Goal: Task Accomplishment & Management: Use online tool/utility

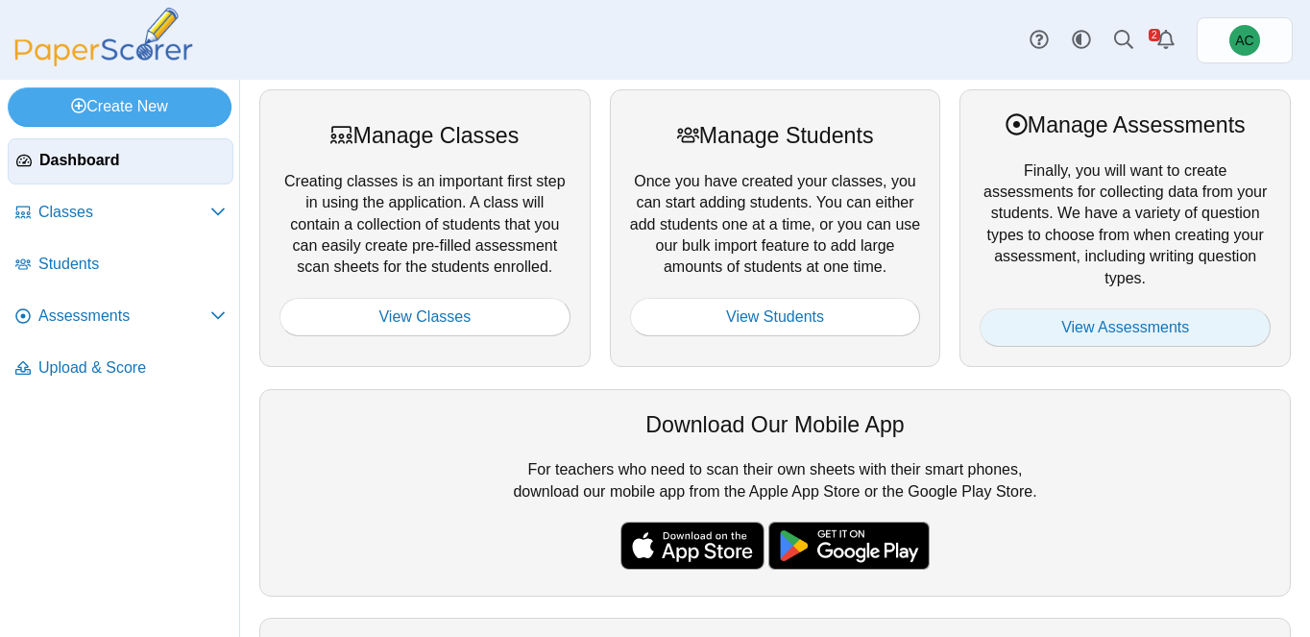
click at [1101, 333] on link "View Assessments" at bounding box center [1124, 327] width 291 height 38
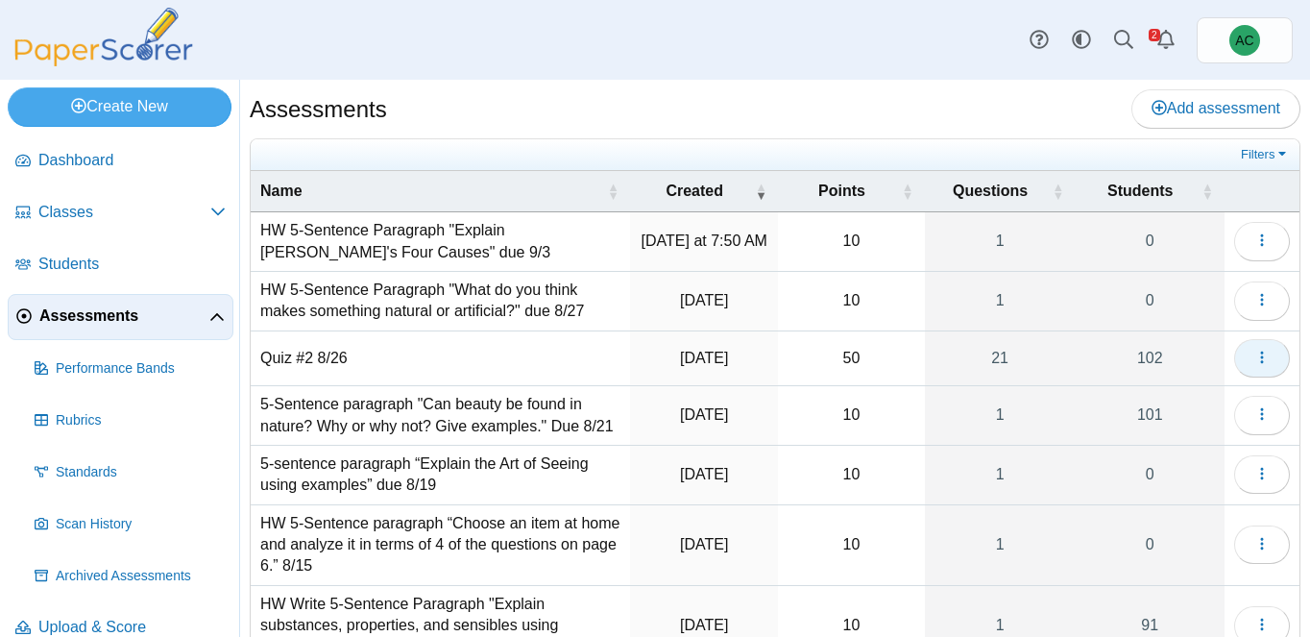
click at [1267, 367] on button "button" at bounding box center [1262, 358] width 56 height 38
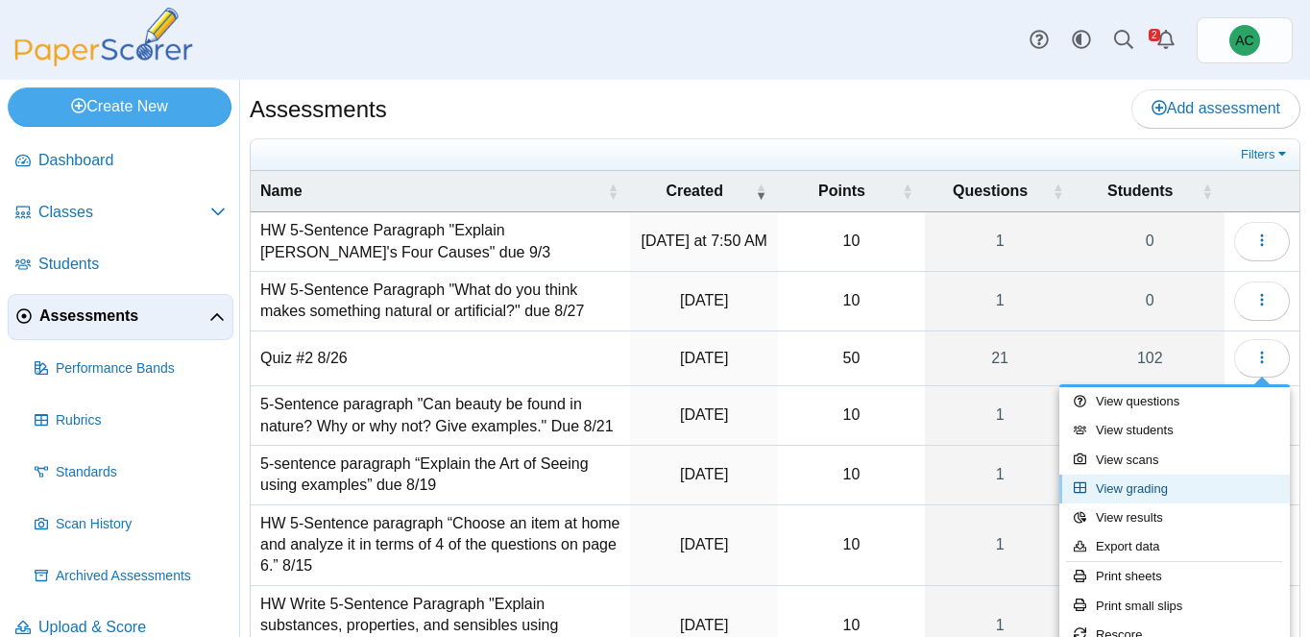
click at [1168, 485] on link "View grading" at bounding box center [1174, 488] width 230 height 29
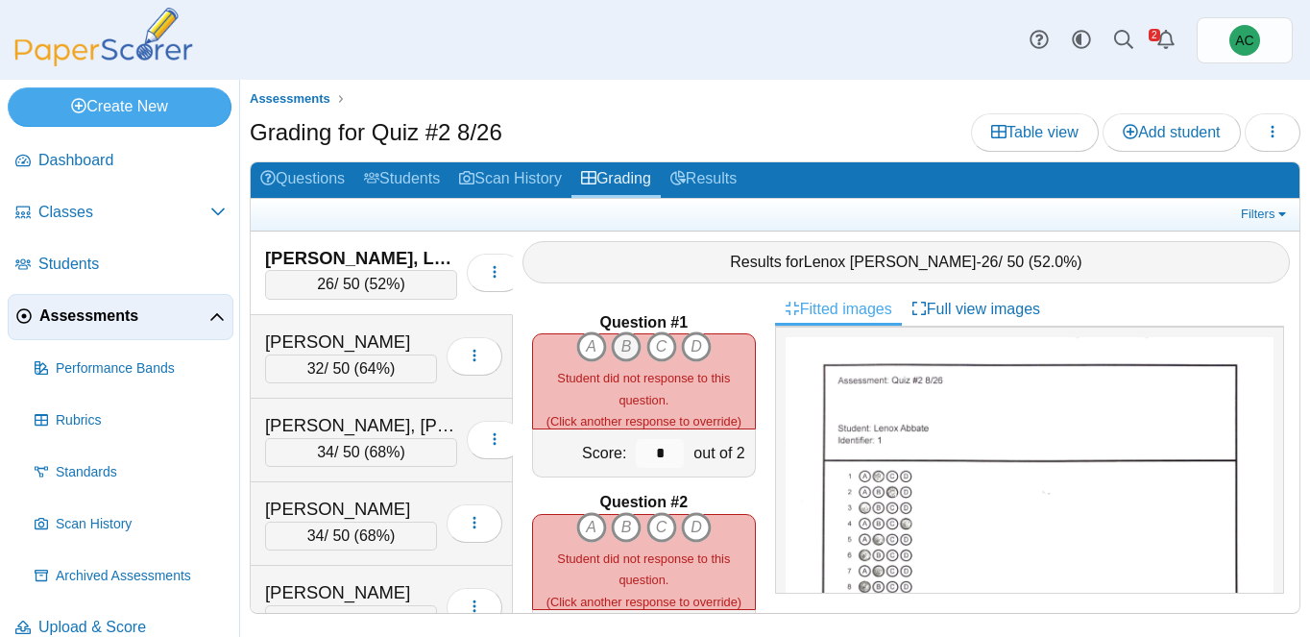
click at [625, 339] on icon "B" at bounding box center [626, 346] width 31 height 31
type input "*"
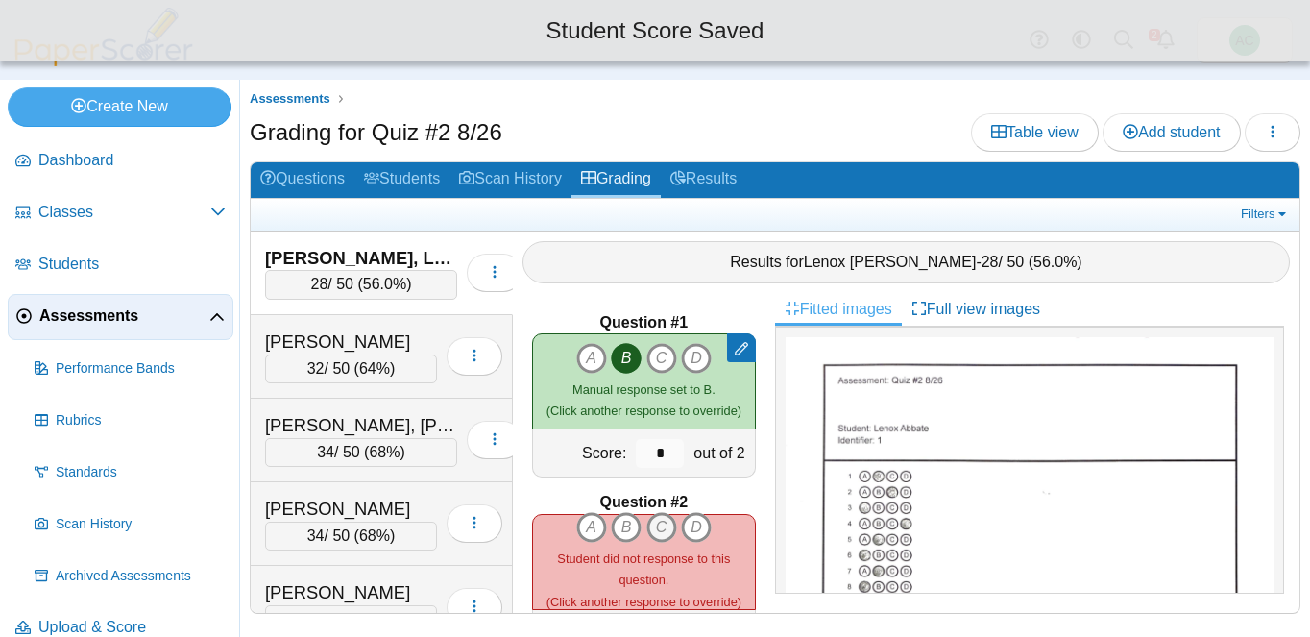
click at [663, 525] on icon "C" at bounding box center [661, 527] width 31 height 31
type input "*"
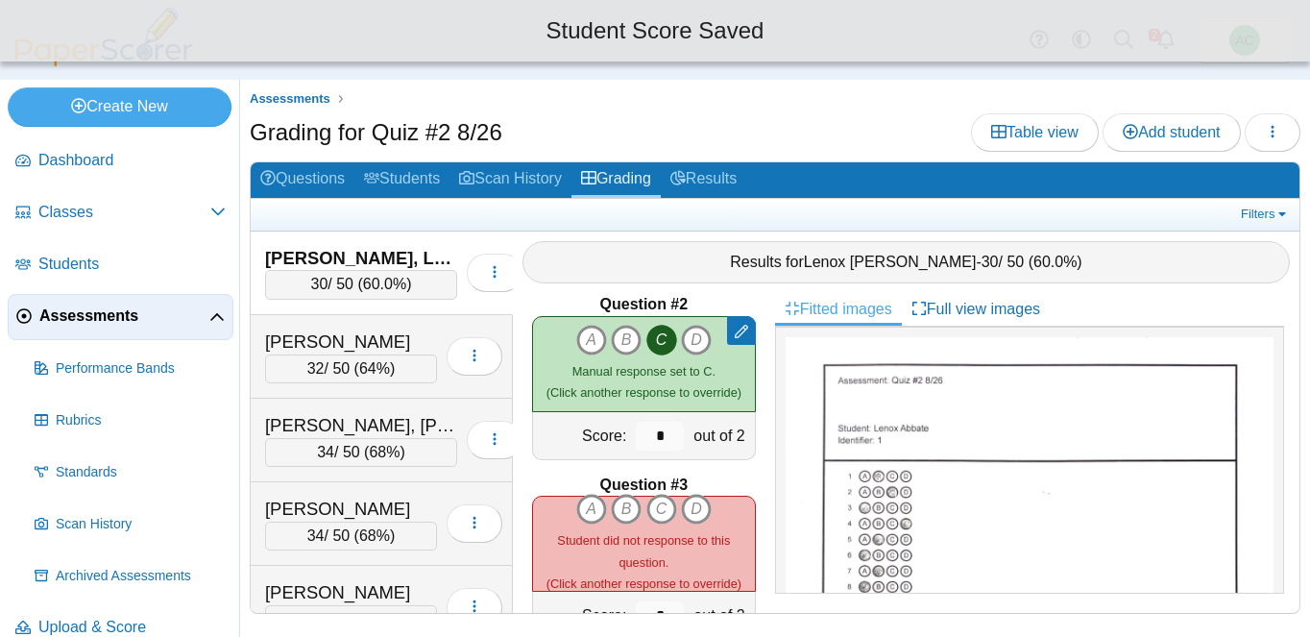
scroll to position [298, 0]
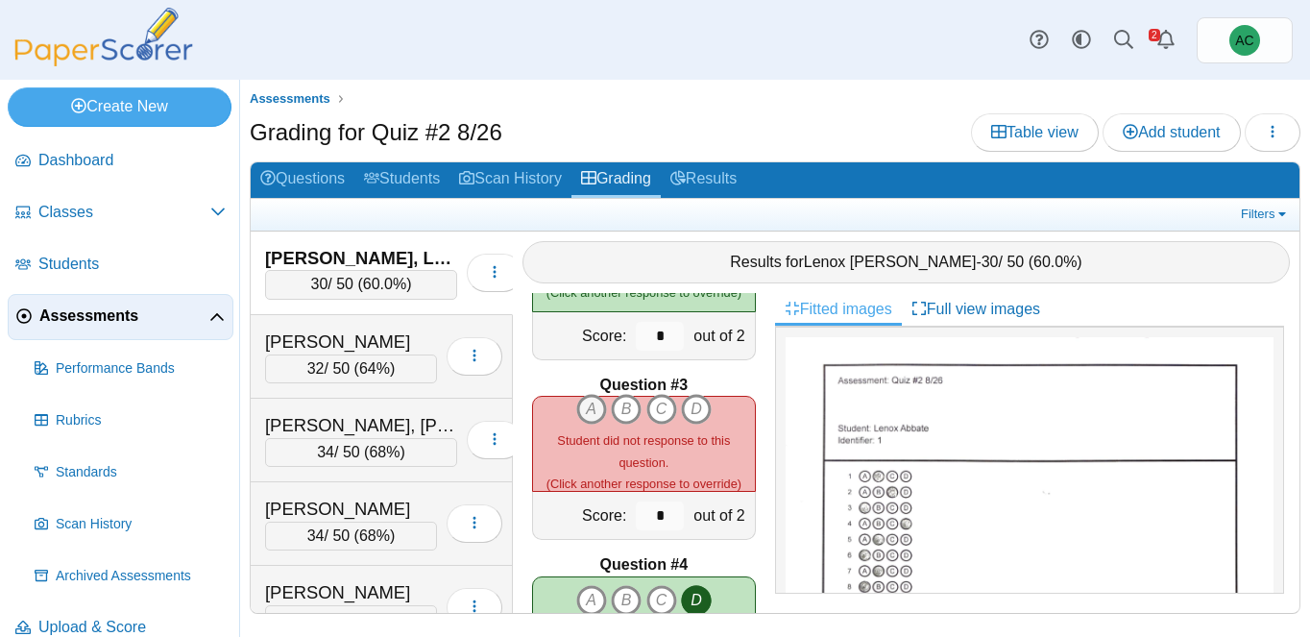
click at [587, 409] on icon "A" at bounding box center [591, 409] width 31 height 31
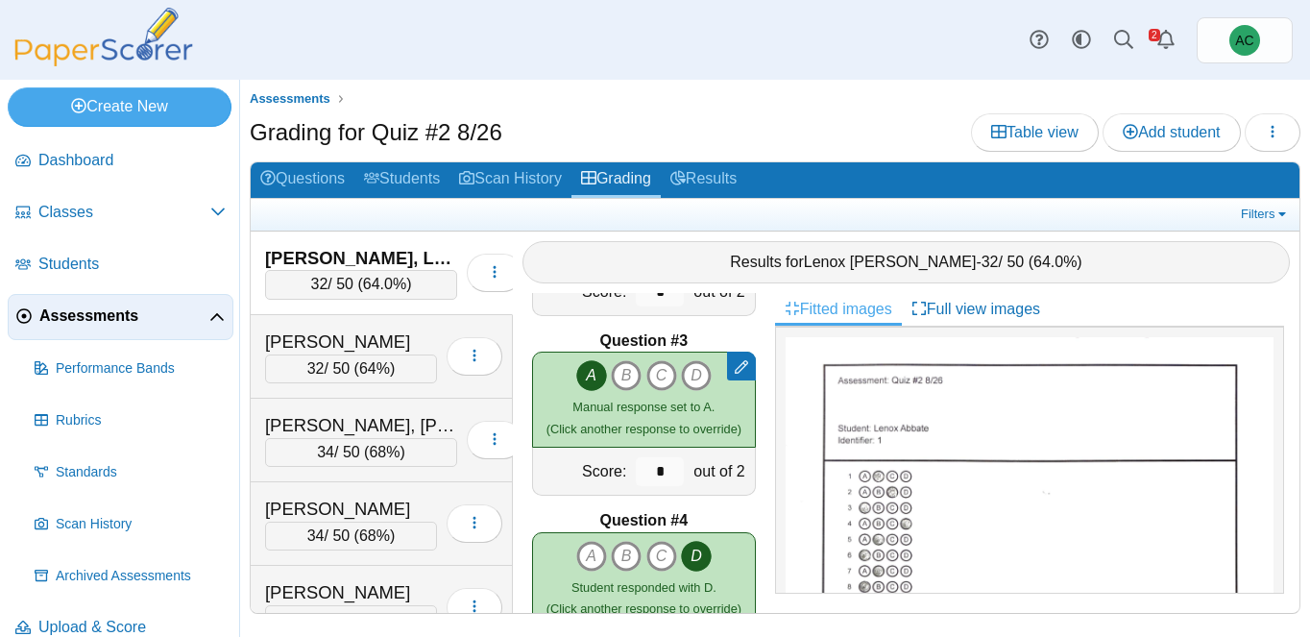
scroll to position [339, 0]
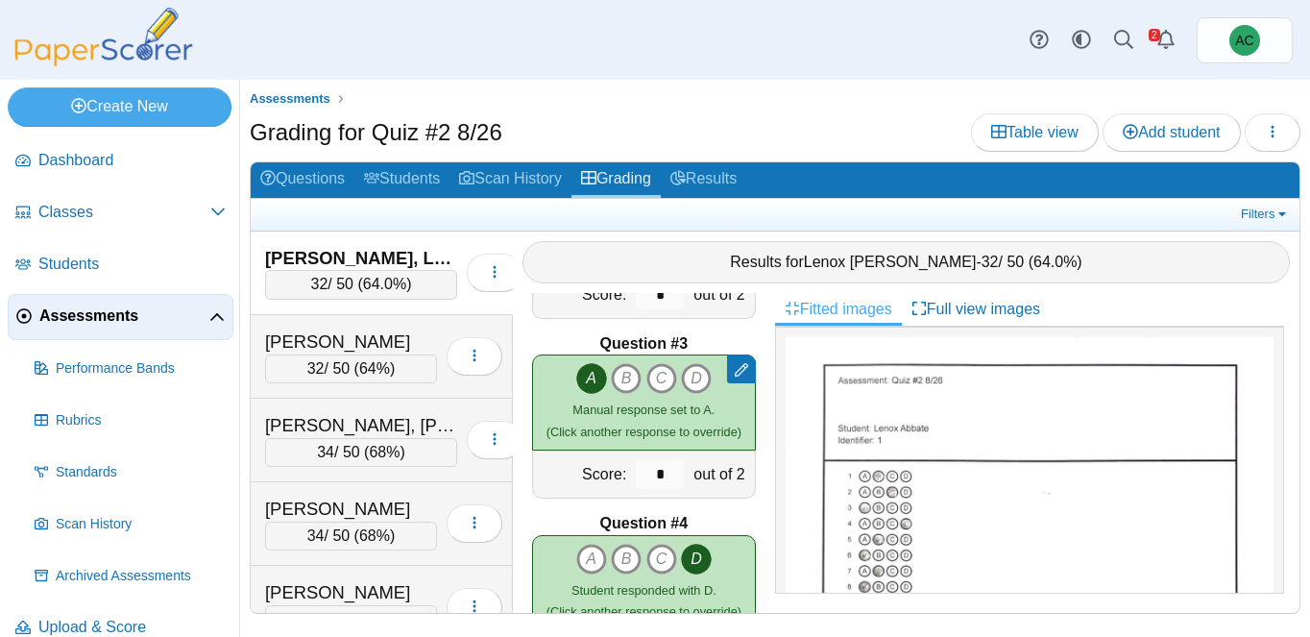
click at [738, 378] on div at bounding box center [741, 368] width 29 height 29
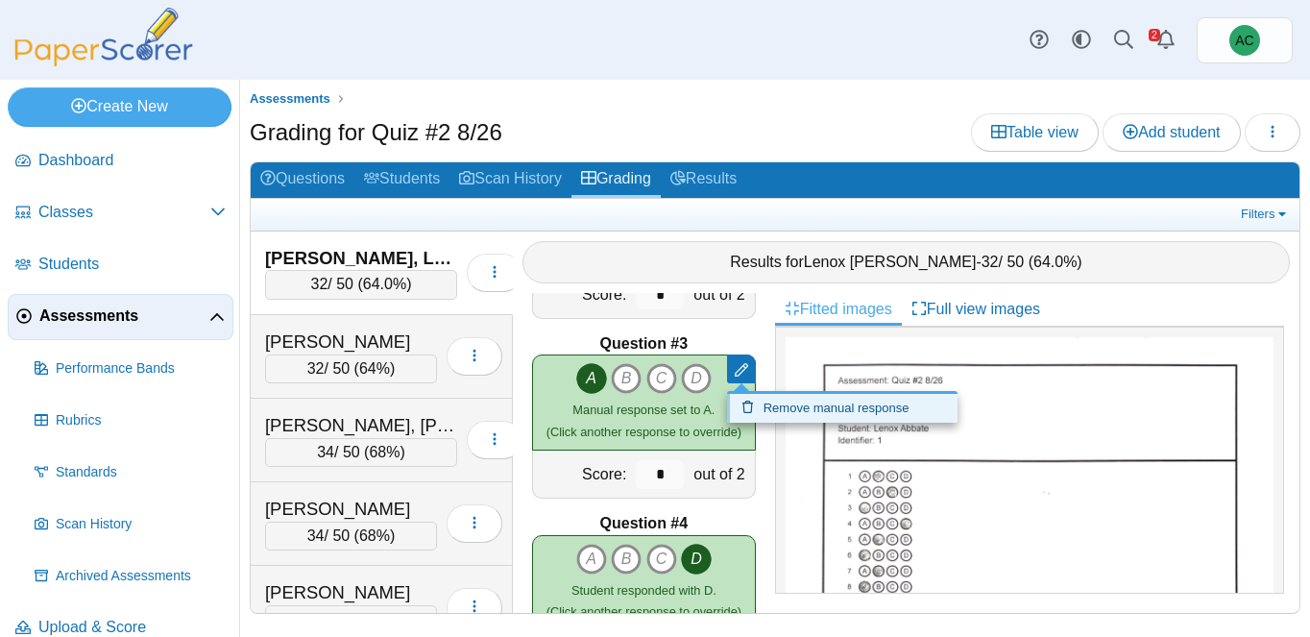
click at [780, 407] on link "Remove manual response" at bounding box center [842, 408] width 230 height 29
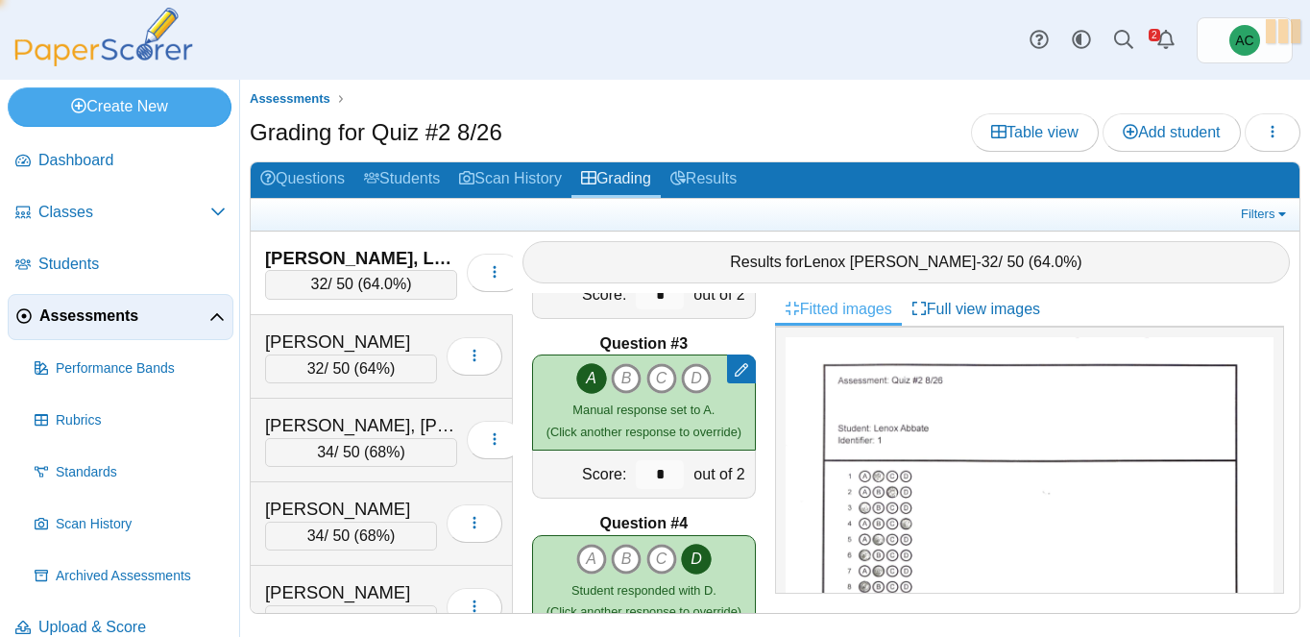
type input "*"
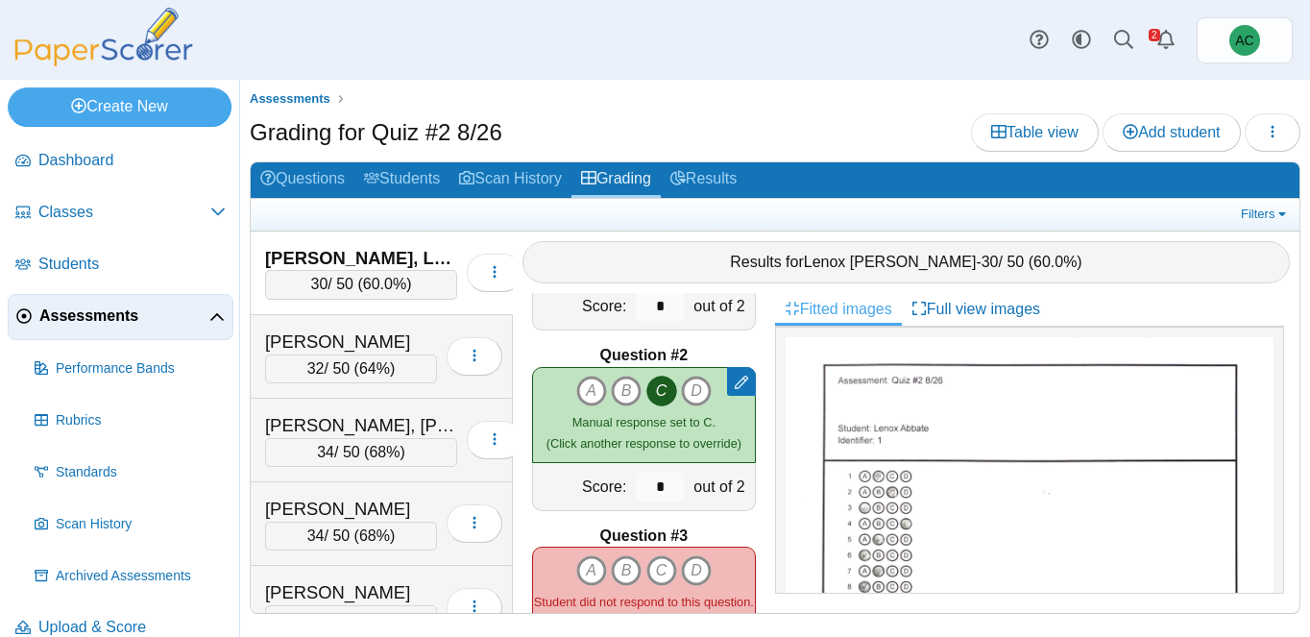
scroll to position [139, 0]
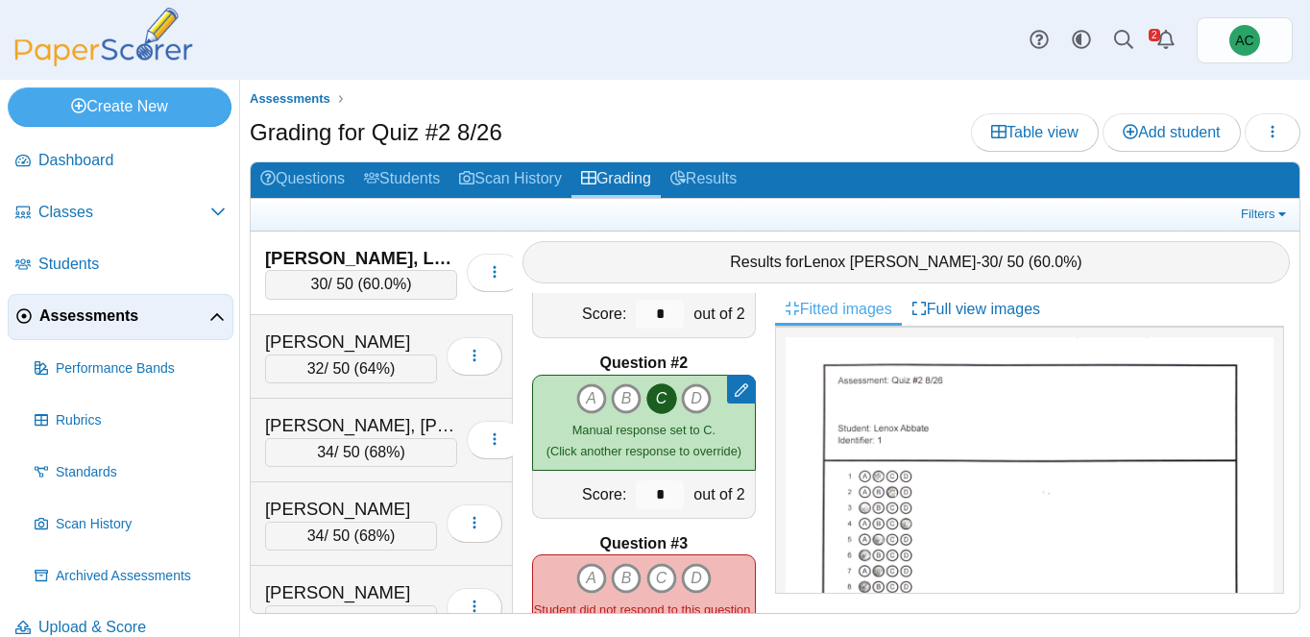
click at [743, 388] on icon at bounding box center [741, 389] width 13 height 13
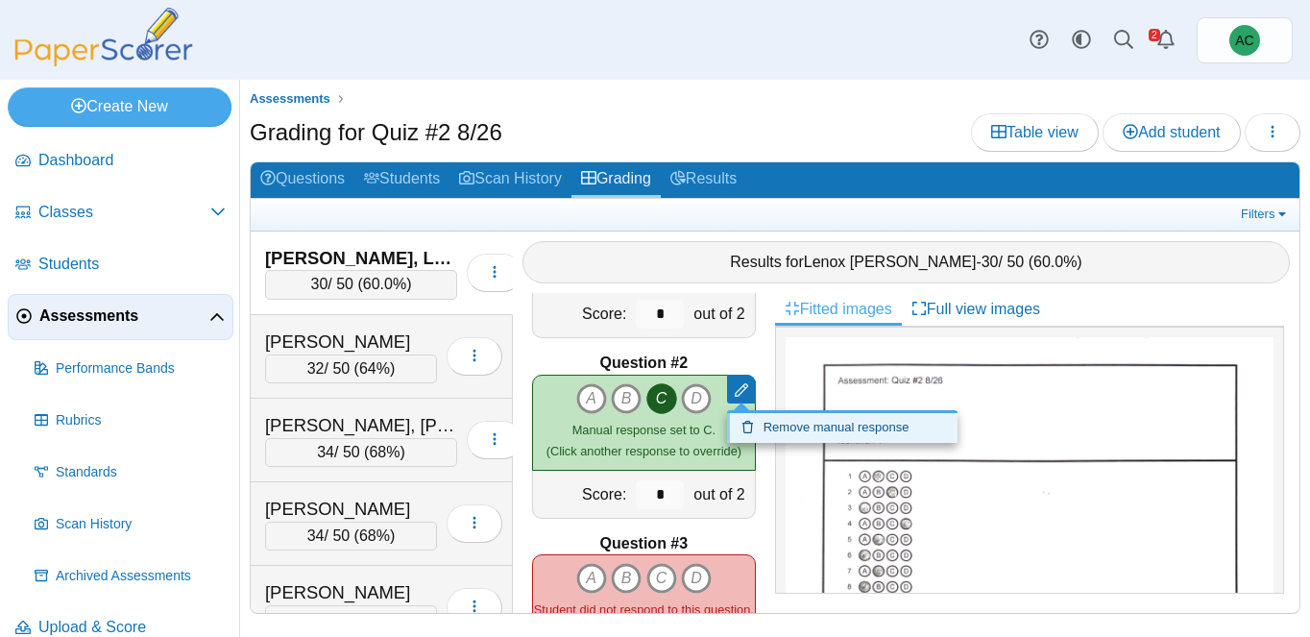
click at [761, 433] on icon at bounding box center [752, 427] width 22 height 12
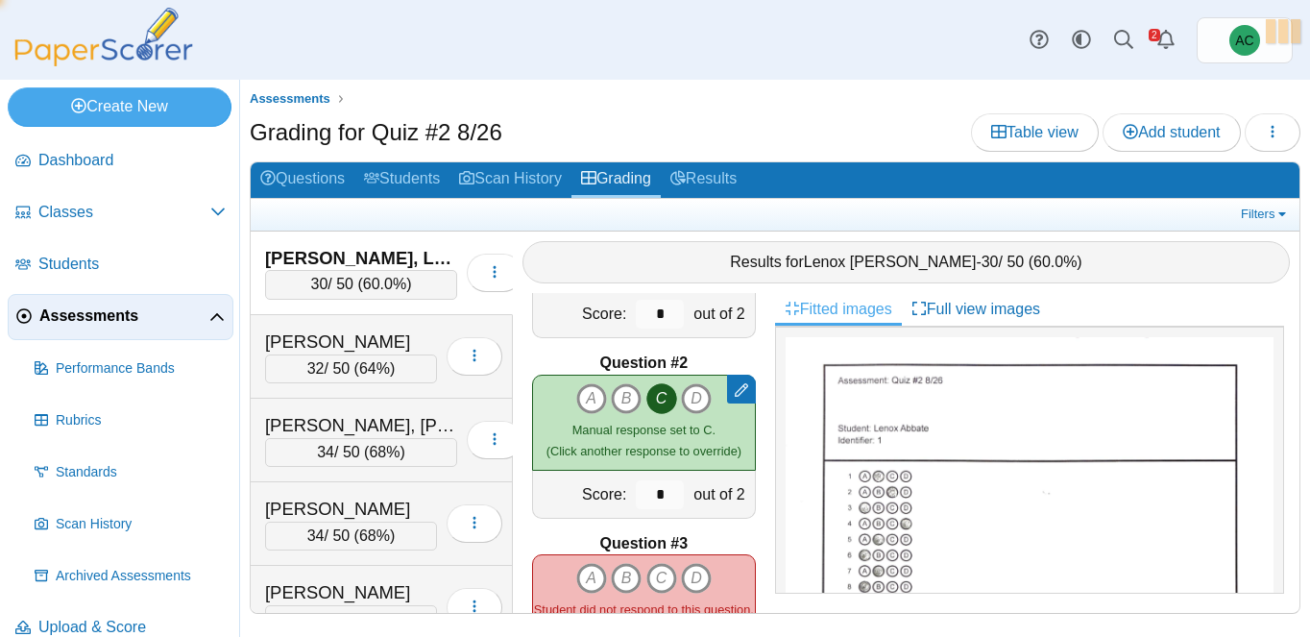
type input "*"
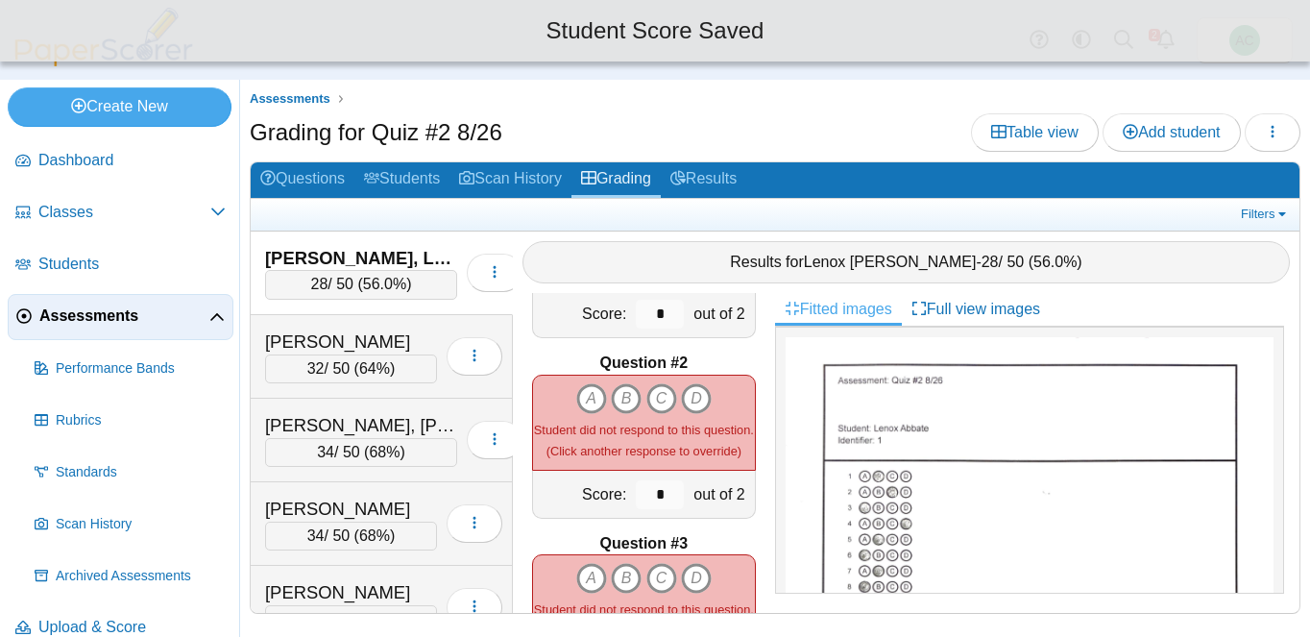
scroll to position [0, 0]
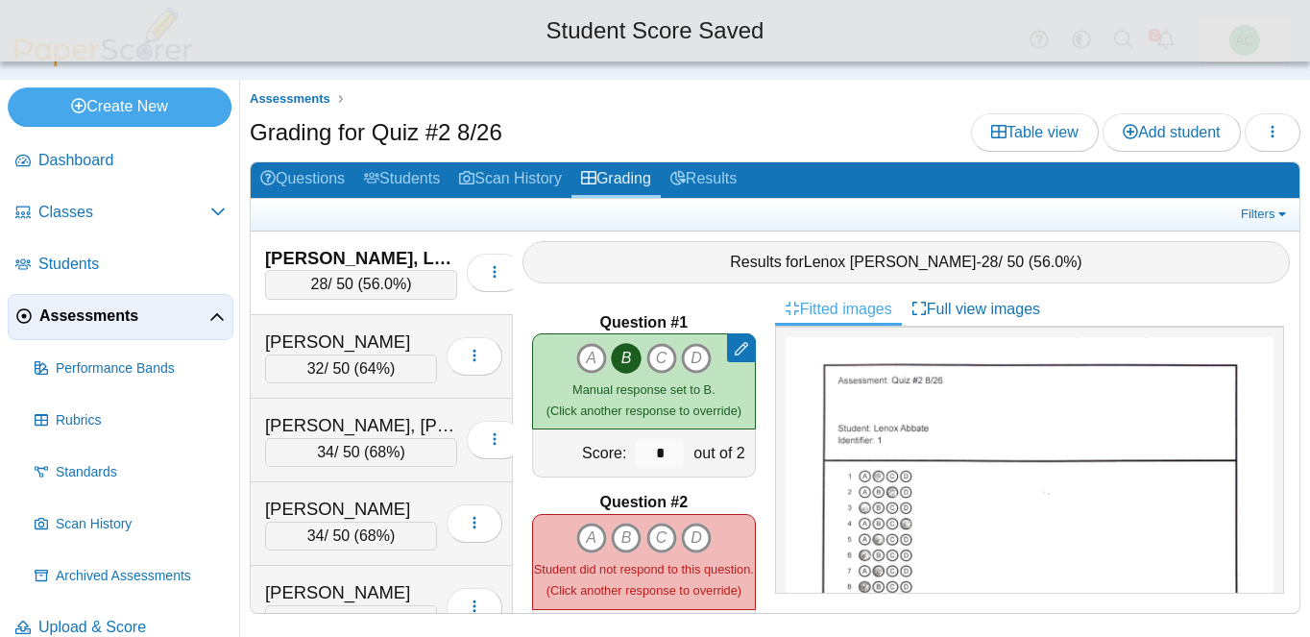
click at [751, 345] on div at bounding box center [741, 347] width 29 height 29
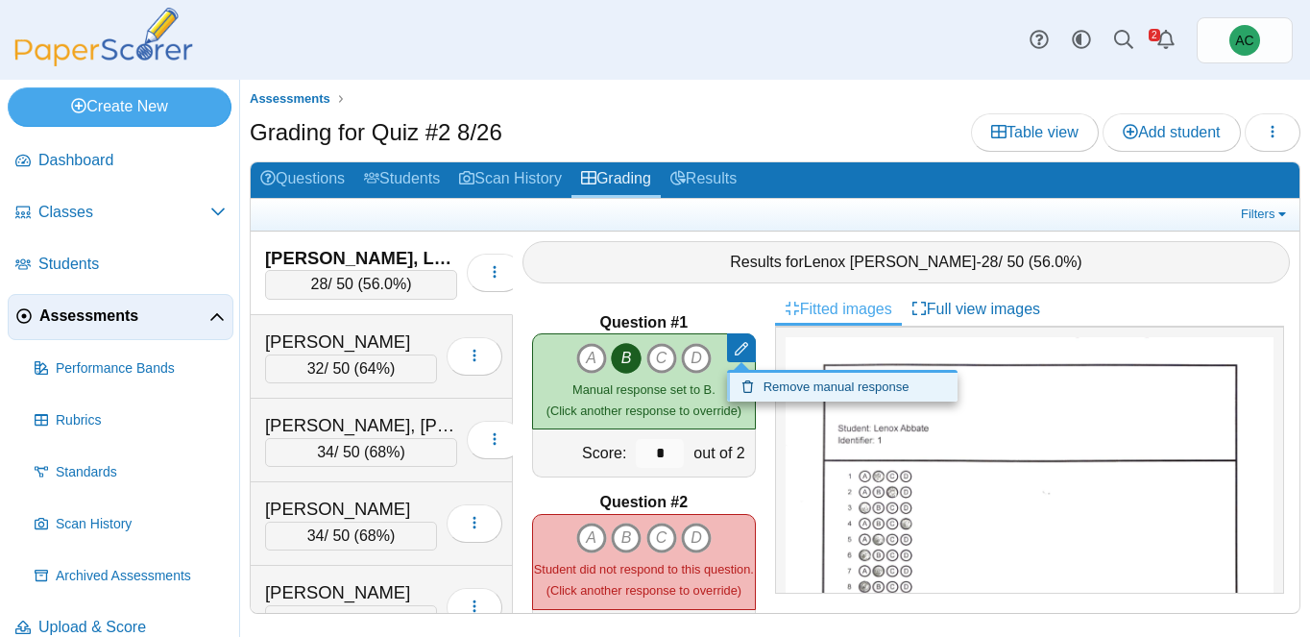
click at [773, 384] on link "Remove manual response" at bounding box center [842, 387] width 230 height 29
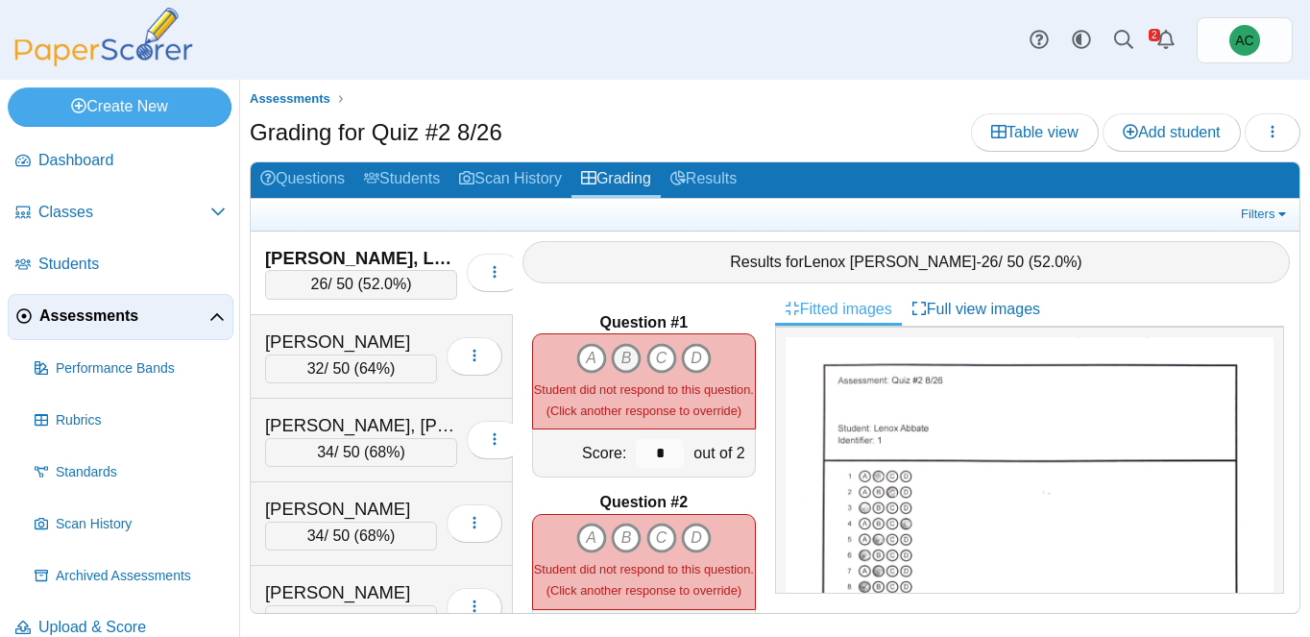
click at [623, 349] on icon "B" at bounding box center [626, 358] width 31 height 31
type input "*"
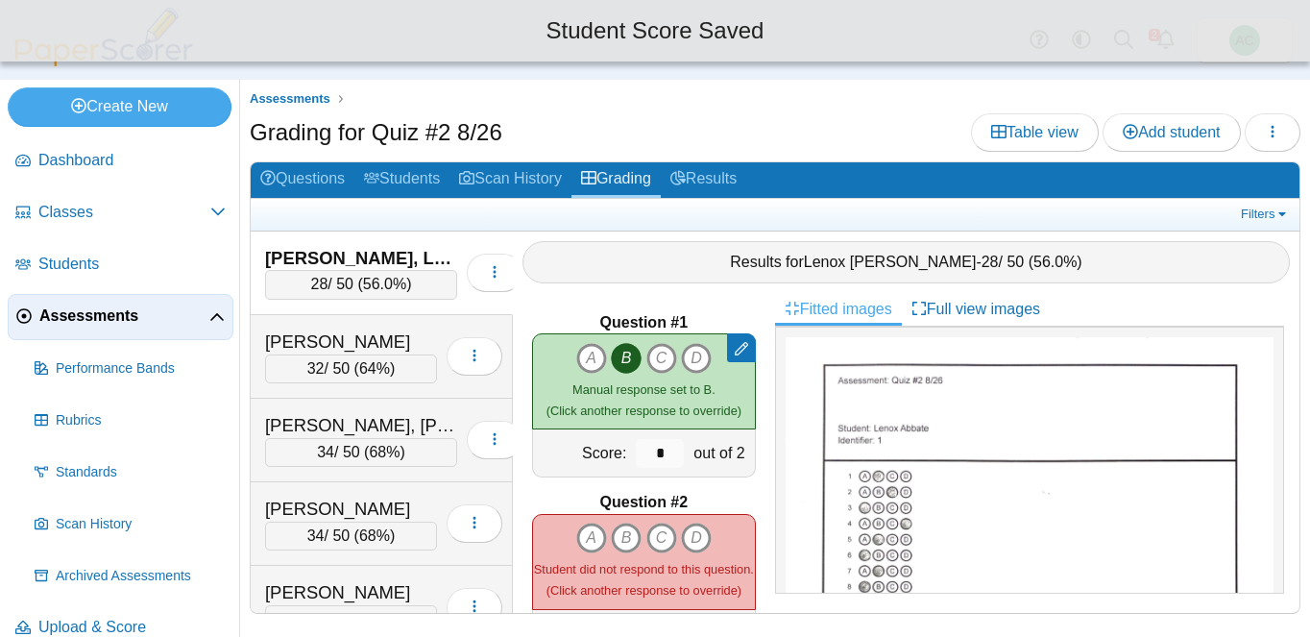
scroll to position [61, 0]
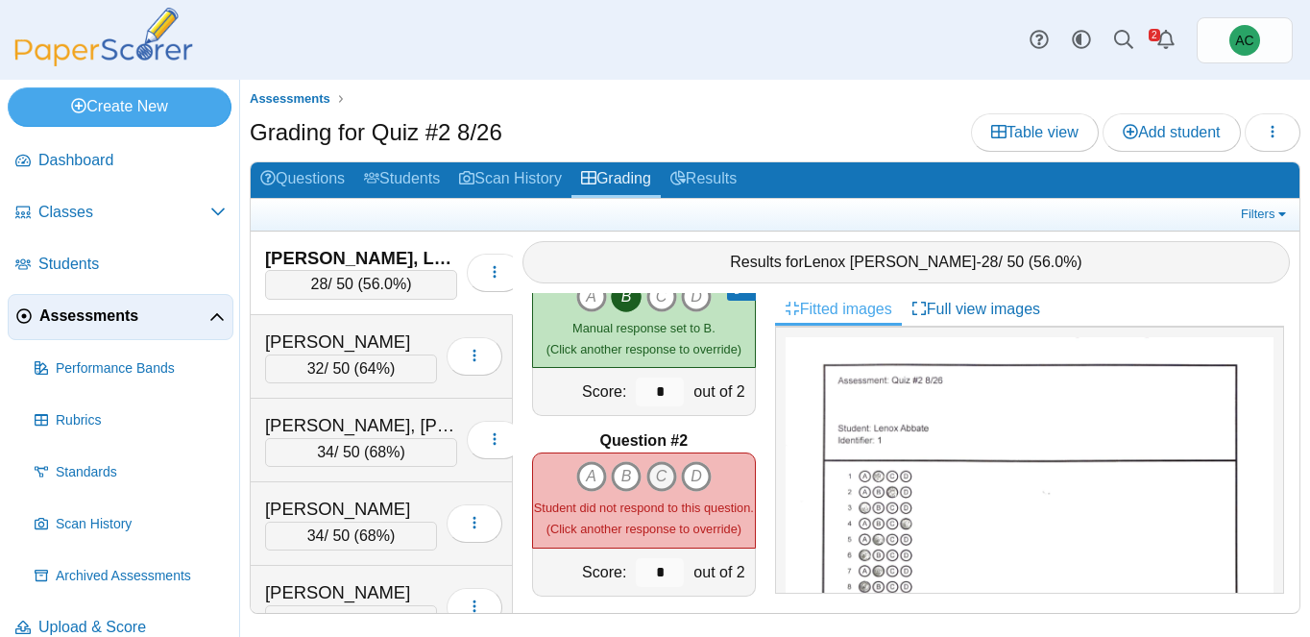
click at [662, 467] on icon "C" at bounding box center [661, 476] width 31 height 31
type input "*"
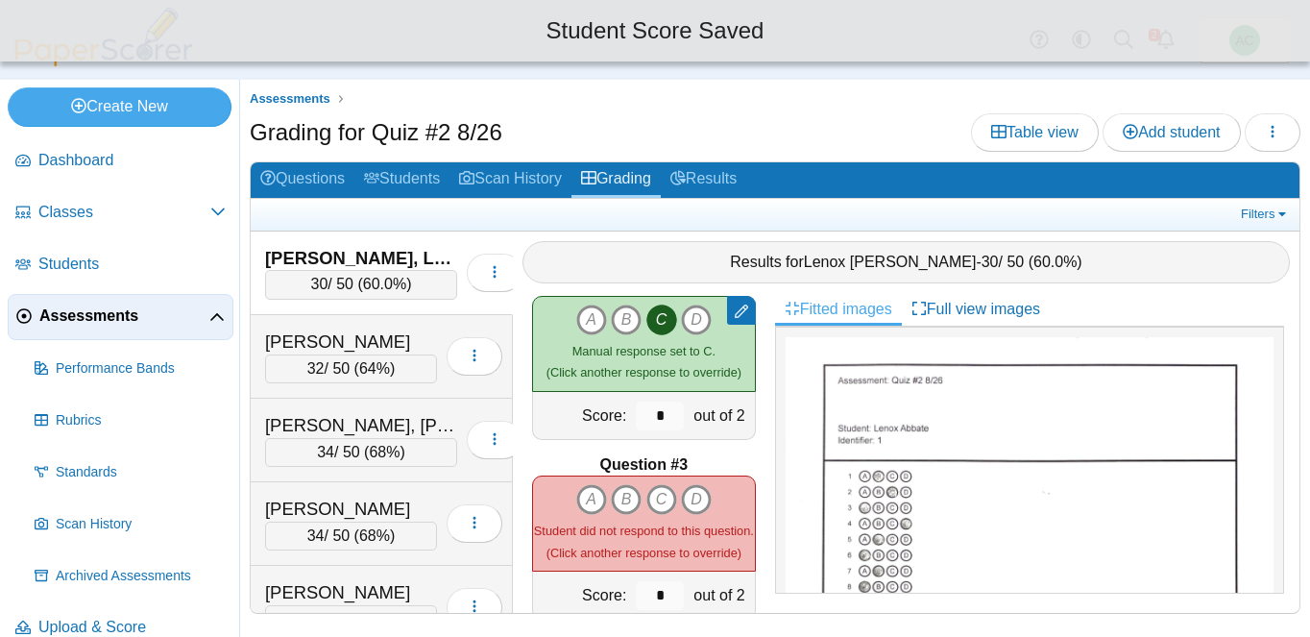
scroll to position [222, 0]
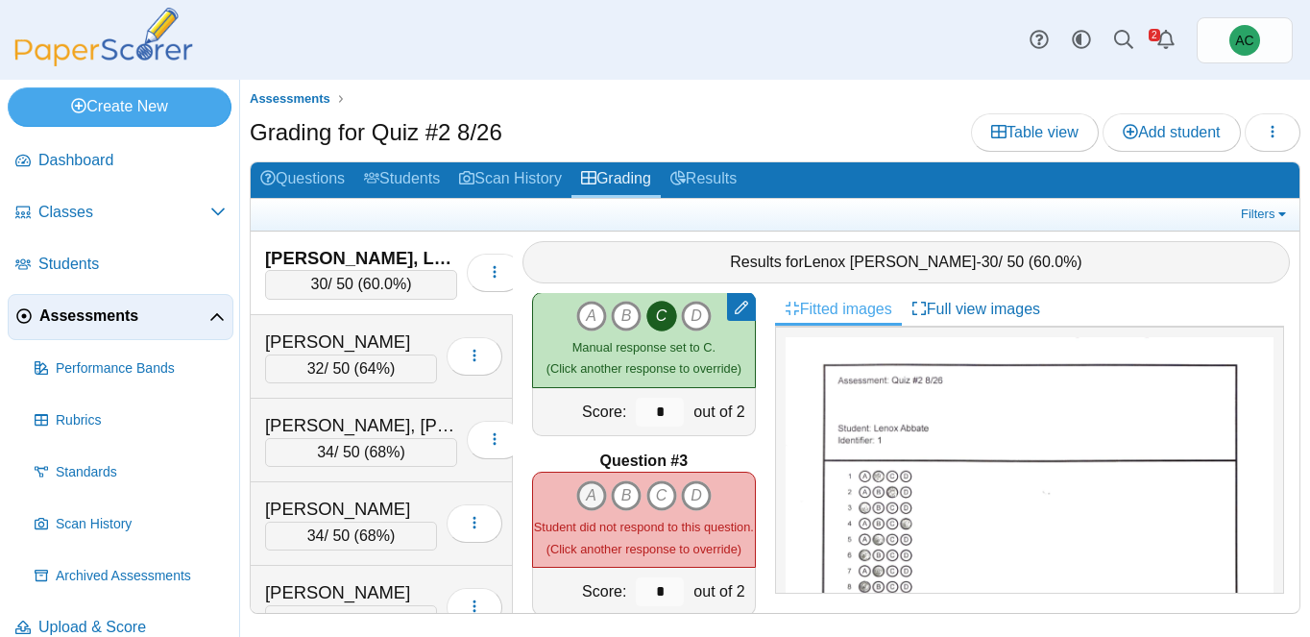
click at [583, 487] on icon "A" at bounding box center [591, 495] width 31 height 31
type input "*"
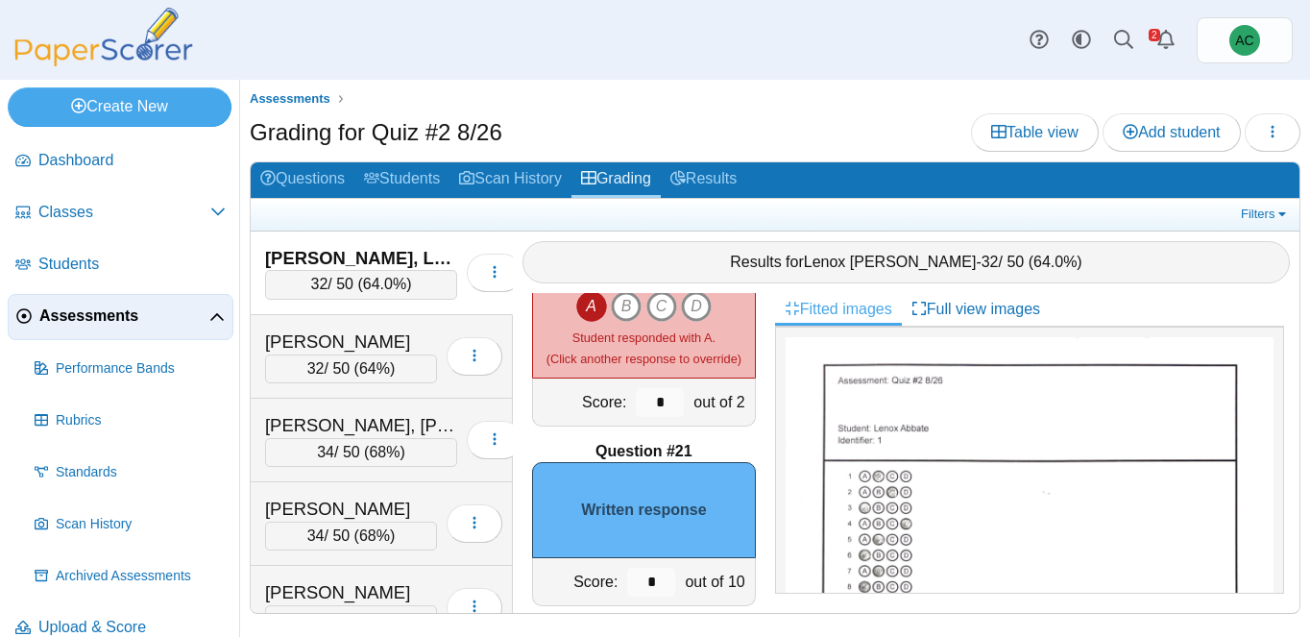
scroll to position [3497, 0]
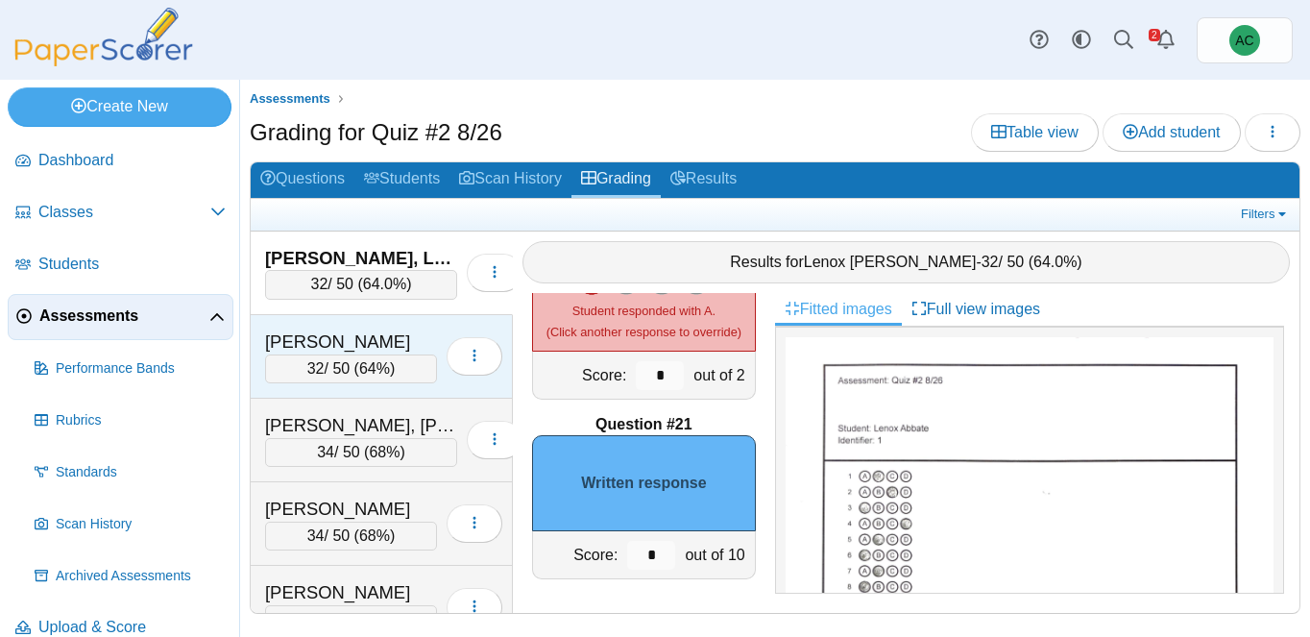
click at [354, 320] on div "Alazzawi, Ghena 32 / 50 ( 64% ) Loading…" at bounding box center [382, 357] width 262 height 84
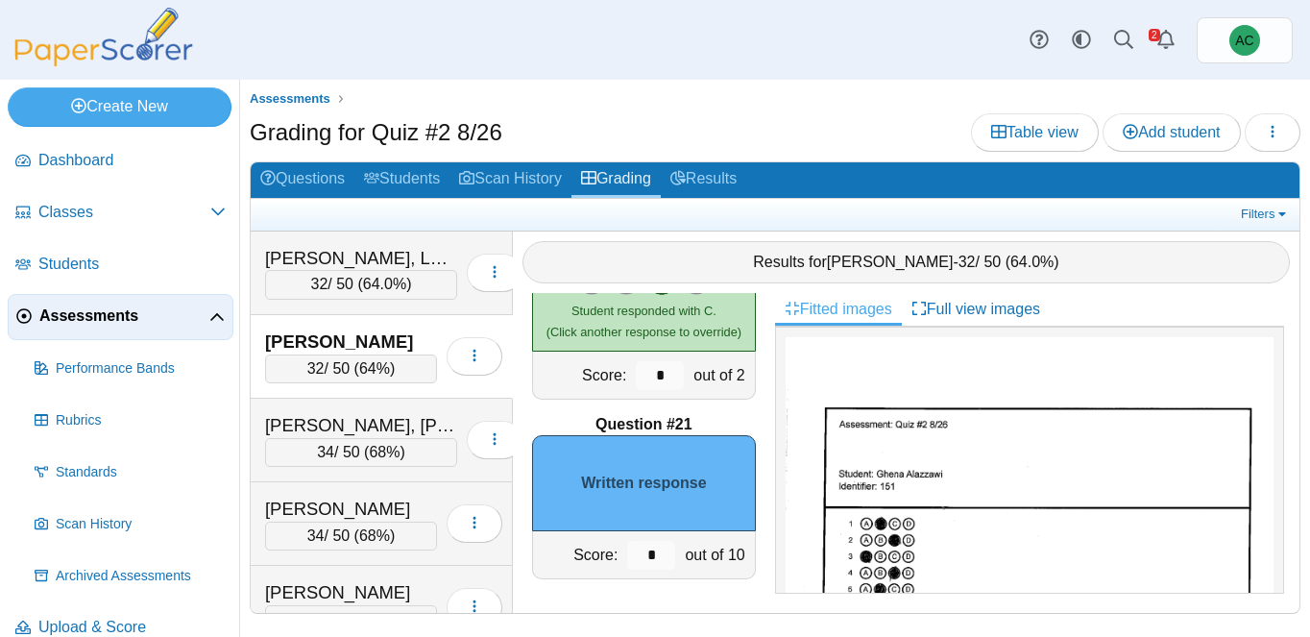
click at [132, 53] on img at bounding box center [104, 37] width 192 height 59
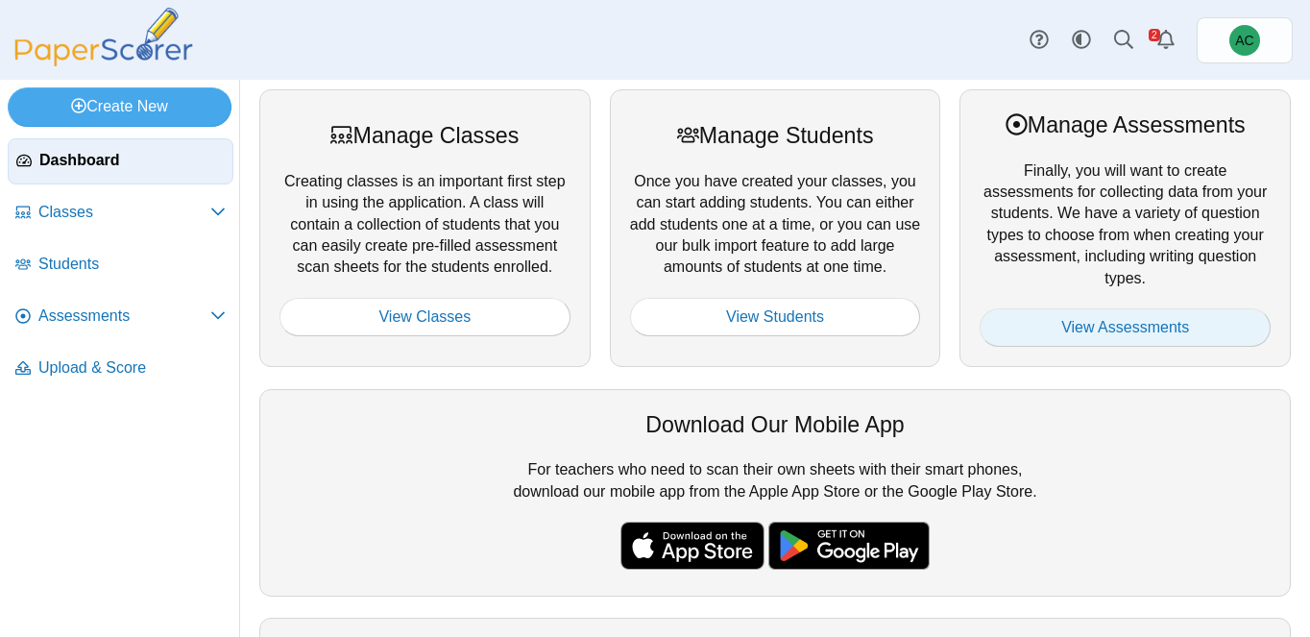
click at [1083, 331] on link "View Assessments" at bounding box center [1124, 327] width 291 height 38
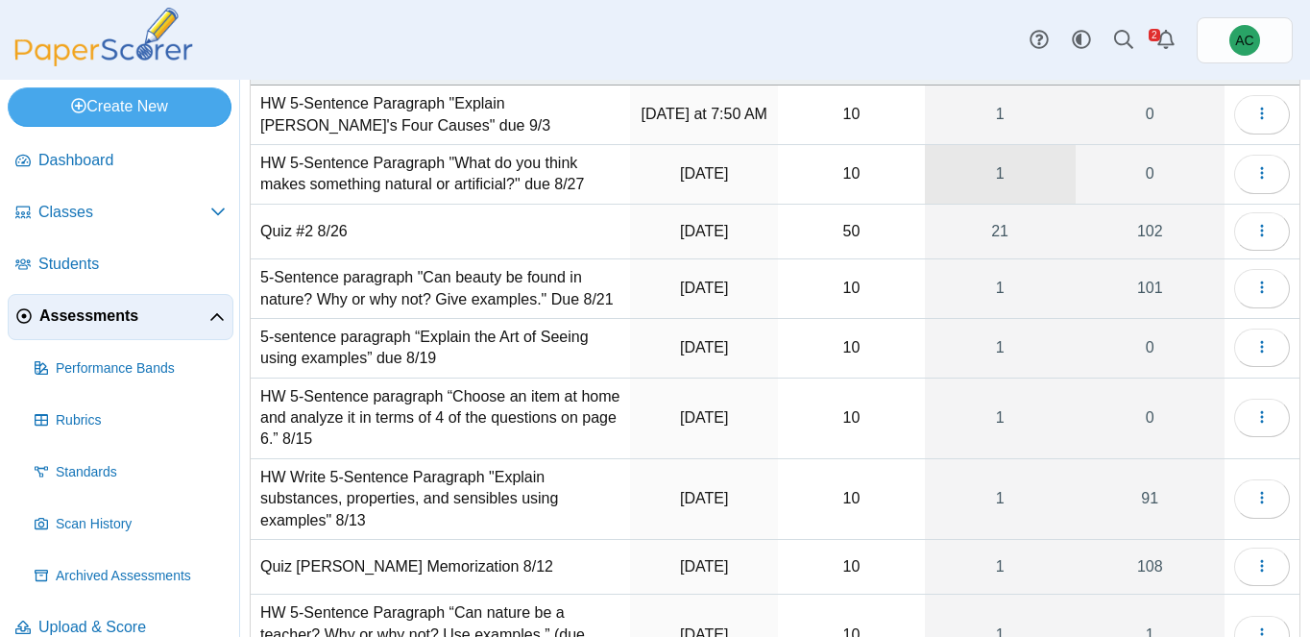
scroll to position [132, 0]
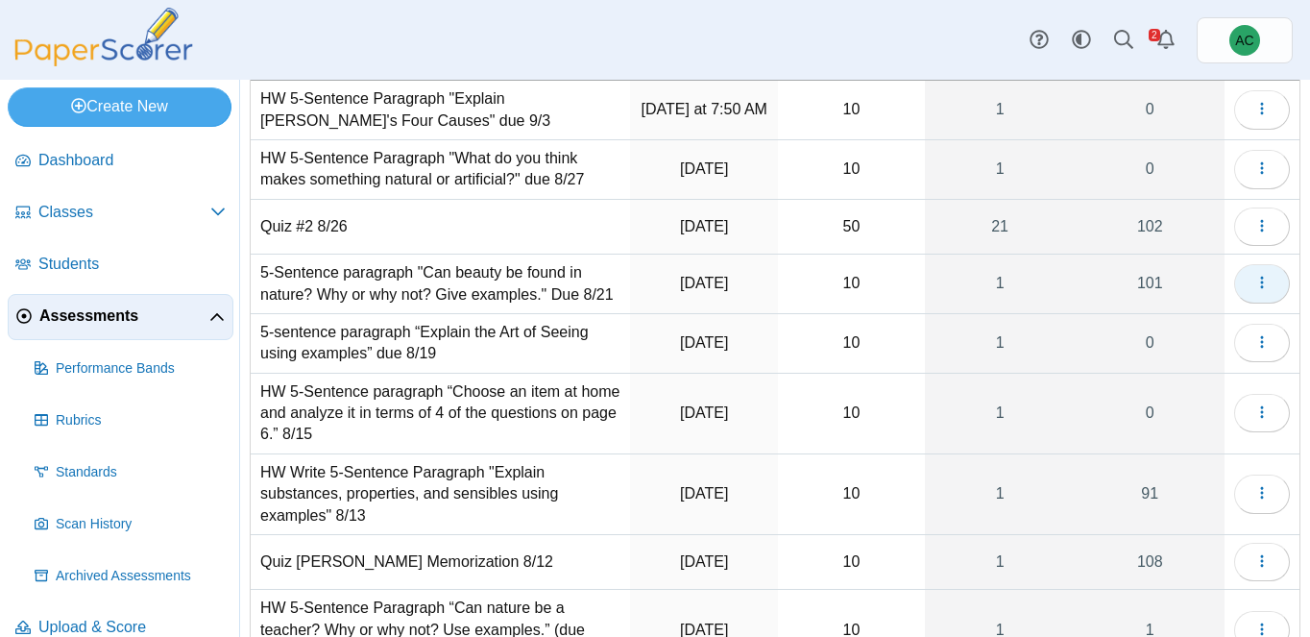
click at [1270, 273] on button "button" at bounding box center [1262, 283] width 56 height 38
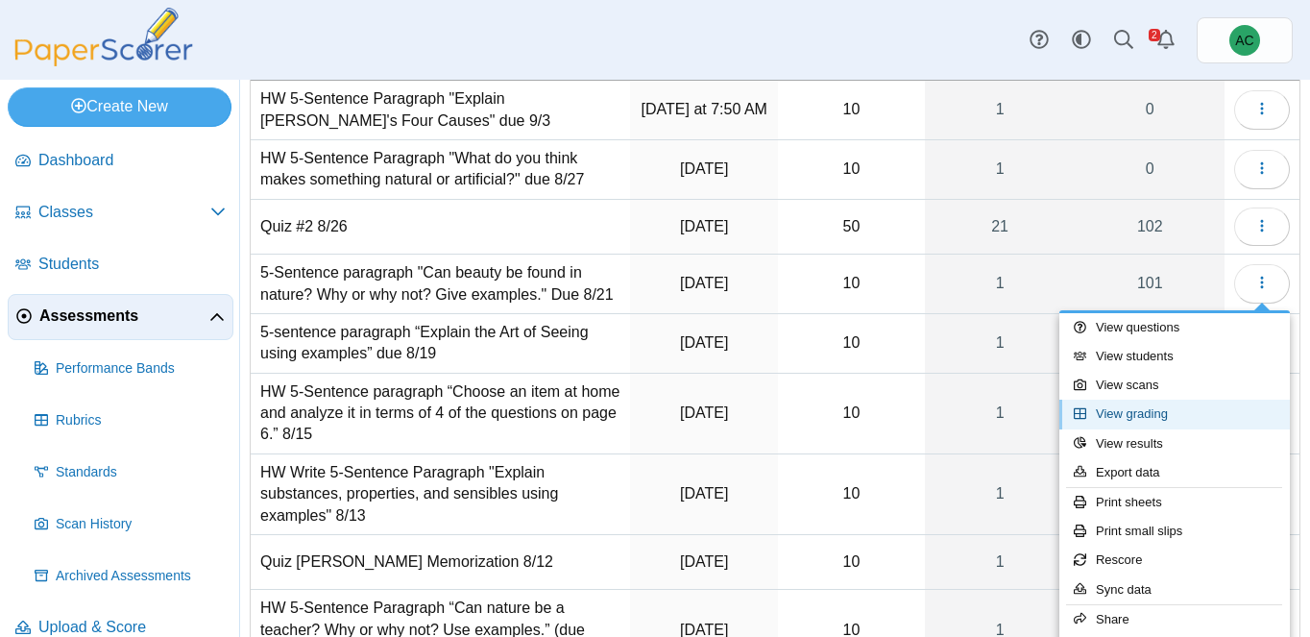
click at [1133, 411] on link "View grading" at bounding box center [1174, 413] width 230 height 29
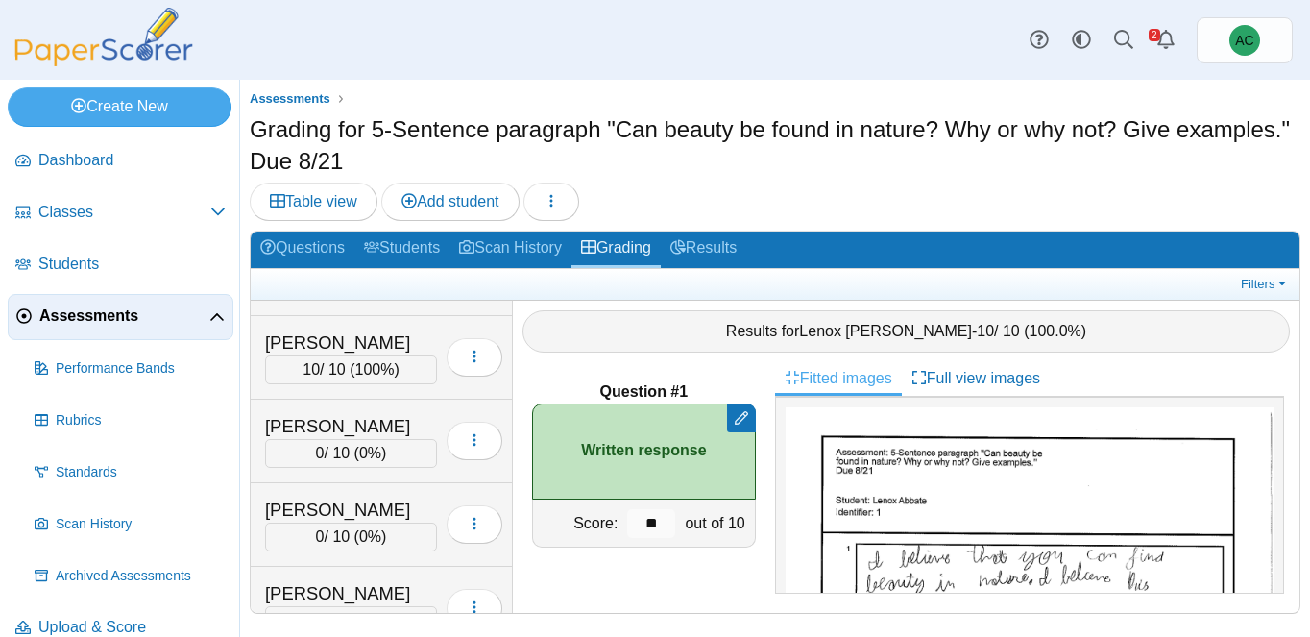
scroll to position [2671, 0]
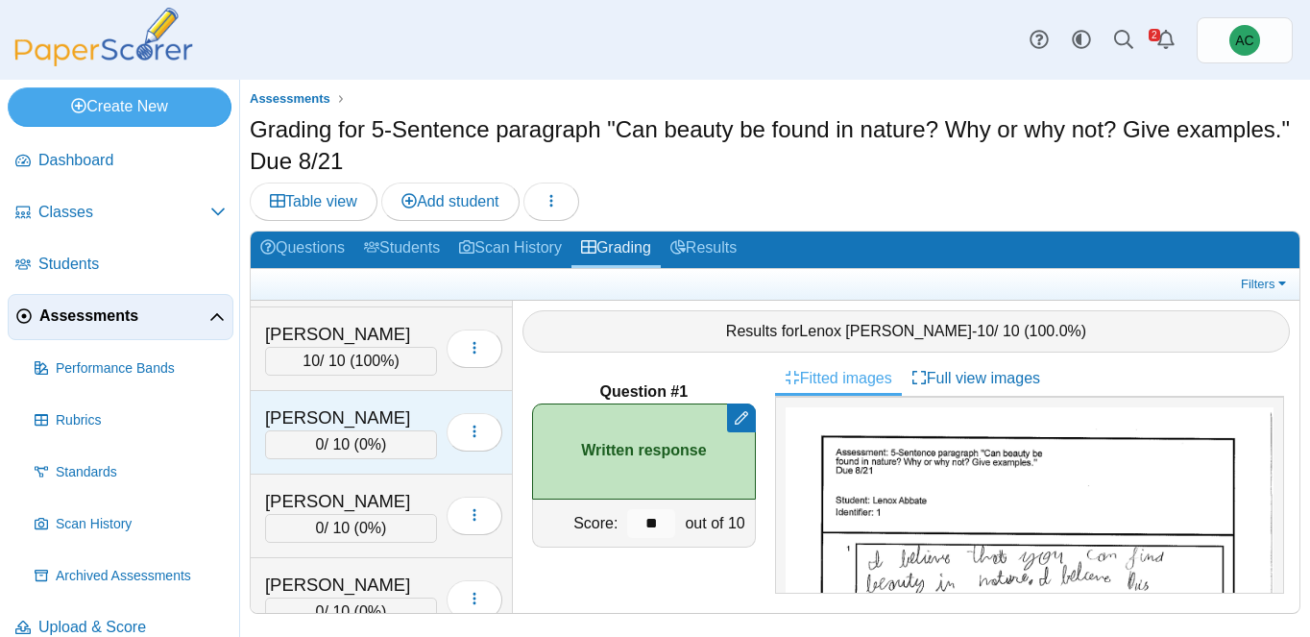
click at [349, 407] on div "[PERSON_NAME]" at bounding box center [351, 417] width 172 height 25
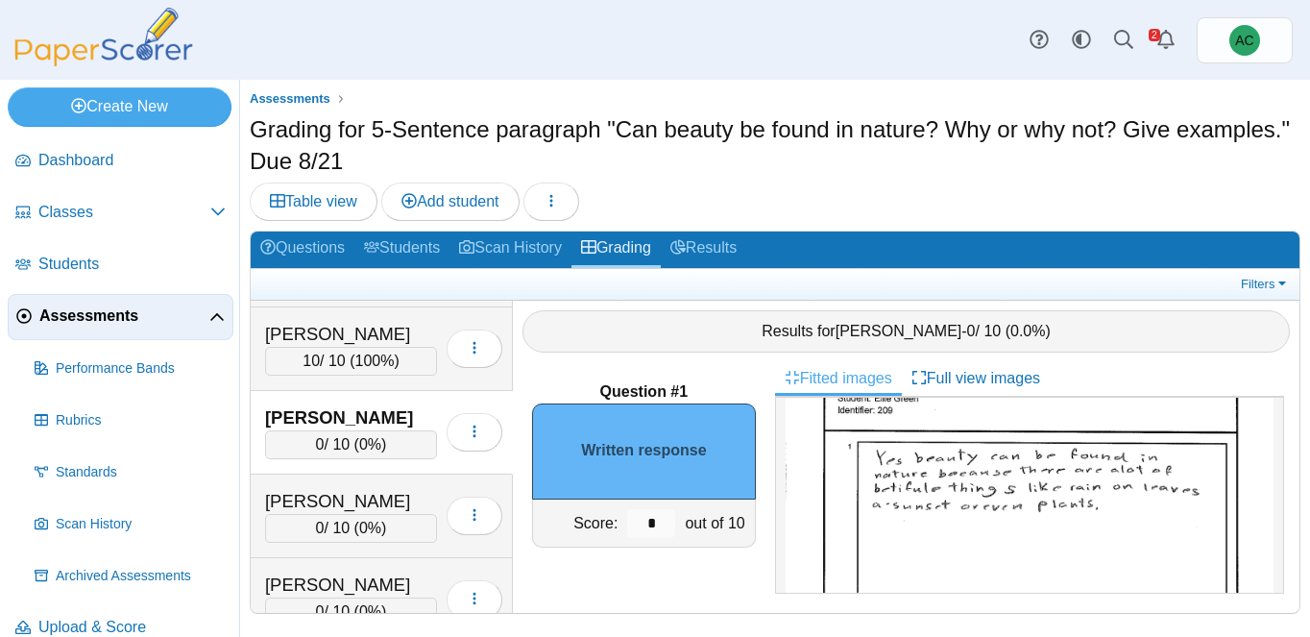
scroll to position [117, 0]
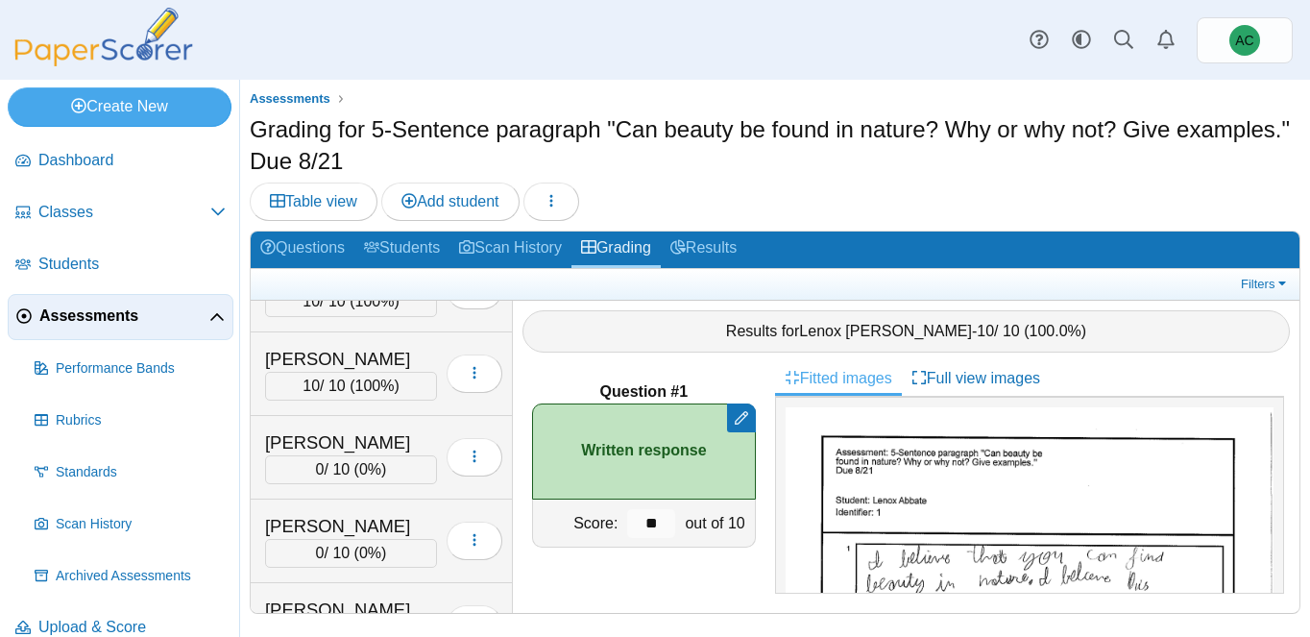
scroll to position [2642, 0]
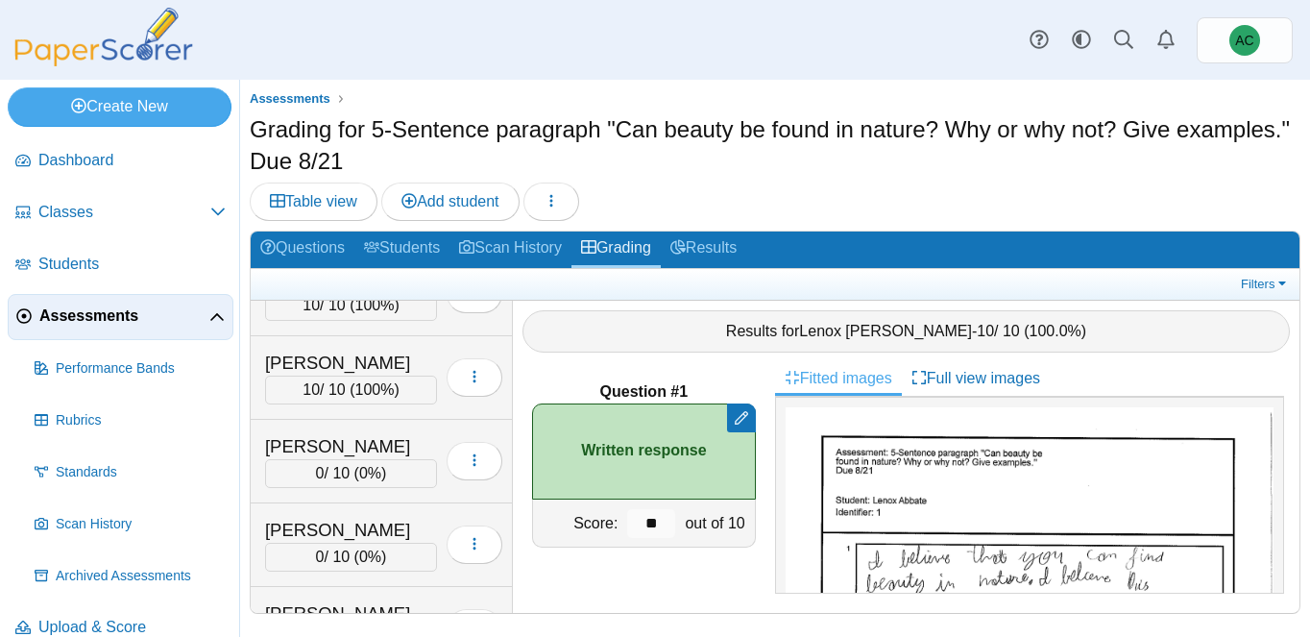
click at [349, 427] on div "[PERSON_NAME] 0 / 10 ( 0% ) Loading…" at bounding box center [382, 462] width 262 height 84
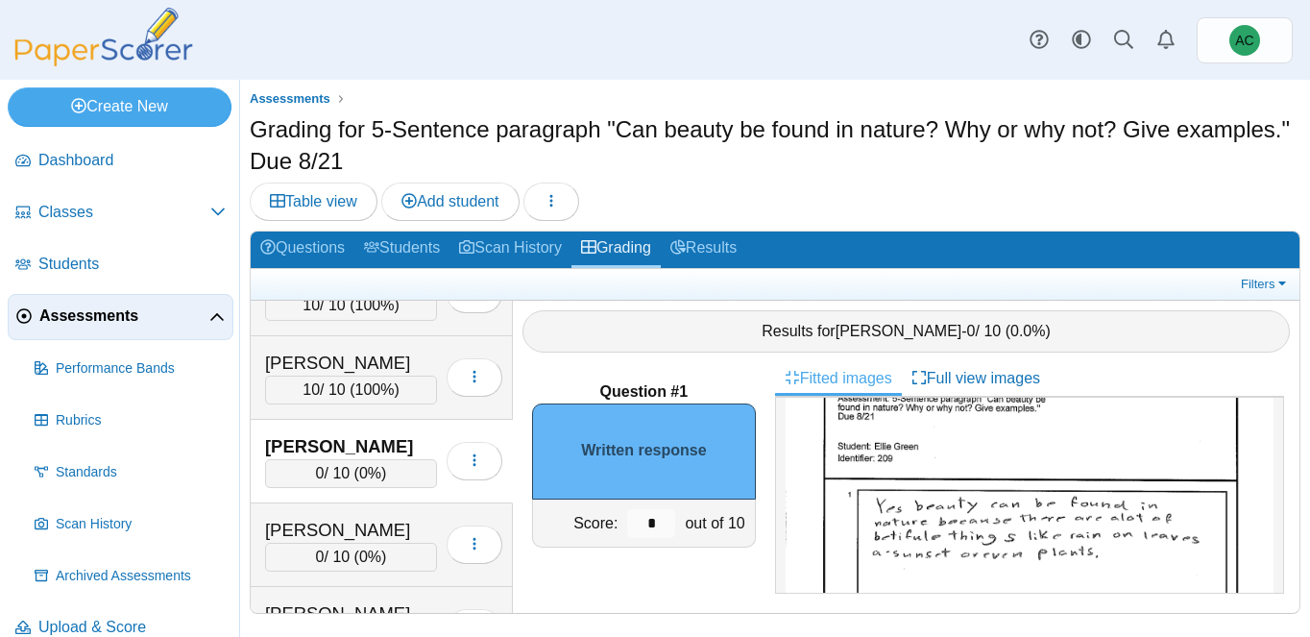
scroll to position [52, 0]
click at [665, 517] on input "*" at bounding box center [651, 523] width 48 height 29
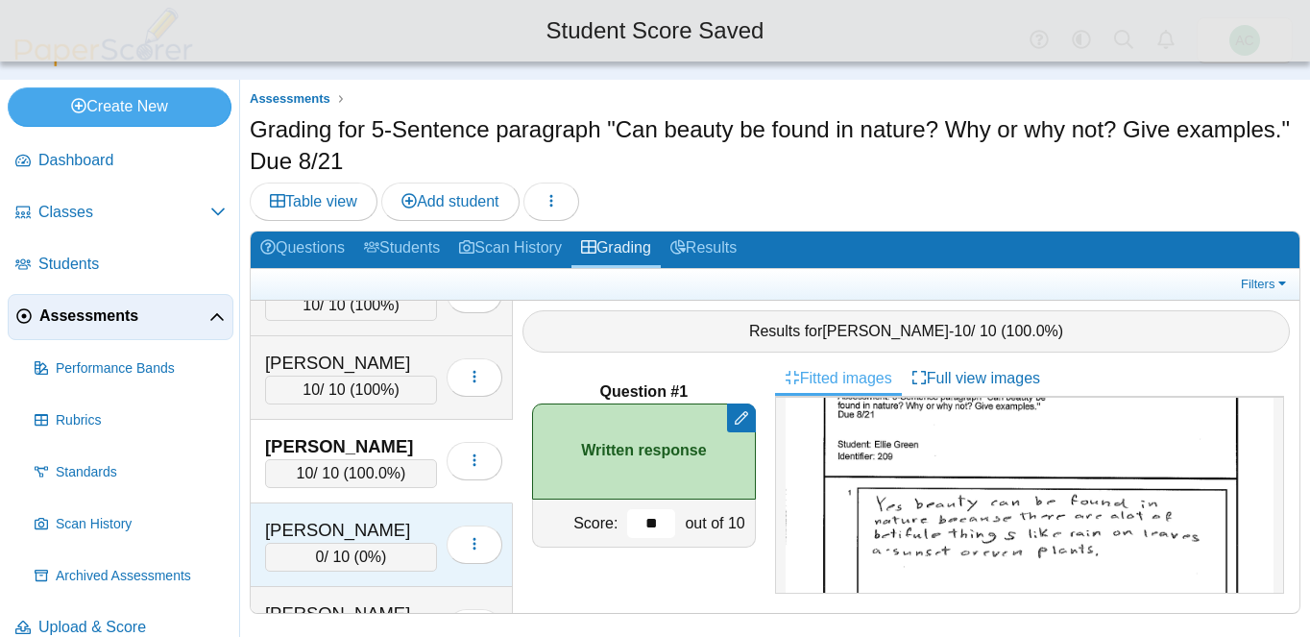
type input "**"
click at [306, 525] on div "Gwaltney, Patrick" at bounding box center [351, 530] width 172 height 25
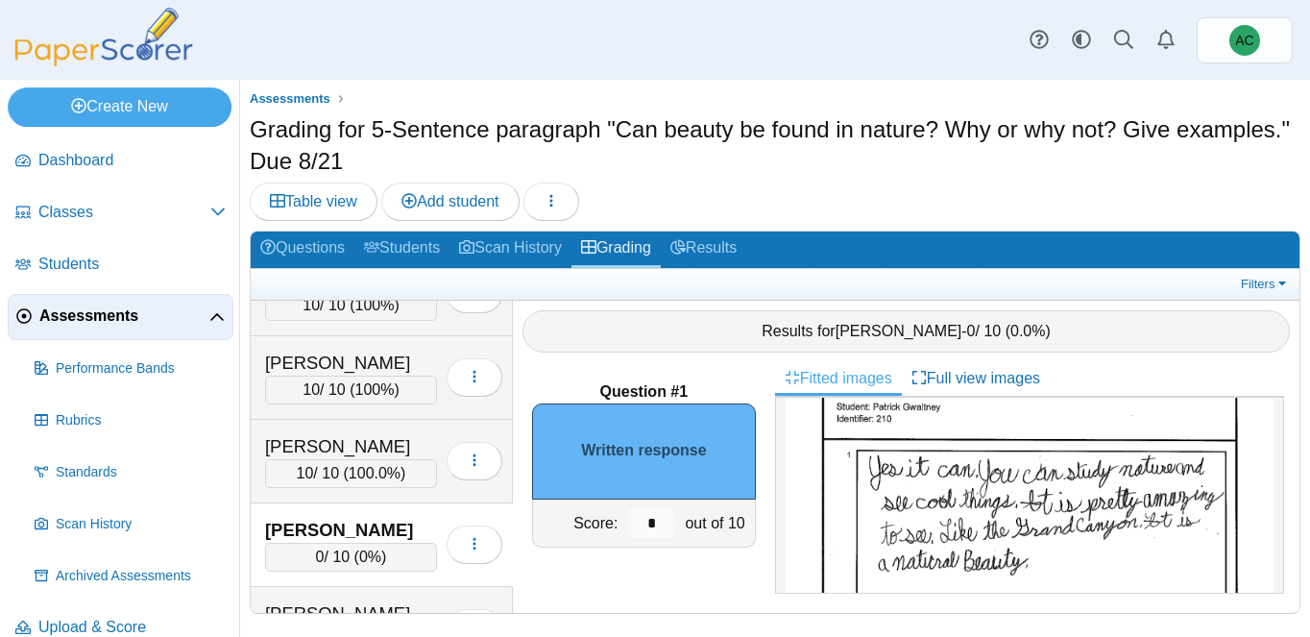
scroll to position [94, 0]
click at [660, 517] on input "*" at bounding box center [651, 523] width 48 height 29
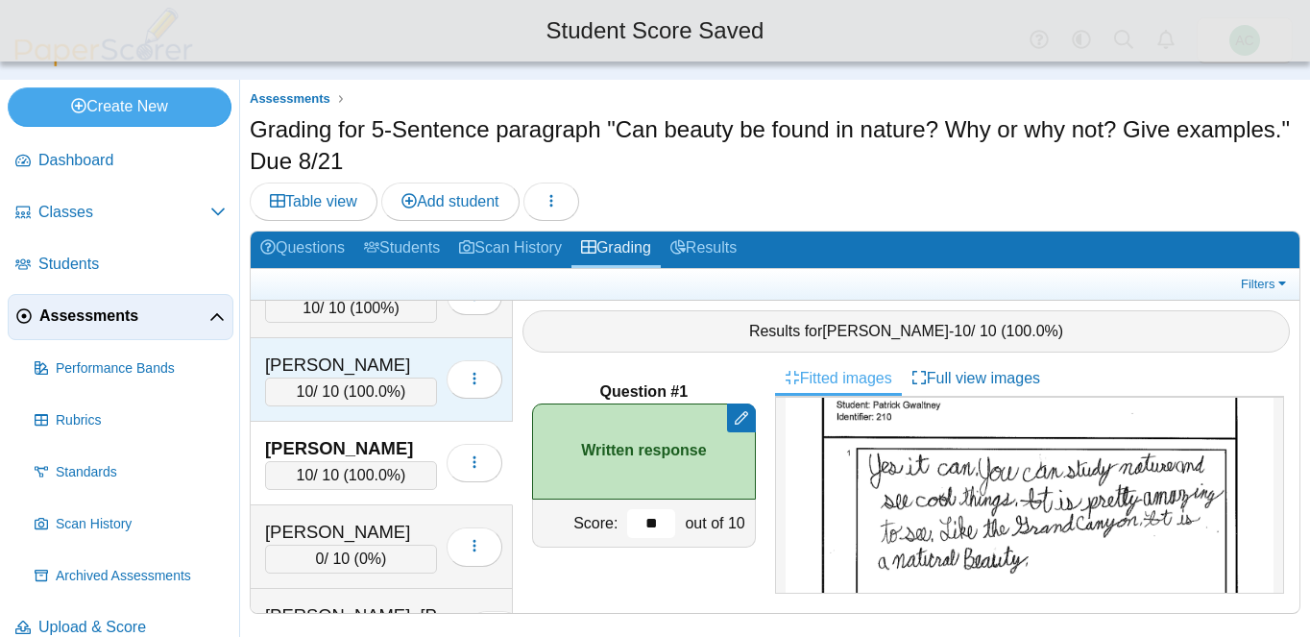
scroll to position [2740, 0]
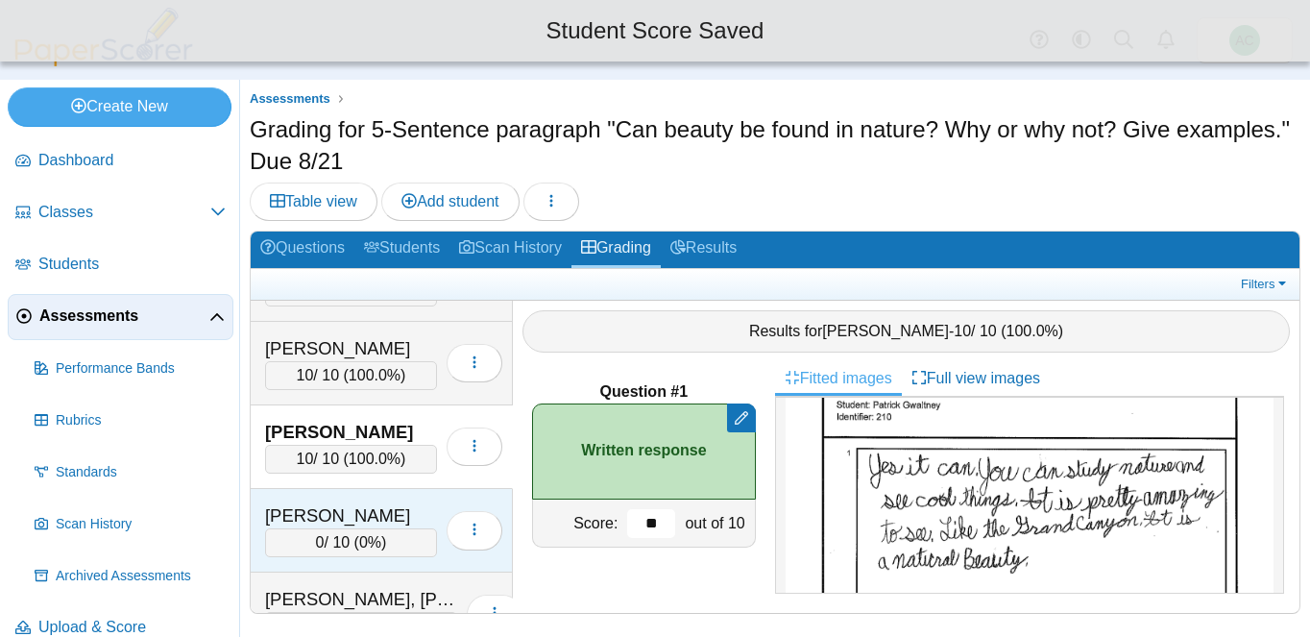
type input "**"
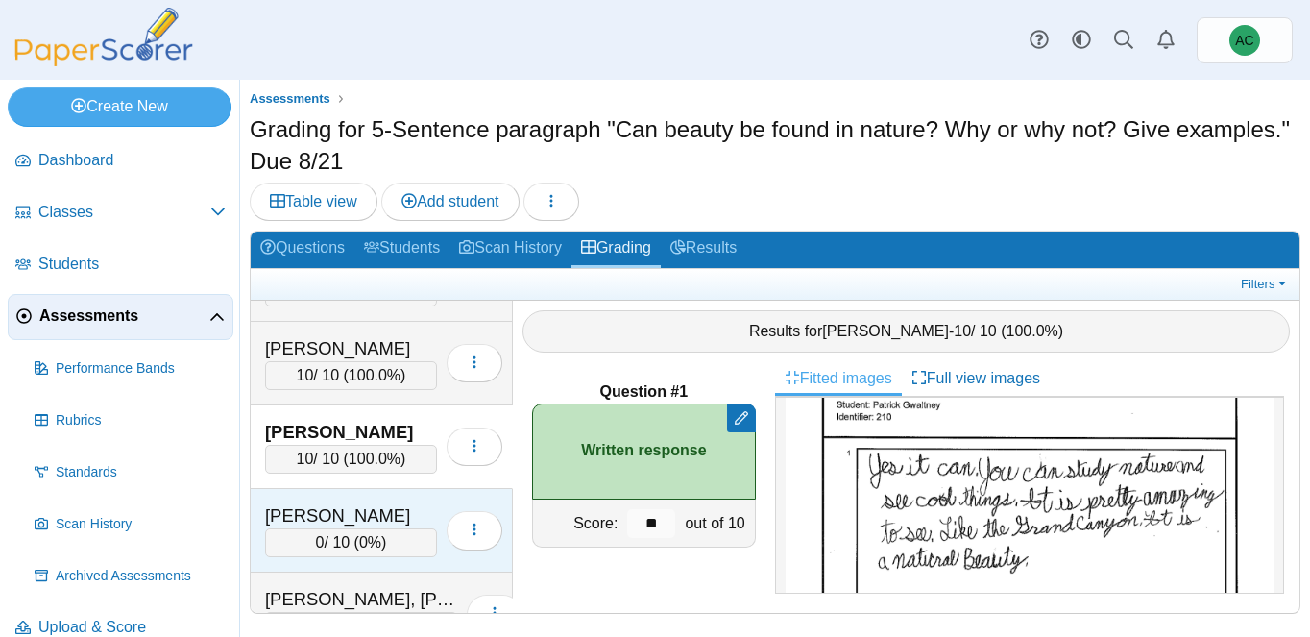
click at [300, 515] on div "Haj, Josiah" at bounding box center [351, 515] width 172 height 25
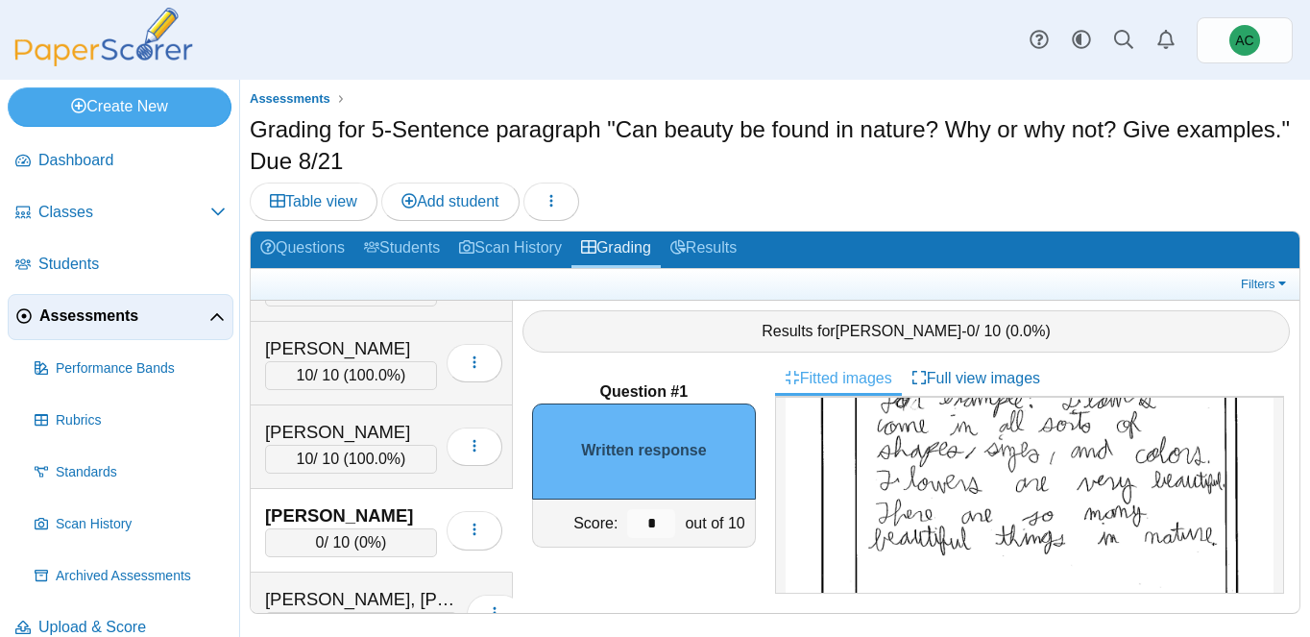
scroll to position [233, 0]
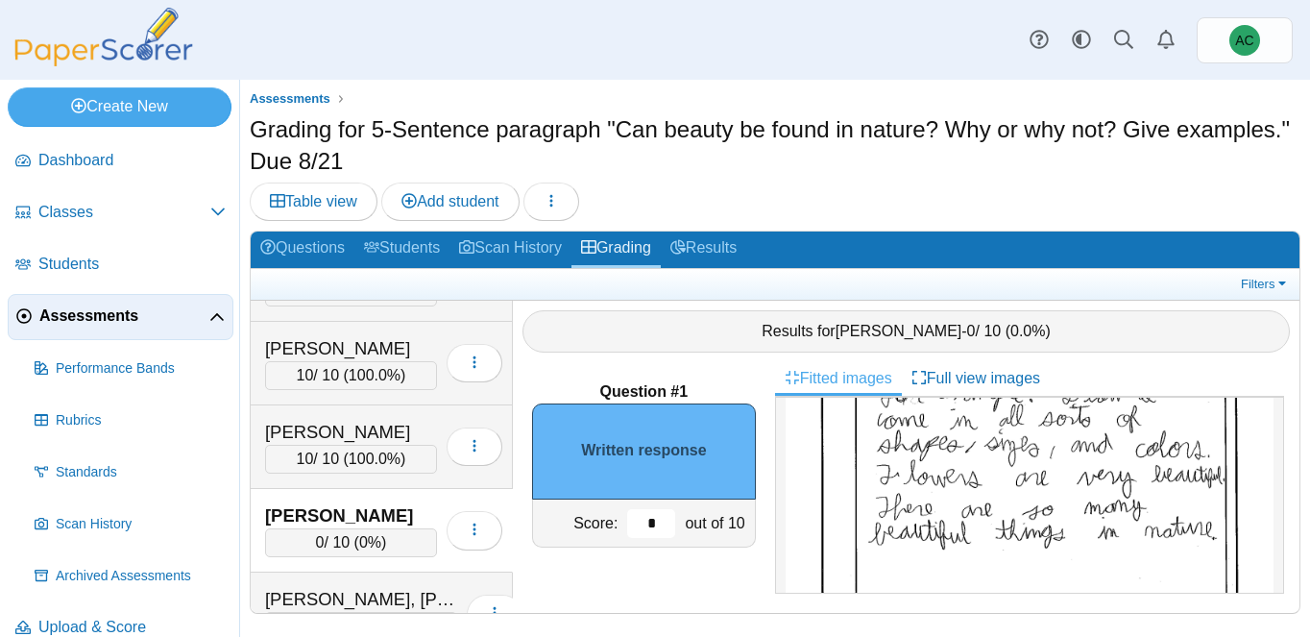
click at [655, 525] on input "*" at bounding box center [651, 523] width 48 height 29
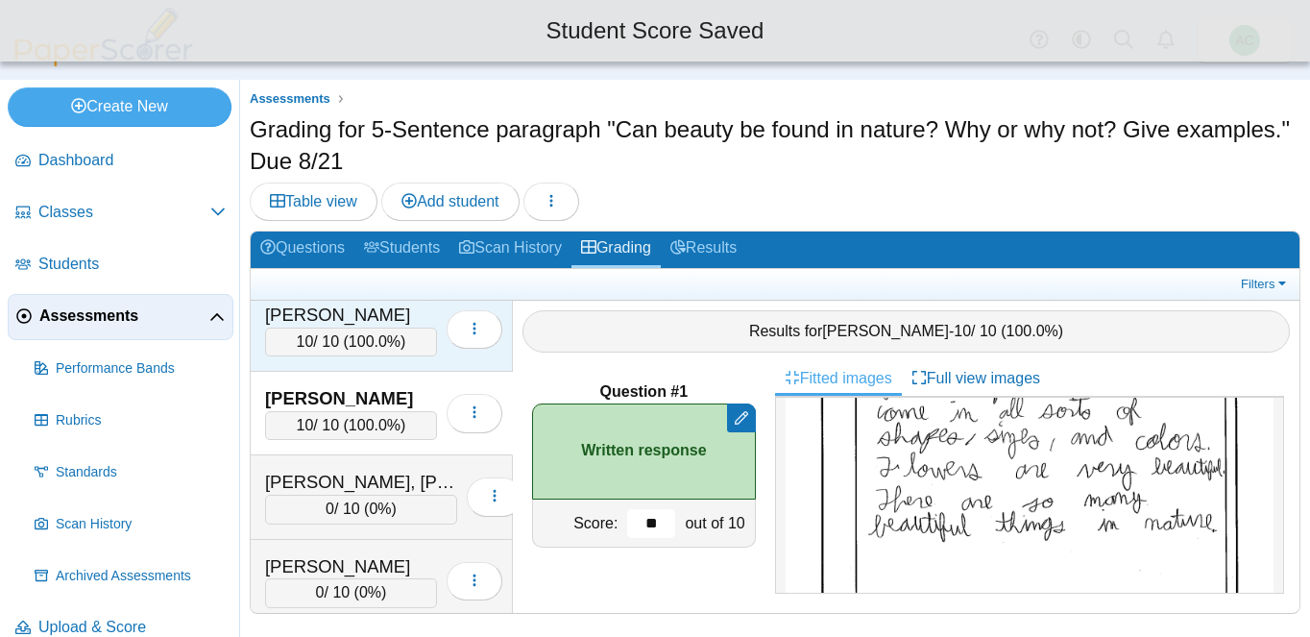
scroll to position [2879, 0]
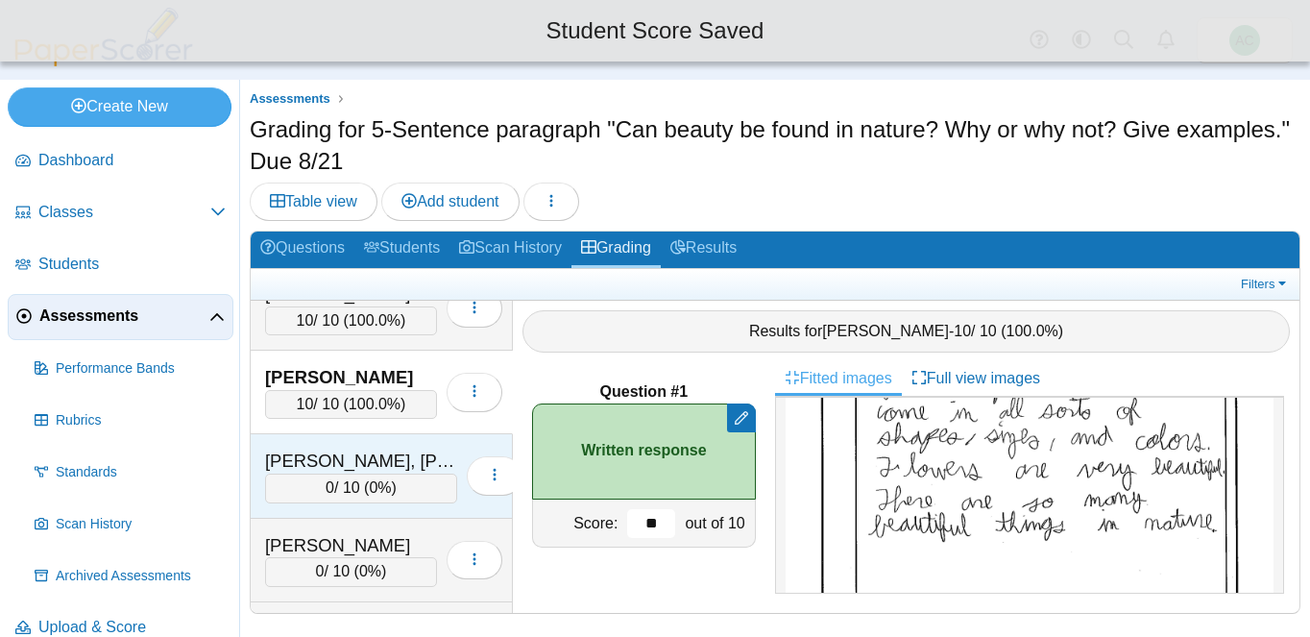
type input "**"
click at [326, 463] on div "Harding, Hudson" at bounding box center [361, 460] width 192 height 25
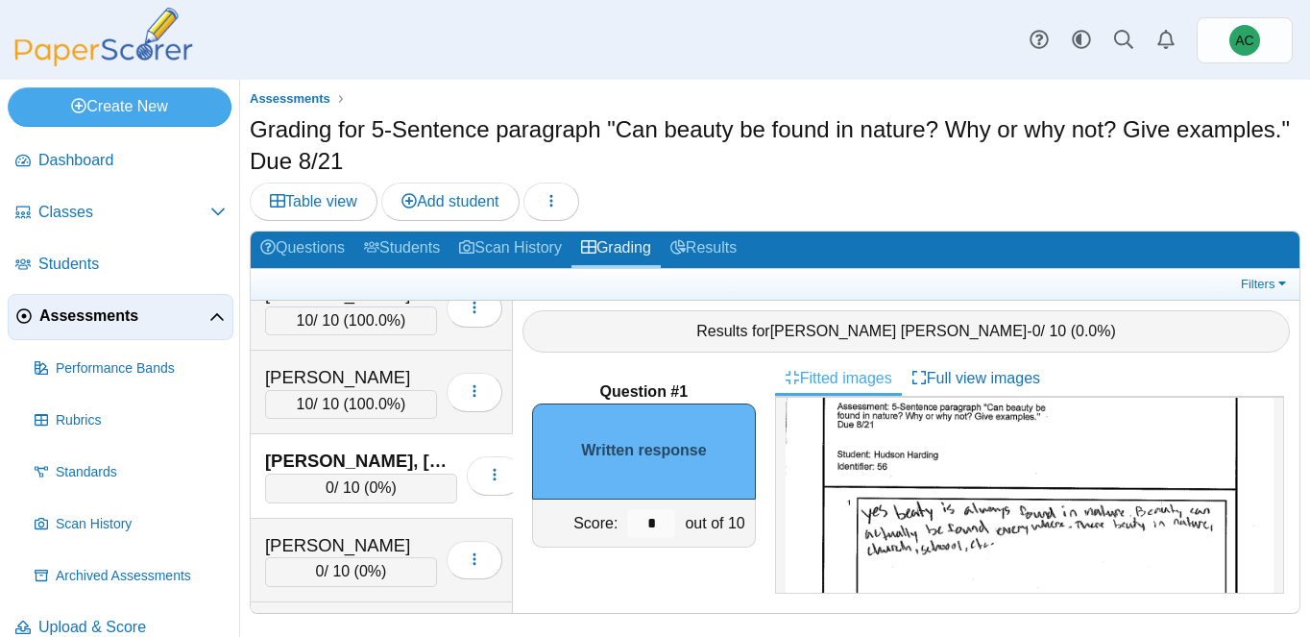
scroll to position [53, 0]
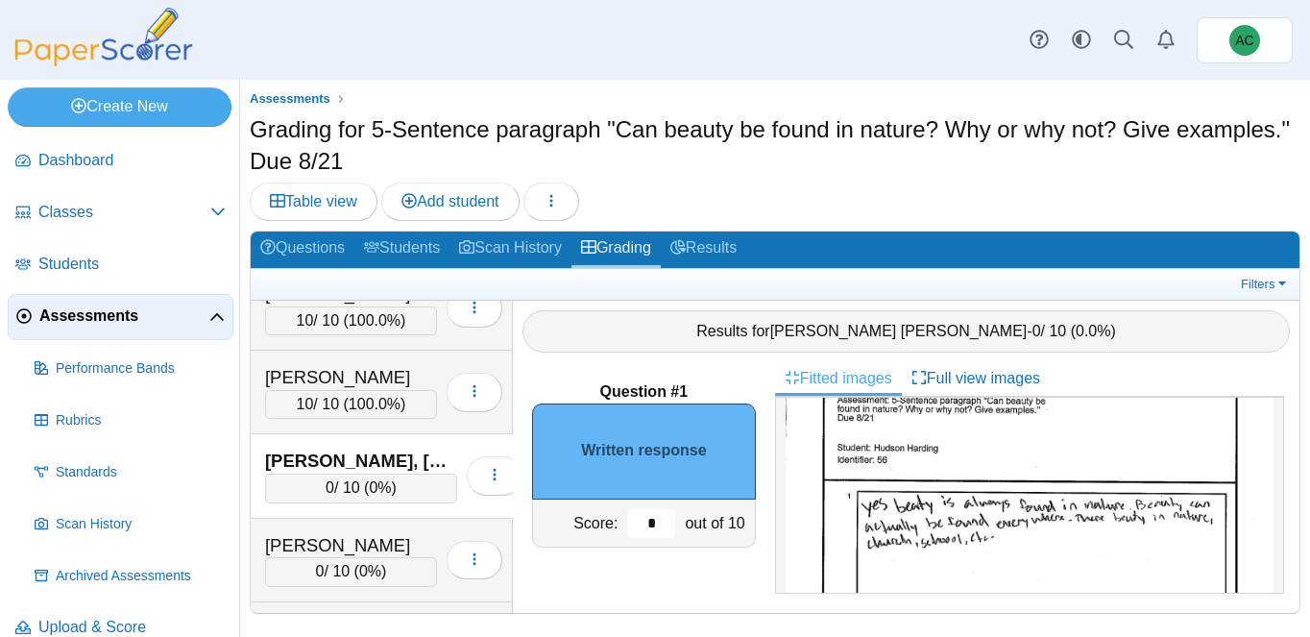
click at [657, 531] on input "*" at bounding box center [651, 523] width 48 height 29
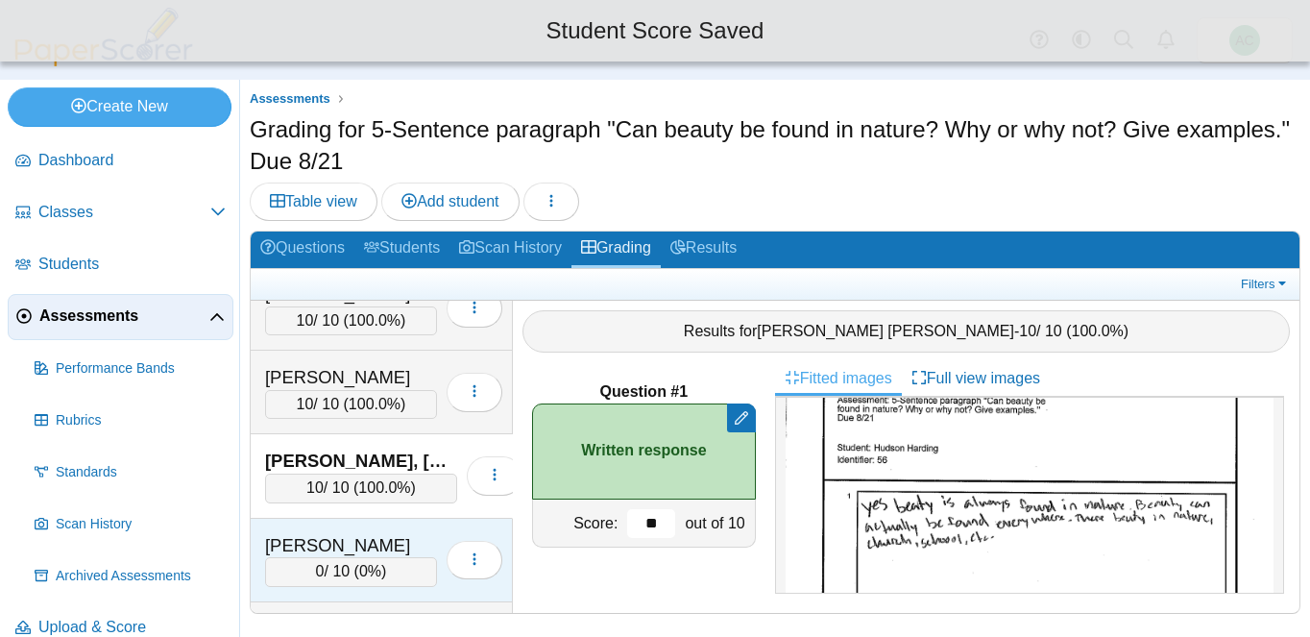
type input "**"
click at [372, 547] on div "Harris, Skyler" at bounding box center [351, 545] width 172 height 25
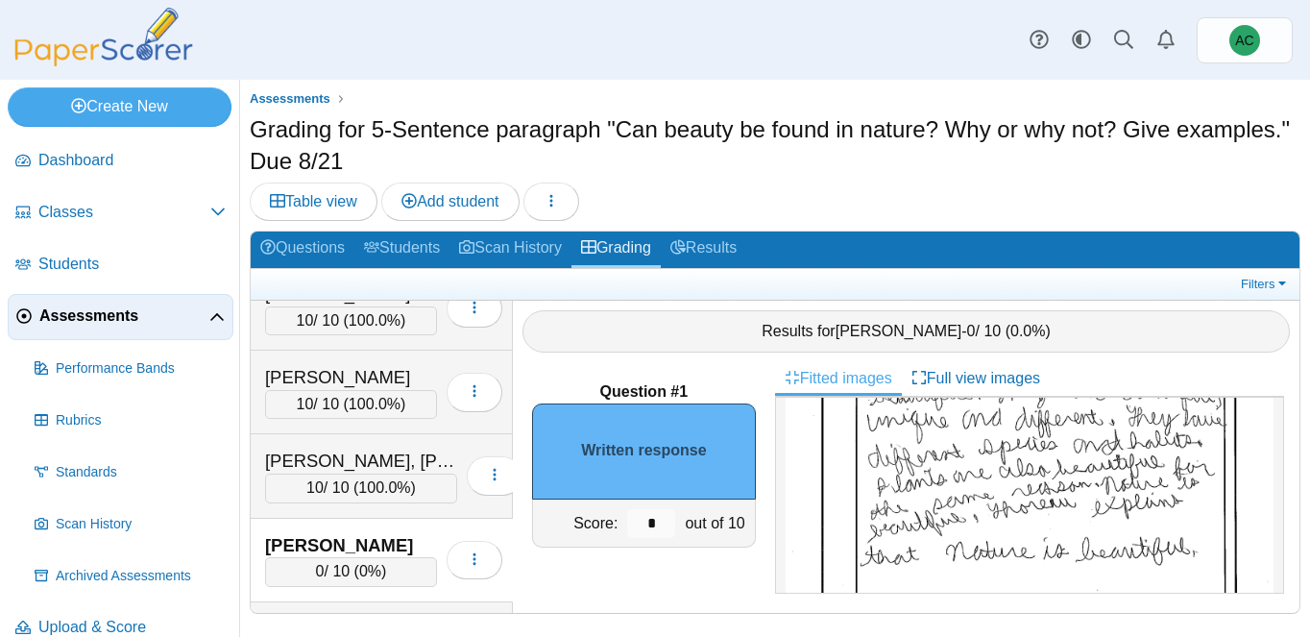
scroll to position [192, 0]
click at [663, 528] on input "*" at bounding box center [651, 523] width 48 height 29
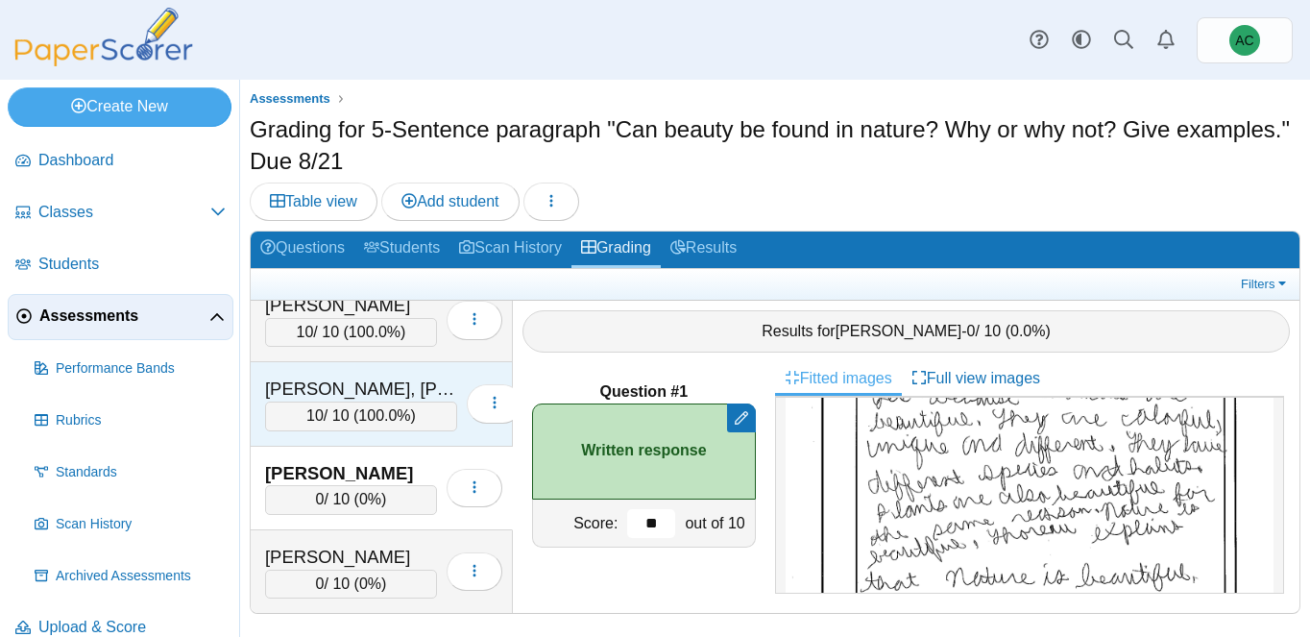
scroll to position [2954, 0]
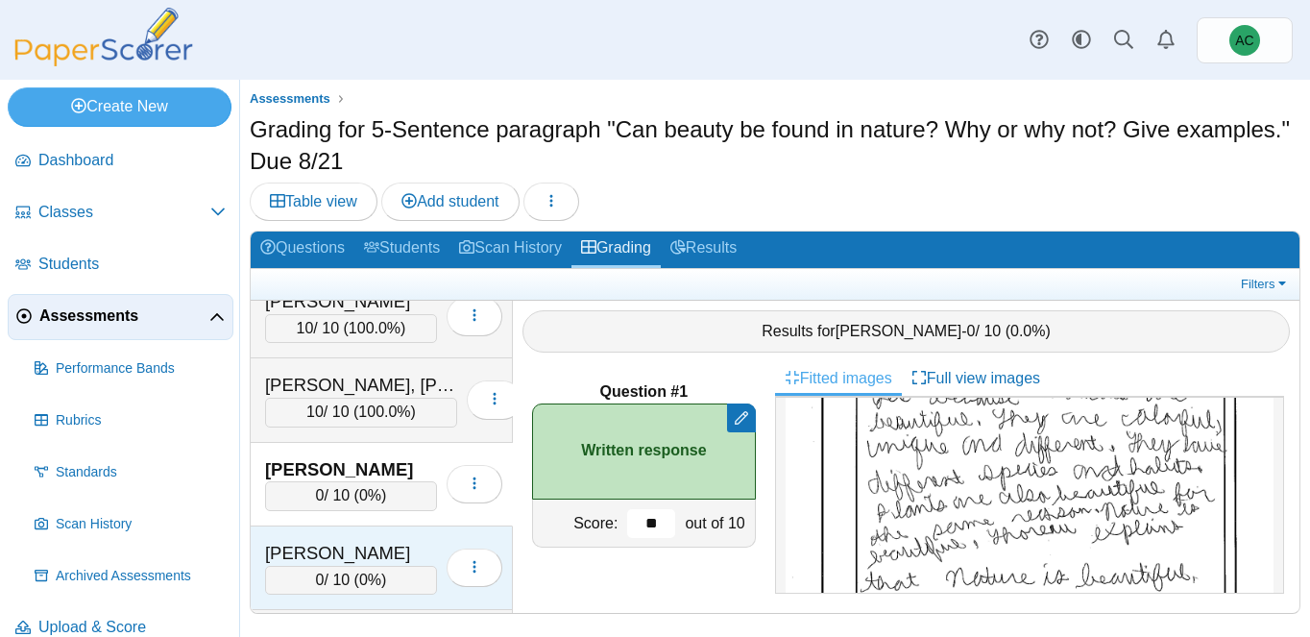
type input "**"
click at [368, 542] on div "Harrison, Helen" at bounding box center [351, 553] width 172 height 25
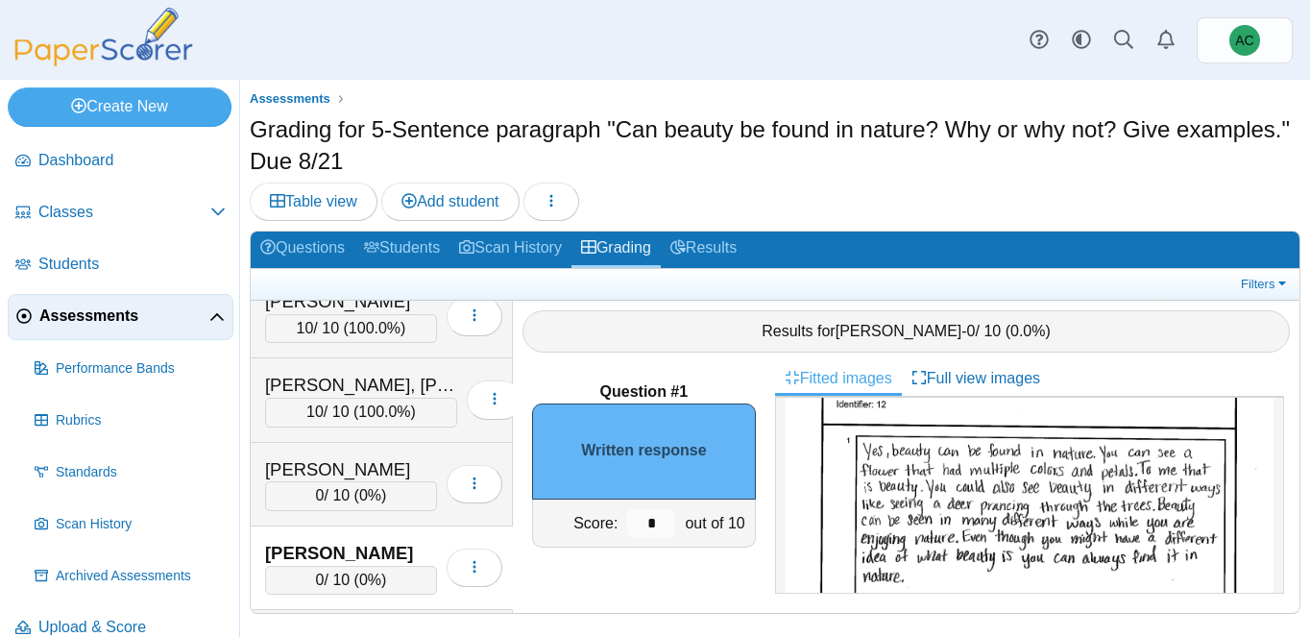
scroll to position [110, 0]
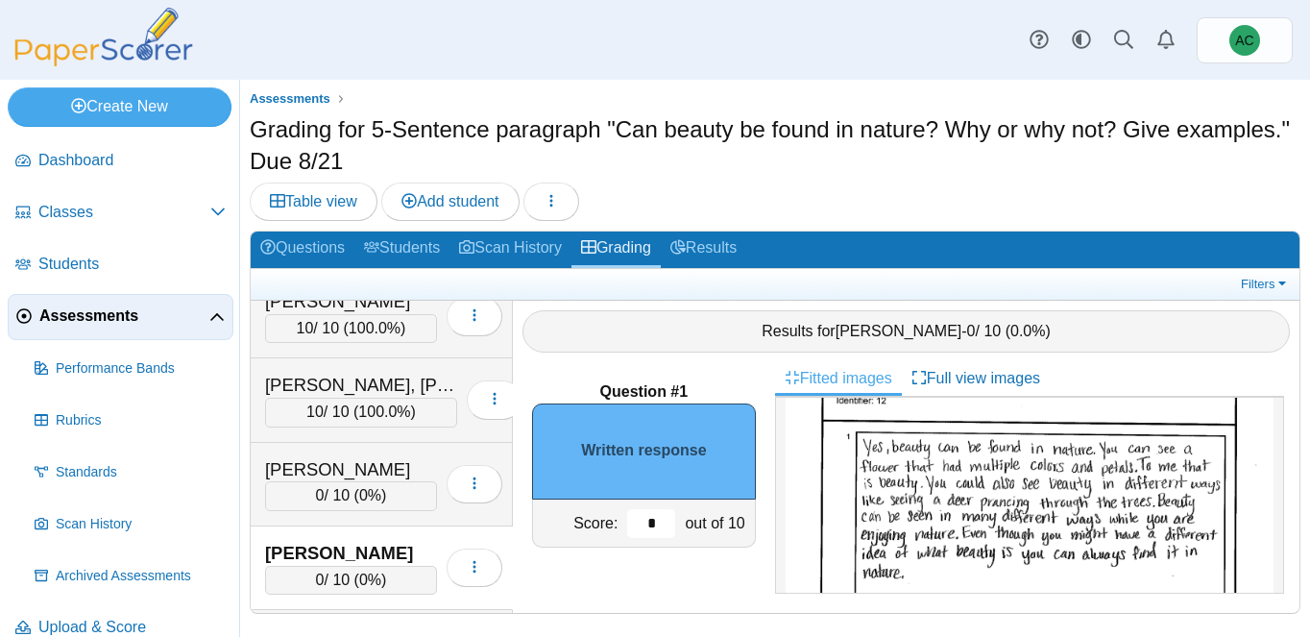
click at [663, 523] on input "*" at bounding box center [651, 523] width 48 height 29
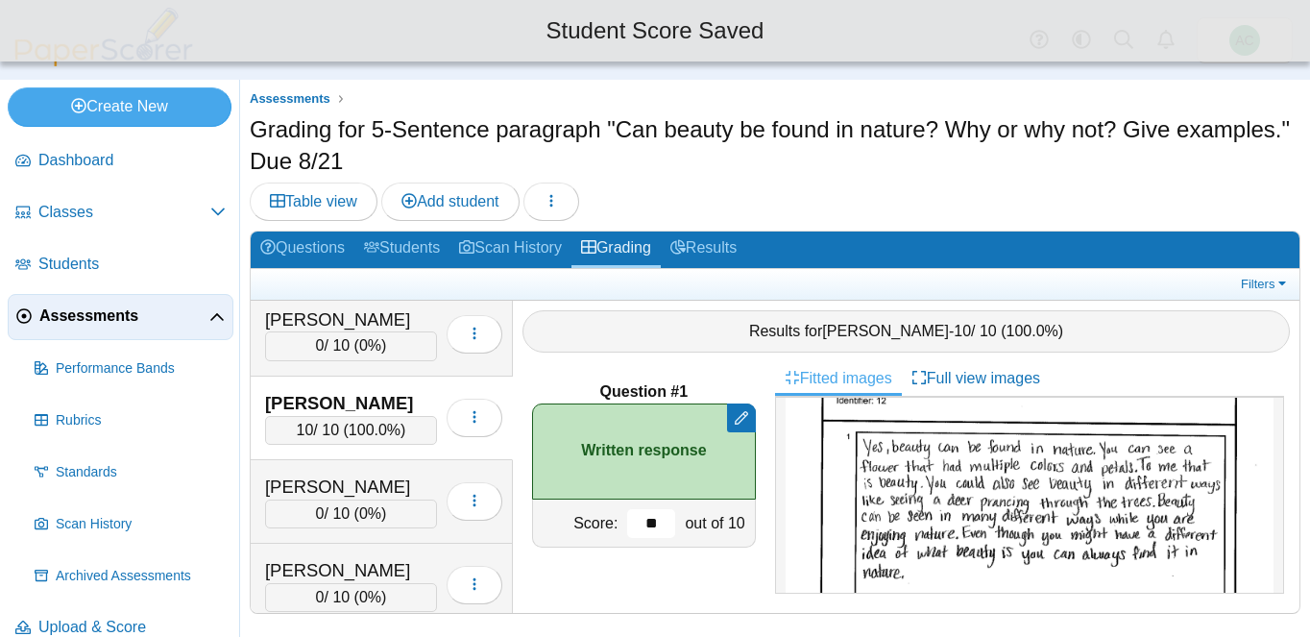
scroll to position [3119, 0]
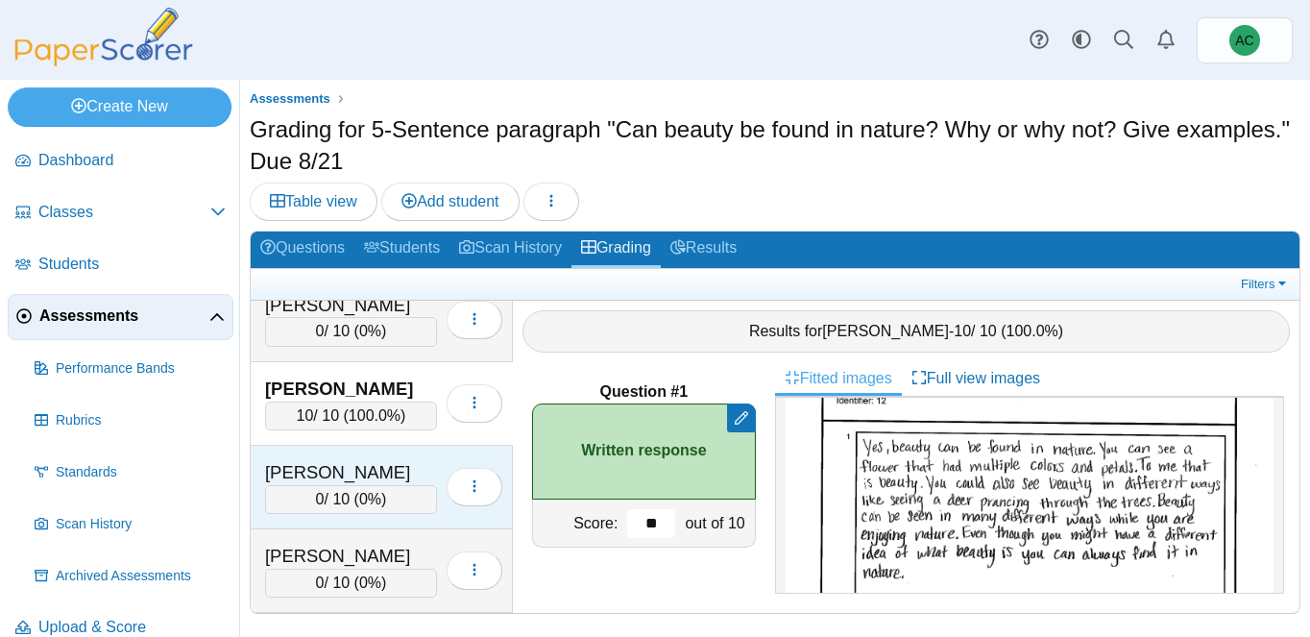
type input "**"
click at [309, 478] on div "Haverkamp, Hailey" at bounding box center [351, 472] width 172 height 25
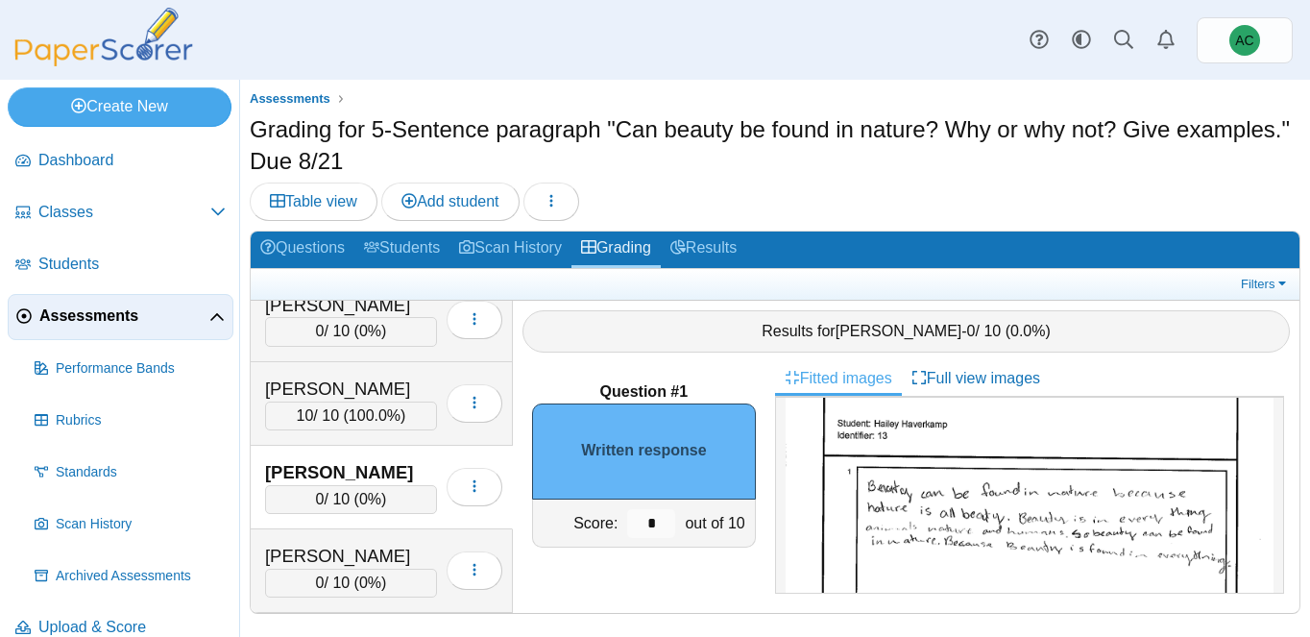
scroll to position [77, 0]
click at [671, 517] on input "*" at bounding box center [651, 523] width 48 height 29
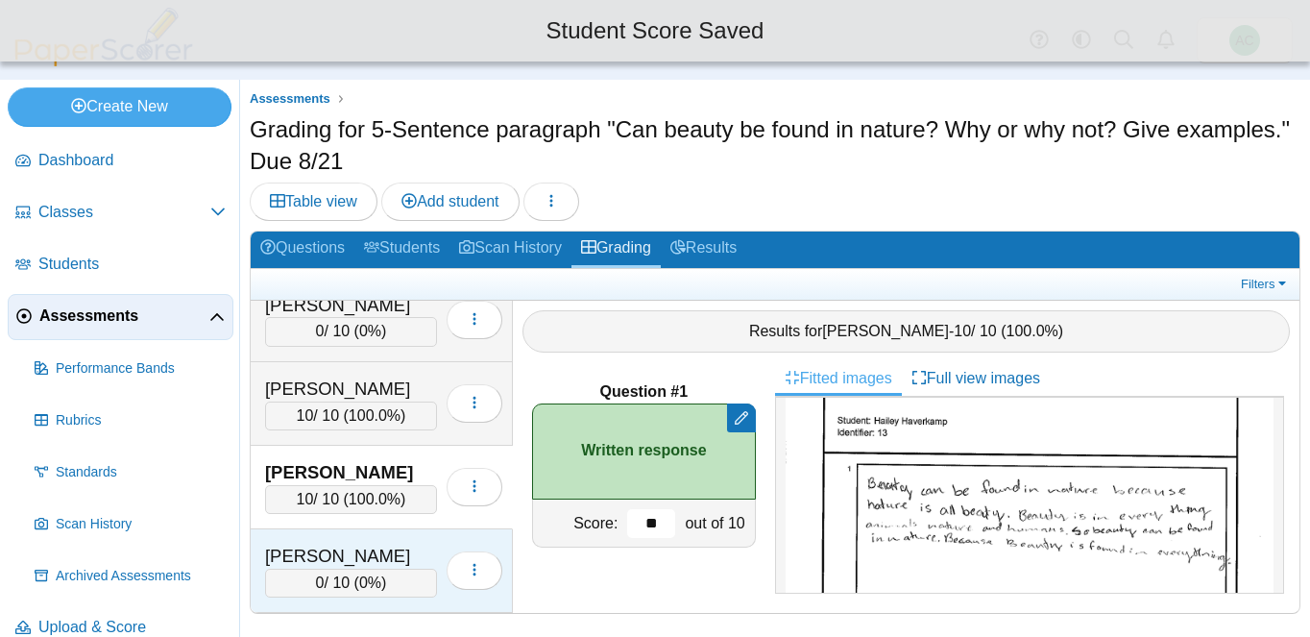
type input "**"
click at [359, 550] on div "Hayward, Adalyn" at bounding box center [351, 555] width 172 height 25
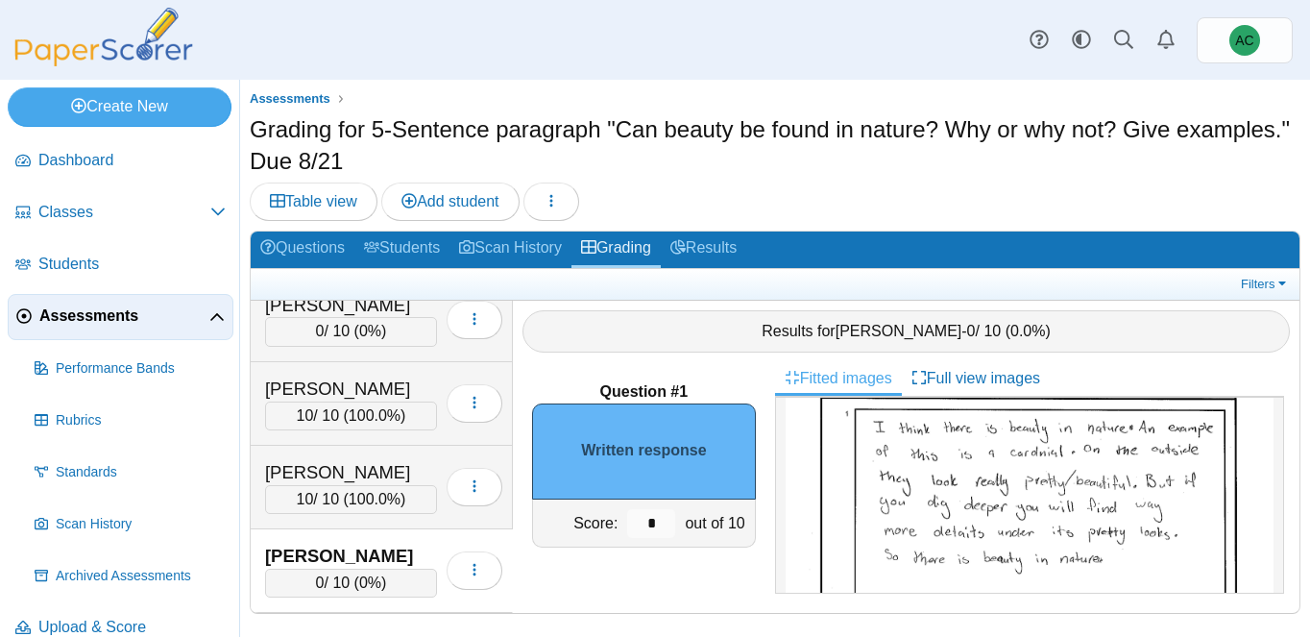
scroll to position [139, 0]
click at [661, 527] on input "*" at bounding box center [651, 523] width 48 height 29
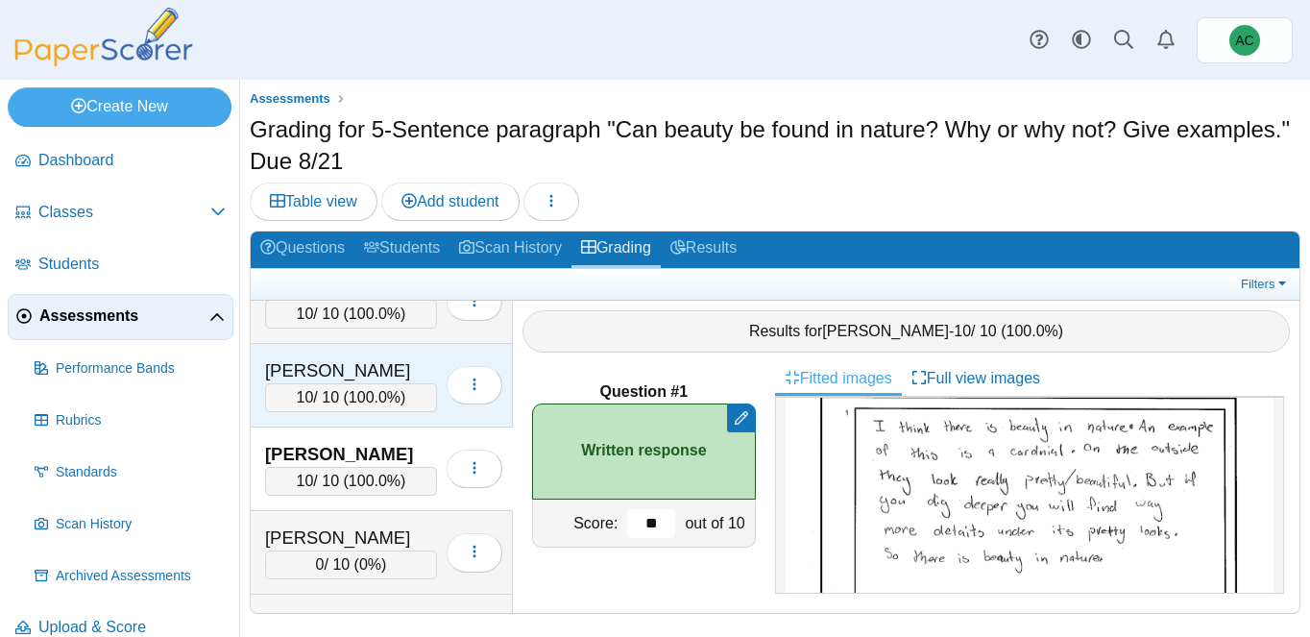
scroll to position [3223, 0]
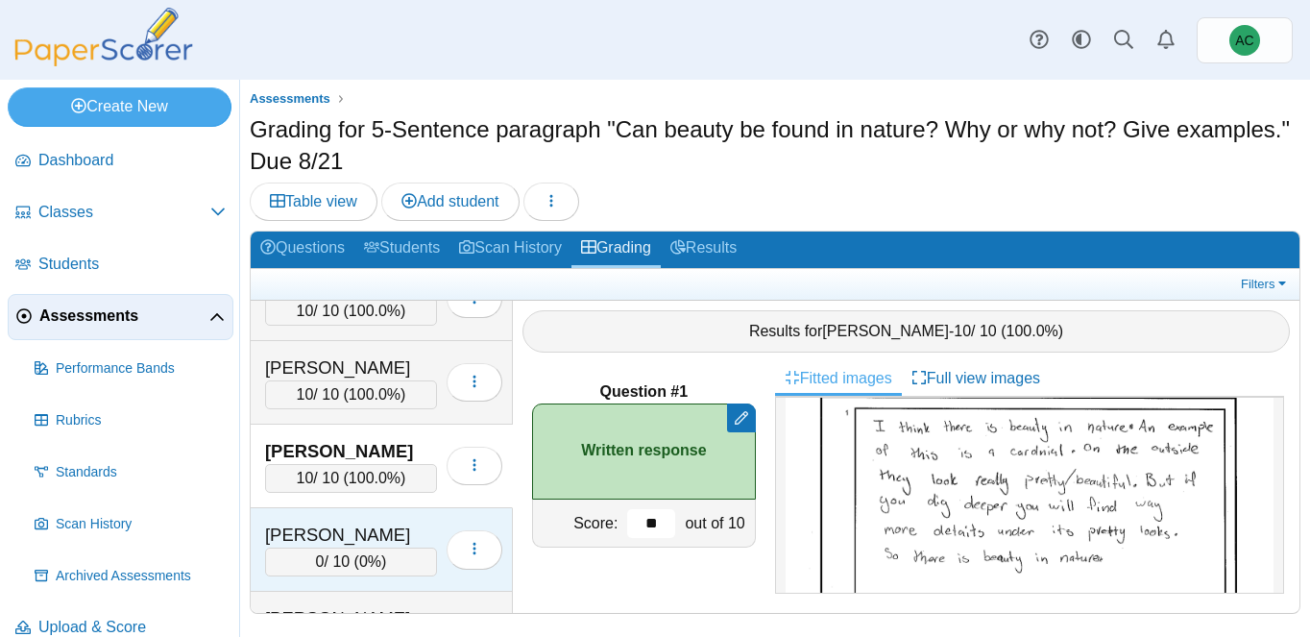
type input "**"
click at [335, 512] on div "Heiskell, Evelyn 0 / 10 ( 0% ) Loading…" at bounding box center [382, 550] width 262 height 84
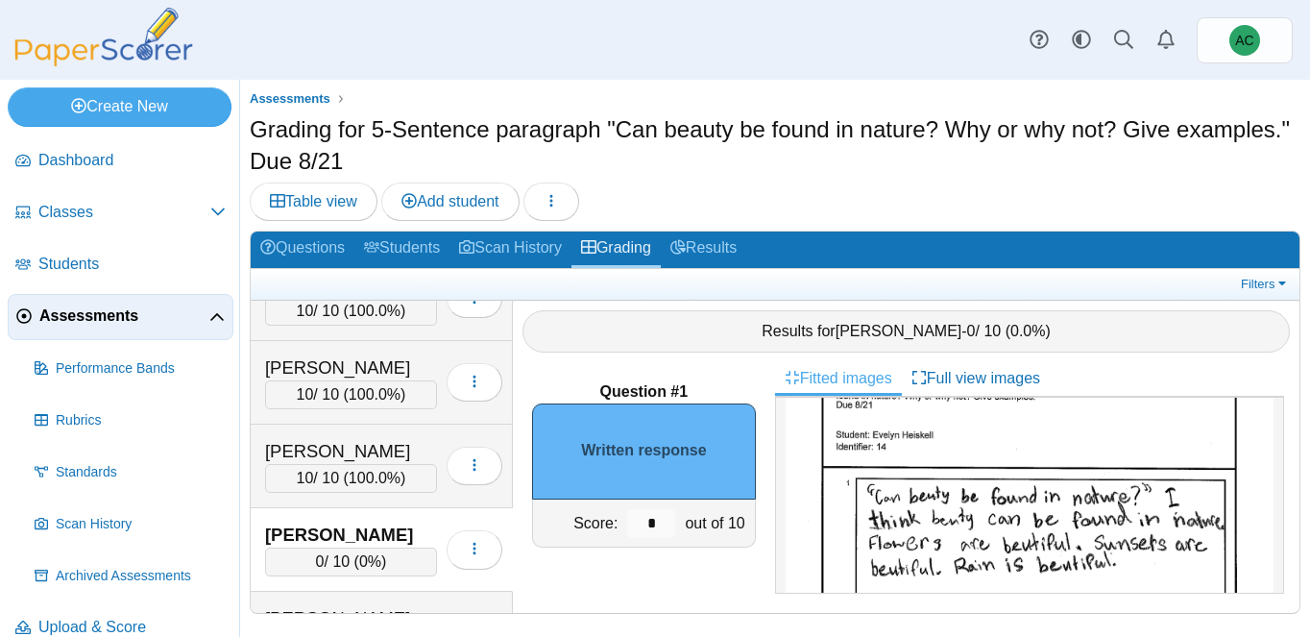
scroll to position [69, 0]
click at [669, 513] on input "*" at bounding box center [651, 523] width 48 height 29
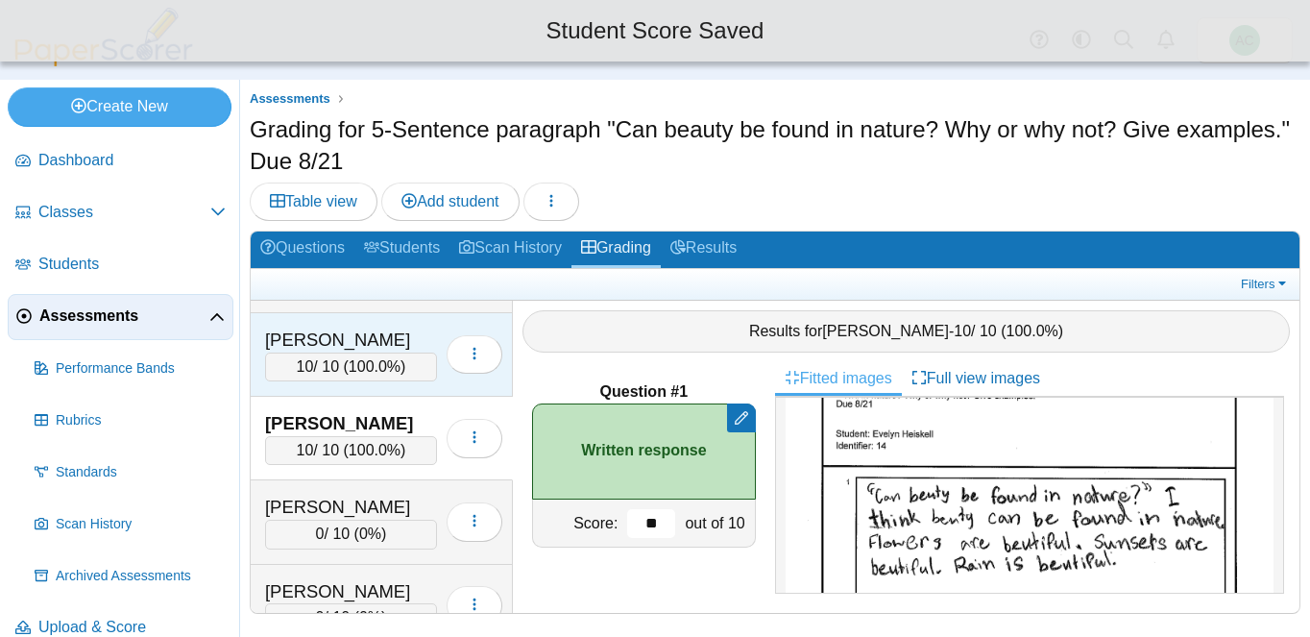
scroll to position [3363, 0]
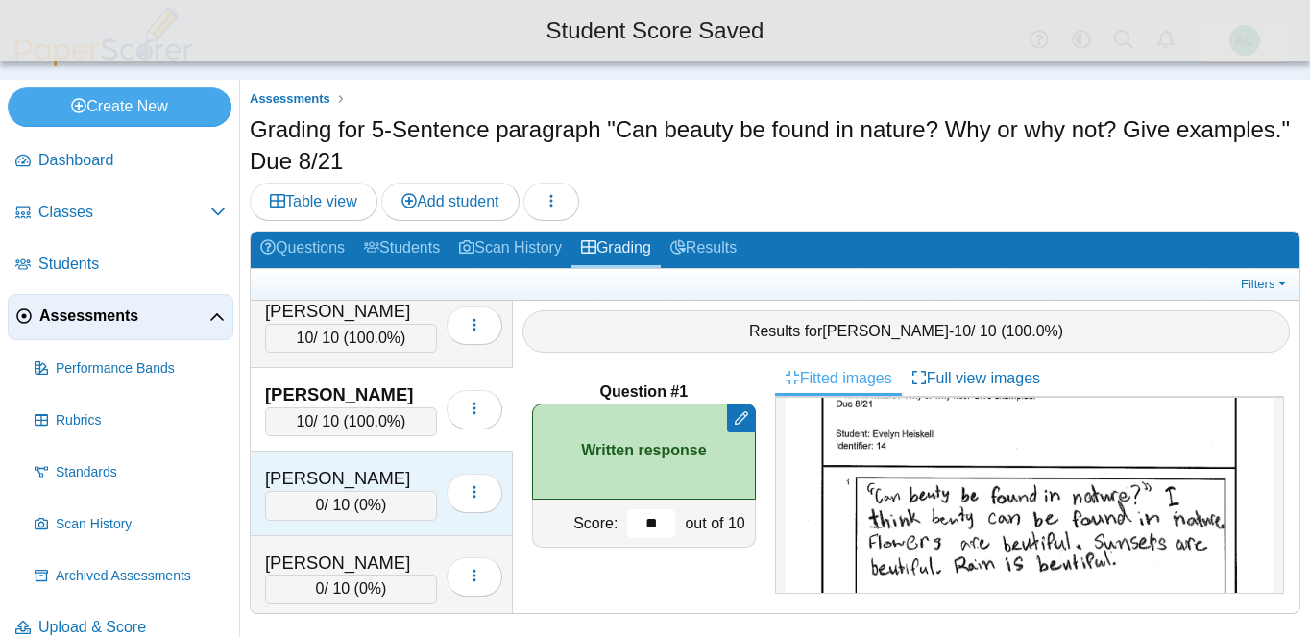
type input "**"
click at [354, 470] on div "Hinton, Jonathon" at bounding box center [351, 478] width 172 height 25
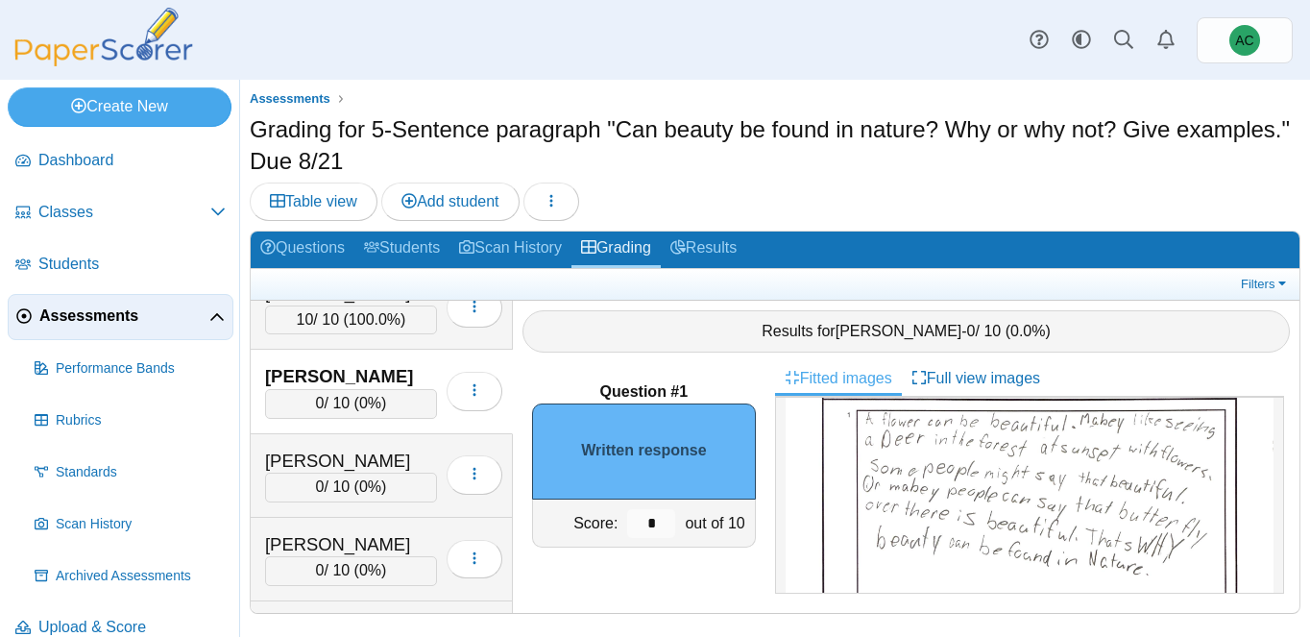
scroll to position [138, 0]
click at [665, 518] on input "*" at bounding box center [651, 523] width 48 height 29
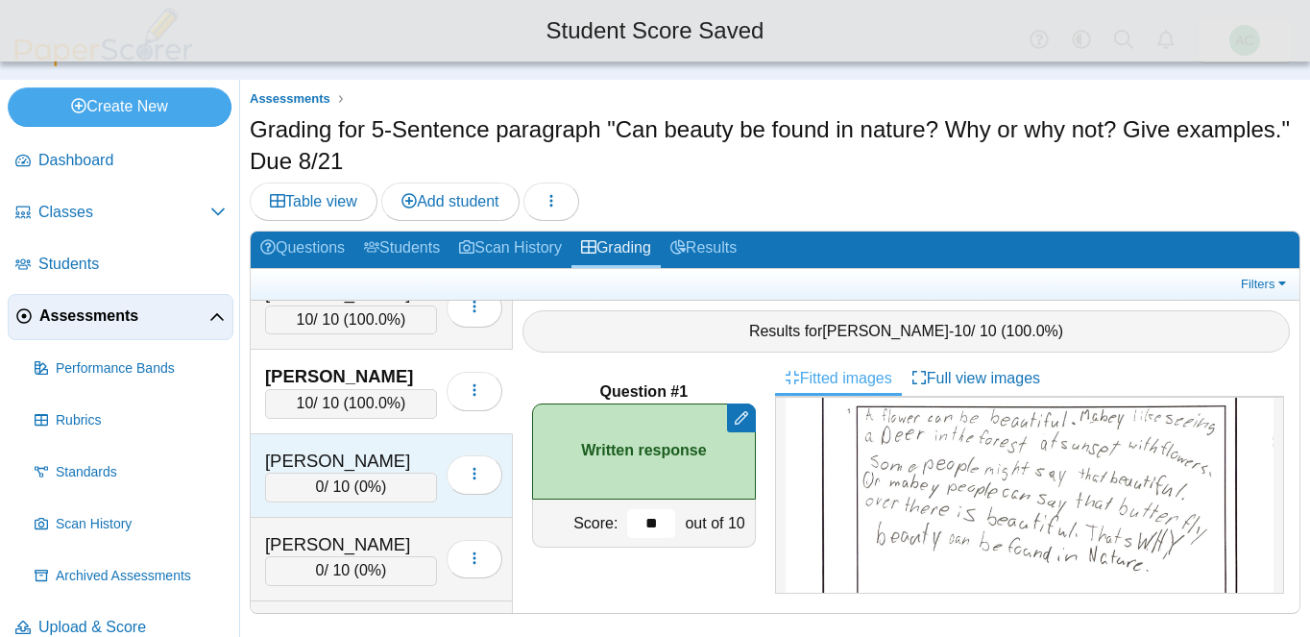
type input "**"
click at [368, 461] on div "Huang, Chang Rou" at bounding box center [351, 460] width 172 height 25
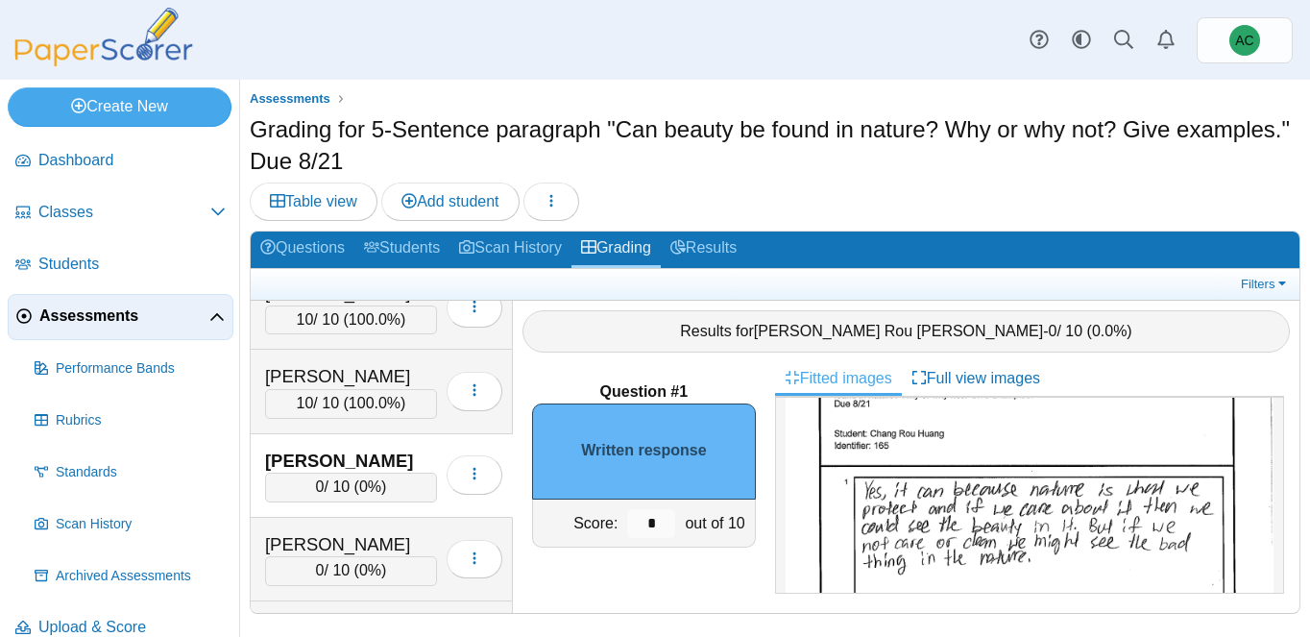
scroll to position [83, 0]
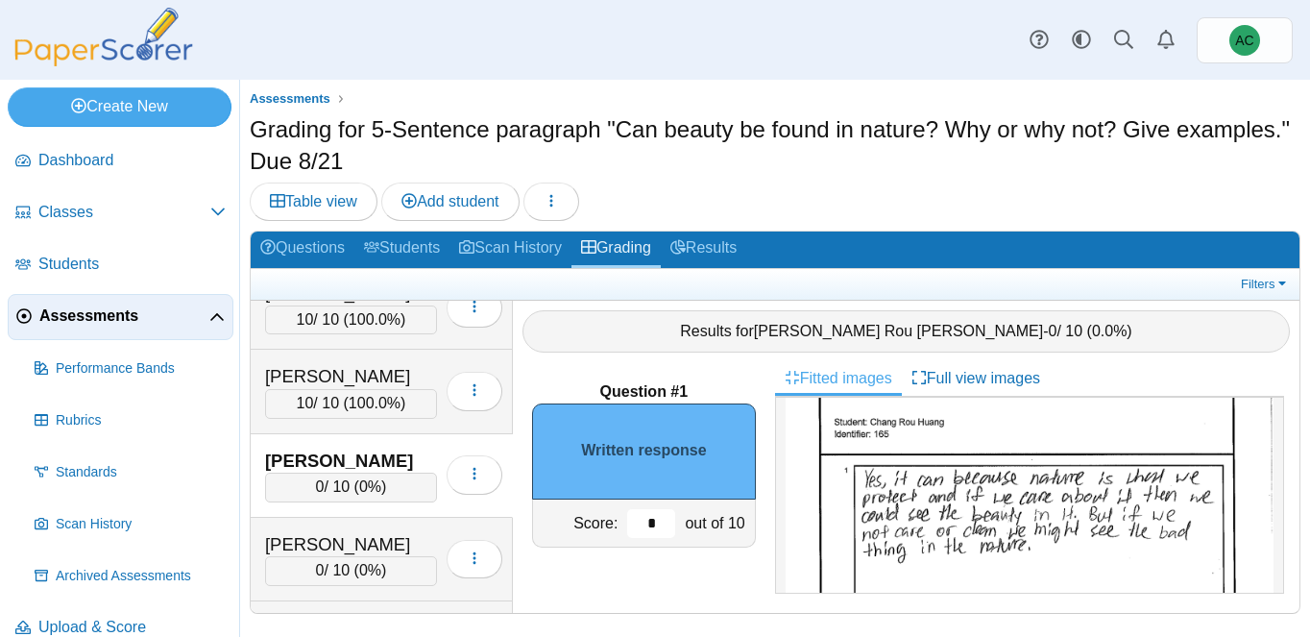
click at [660, 523] on input "*" at bounding box center [651, 523] width 48 height 29
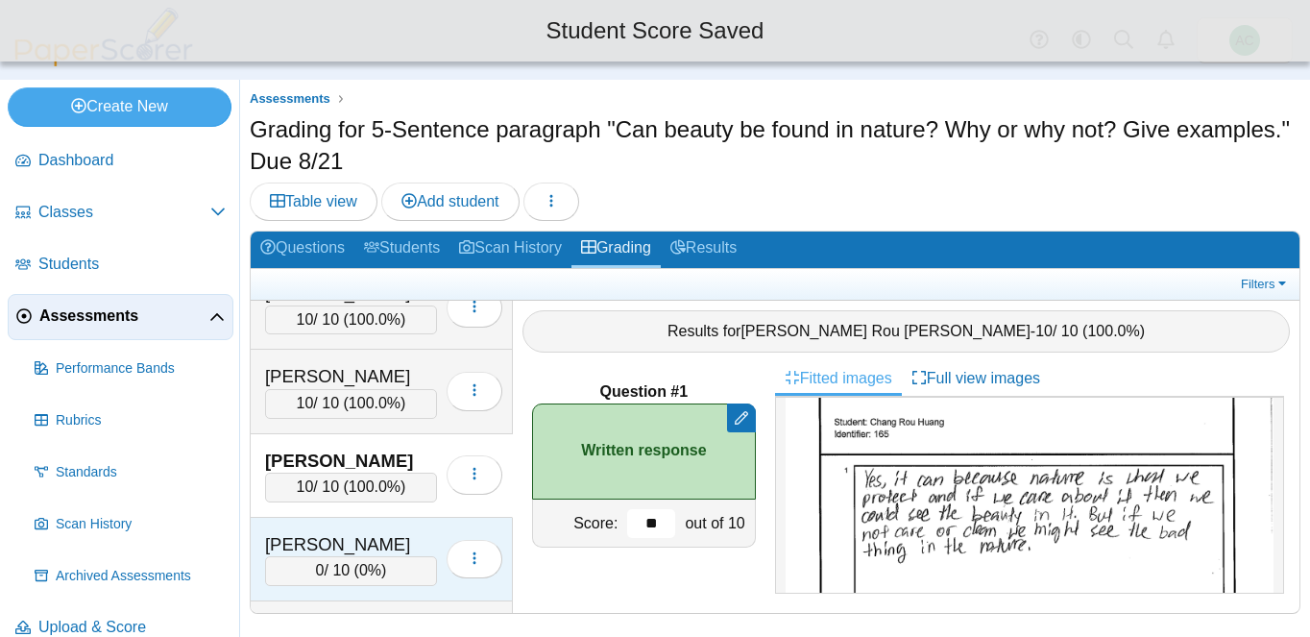
type input "**"
click at [349, 544] on div "Hunter, Carson" at bounding box center [351, 544] width 172 height 25
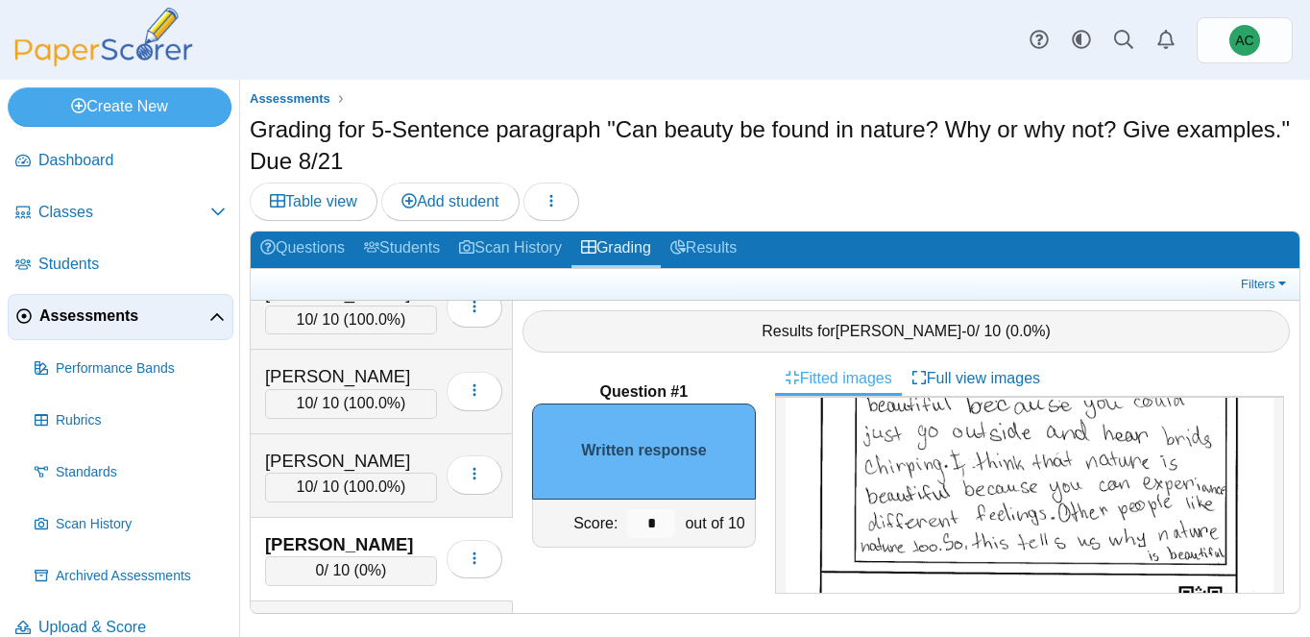
scroll to position [383, 0]
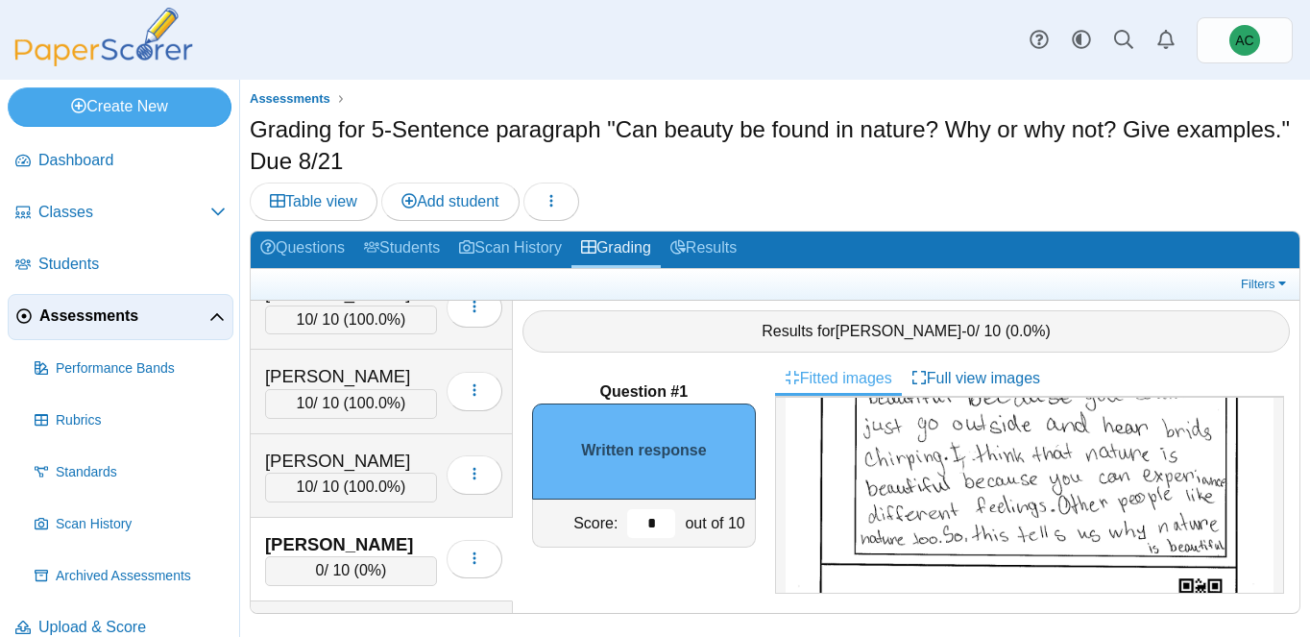
click at [658, 525] on input "*" at bounding box center [651, 523] width 48 height 29
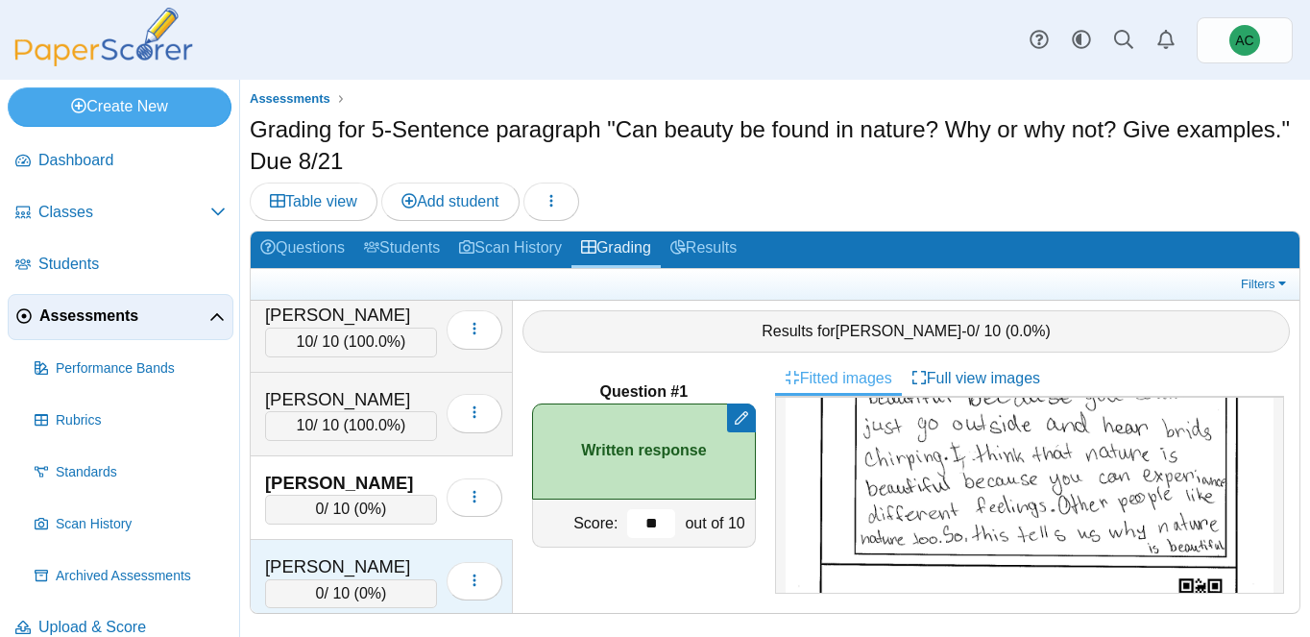
scroll to position [3529, 0]
type input "**"
click at [376, 549] on div "James, Ion 0 / 10 ( 0% ) Loading…" at bounding box center [382, 580] width 262 height 84
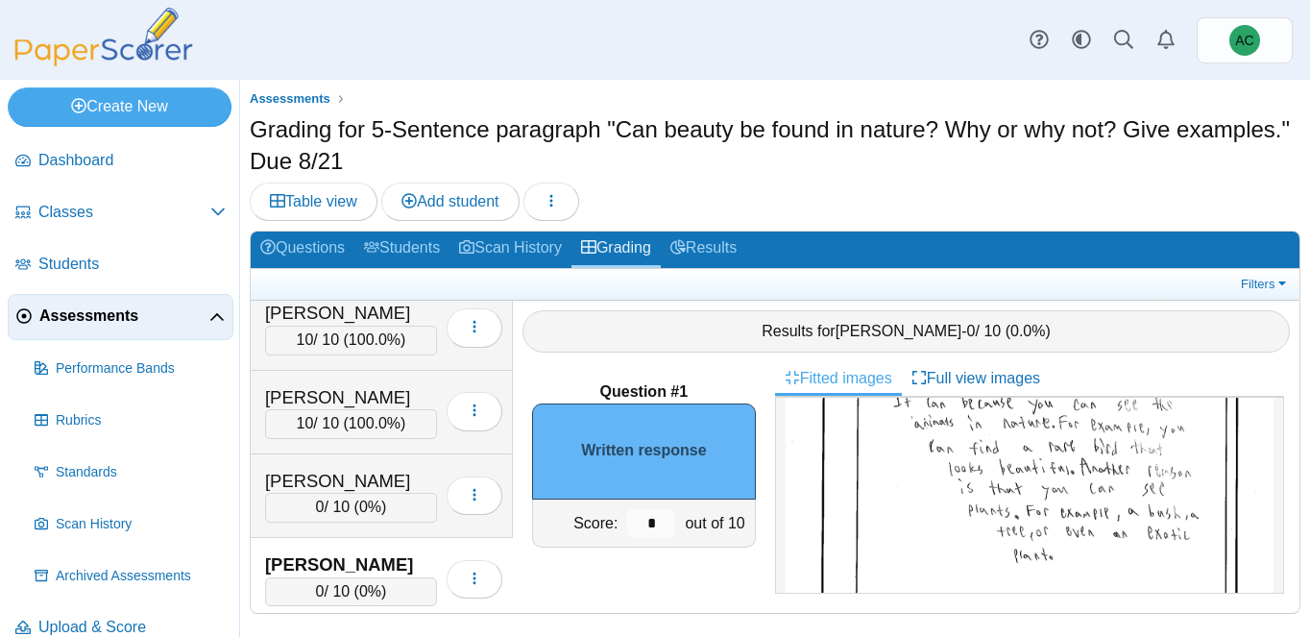
scroll to position [183, 0]
click at [653, 514] on input "*" at bounding box center [651, 523] width 48 height 29
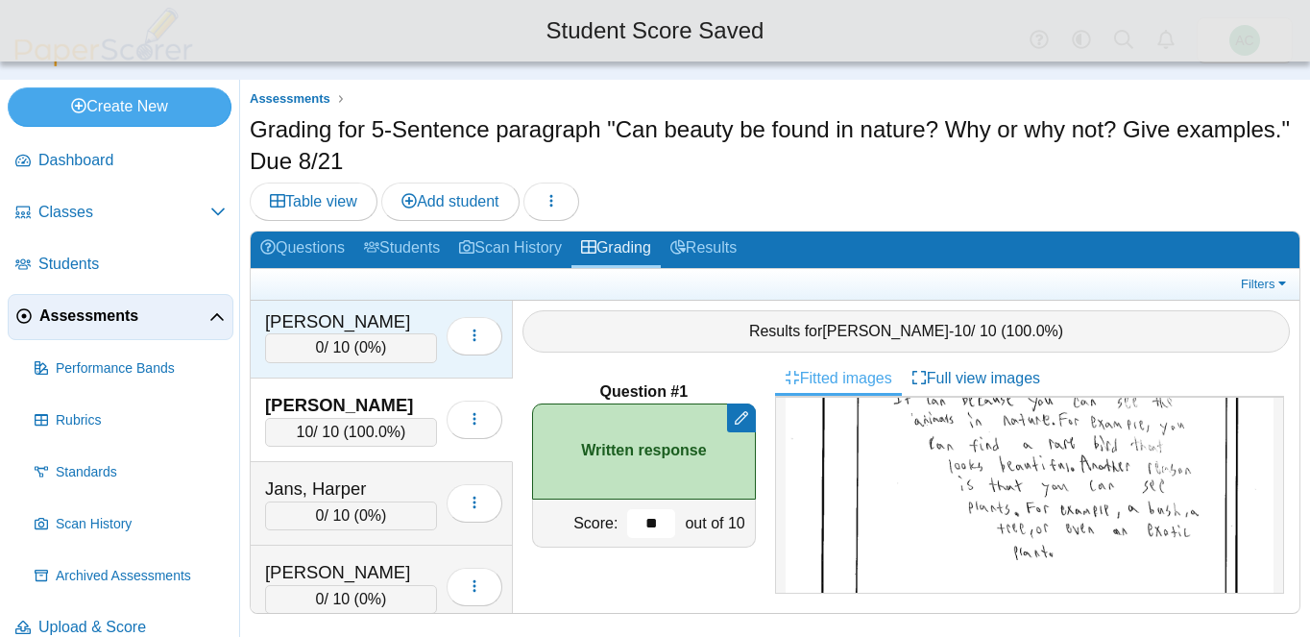
scroll to position [3726, 0]
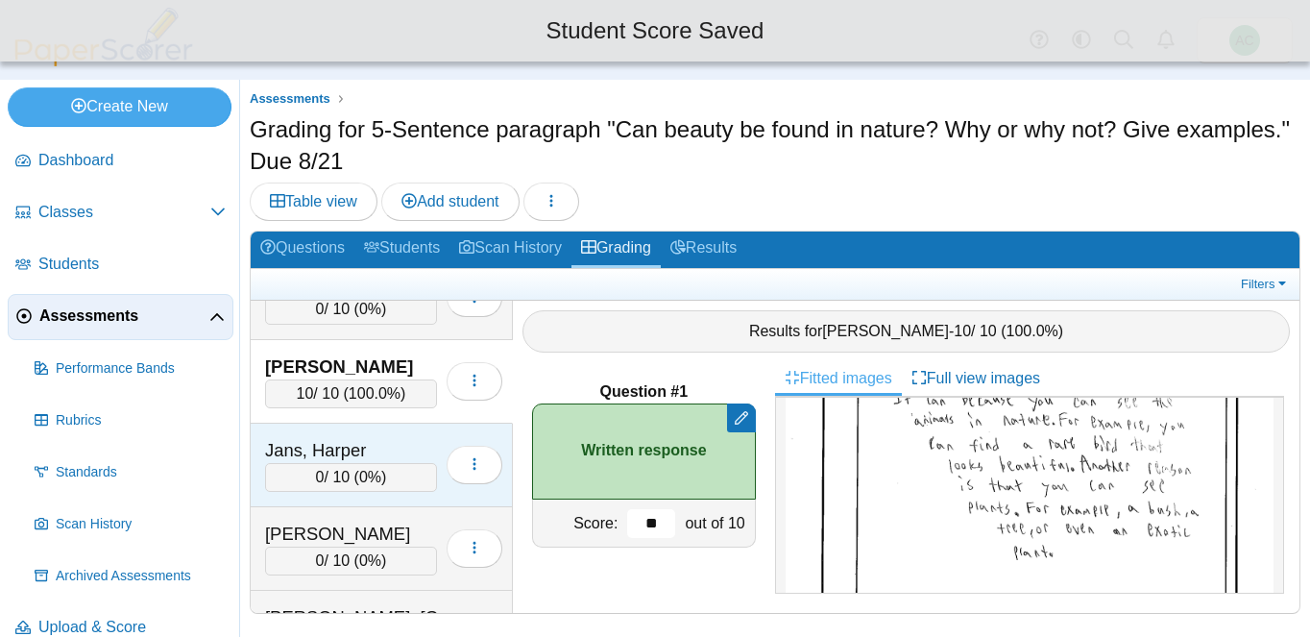
type input "**"
click at [381, 457] on div "Jans, Harper" at bounding box center [351, 450] width 172 height 25
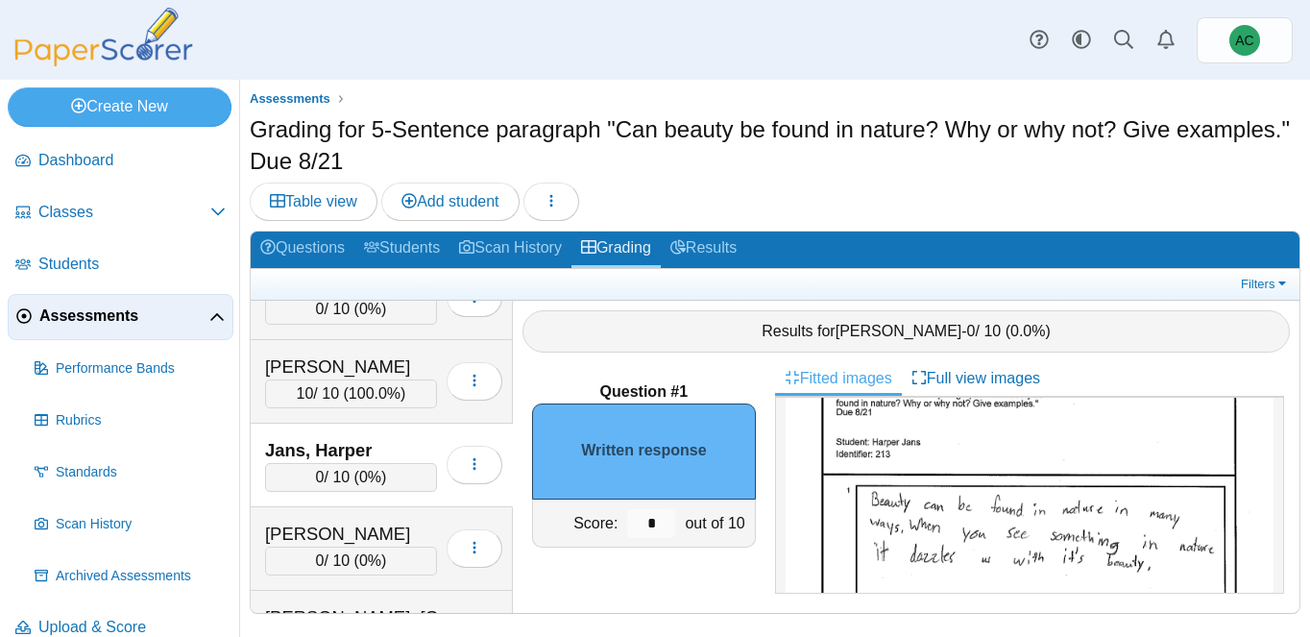
scroll to position [78, 0]
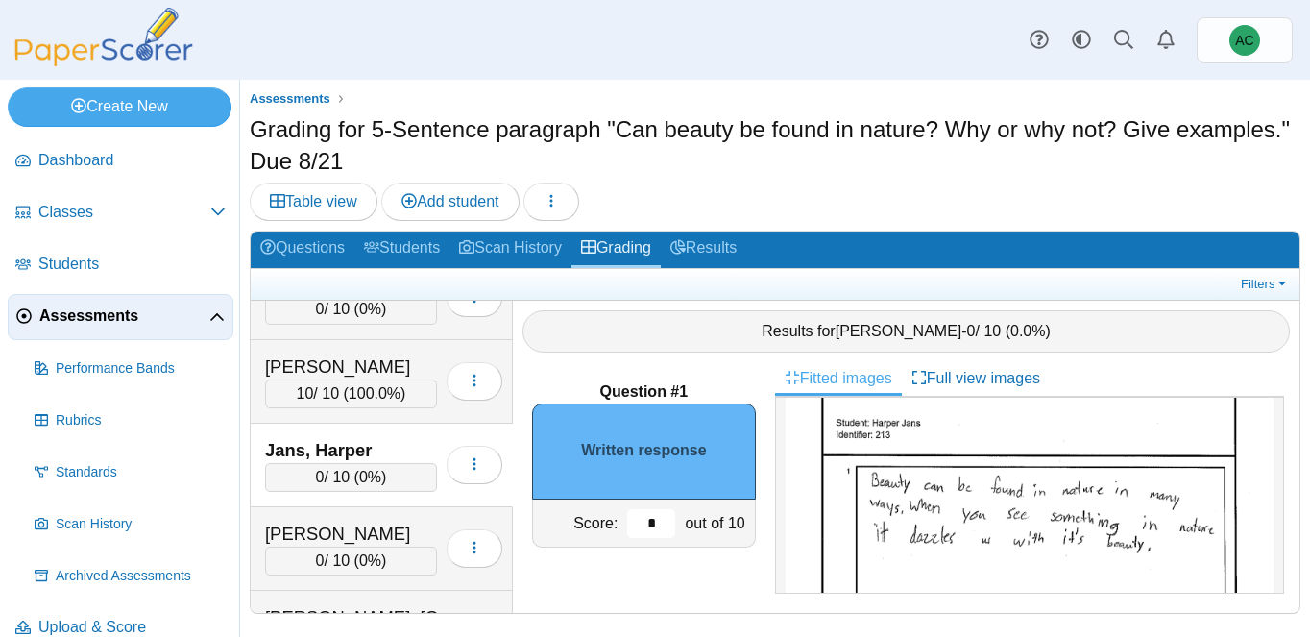
click at [671, 519] on input "*" at bounding box center [651, 523] width 48 height 29
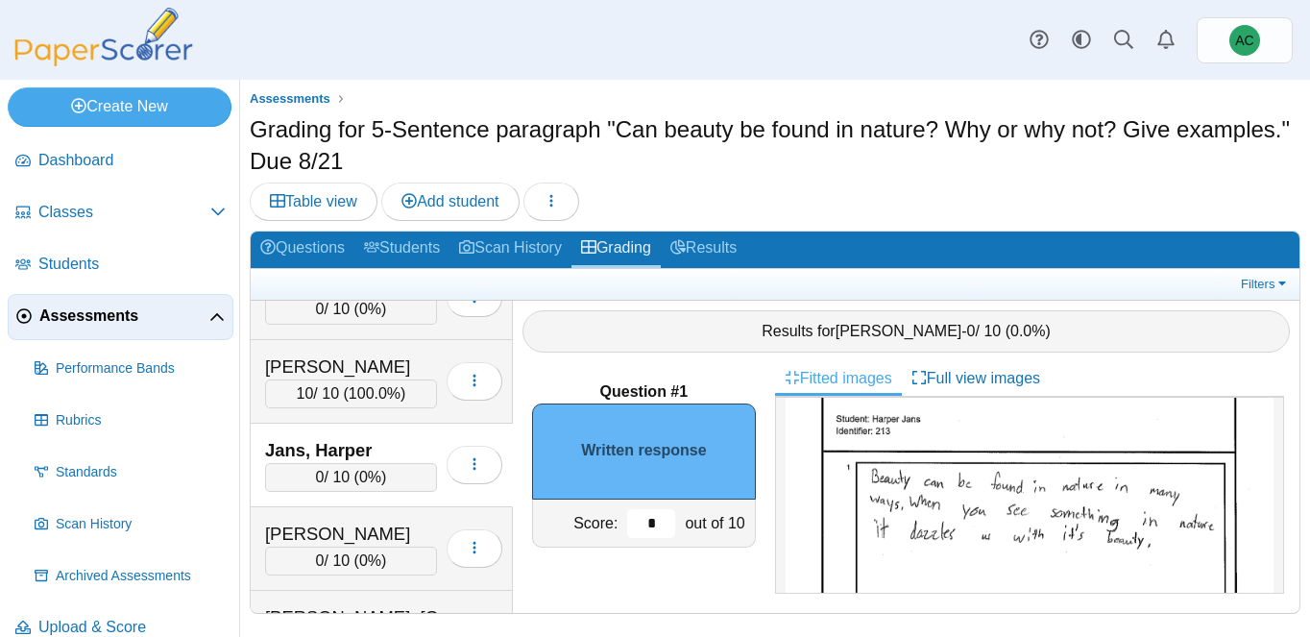
scroll to position [85, 0]
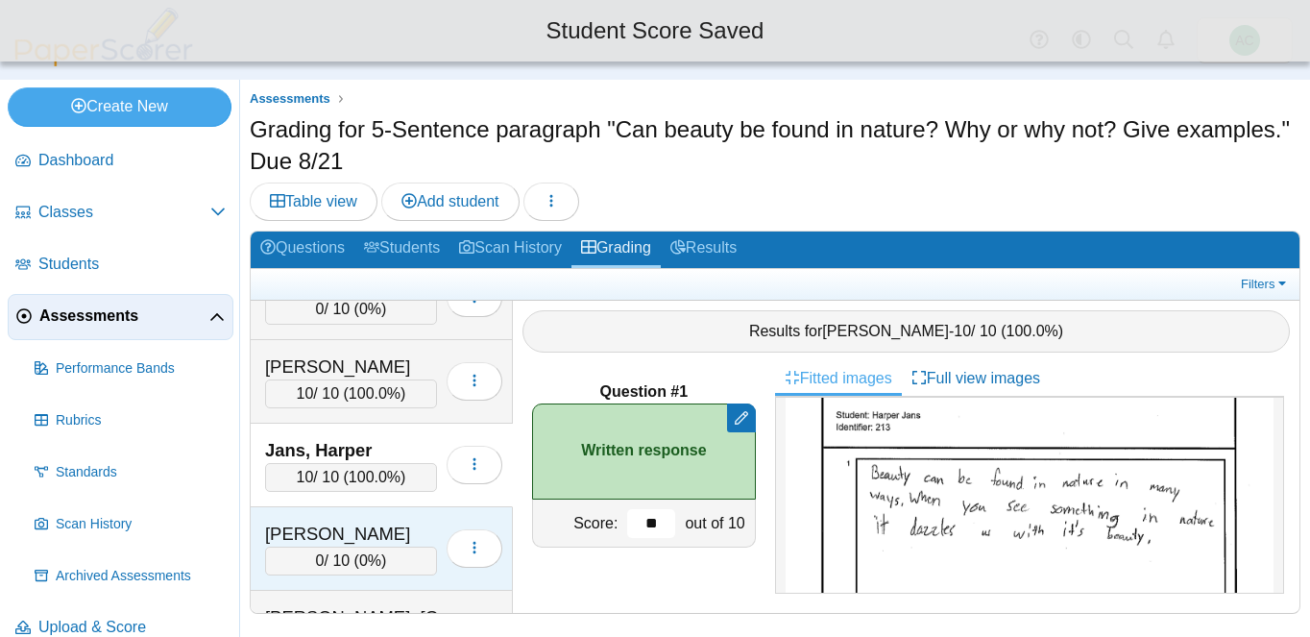
type input "**"
click at [330, 525] on div "Jarvis, Nathaniel" at bounding box center [351, 533] width 172 height 25
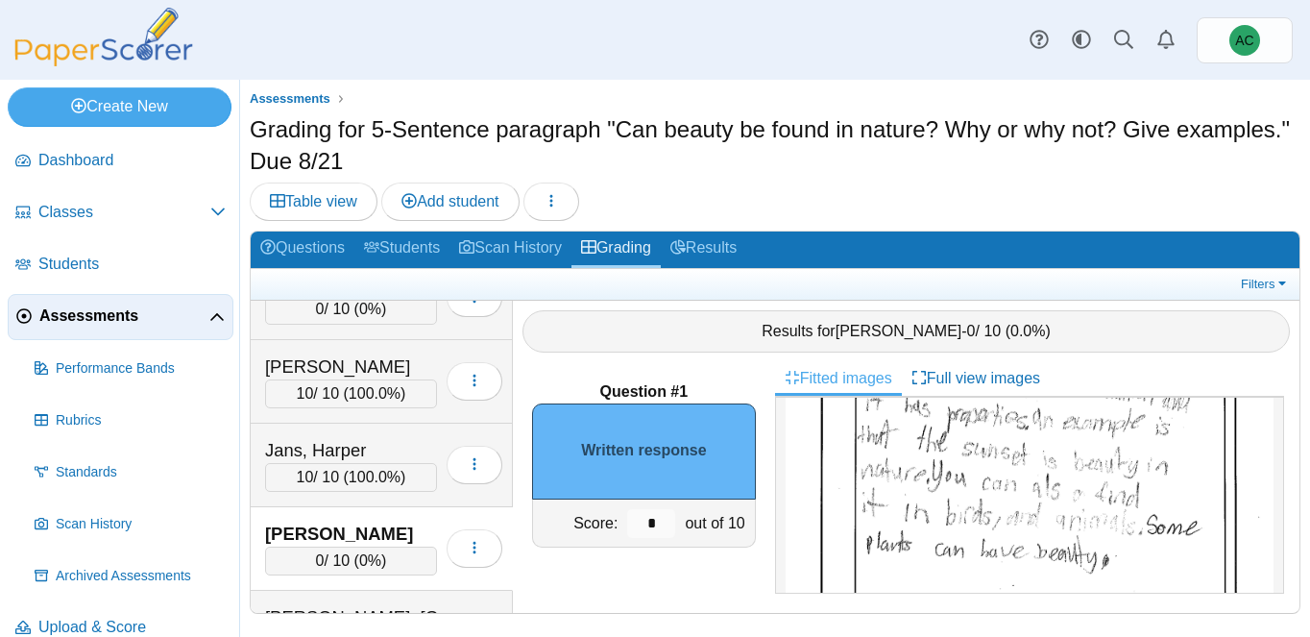
scroll to position [215, 0]
click at [659, 525] on input "*" at bounding box center [651, 523] width 48 height 29
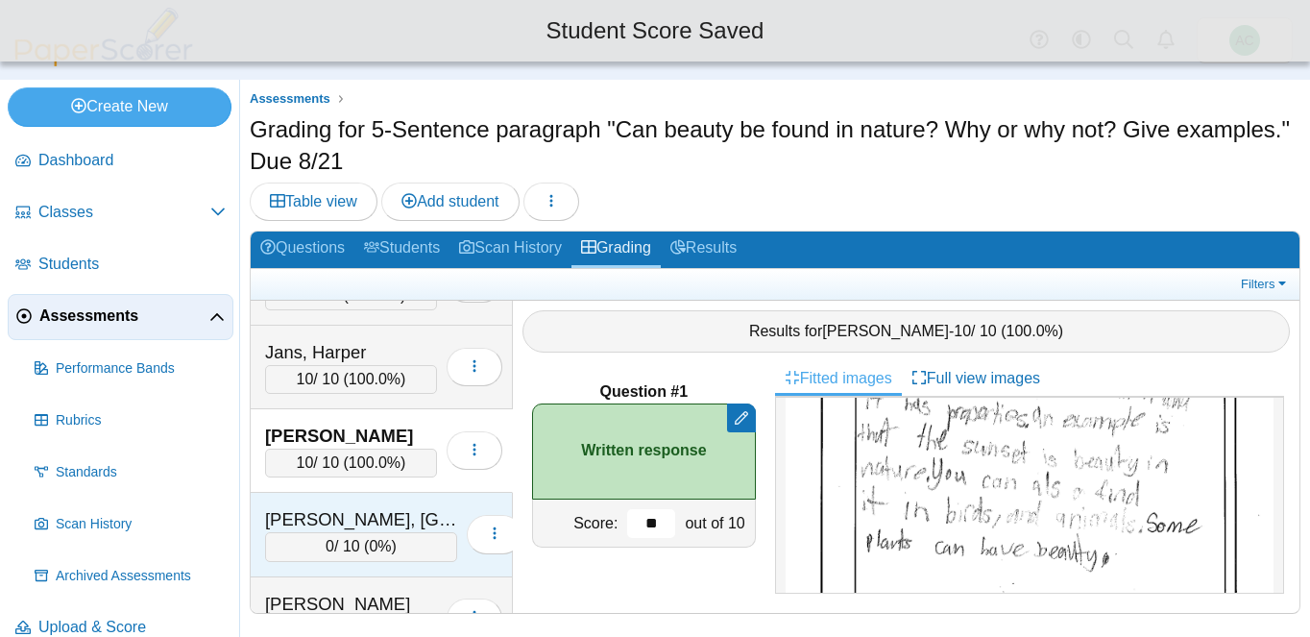
scroll to position [3832, 0]
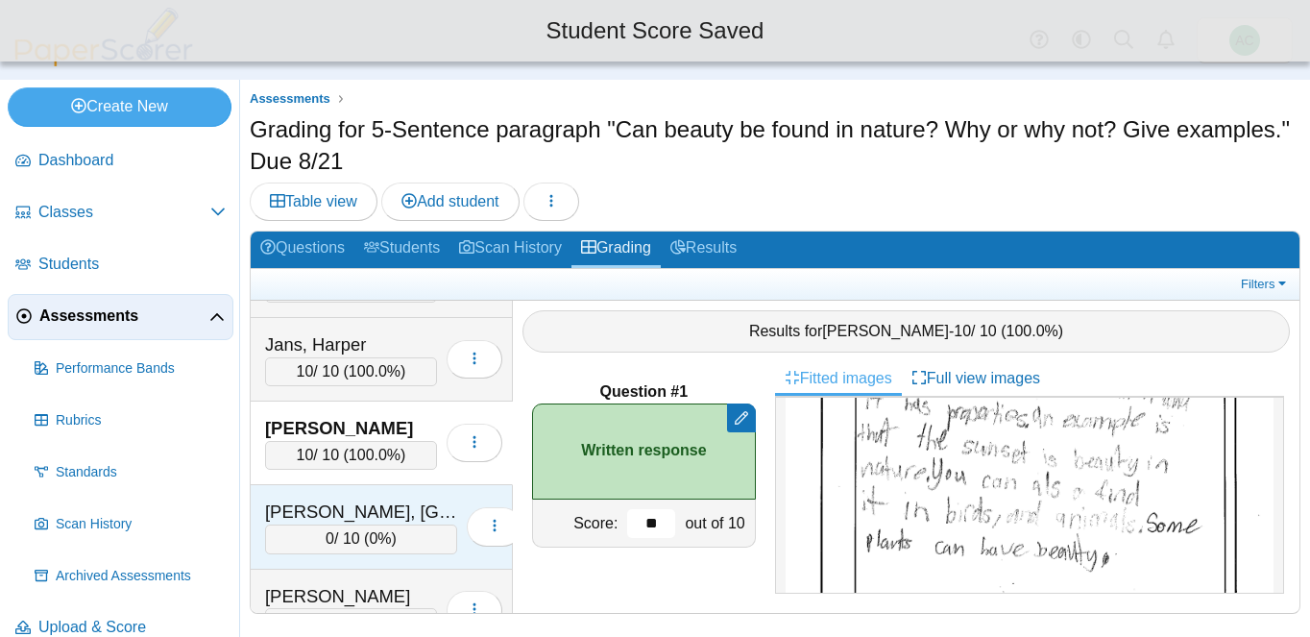
type input "**"
click at [375, 507] on div "Kahabka, Madison" at bounding box center [361, 511] width 192 height 25
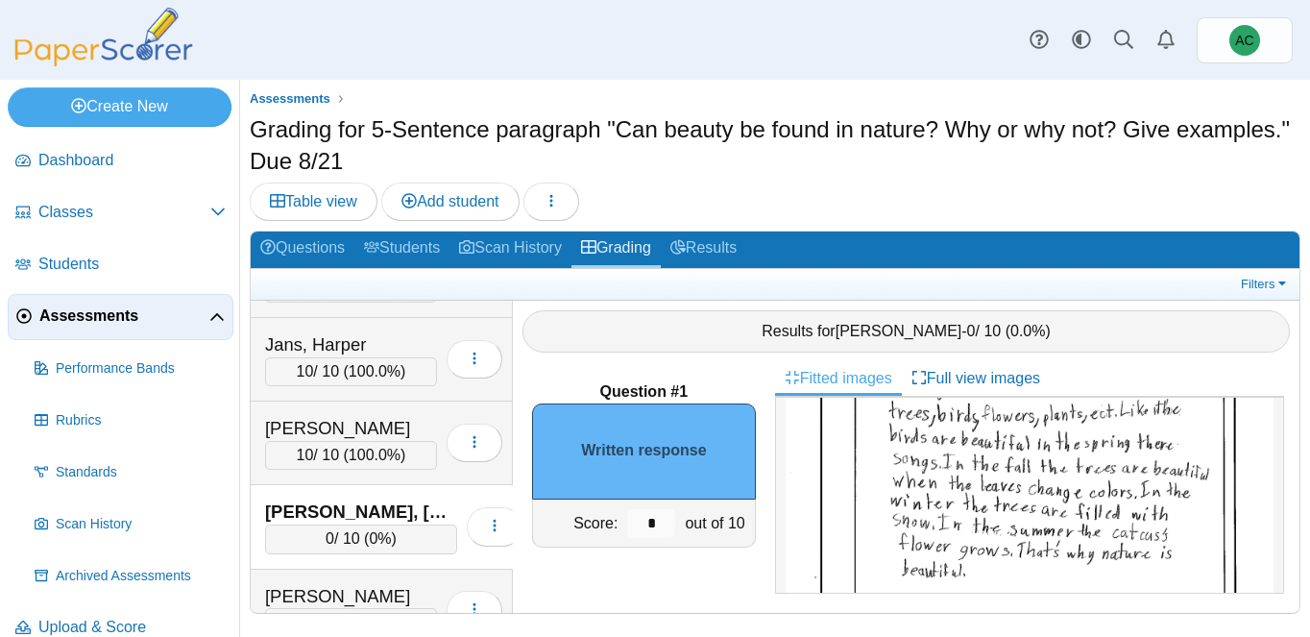
scroll to position [181, 0]
click at [654, 521] on input "*" at bounding box center [651, 523] width 48 height 29
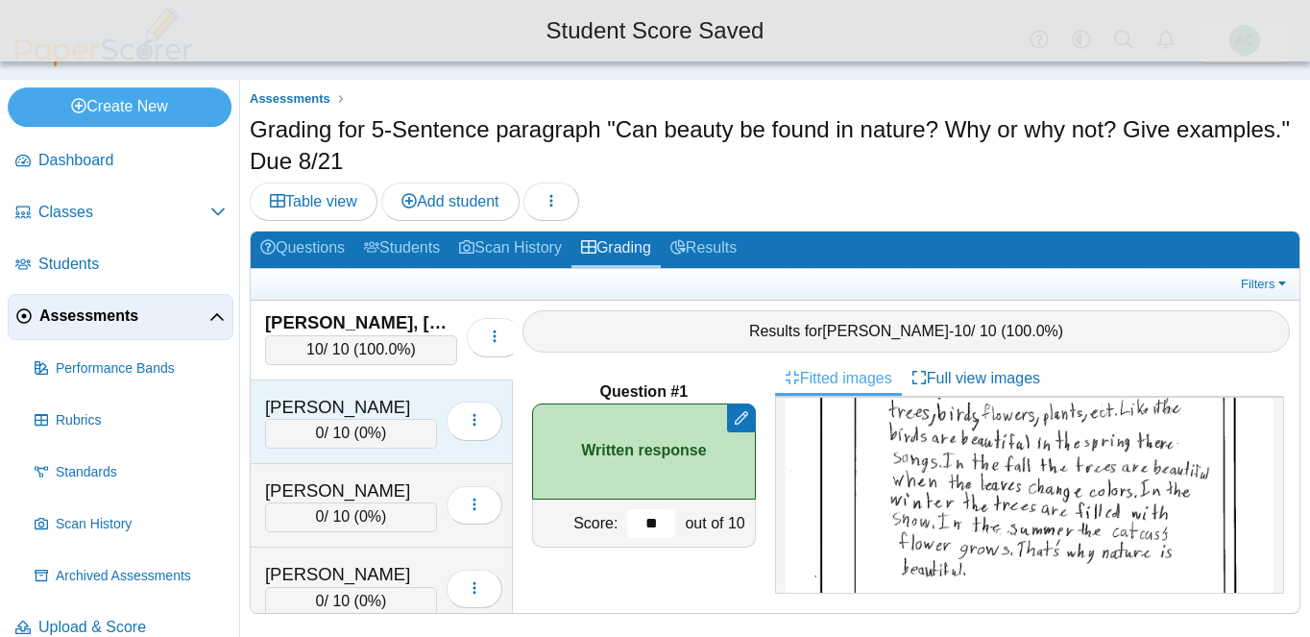
type input "**"
click at [301, 394] on div "Kallookaran, Josephine" at bounding box center [351, 406] width 172 height 25
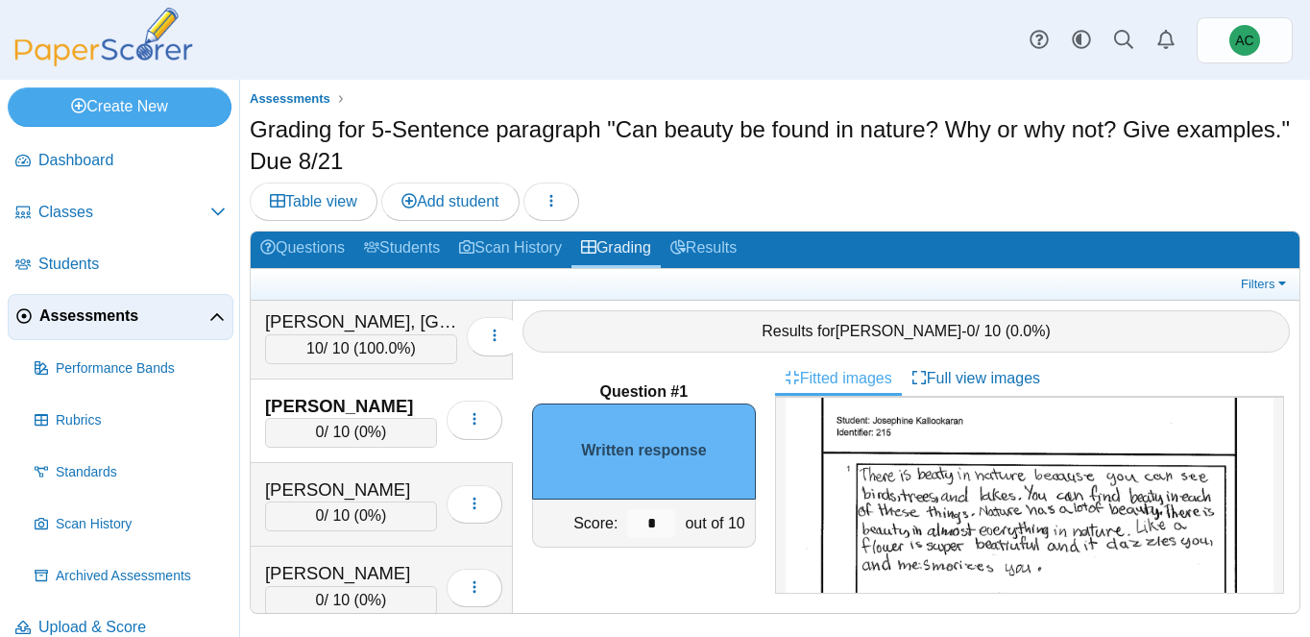
scroll to position [79, 0]
click at [653, 521] on input "*" at bounding box center [651, 523] width 48 height 29
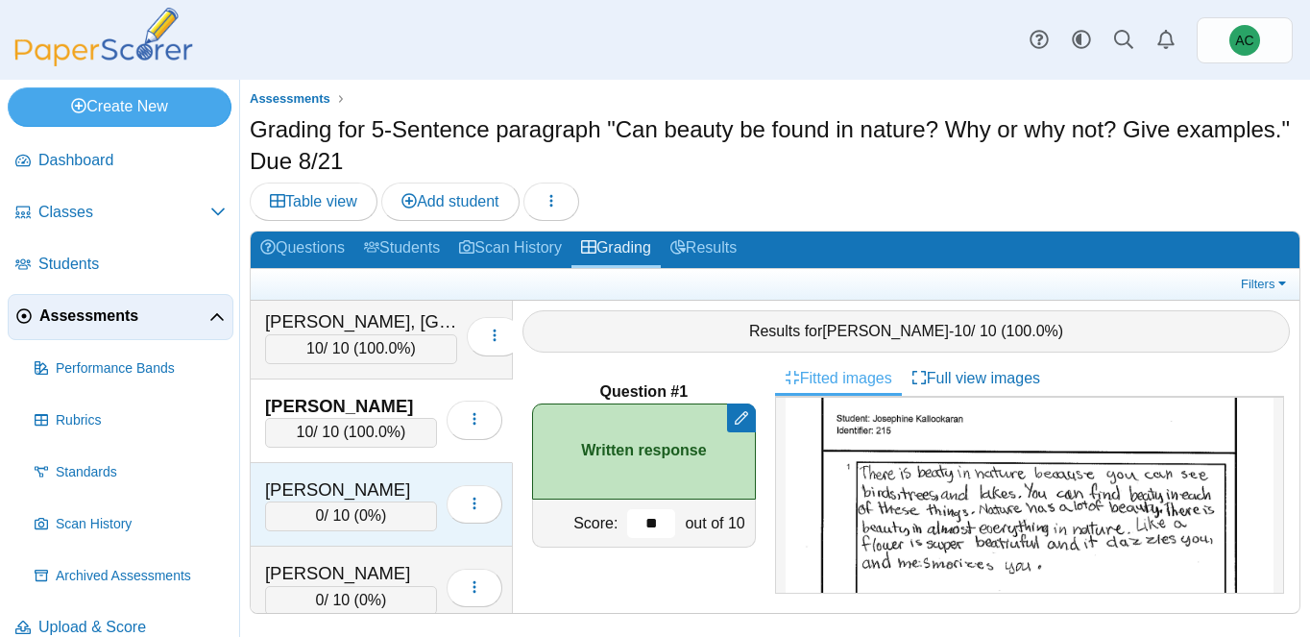
type input "**"
click at [358, 471] on div "Kidd, Avery 0 / 10 ( 0% ) Loading…" at bounding box center [382, 505] width 262 height 84
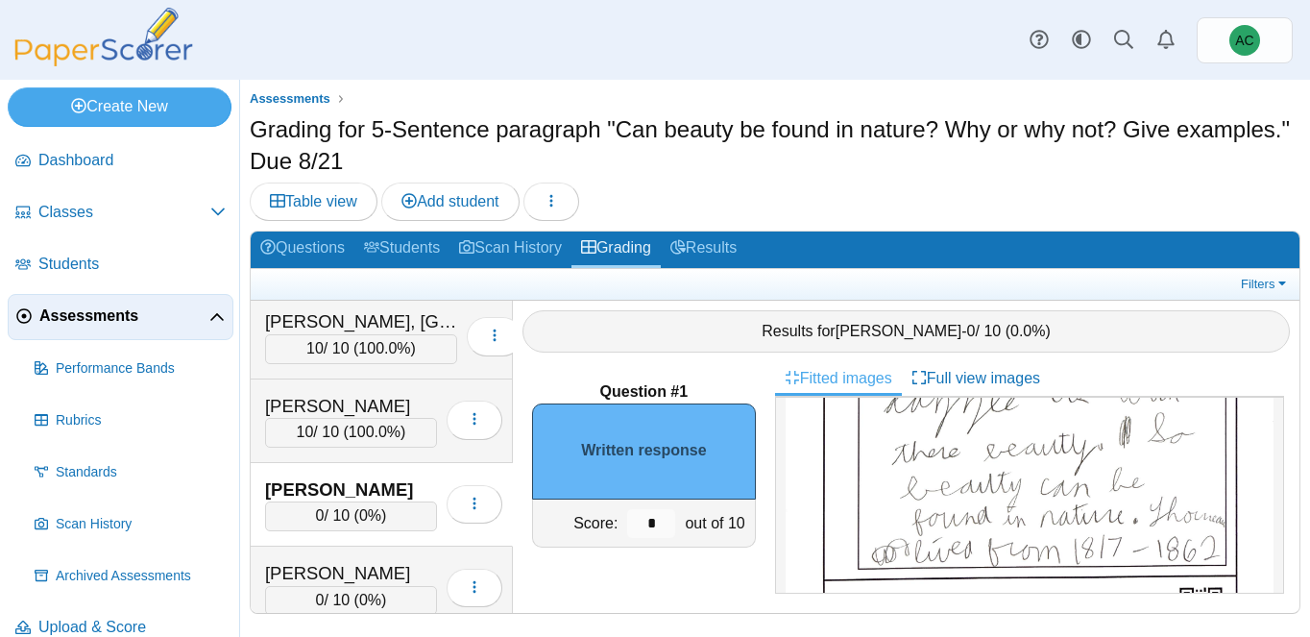
scroll to position [371, 0]
click at [662, 523] on input "*" at bounding box center [651, 523] width 48 height 29
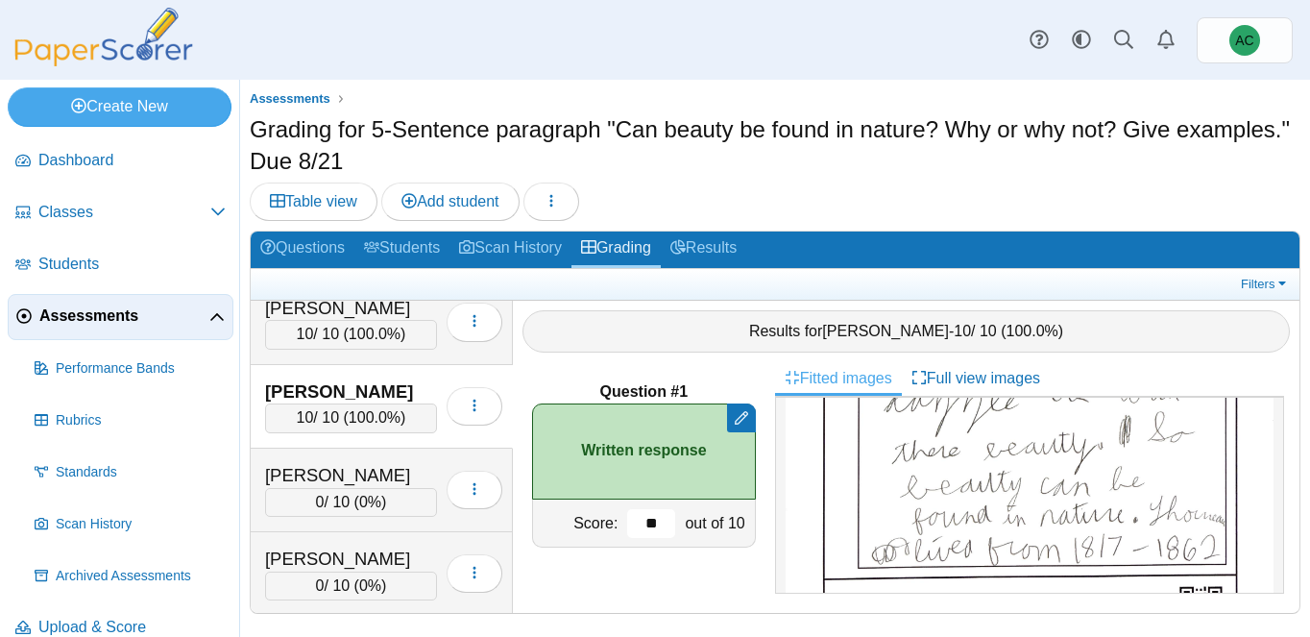
scroll to position [4122, 0]
type input "**"
click at [341, 466] on div "Kienzle, Evangeline" at bounding box center [351, 473] width 172 height 25
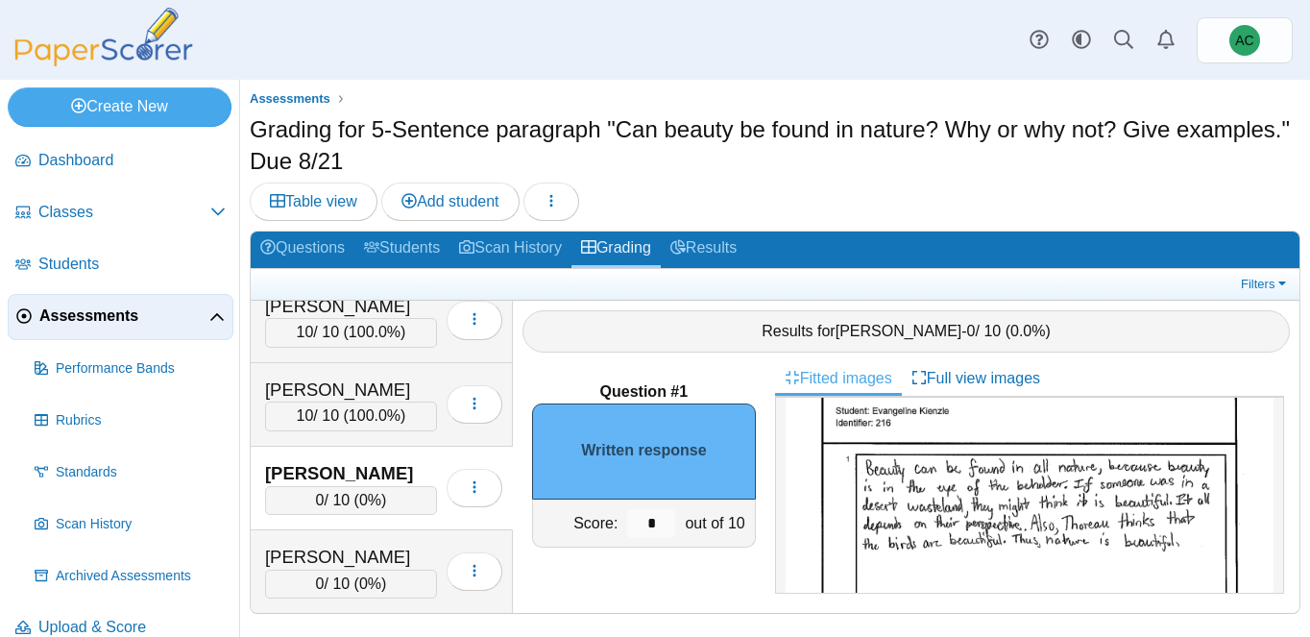
scroll to position [99, 0]
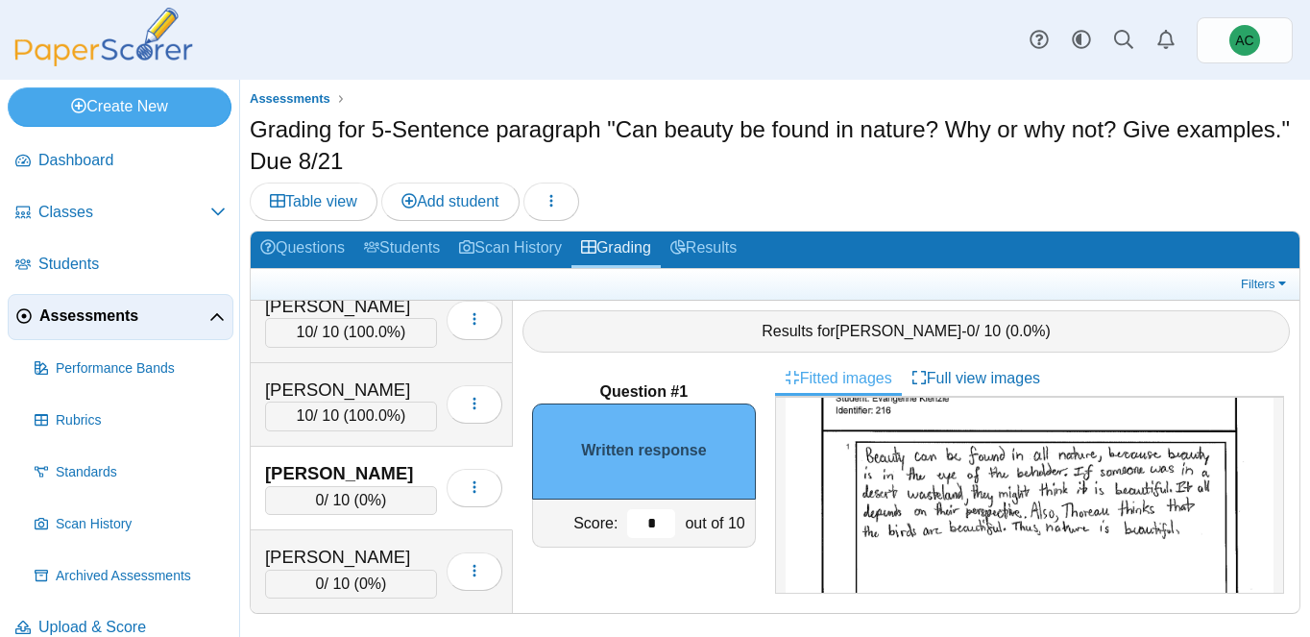
click at [663, 517] on input "*" at bounding box center [651, 523] width 48 height 29
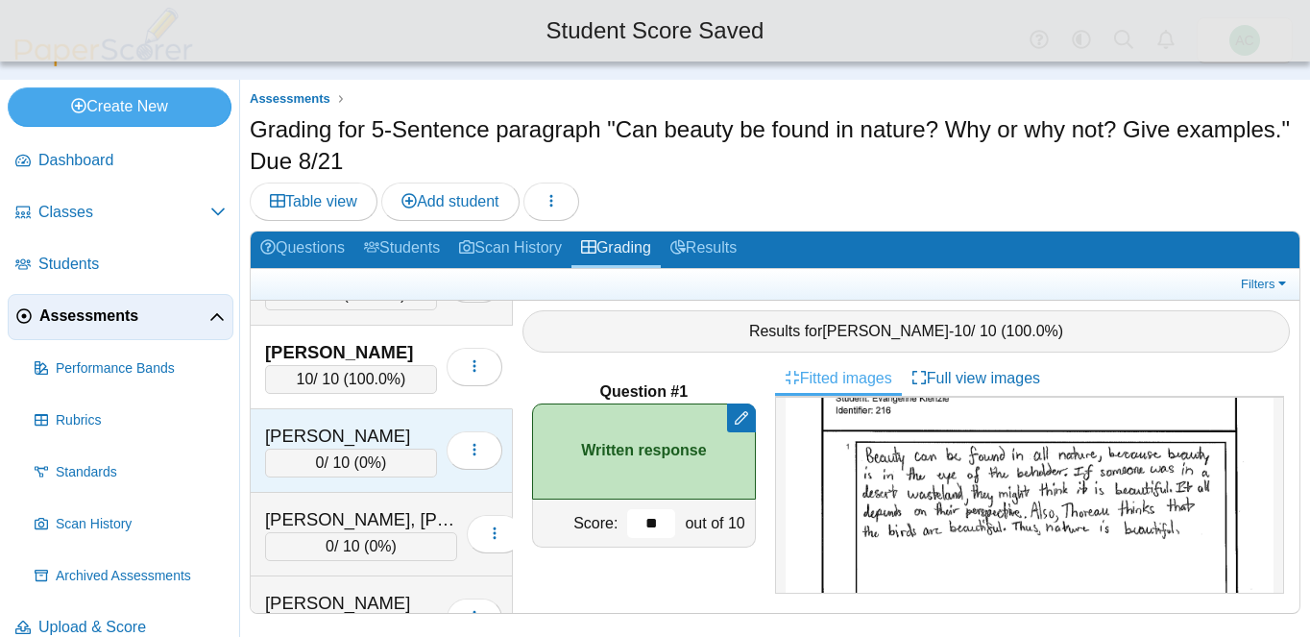
scroll to position [4253, 0]
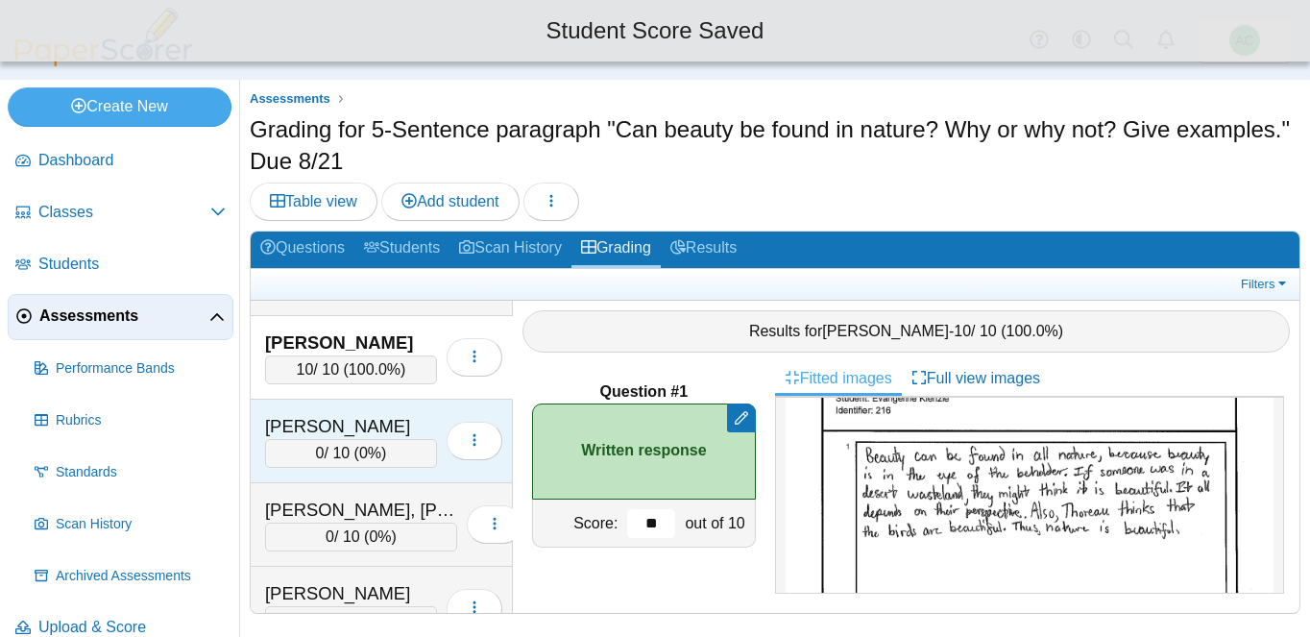
type input "**"
click at [314, 479] on div "King, Avery 0 / 10 ( 0% ) Loading…" at bounding box center [382, 441] width 262 height 84
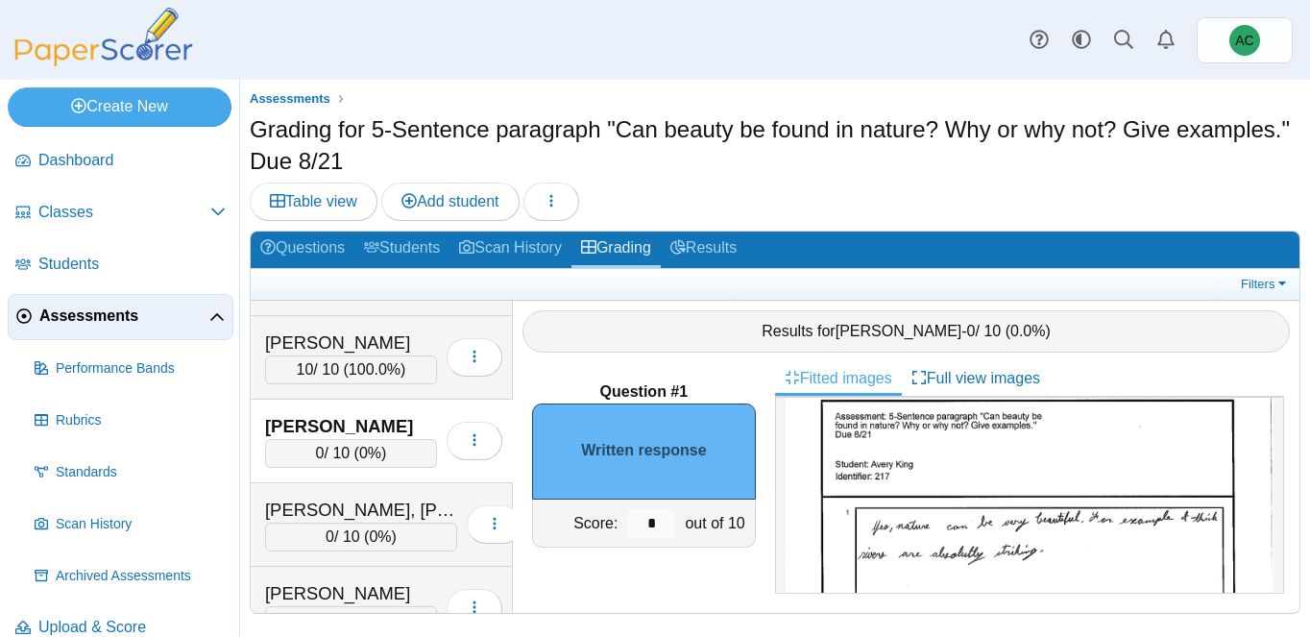
scroll to position [40, 0]
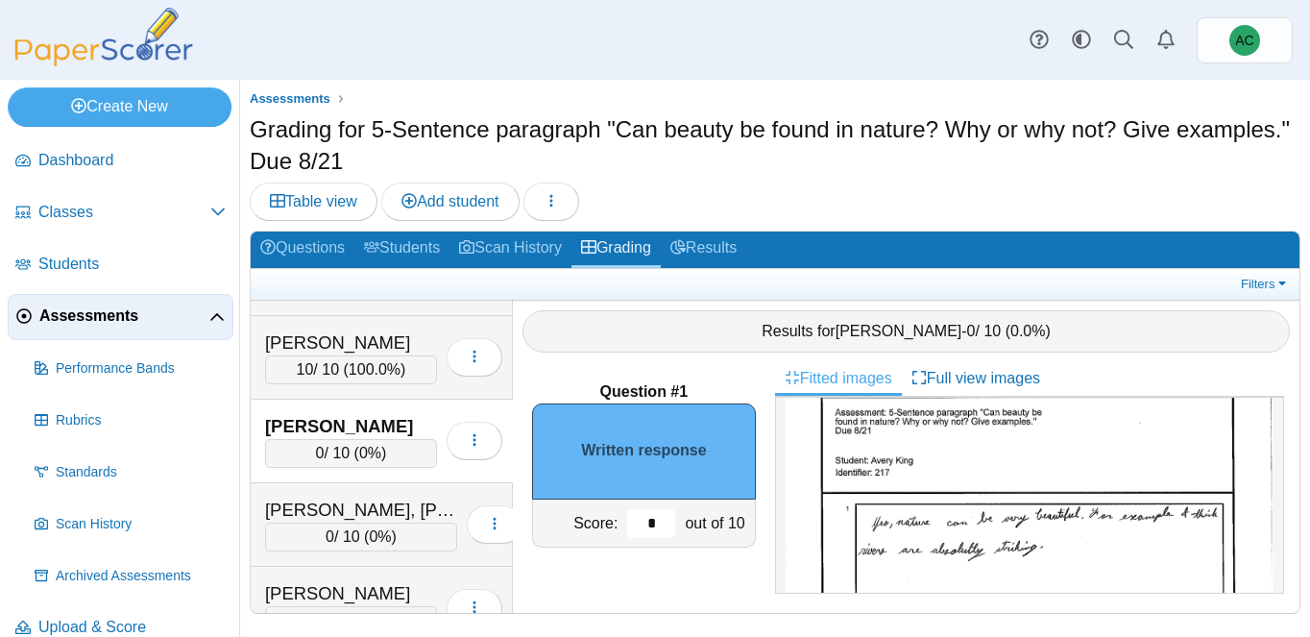
click at [666, 519] on input "*" at bounding box center [651, 523] width 48 height 29
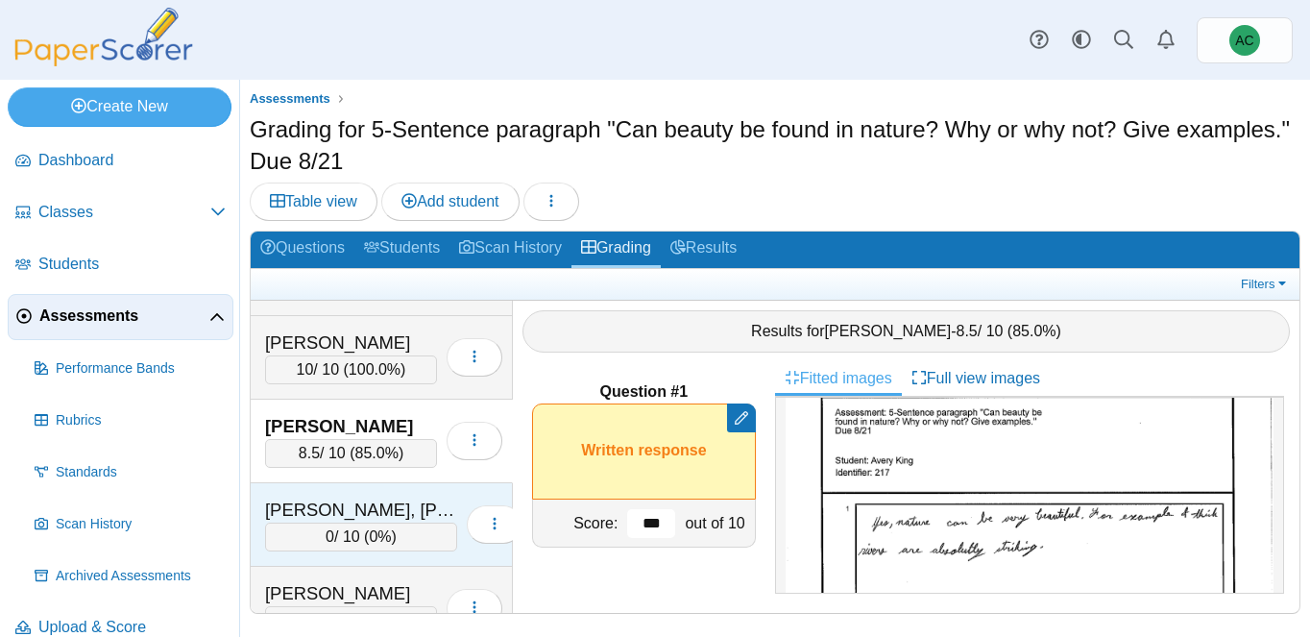
type input "***"
click at [368, 495] on div "Larsen, Jagger 0 / 10 ( 0% ) Loading…" at bounding box center [382, 525] width 262 height 84
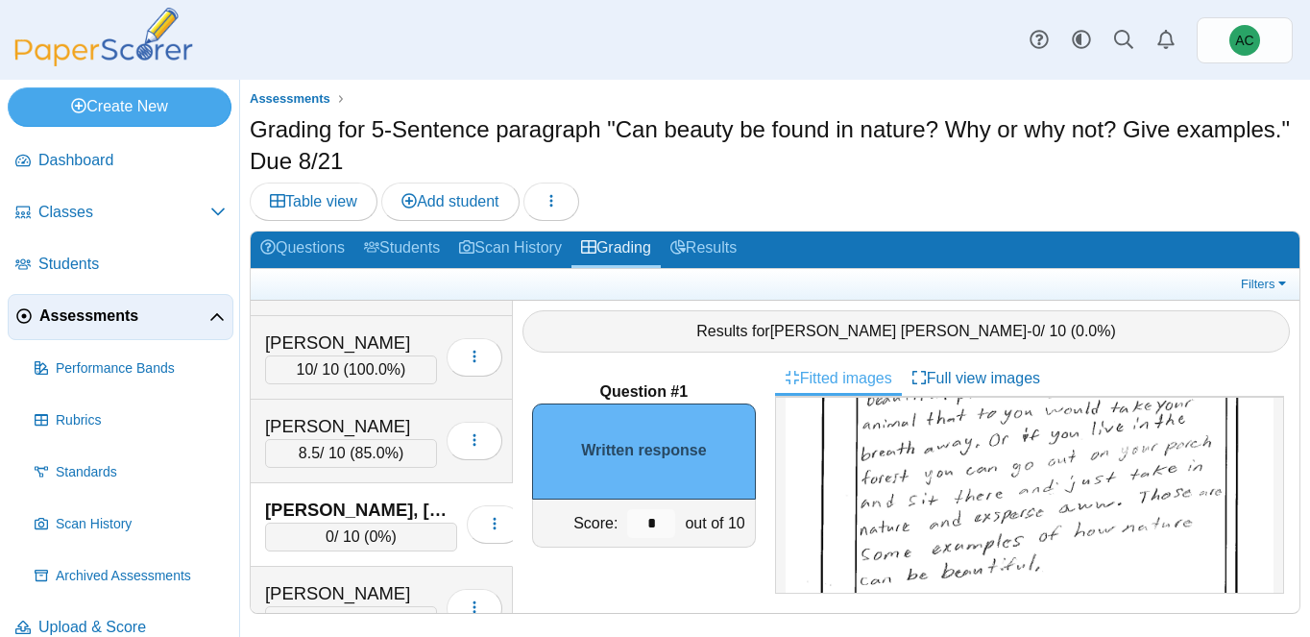
scroll to position [225, 0]
click at [664, 514] on input "*" at bounding box center [651, 523] width 48 height 29
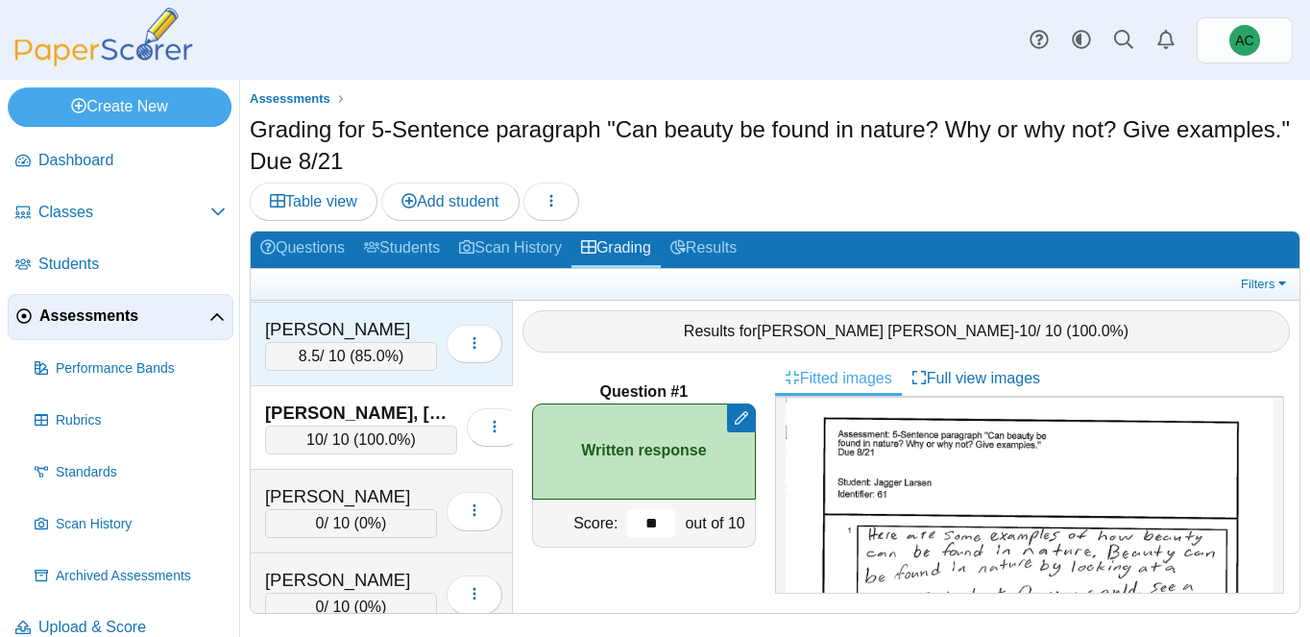
scroll to position [4411, 0]
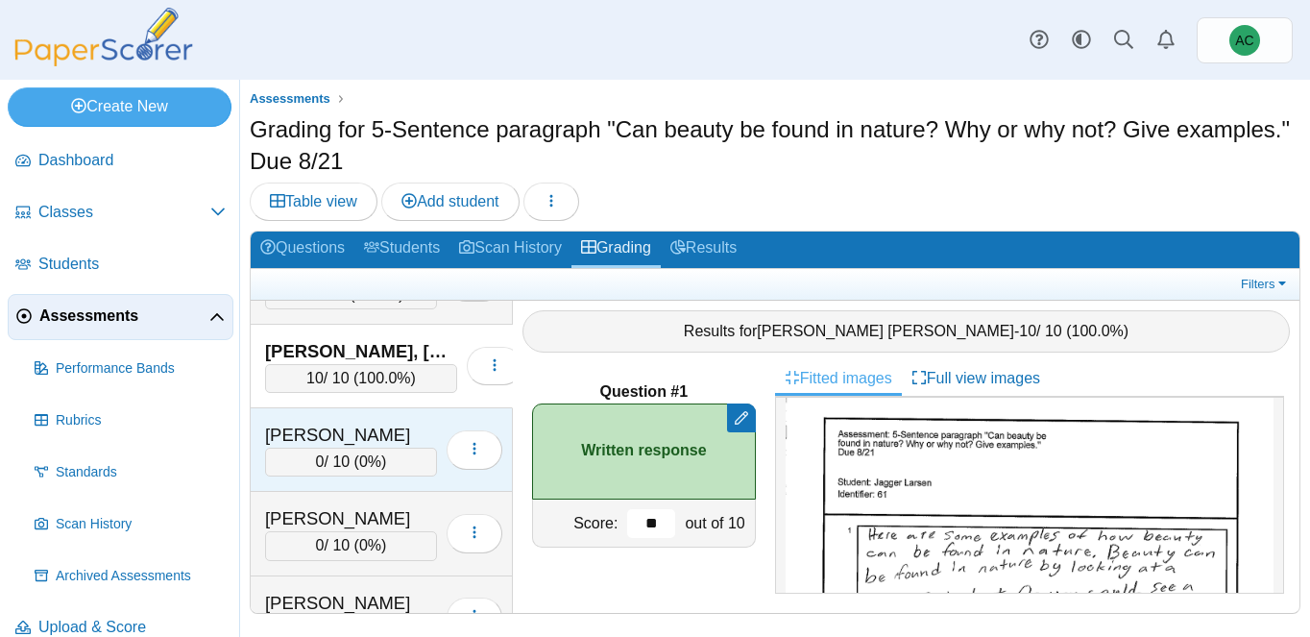
type input "**"
click at [374, 431] on div "Lerette, Peyton" at bounding box center [351, 434] width 172 height 25
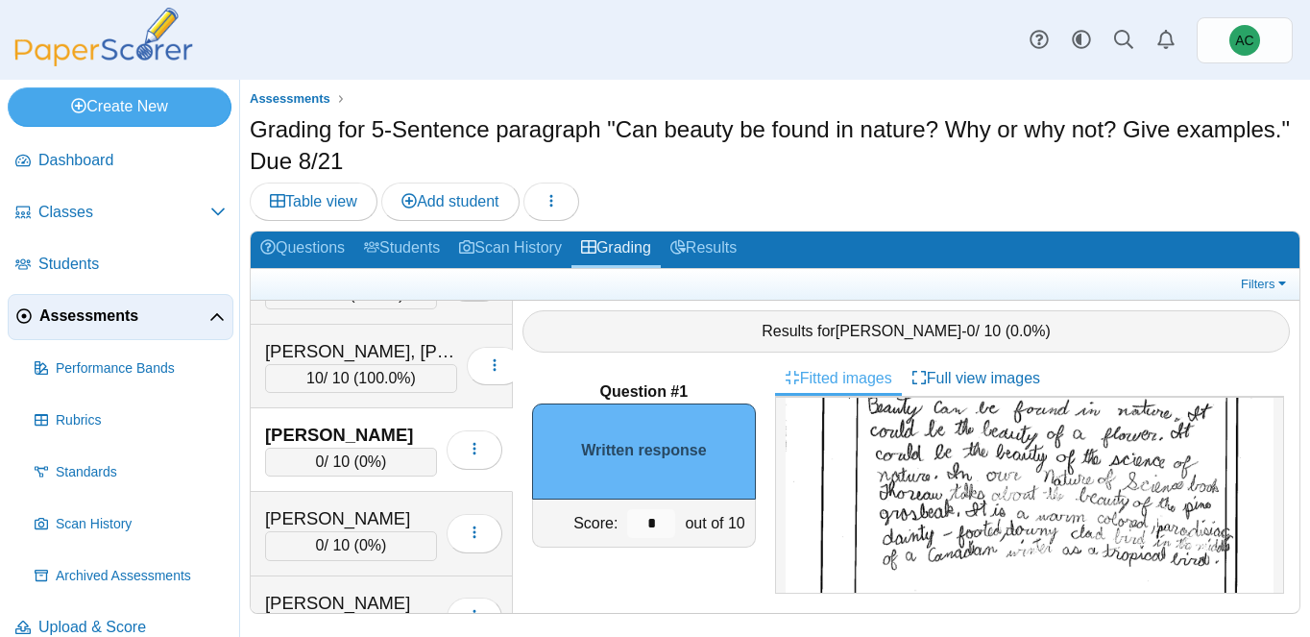
scroll to position [156, 0]
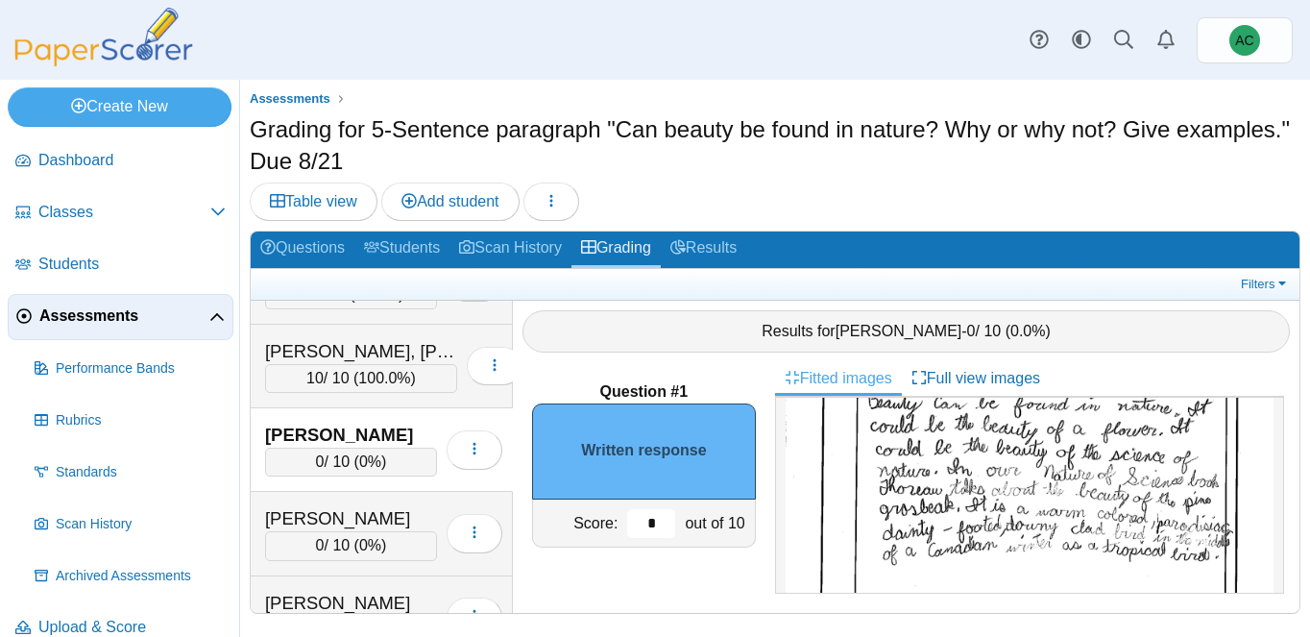
click at [653, 514] on input "*" at bounding box center [651, 523] width 48 height 29
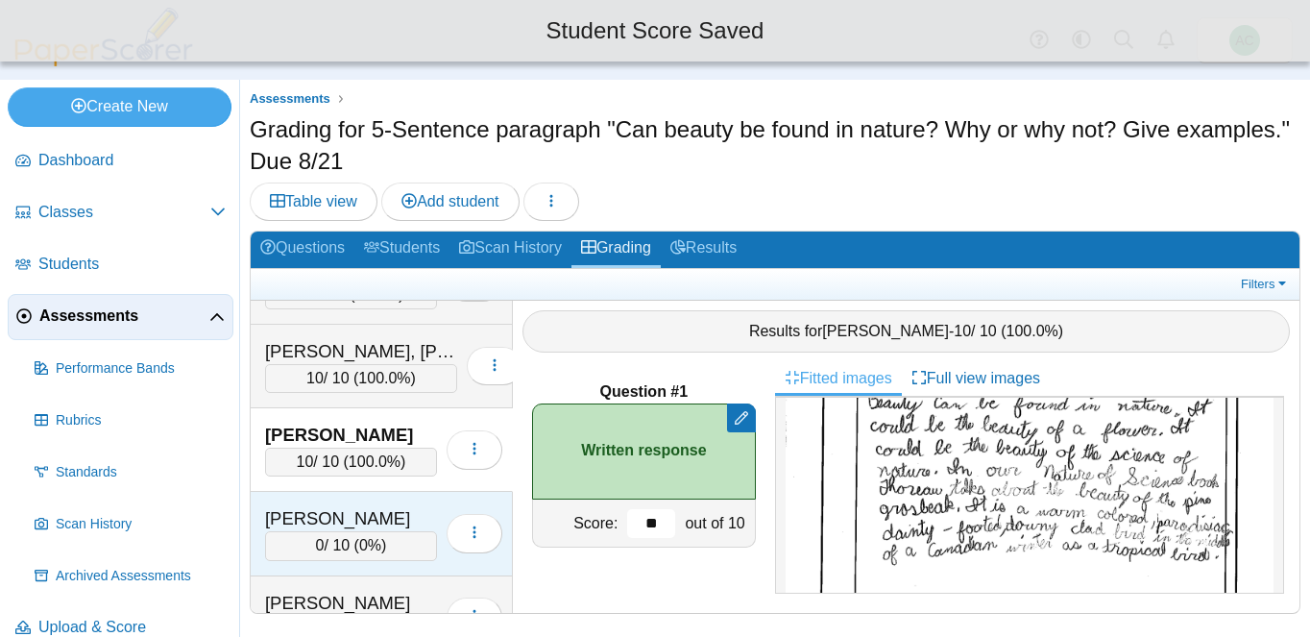
type input "**"
click at [336, 513] on div "Lesmes, Christian" at bounding box center [351, 518] width 172 height 25
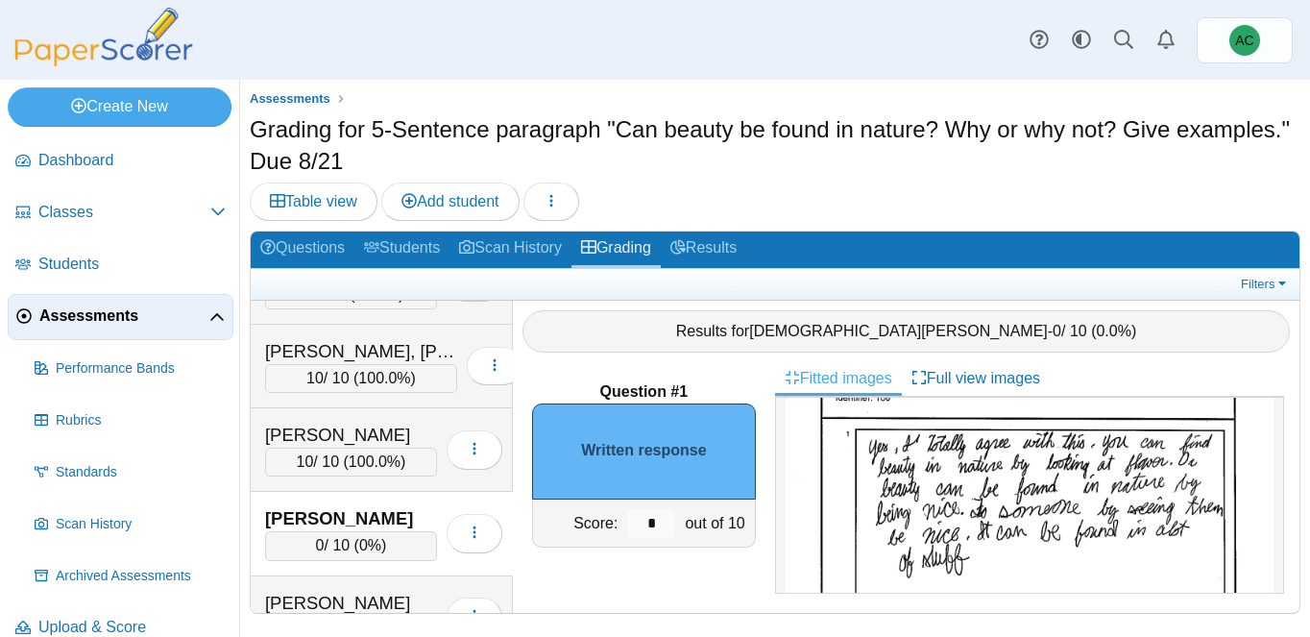
scroll to position [116, 0]
click at [659, 518] on input "*" at bounding box center [651, 523] width 48 height 29
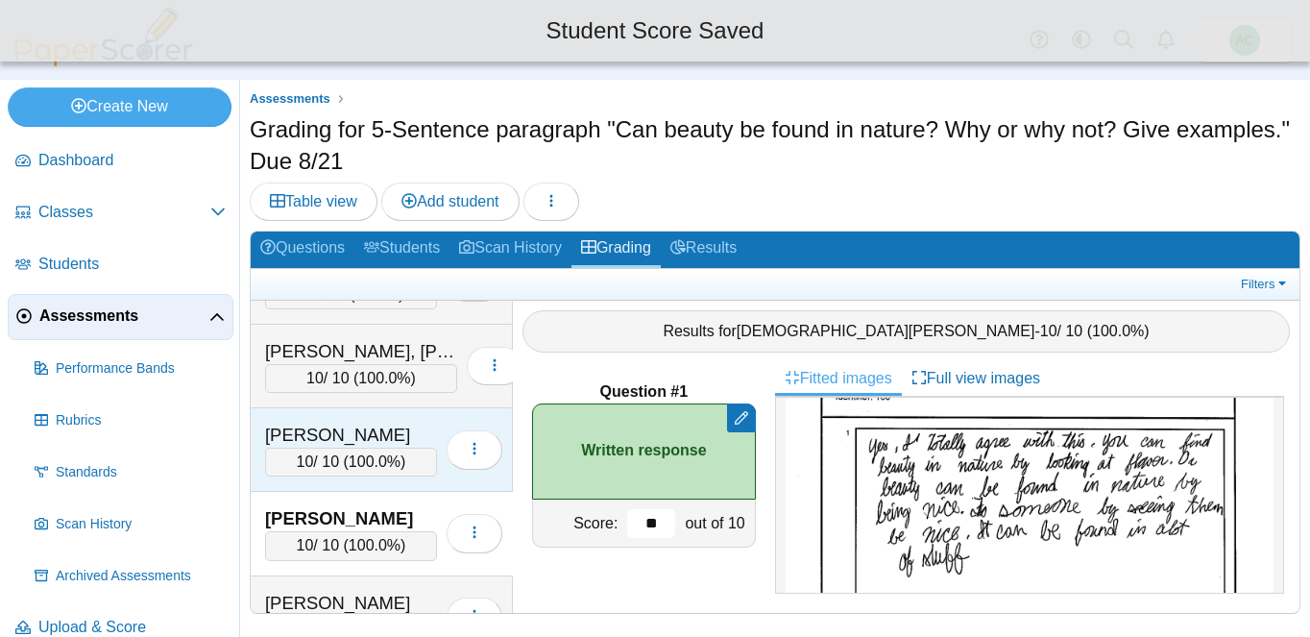
scroll to position [4526, 0]
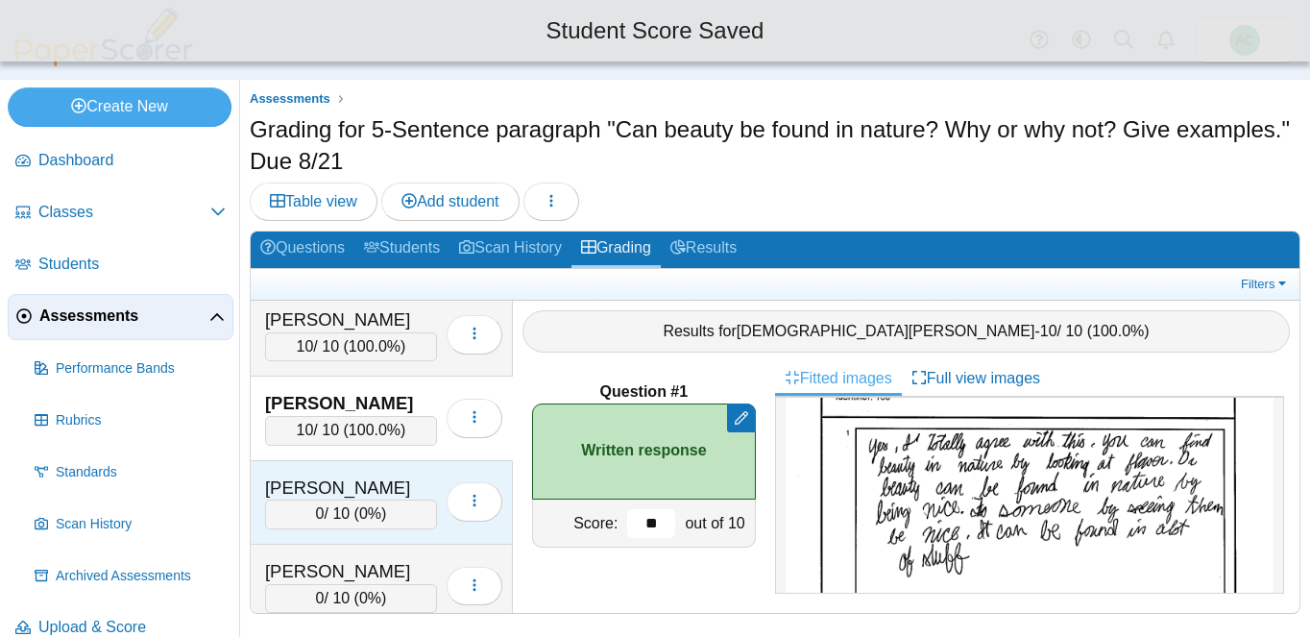
type input "**"
click at [346, 470] on div "Lopez, Luca 0 / 10 ( 0% ) Loading…" at bounding box center [382, 503] width 262 height 84
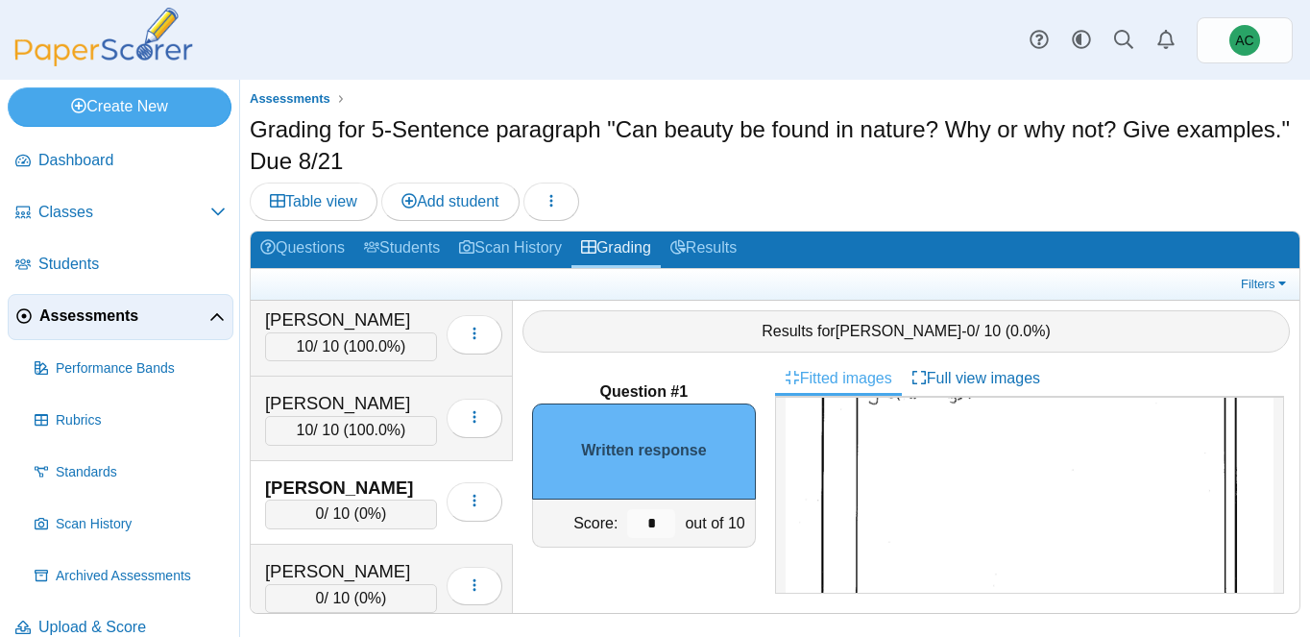
scroll to position [90, 0]
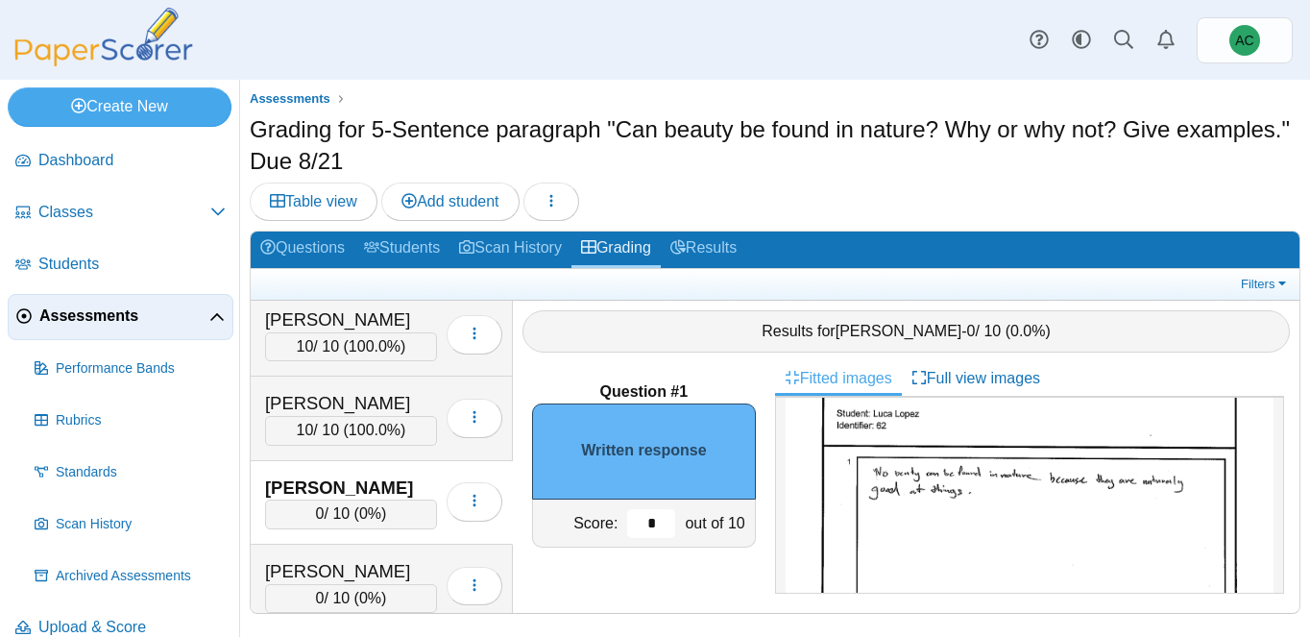
click at [659, 515] on input "*" at bounding box center [651, 523] width 48 height 29
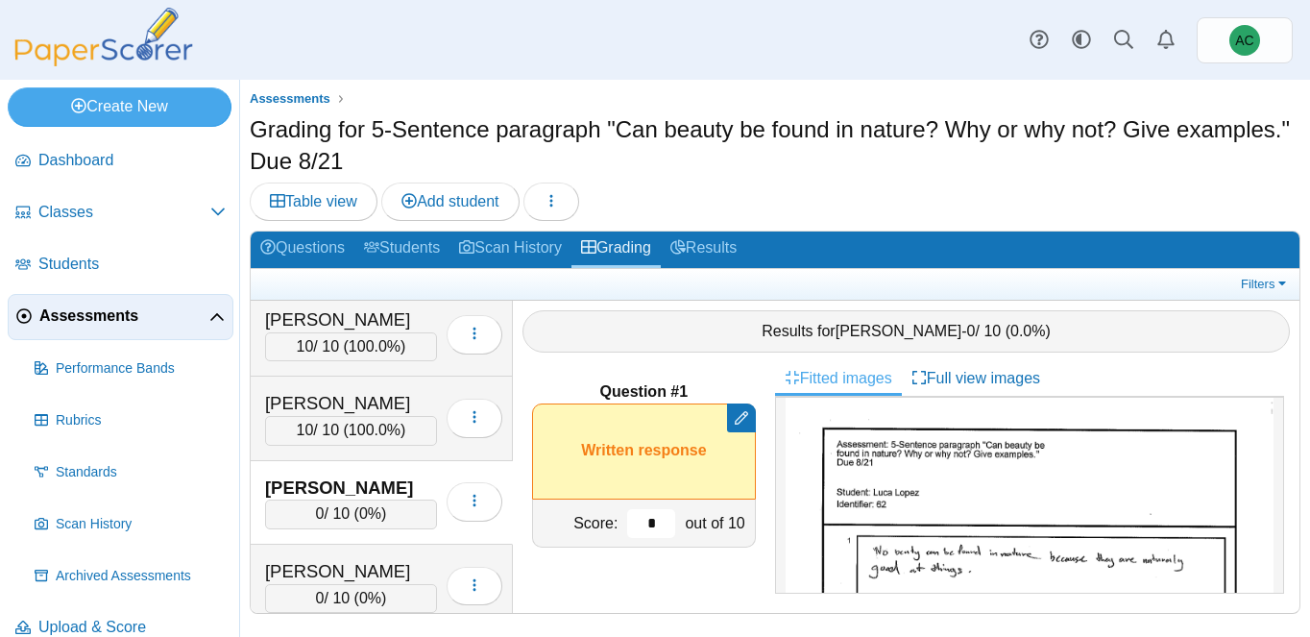
scroll to position [0, 0]
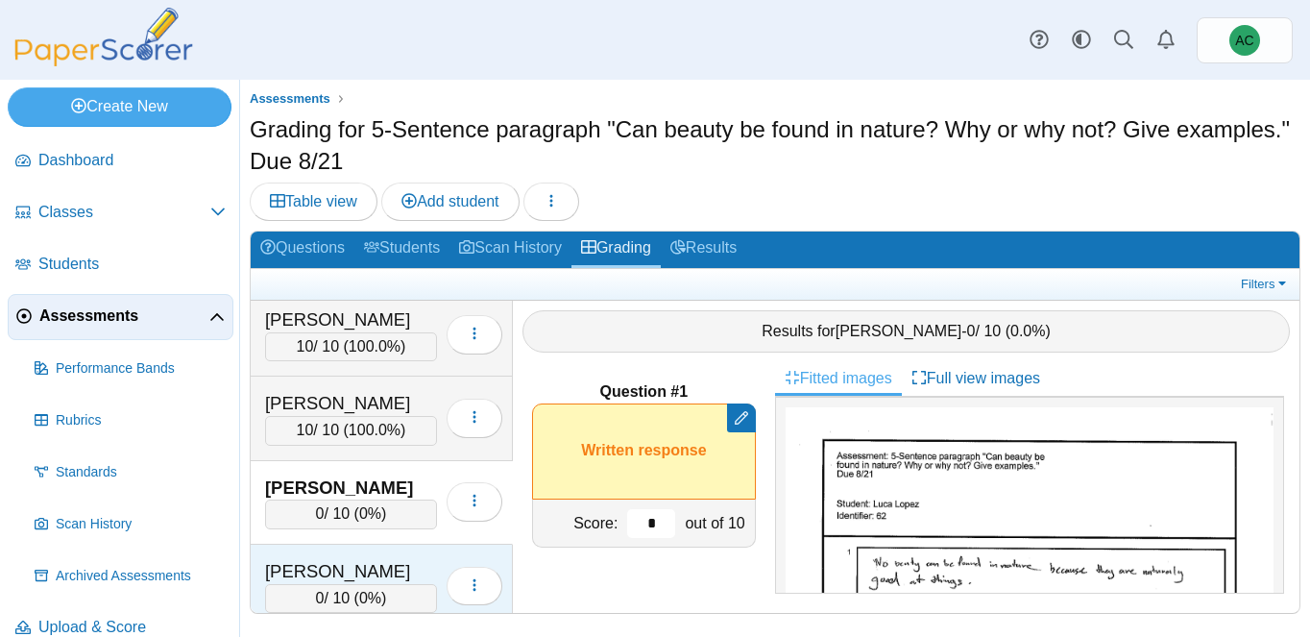
type input "*"
click at [396, 553] on div "Lucius, Hannah 0 / 10 ( 0% ) Loading…" at bounding box center [382, 586] width 262 height 84
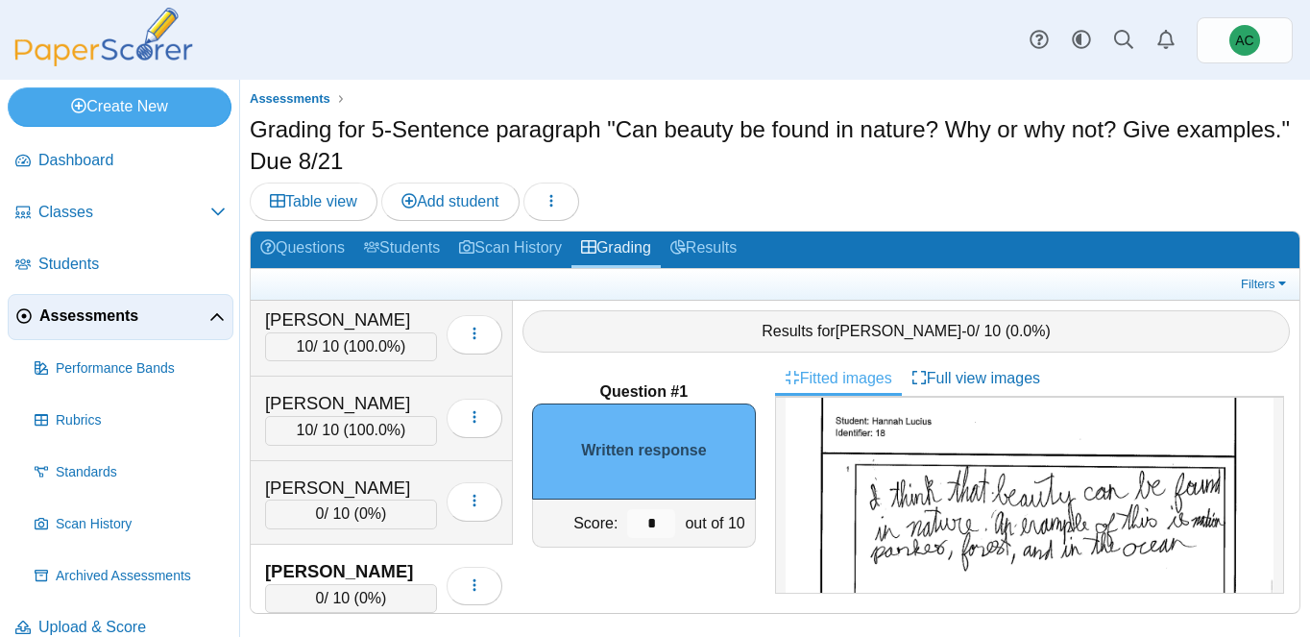
scroll to position [82, 0]
click at [663, 522] on input "*" at bounding box center [651, 523] width 48 height 29
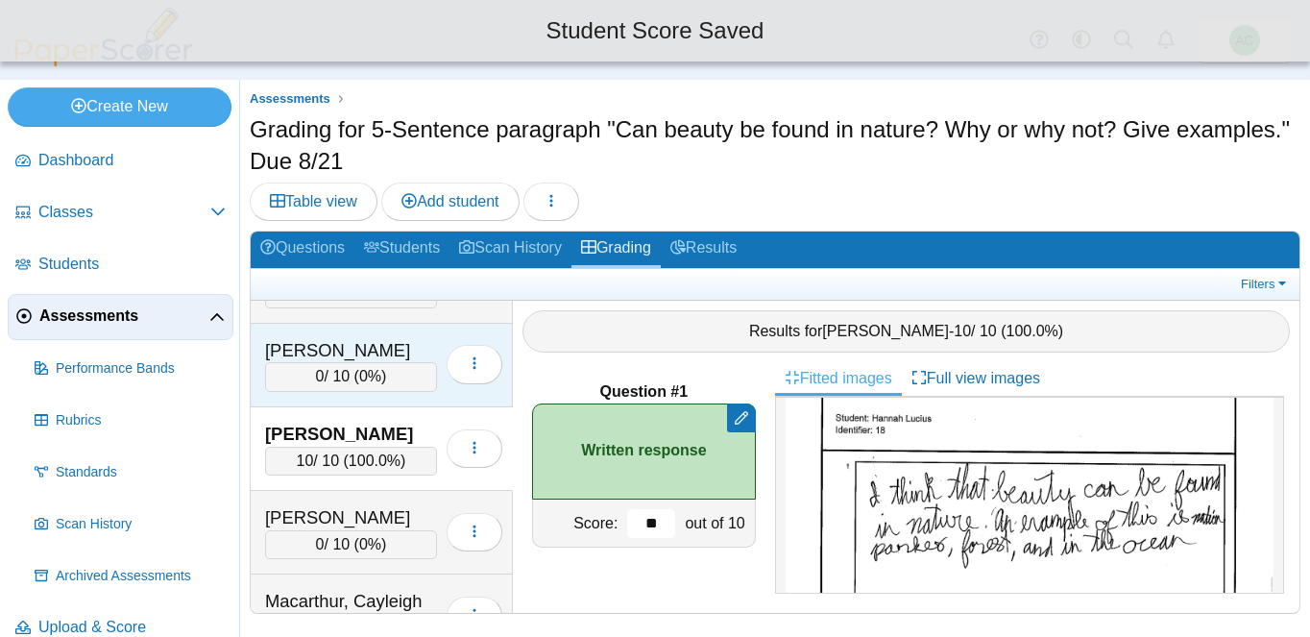
scroll to position [4668, 0]
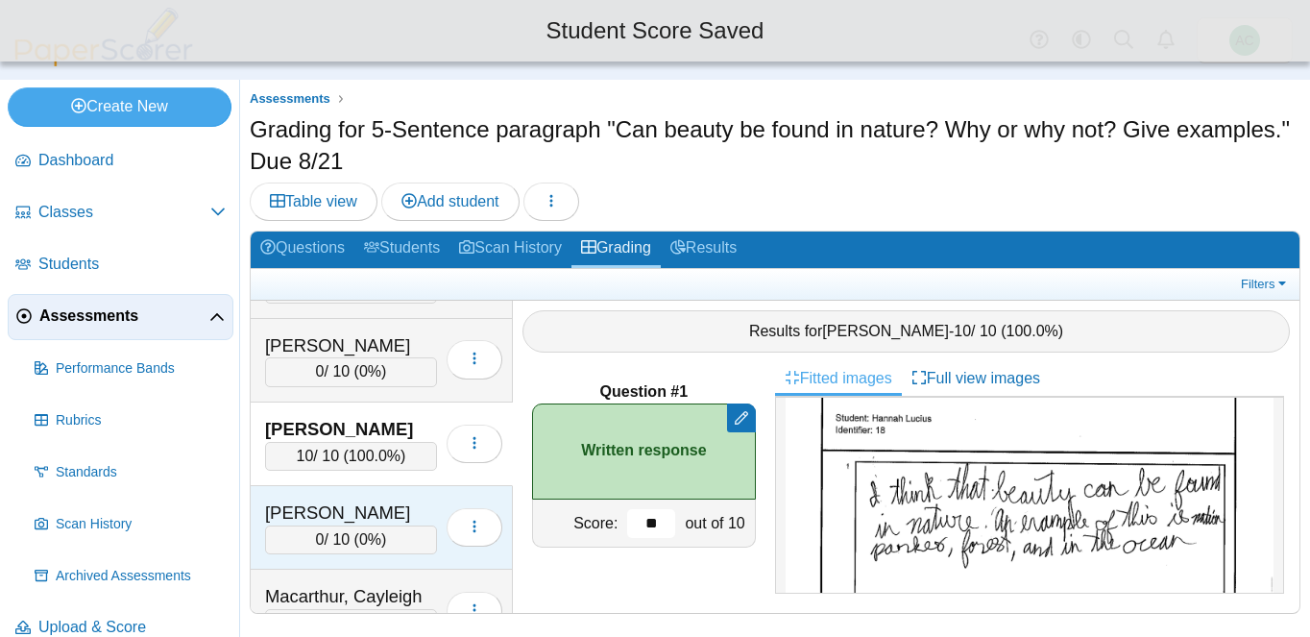
type input "**"
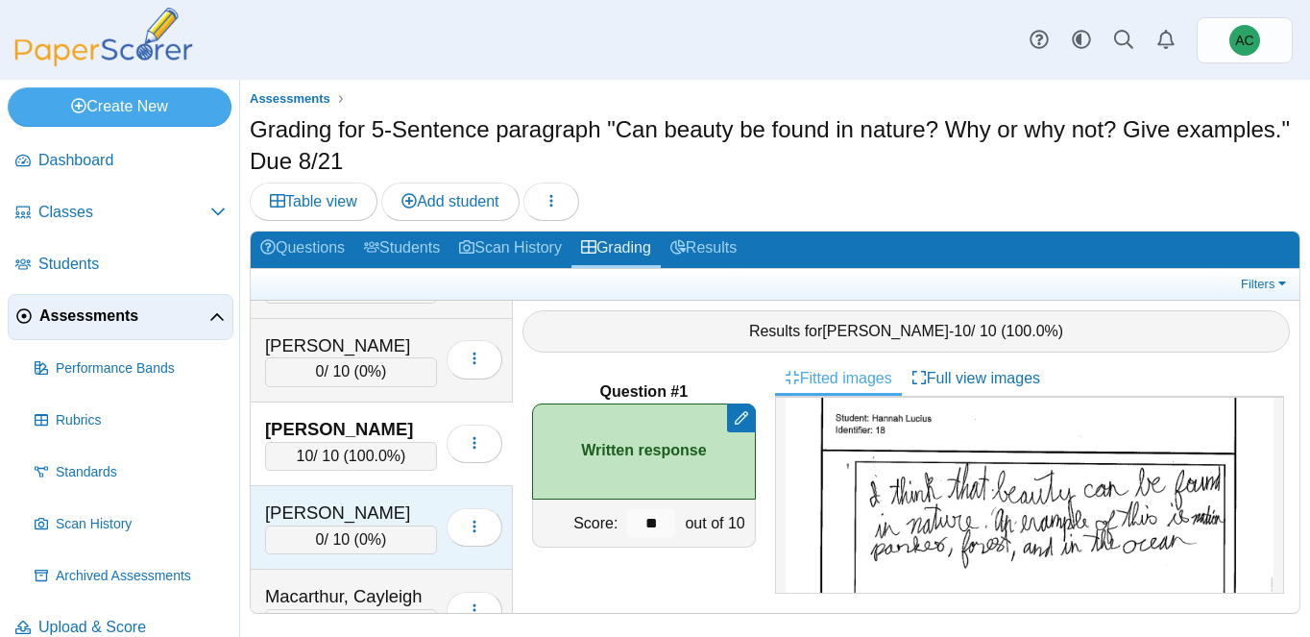
click at [343, 511] on div "Lynch, Wyatt" at bounding box center [351, 512] width 172 height 25
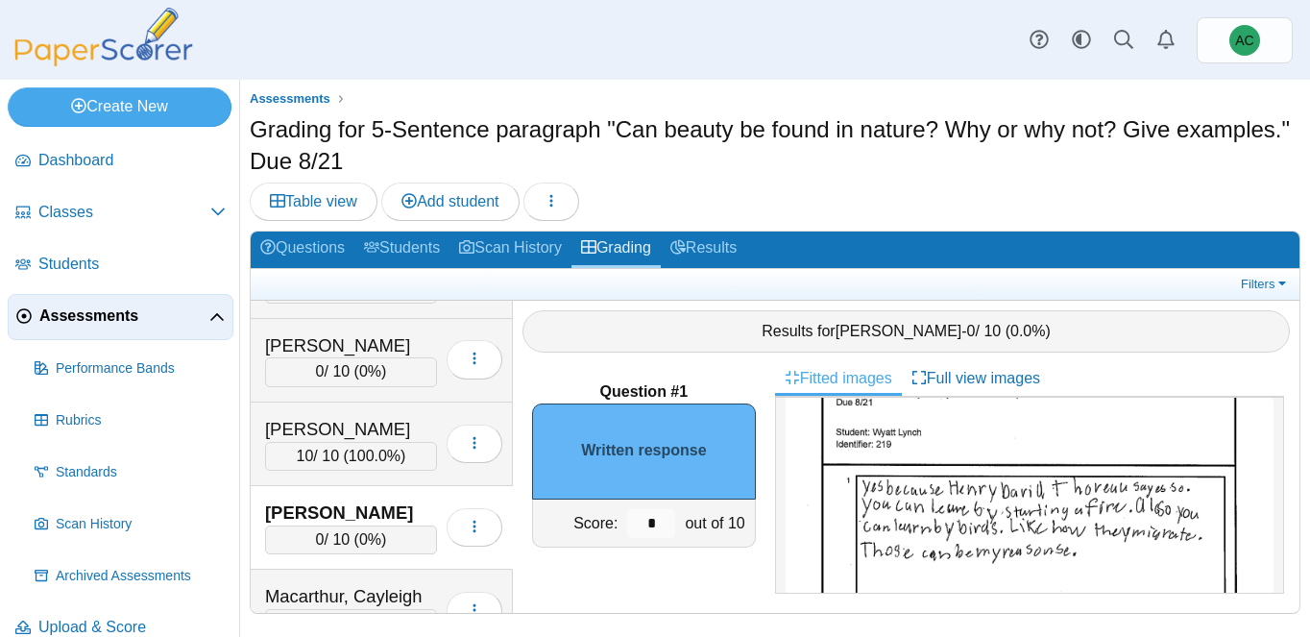
scroll to position [66, 0]
click at [660, 528] on input "*" at bounding box center [651, 523] width 48 height 29
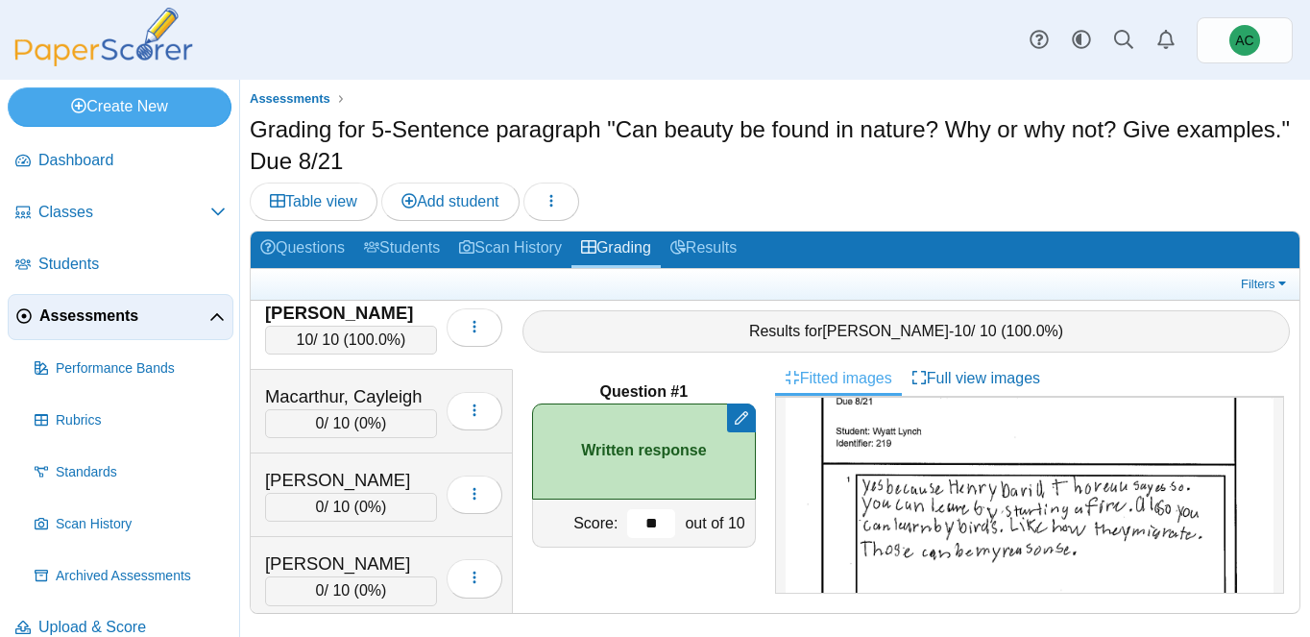
scroll to position [4869, 0]
type input "**"
click at [388, 399] on div "Macarthur, Cayleigh" at bounding box center [351, 395] width 172 height 25
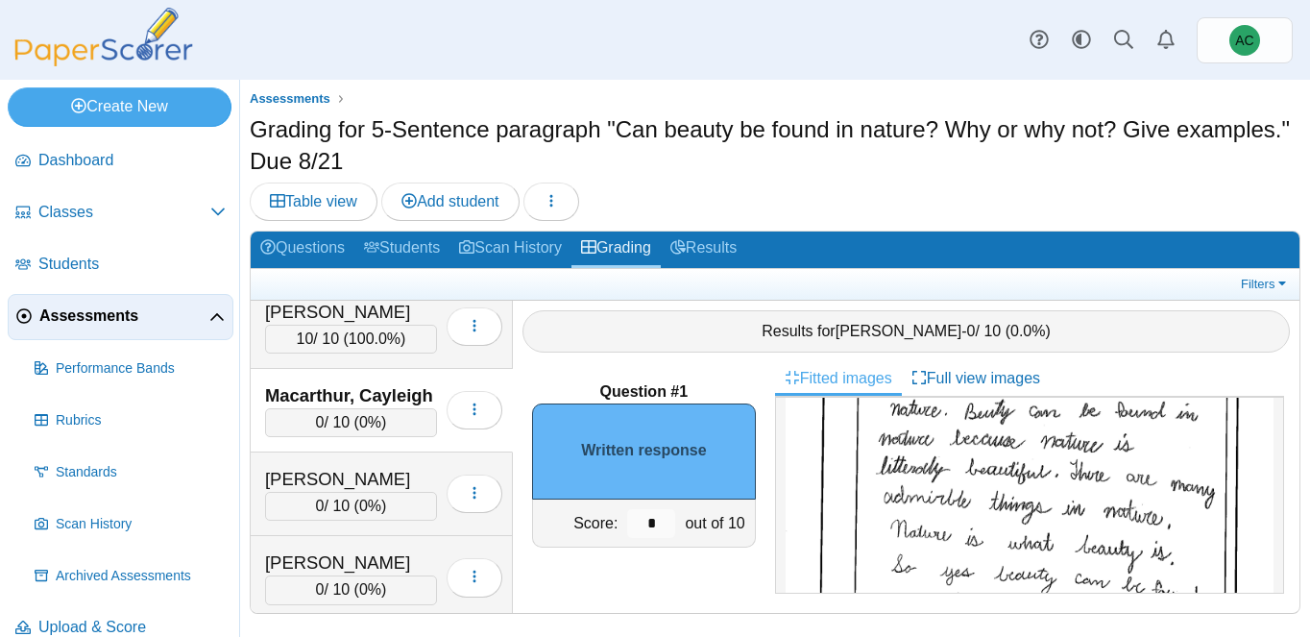
scroll to position [203, 0]
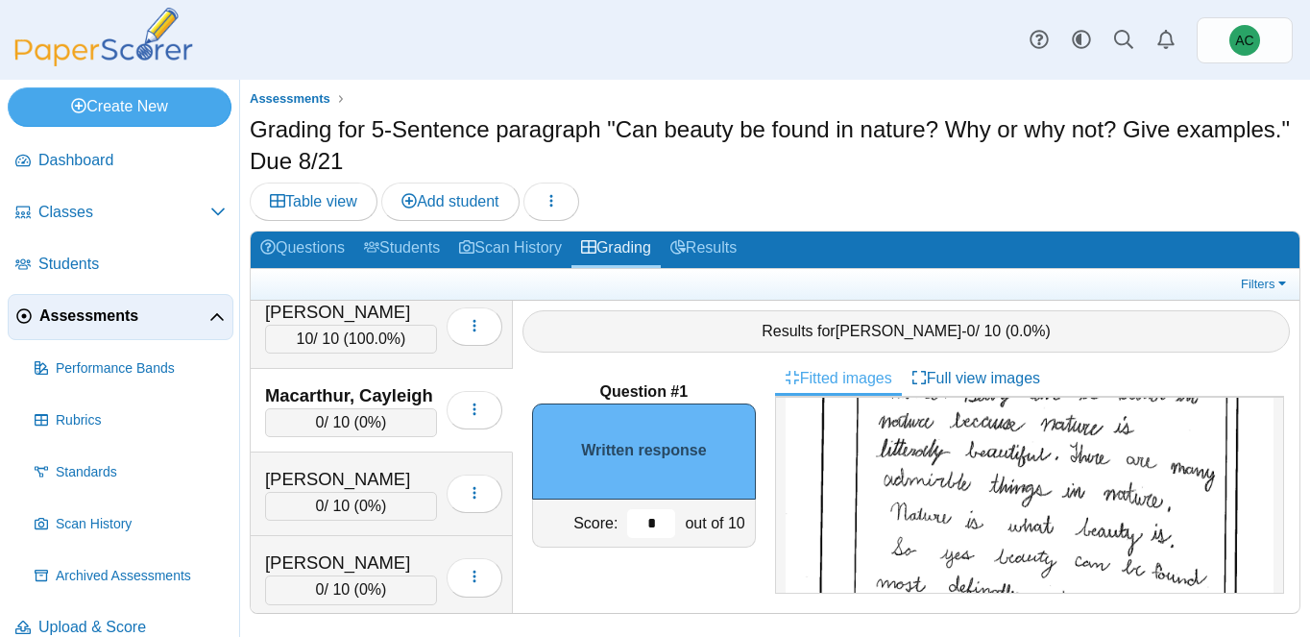
click at [673, 532] on div "*" at bounding box center [651, 522] width 58 height 47
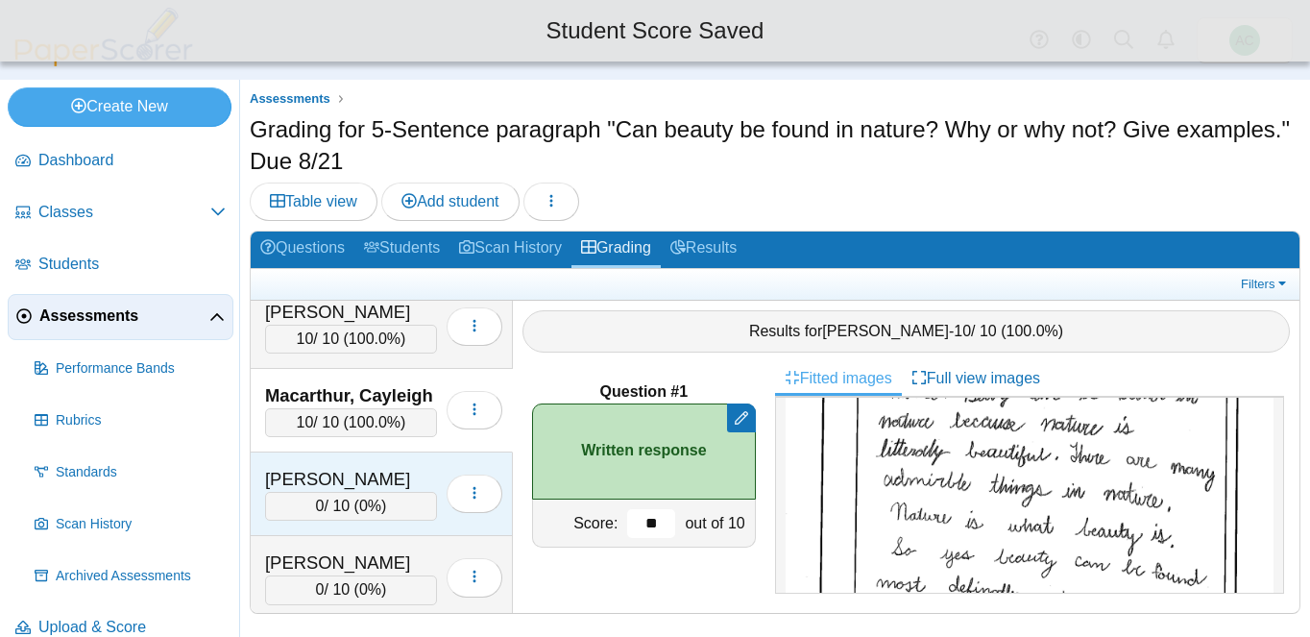
type input "**"
click at [329, 480] on div "Madera, Annabelle" at bounding box center [351, 479] width 172 height 25
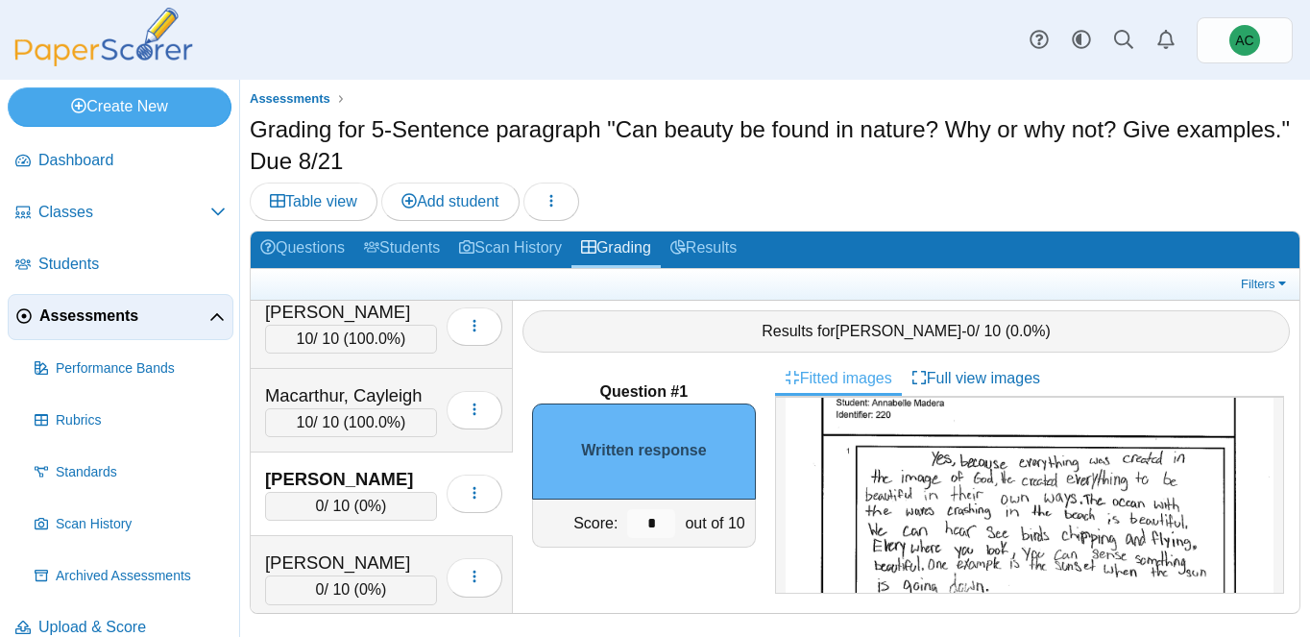
scroll to position [108, 0]
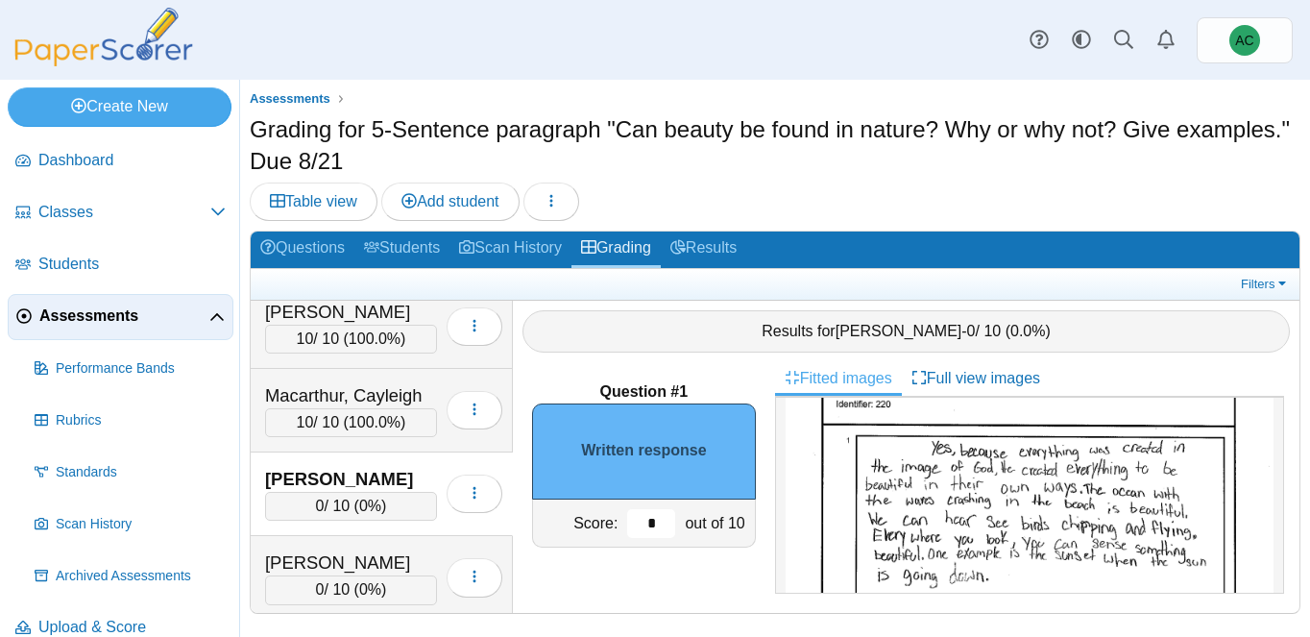
click at [668, 518] on input "*" at bounding box center [651, 523] width 48 height 29
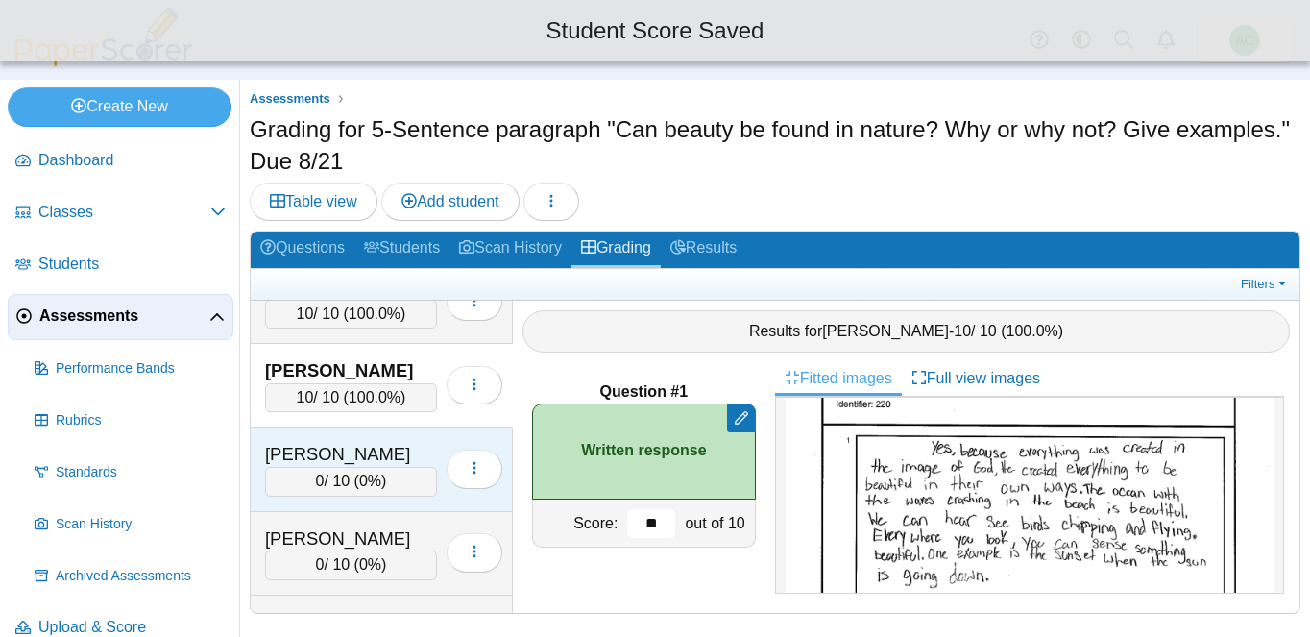
type input "**"
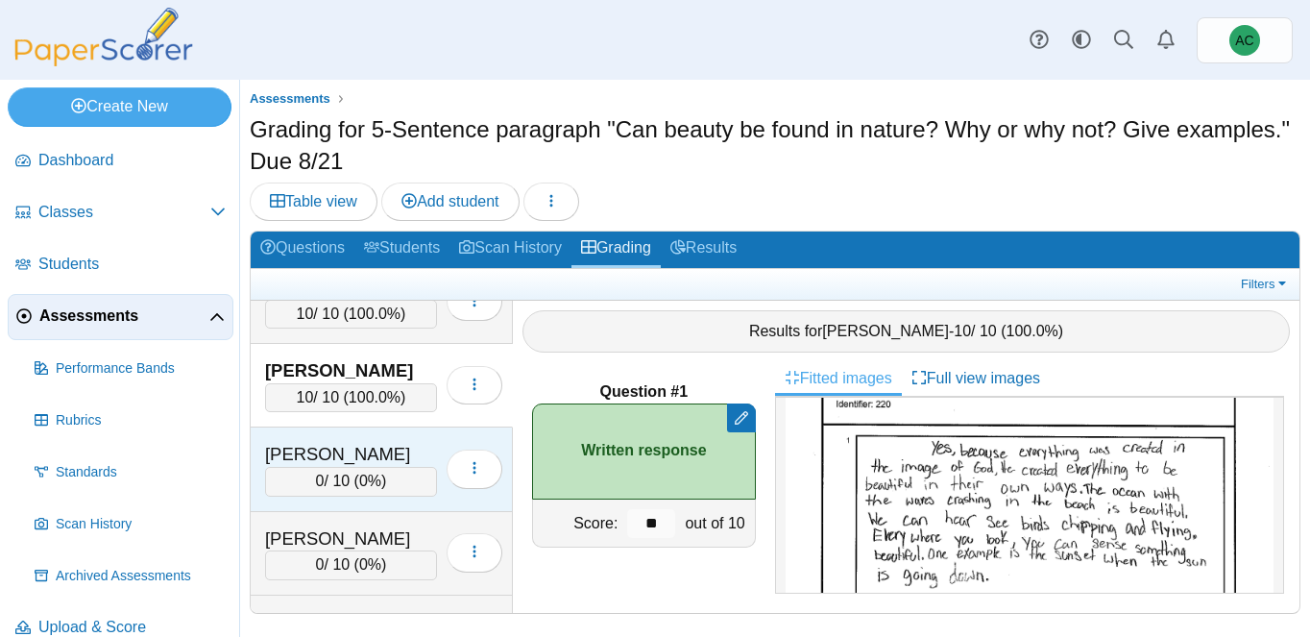
scroll to position [4979, 0]
click at [354, 474] on div "0 / 10 ( 0% )" at bounding box center [351, 479] width 172 height 29
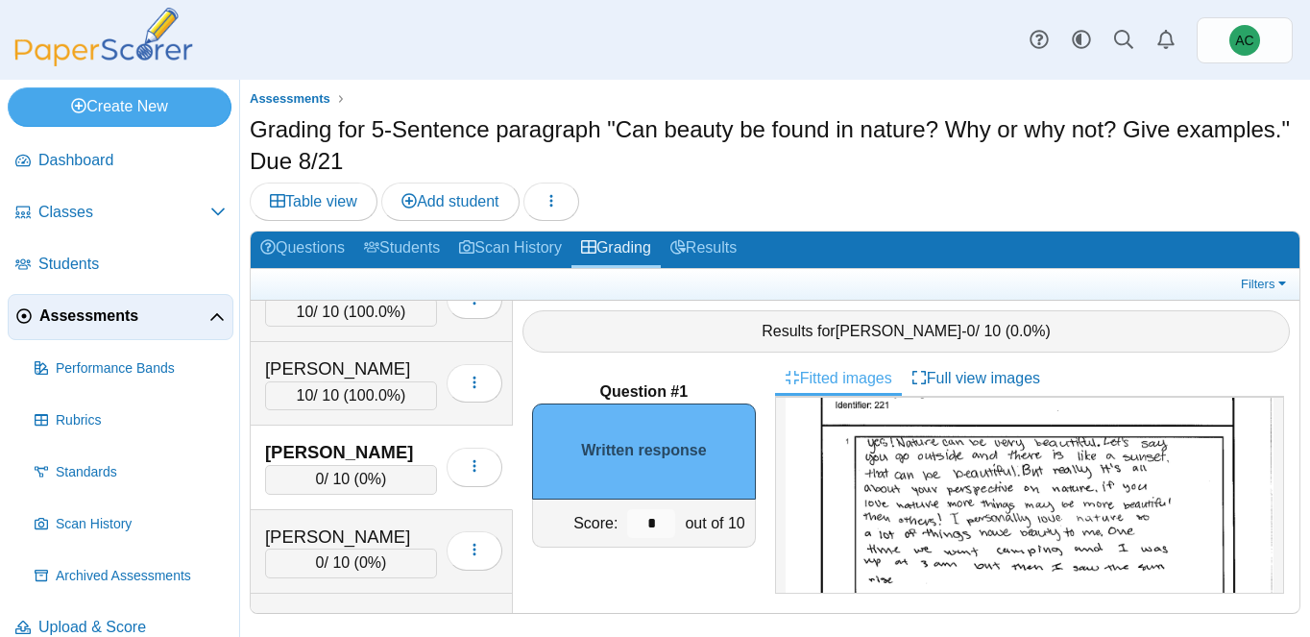
scroll to position [120, 0]
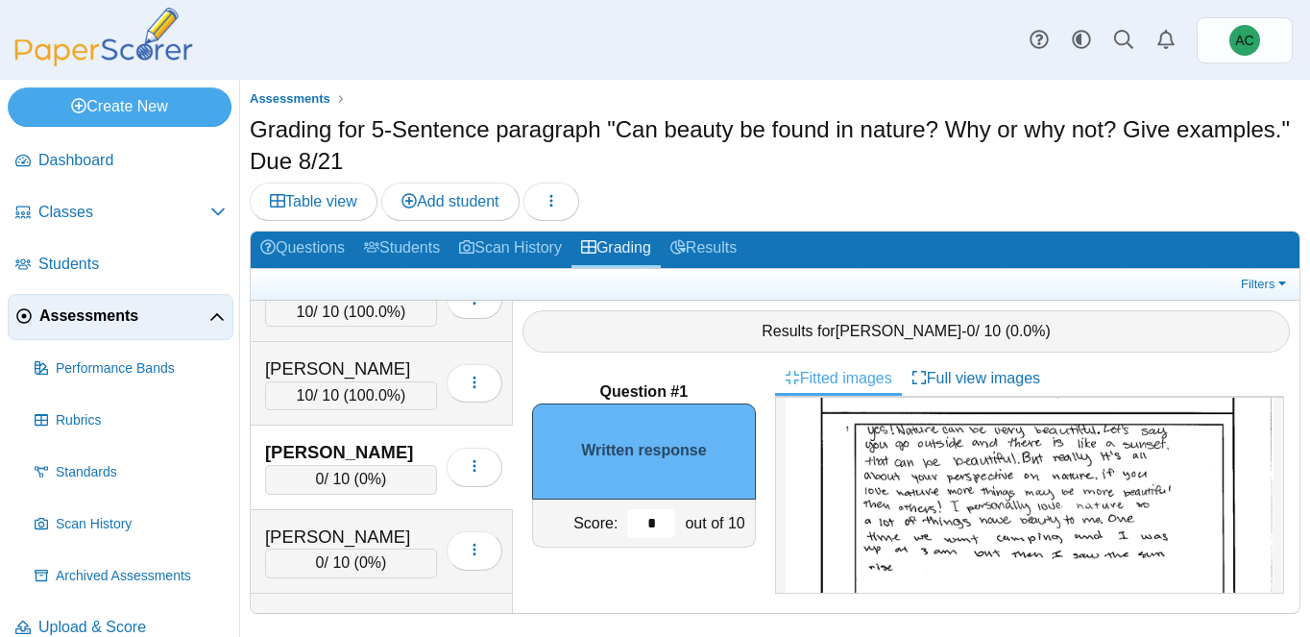
click at [663, 527] on input "*" at bounding box center [651, 523] width 48 height 29
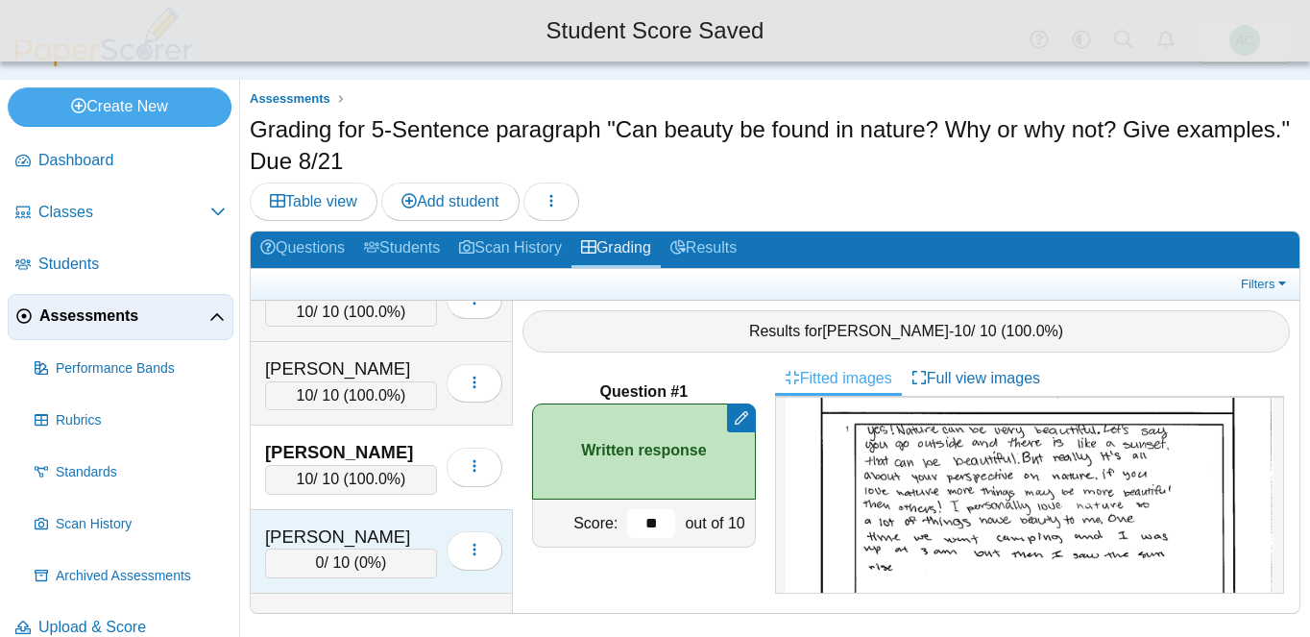
type input "**"
click at [366, 533] on div "Matson, Hannah" at bounding box center [351, 536] width 172 height 25
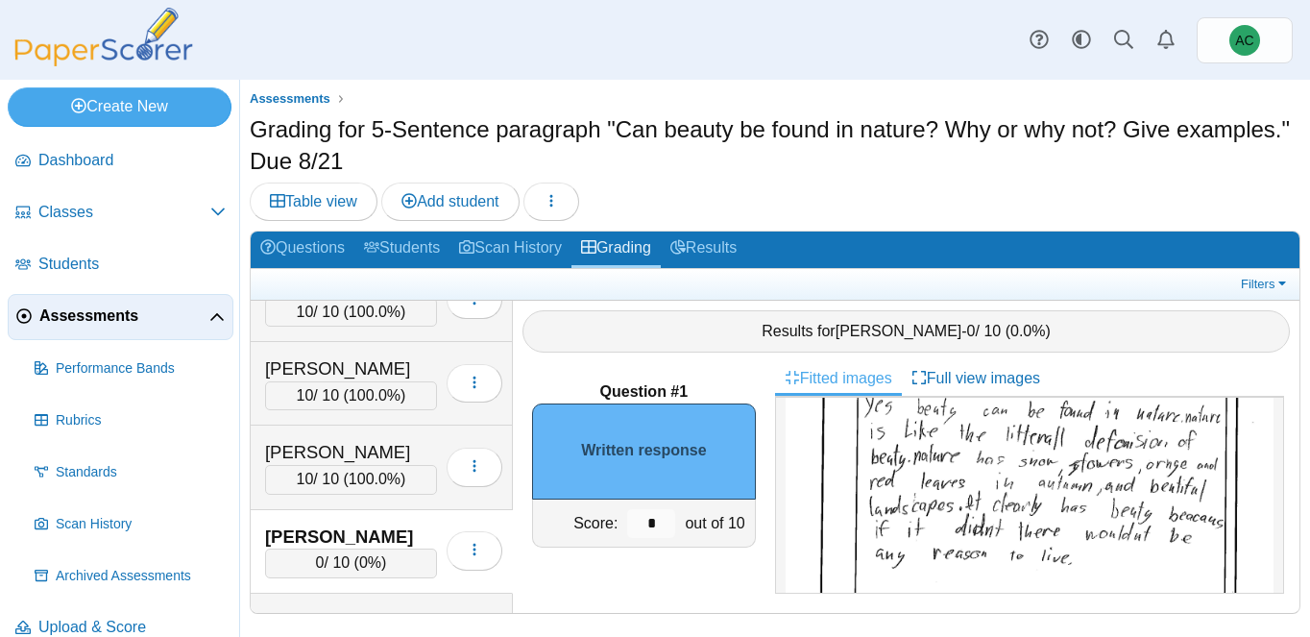
scroll to position [160, 0]
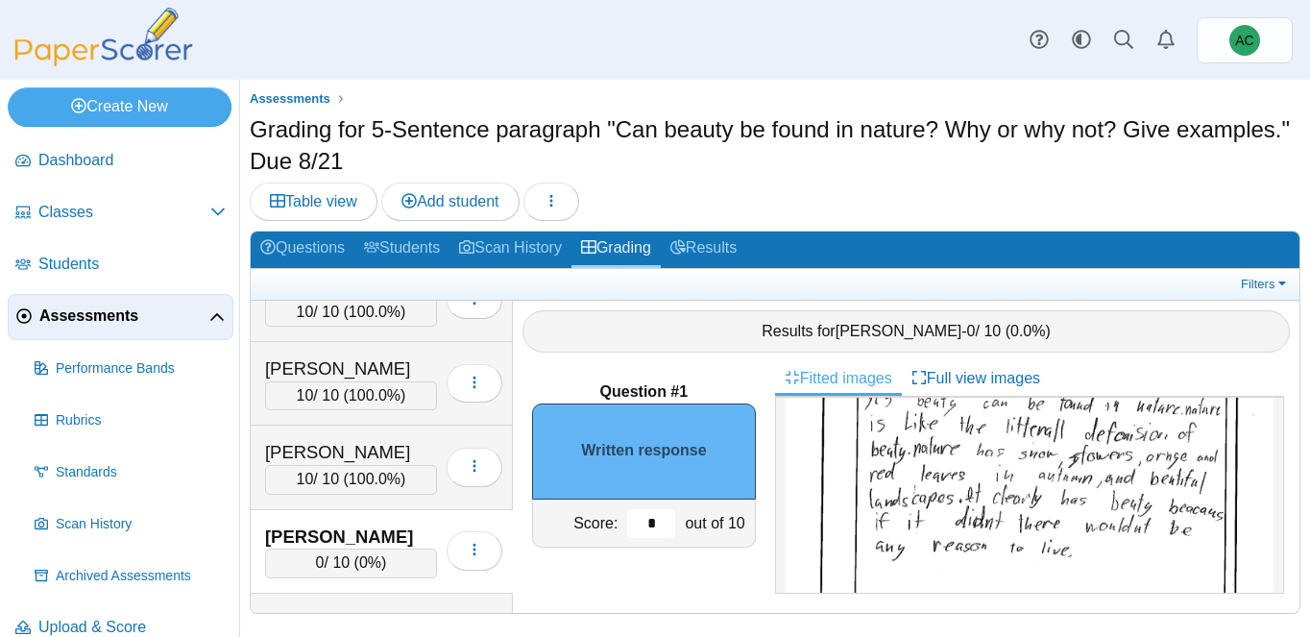
click at [659, 518] on input "*" at bounding box center [651, 523] width 48 height 29
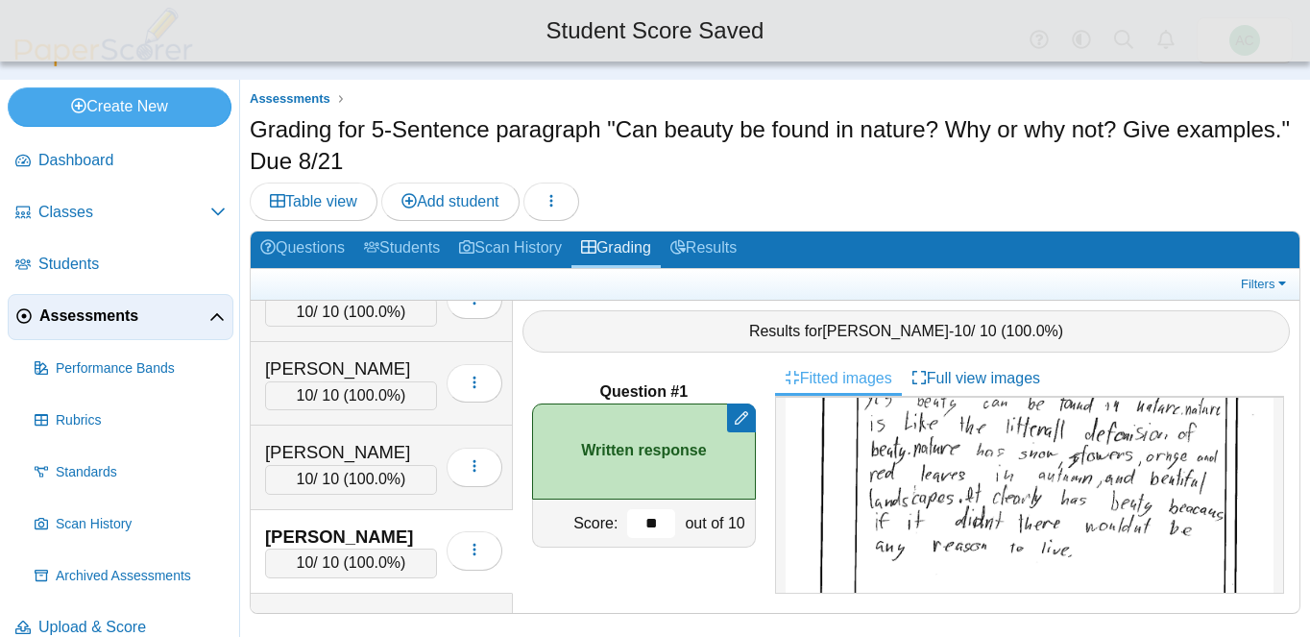
scroll to position [5083, 0]
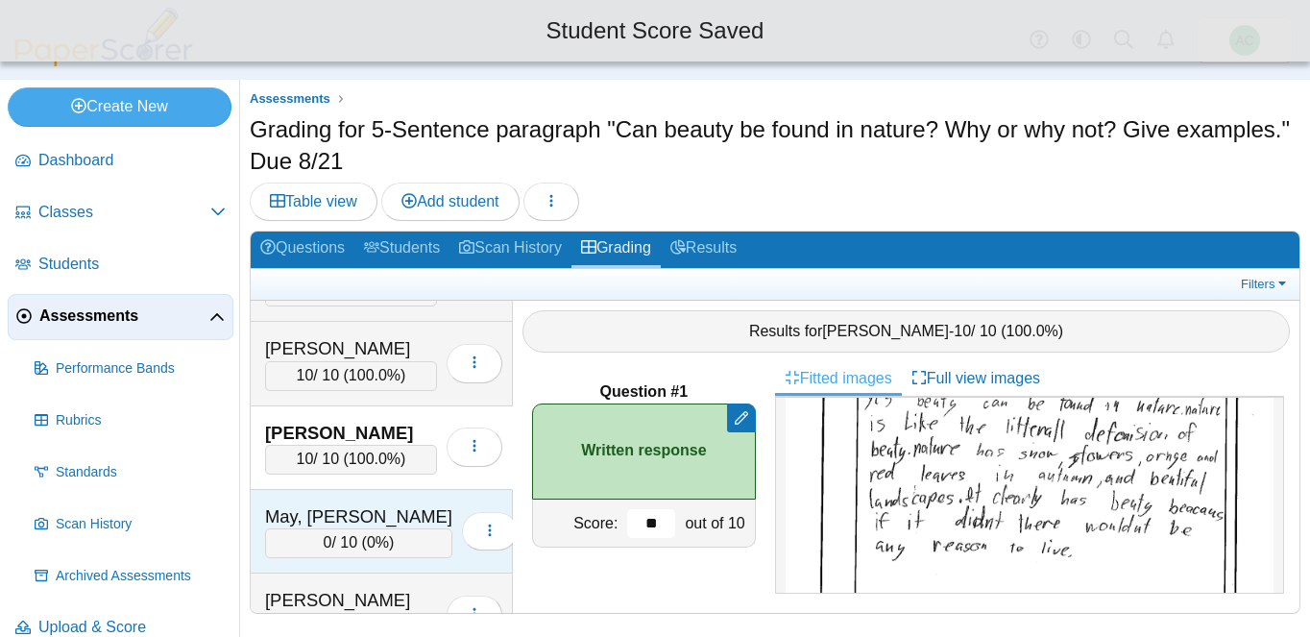
type input "**"
click at [337, 500] on div "May, Audreyna 0 / 10 ( 0% ) Loading…" at bounding box center [382, 532] width 262 height 84
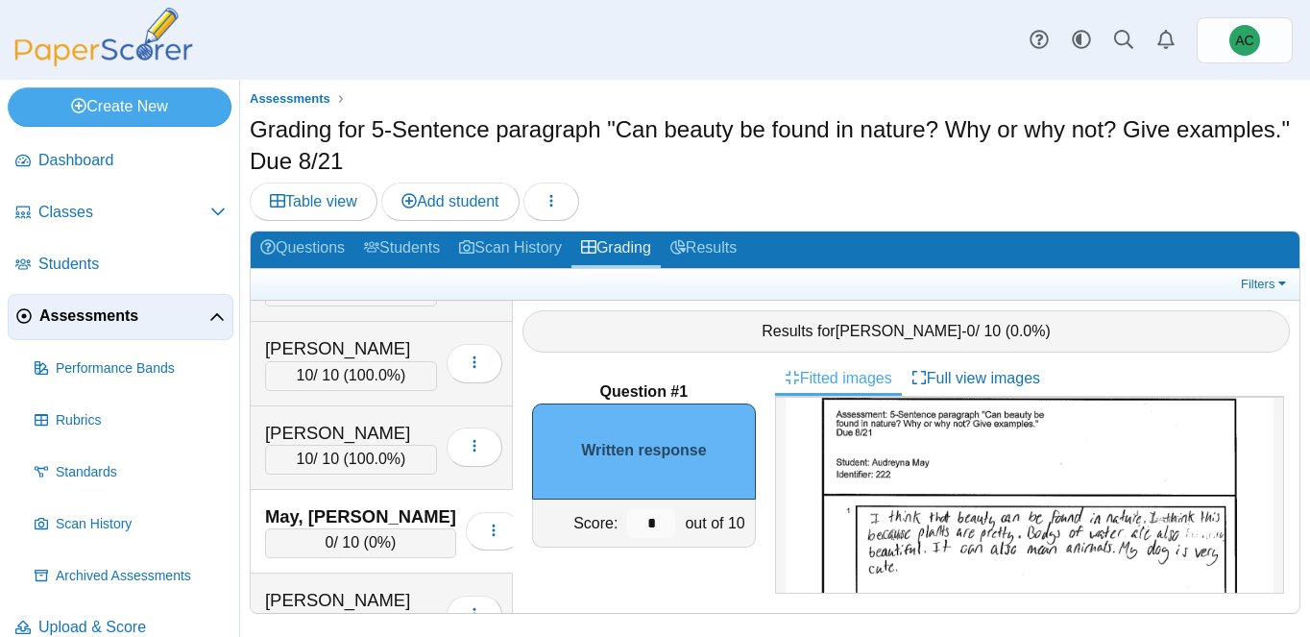
scroll to position [40, 0]
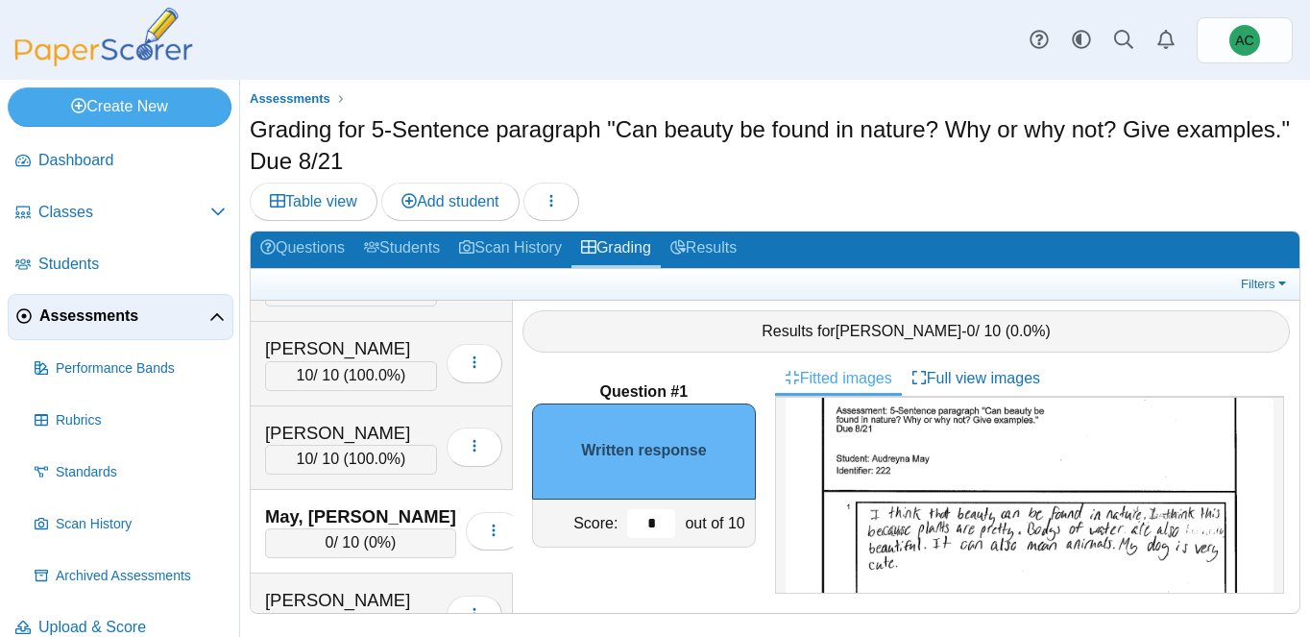
click at [658, 509] on input "*" at bounding box center [651, 523] width 48 height 29
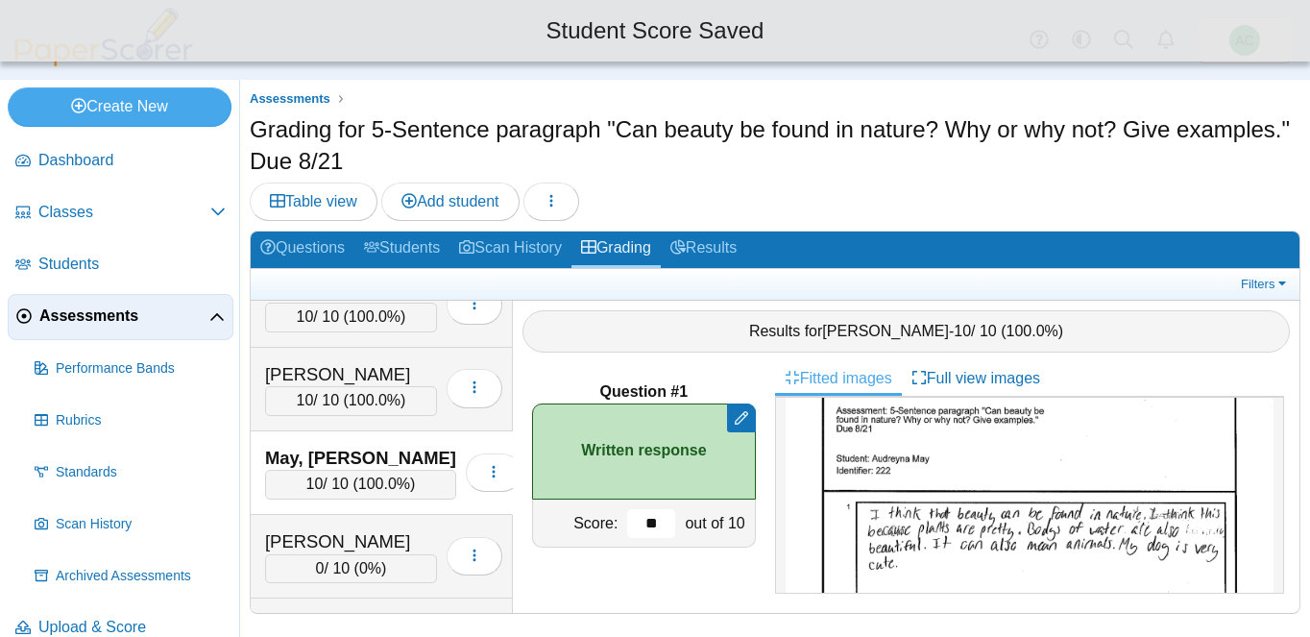
scroll to position [5168, 0]
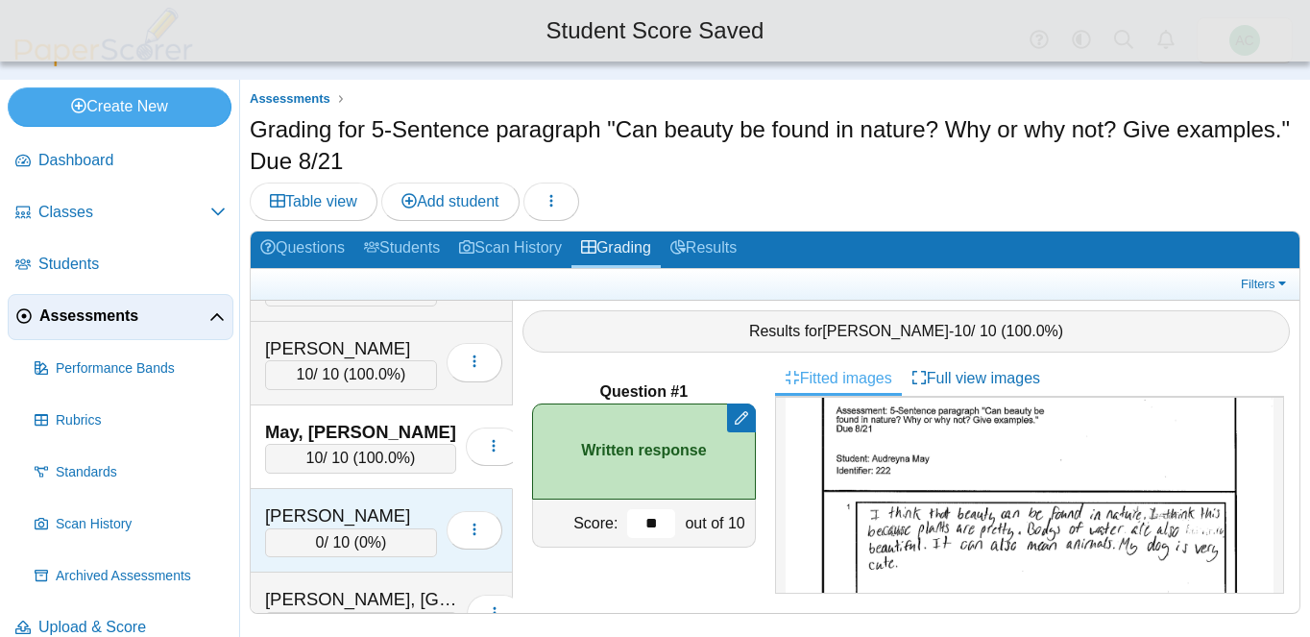
type input "**"
click at [314, 510] on div "Mikhael, Josiah" at bounding box center [351, 515] width 172 height 25
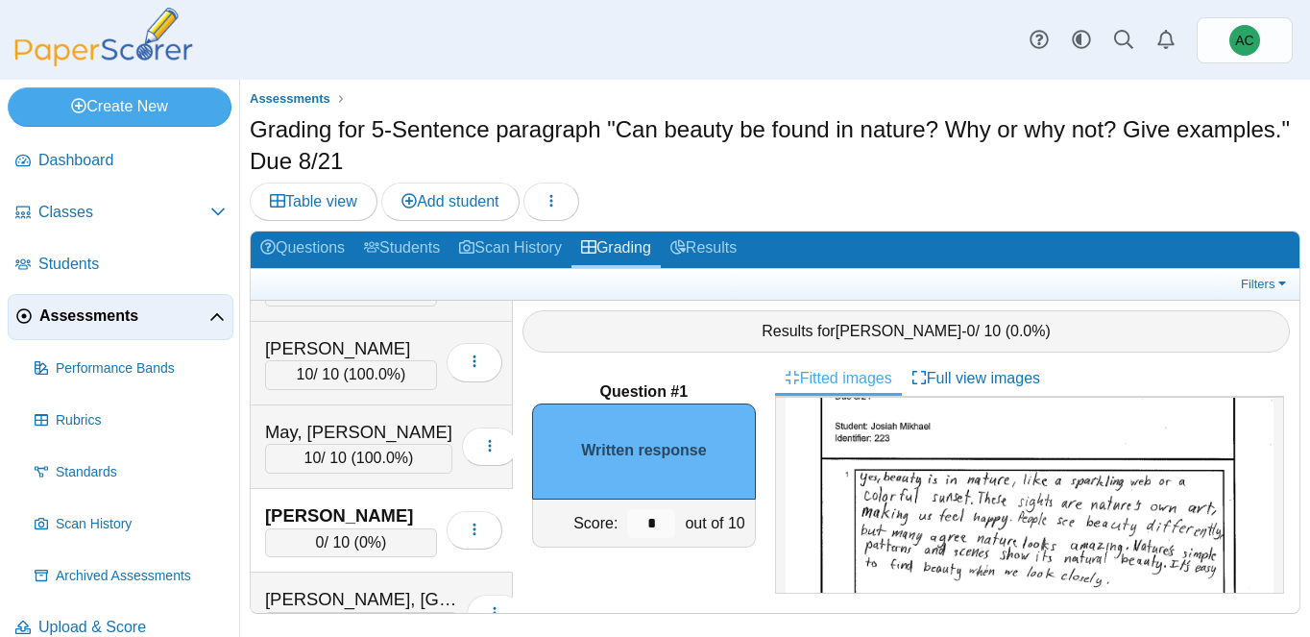
scroll to position [85, 0]
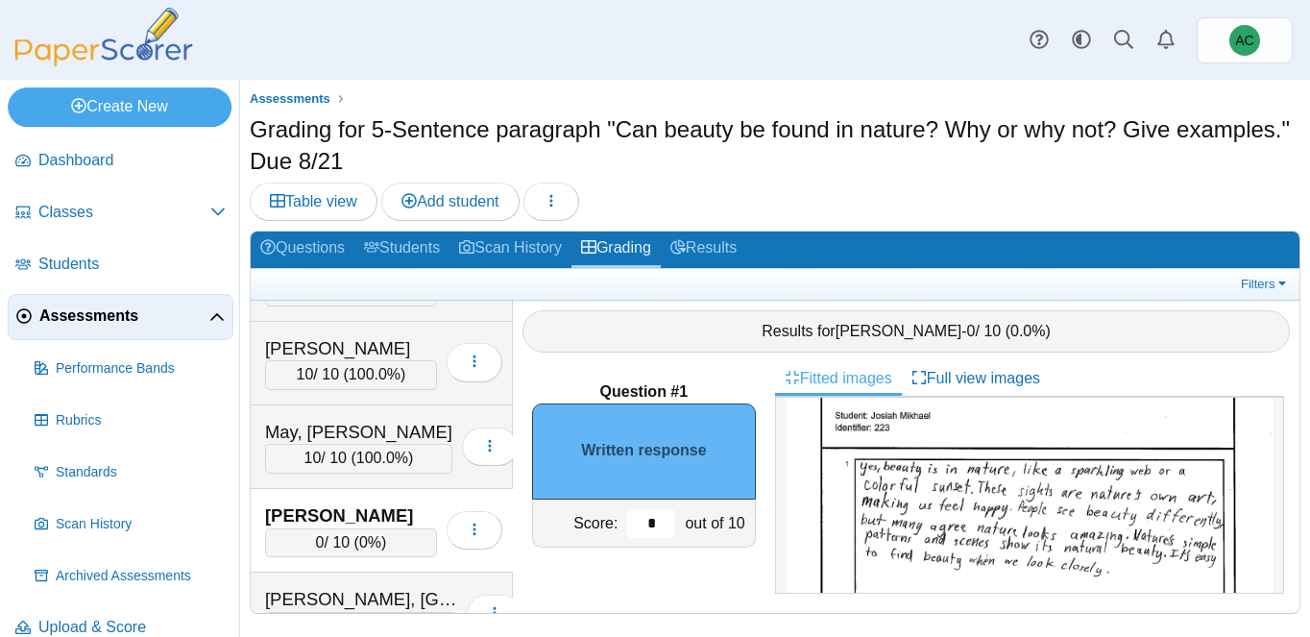
click at [659, 522] on input "*" at bounding box center [651, 523] width 48 height 29
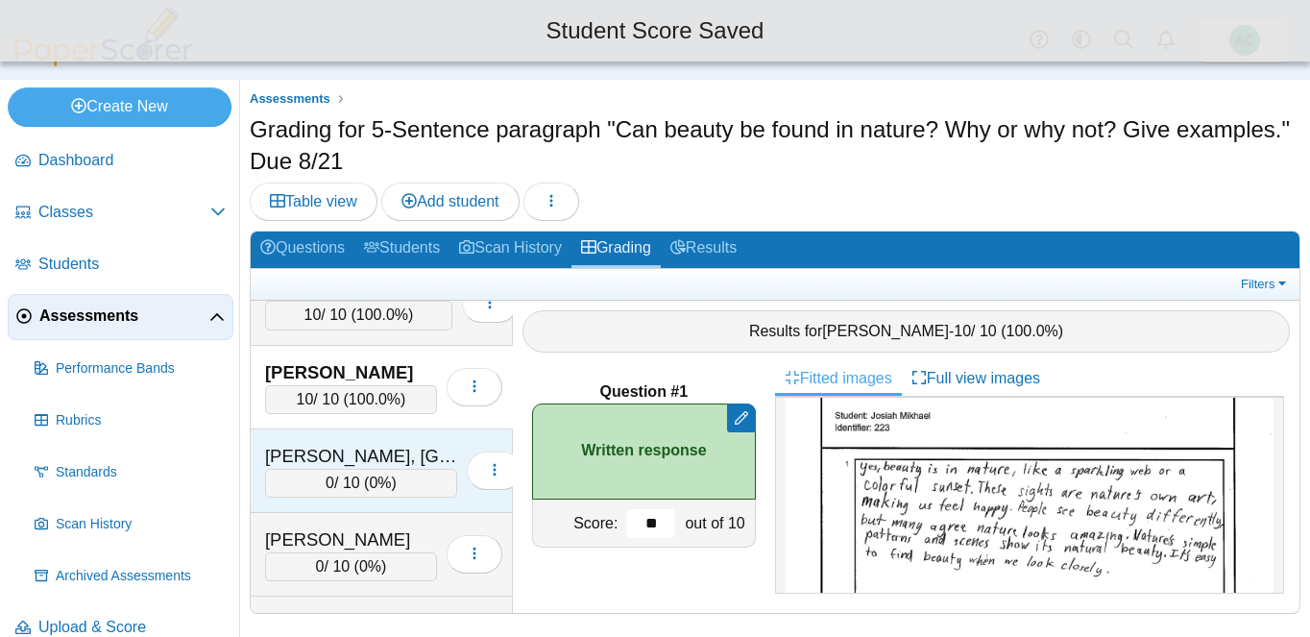
type input "**"
click at [351, 476] on div "0 / 10 ( 0% )" at bounding box center [361, 480] width 192 height 29
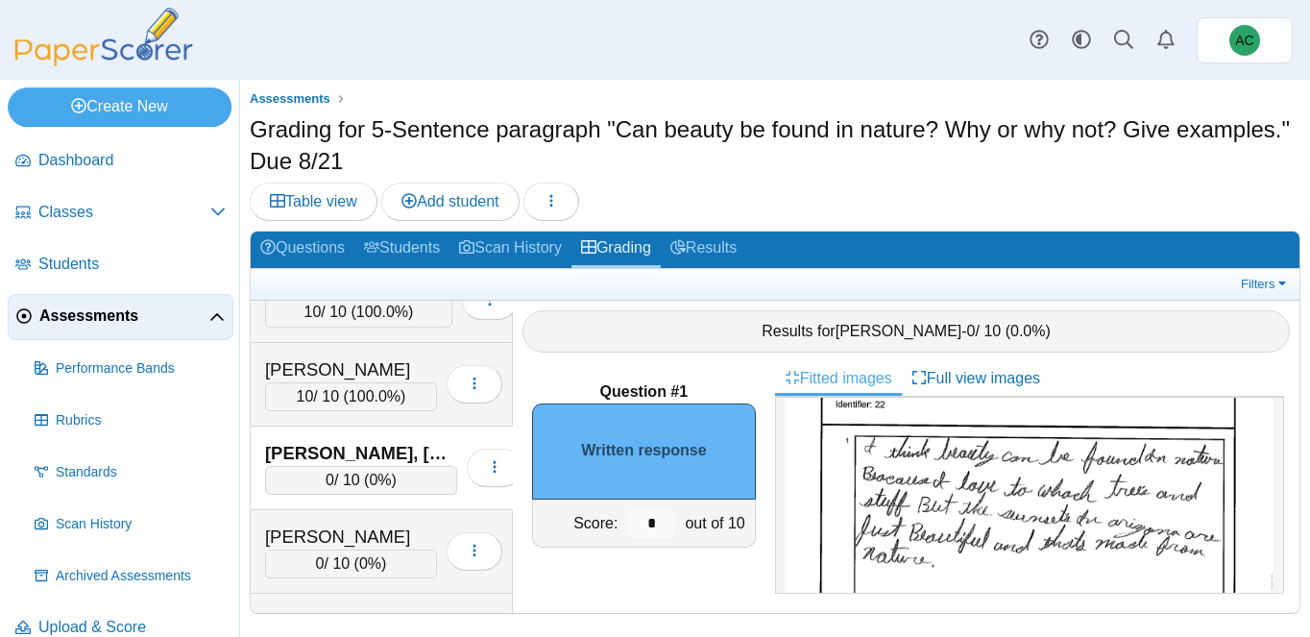
scroll to position [109, 0]
click at [662, 520] on input "*" at bounding box center [651, 523] width 48 height 29
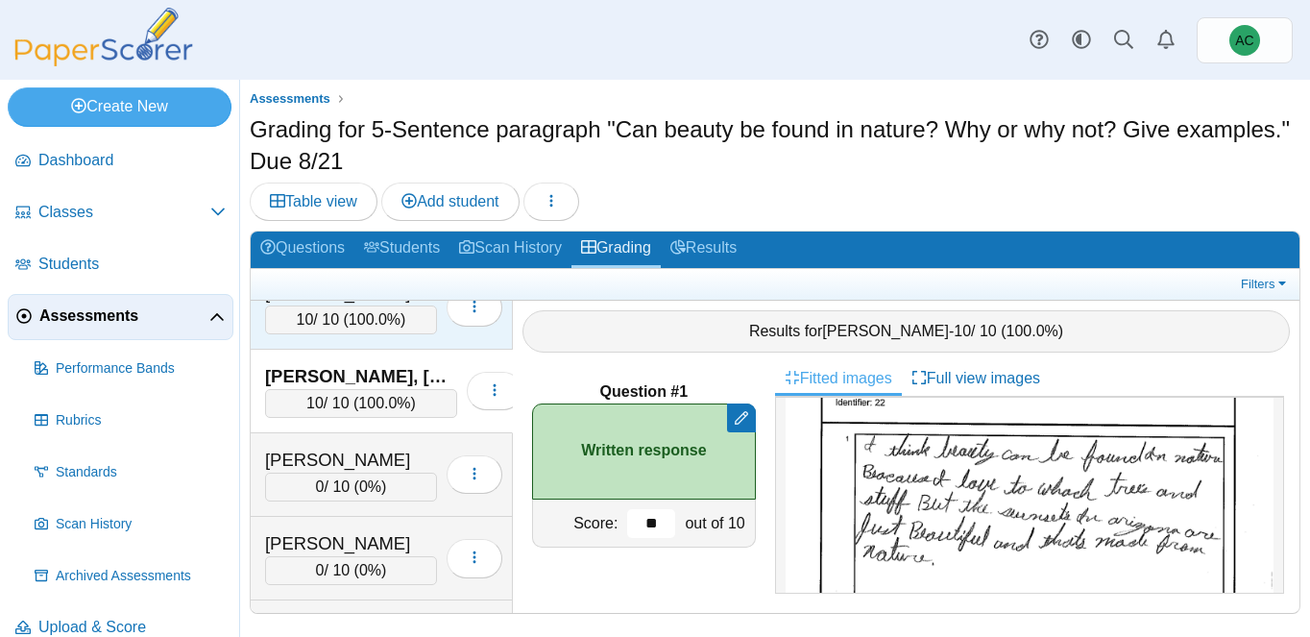
scroll to position [5391, 0]
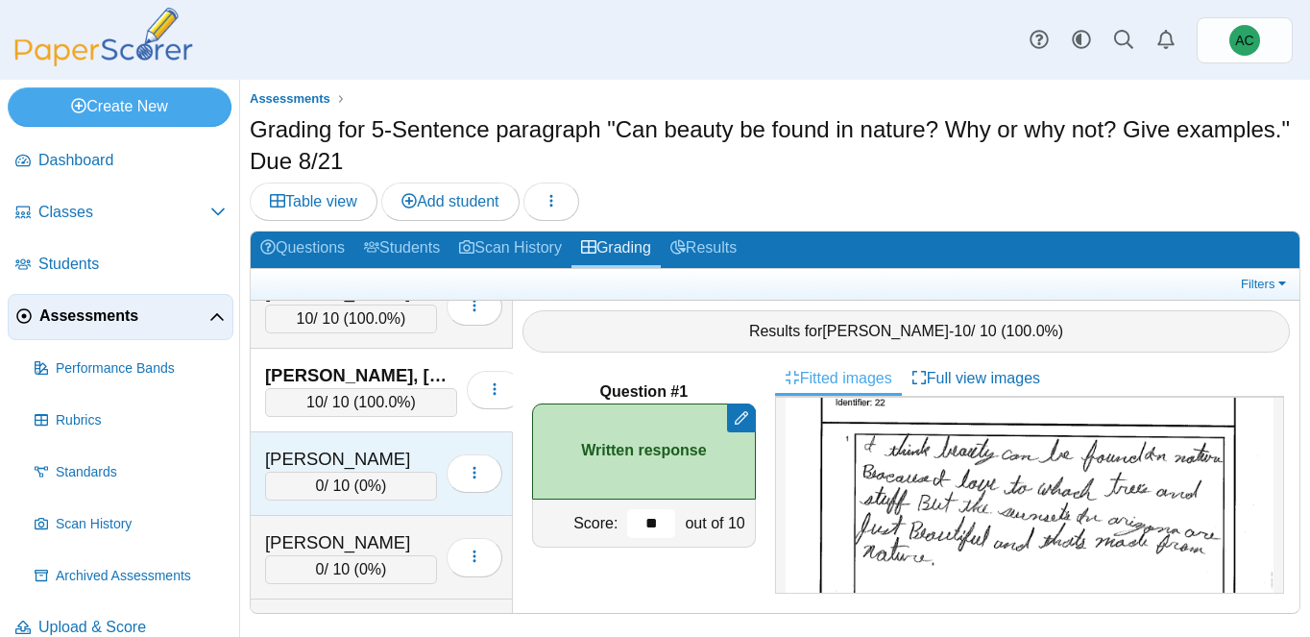
type input "**"
click at [322, 439] on div "Navarrette, Harper 0 / 10 ( 0% ) Loading…" at bounding box center [382, 474] width 262 height 84
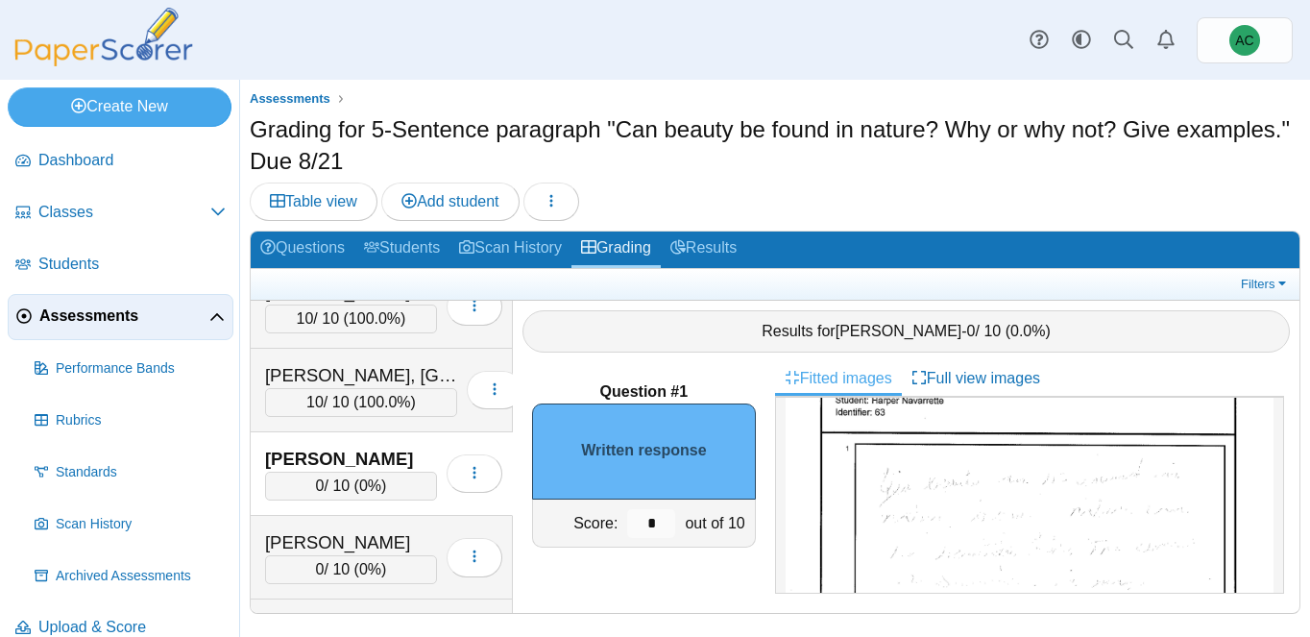
scroll to position [113, 0]
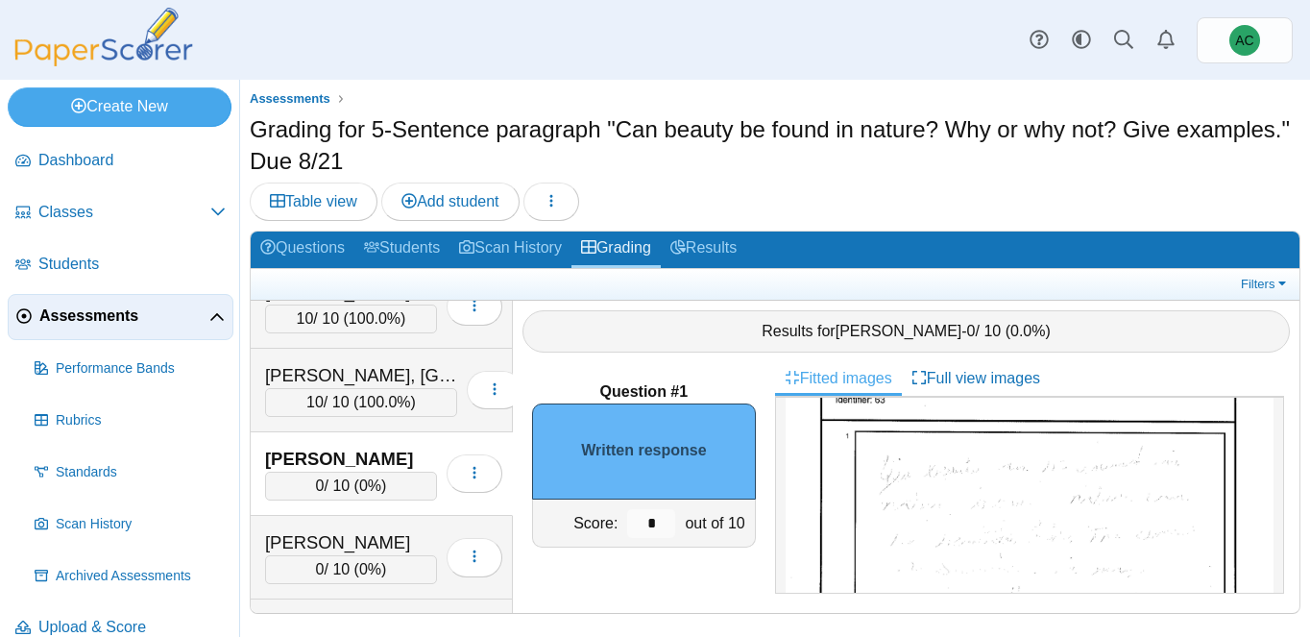
click at [930, 458] on img at bounding box center [1029, 609] width 488 height 630
click at [662, 528] on input "*" at bounding box center [651, 523] width 48 height 29
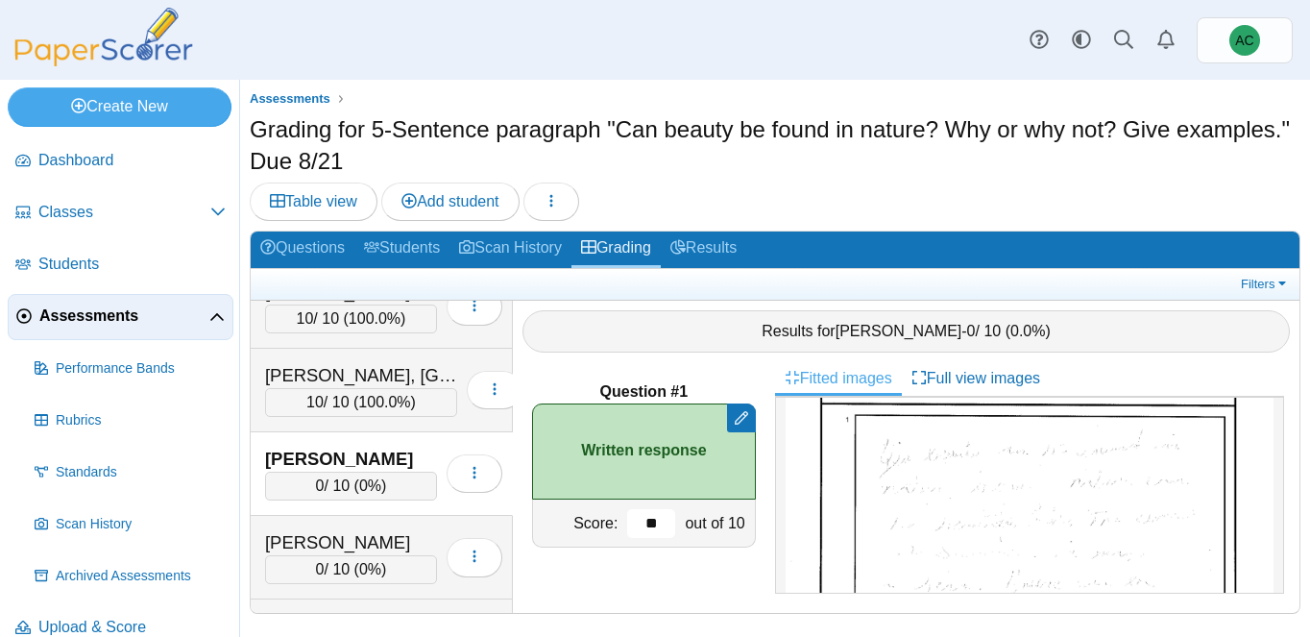
scroll to position [131, 0]
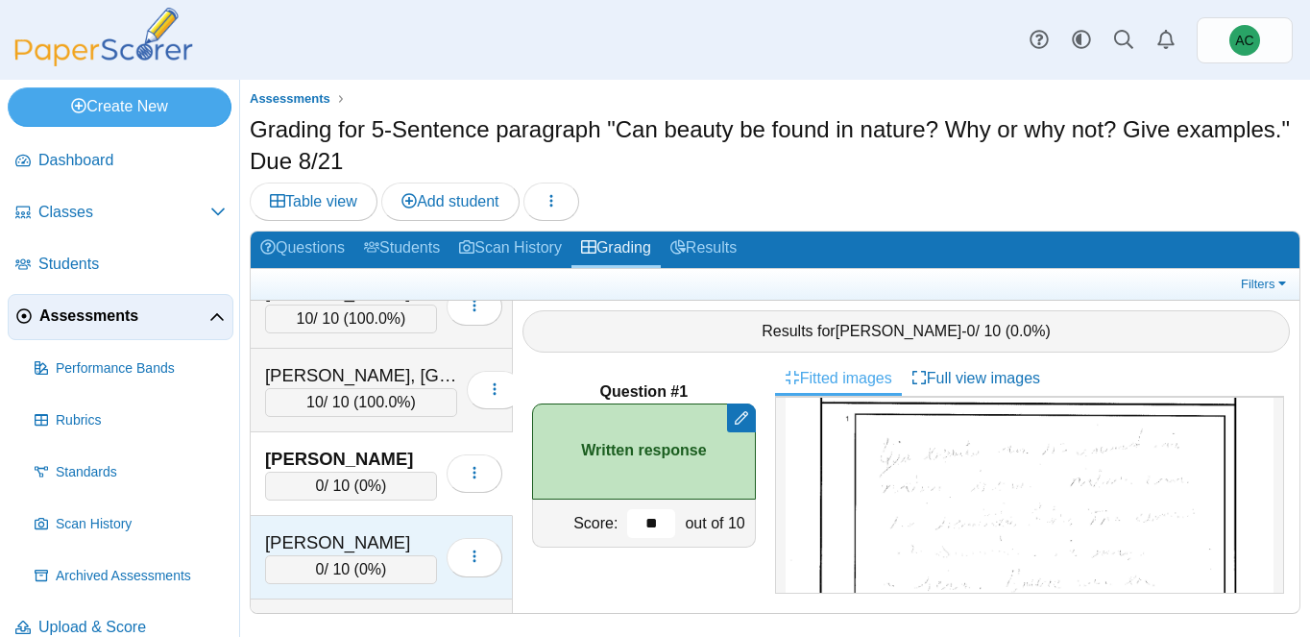
type input "**"
click at [344, 527] on div "Odell, Dominic 0 / 10 ( 0% ) Loading…" at bounding box center [382, 558] width 262 height 84
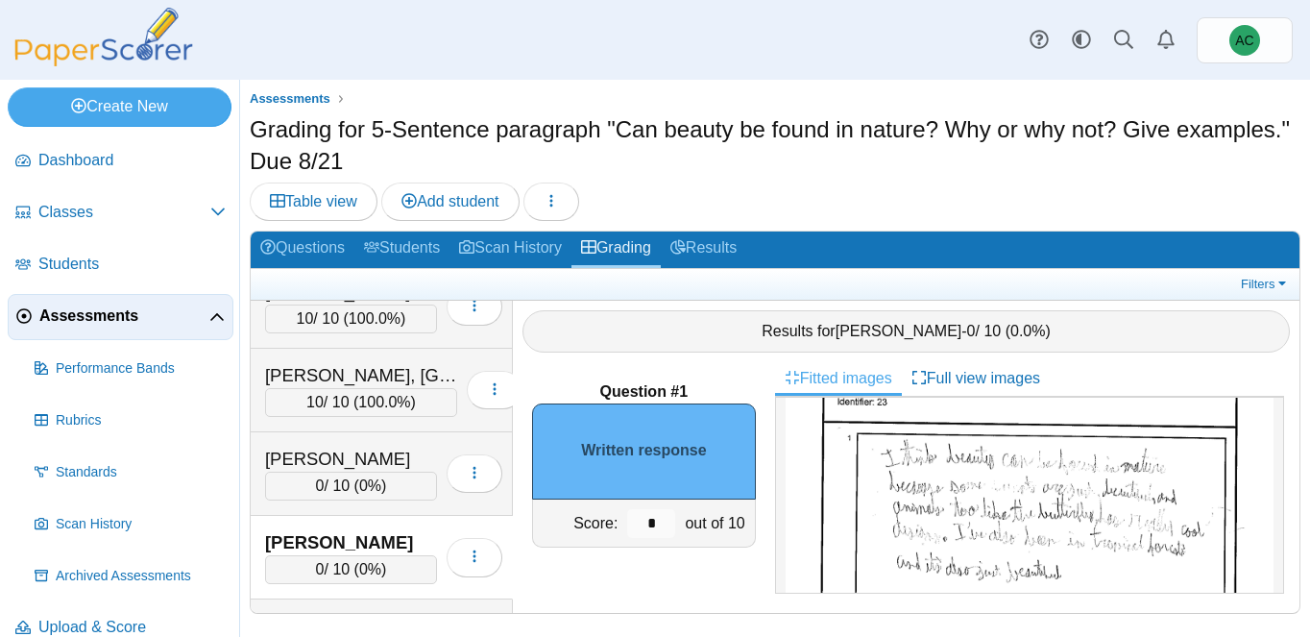
scroll to position [108, 0]
click at [661, 526] on input "*" at bounding box center [651, 523] width 48 height 29
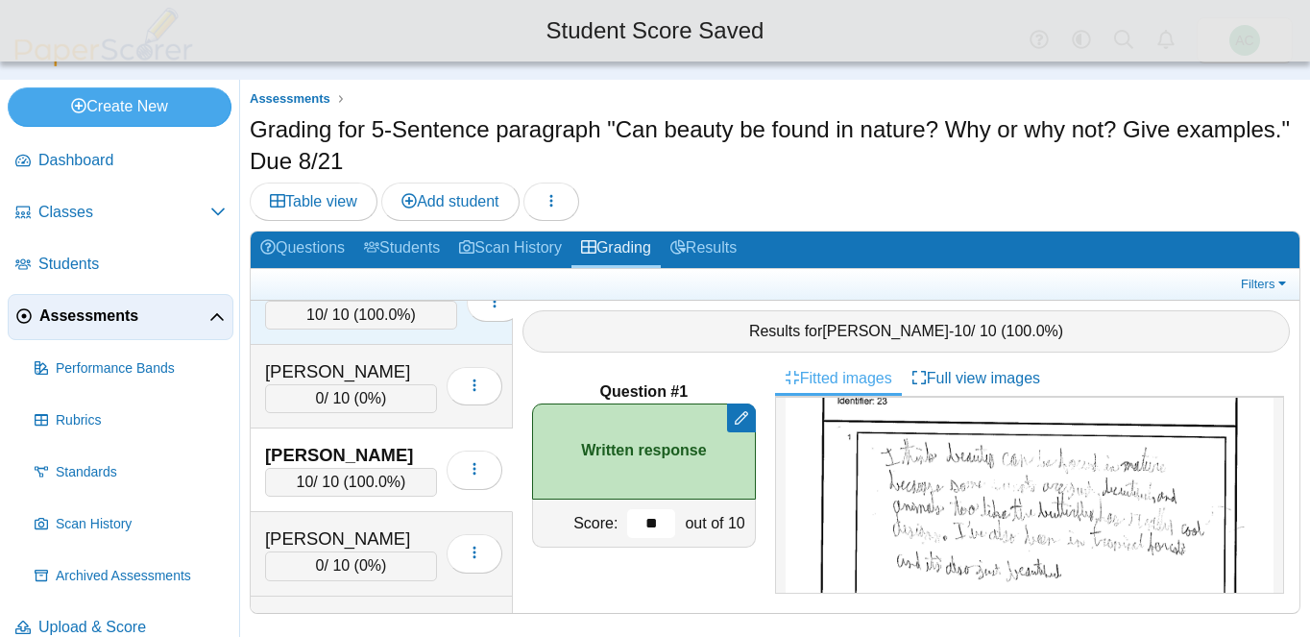
scroll to position [5550, 0]
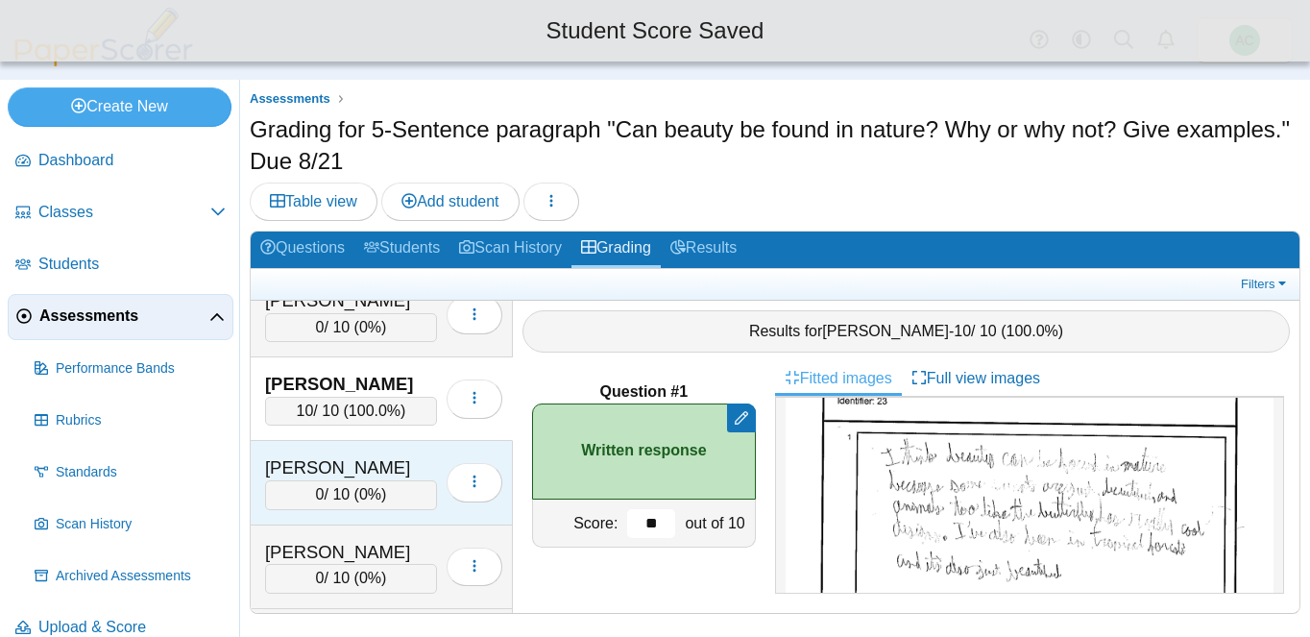
type input "**"
click at [314, 441] on div "Overson, Adalynn 0 / 10 ( 0% ) Loading…" at bounding box center [382, 483] width 262 height 84
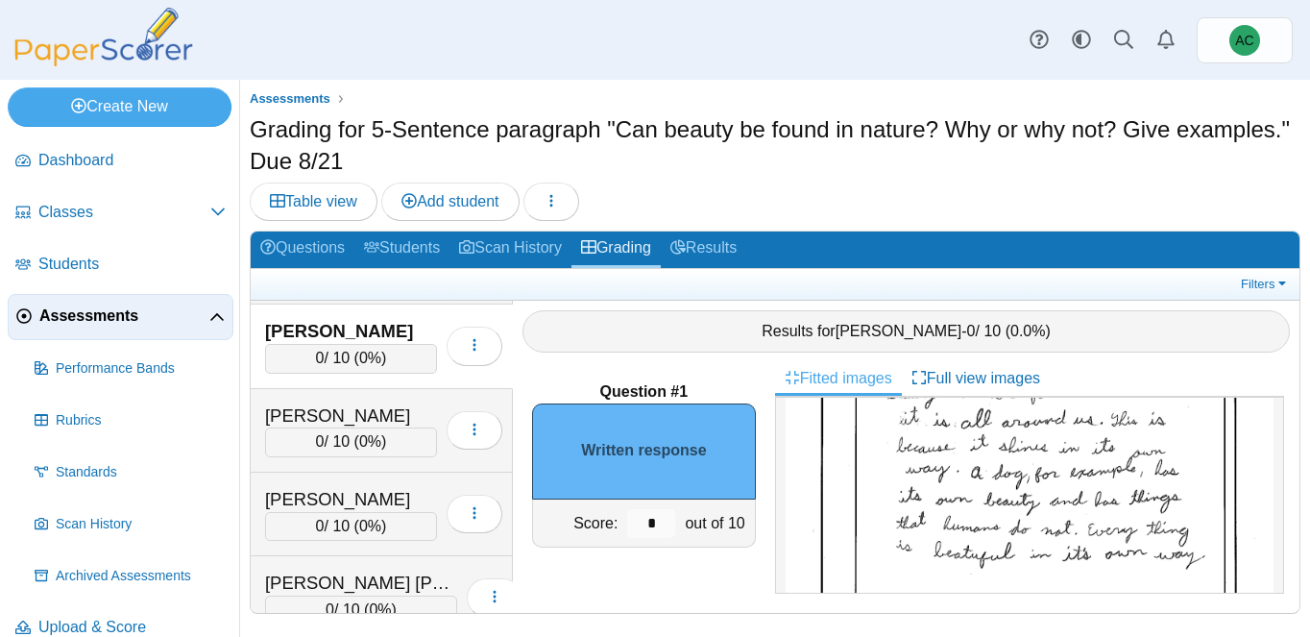
scroll to position [181, 0]
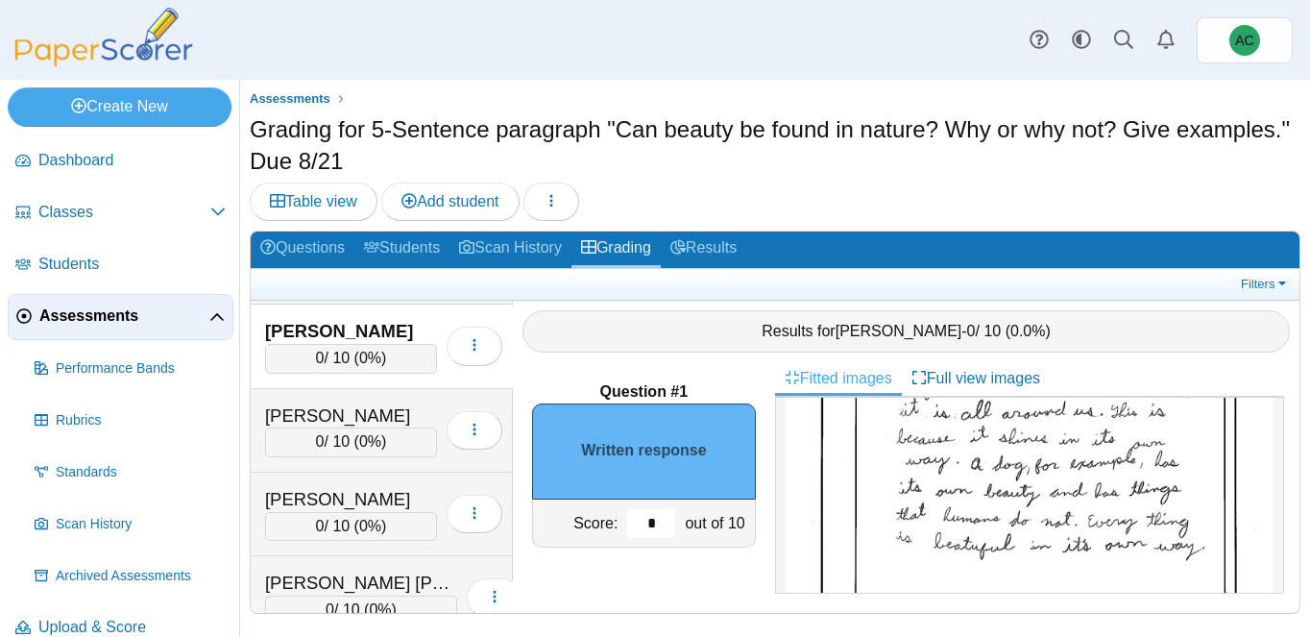
click at [658, 513] on input "*" at bounding box center [651, 523] width 48 height 29
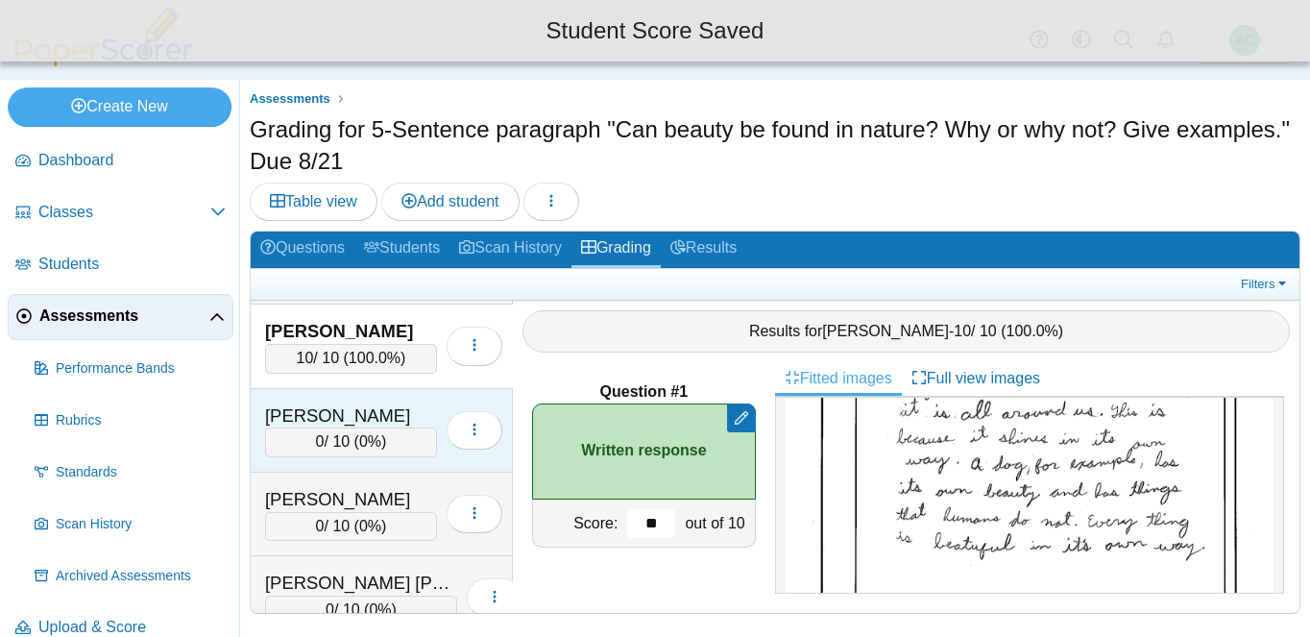
type input "**"
click at [383, 418] on div "Padron, Daniel" at bounding box center [351, 415] width 172 height 25
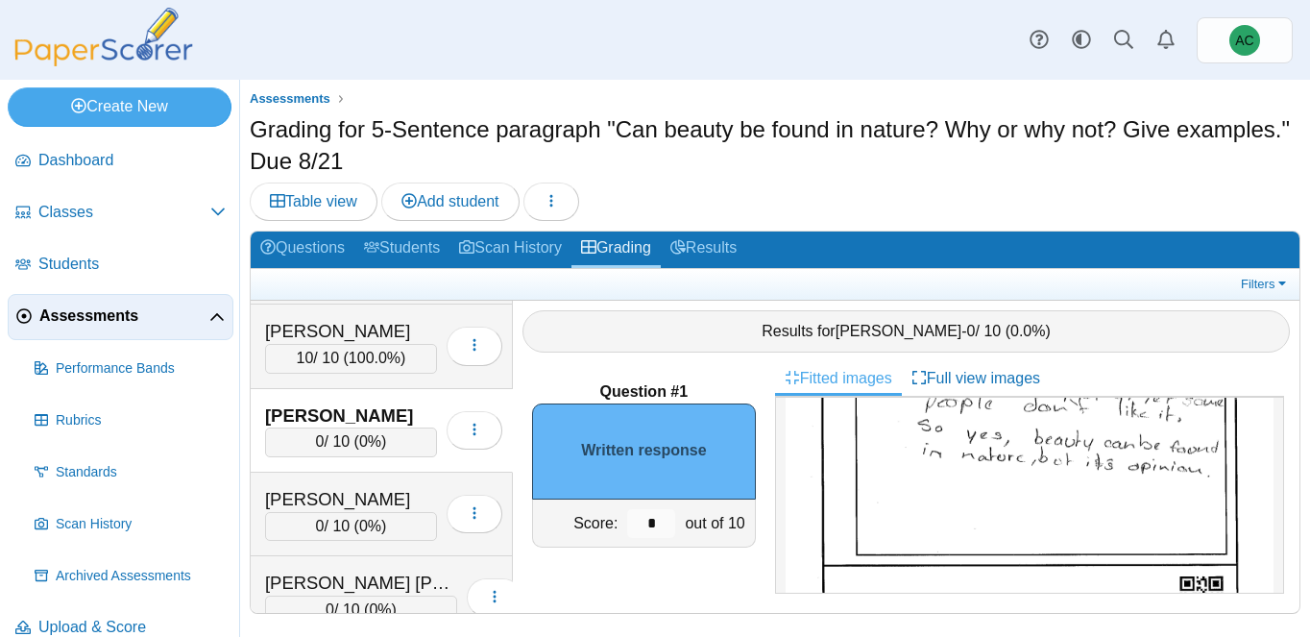
scroll to position [0, 0]
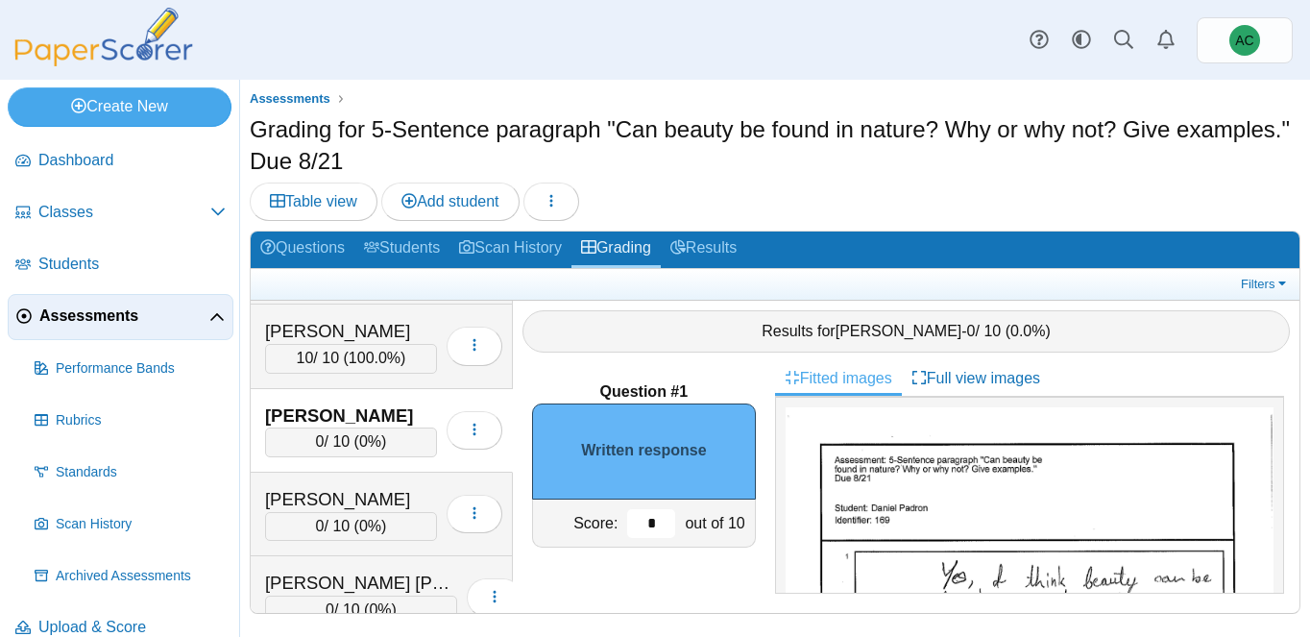
click at [656, 532] on input "*" at bounding box center [651, 523] width 48 height 29
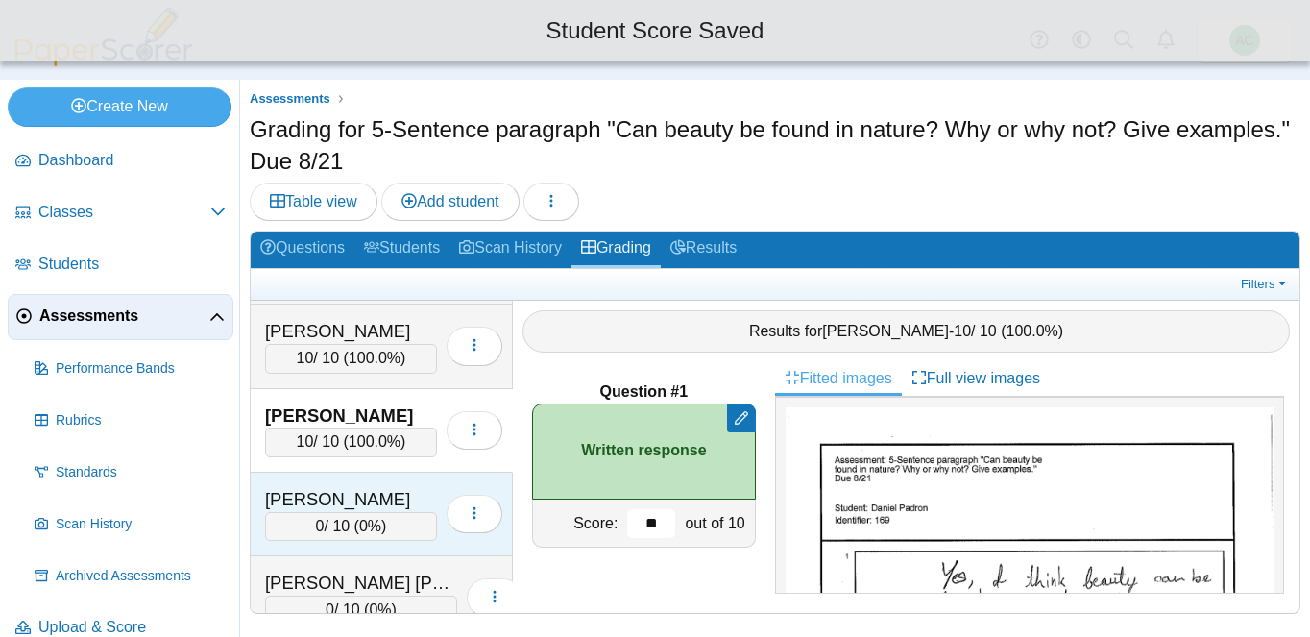
type input "**"
click at [321, 483] on div "Parker, Taylor 0 / 10 ( 0% ) Loading…" at bounding box center [382, 514] width 262 height 84
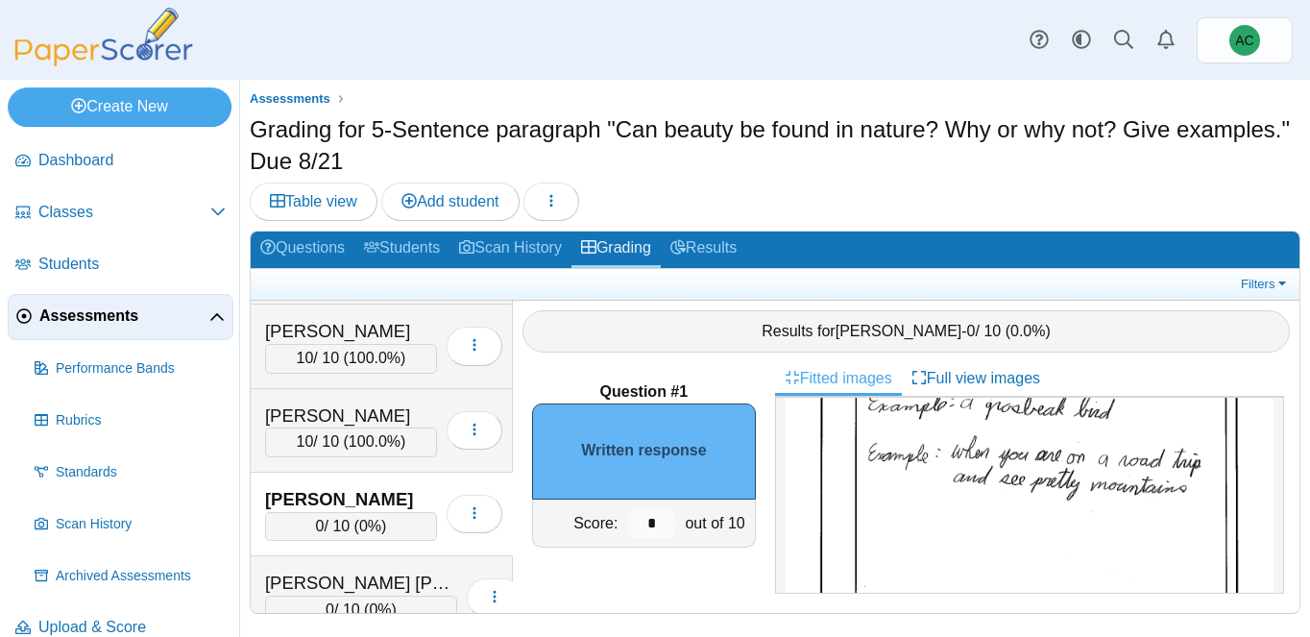
scroll to position [307, 0]
click at [654, 529] on input "*" at bounding box center [651, 523] width 48 height 29
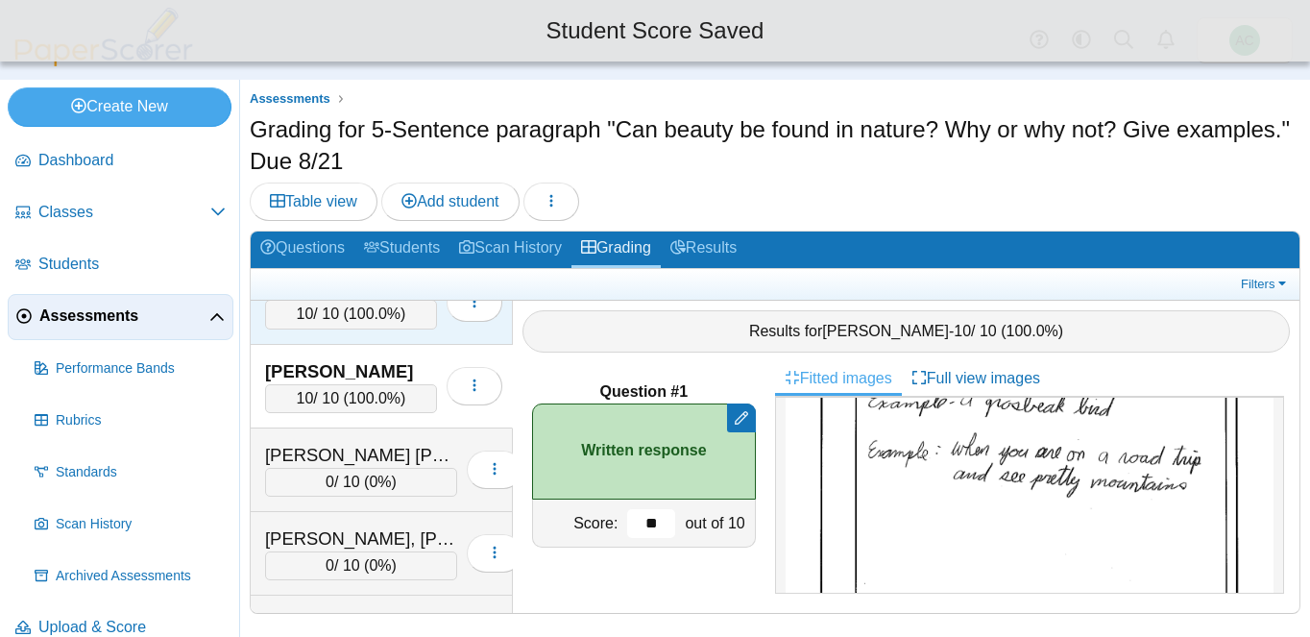
scroll to position [5836, 0]
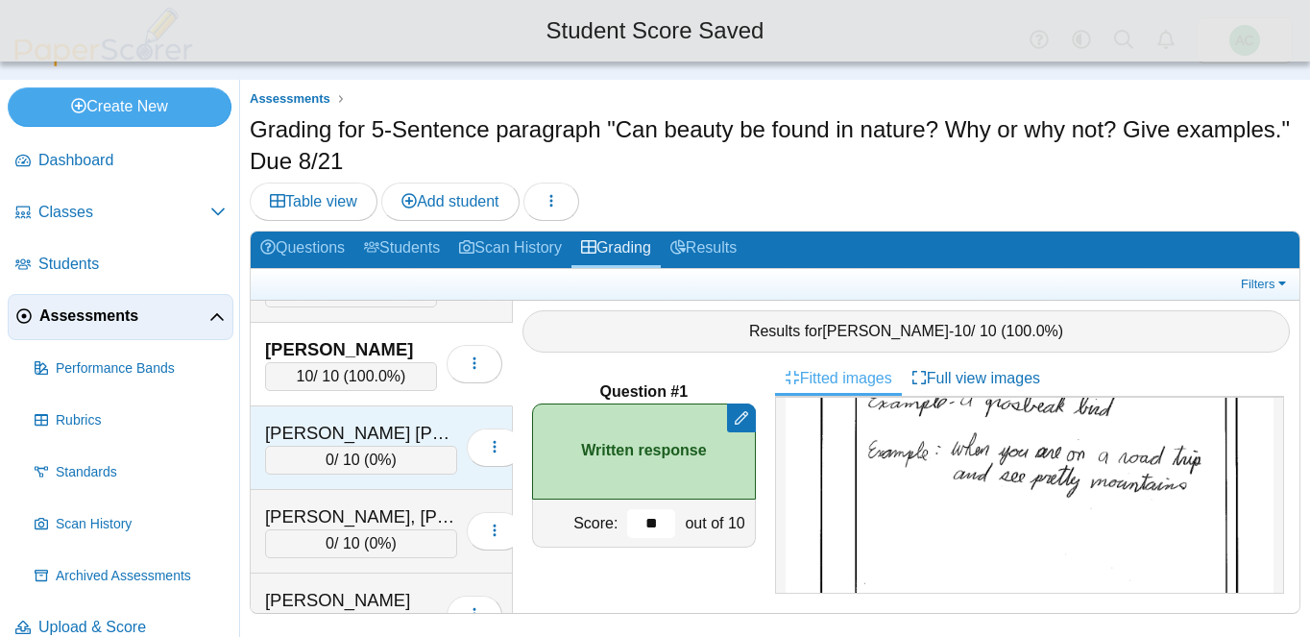
type input "**"
click at [332, 429] on div "Patel Yates, Nayaan" at bounding box center [361, 433] width 192 height 25
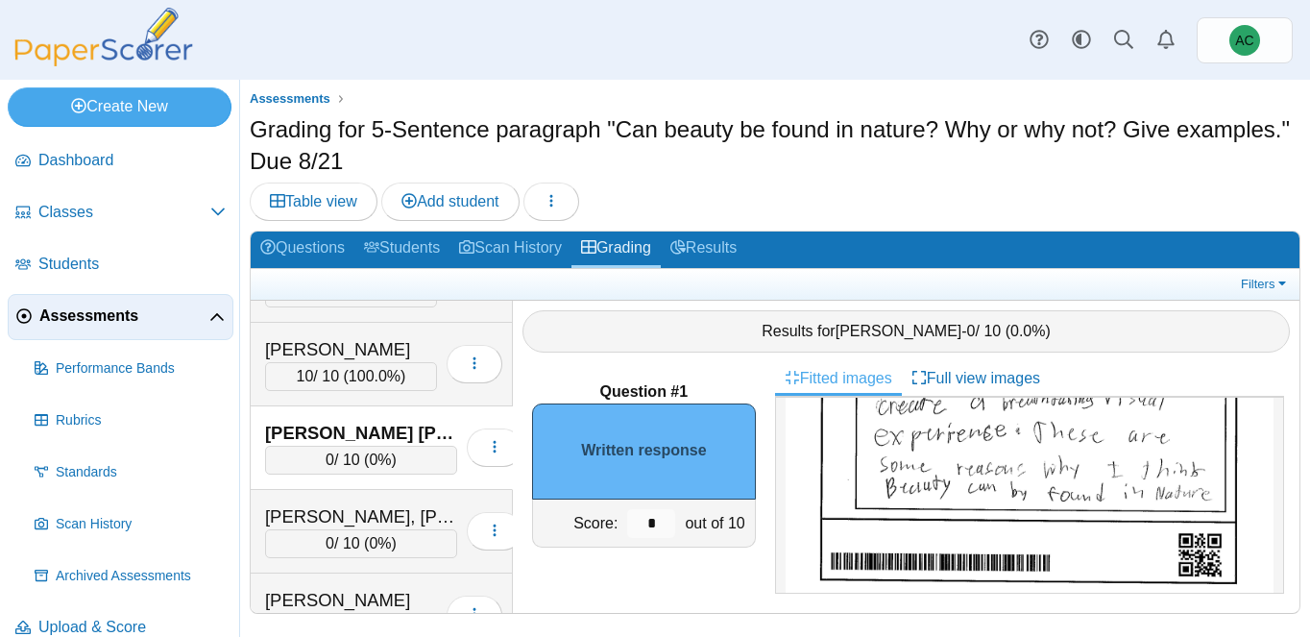
scroll to position [429, 0]
click at [661, 527] on input "*" at bounding box center [651, 523] width 48 height 29
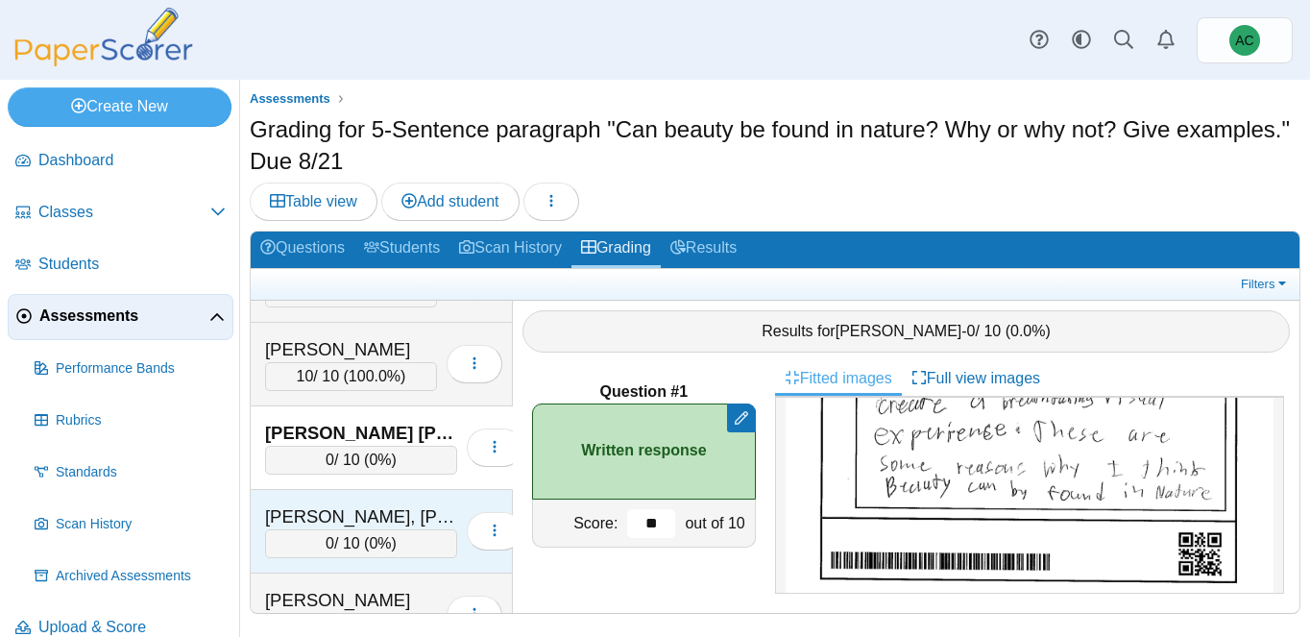
type input "**"
click at [326, 516] on div "Pettingill, Madyson" at bounding box center [361, 516] width 192 height 25
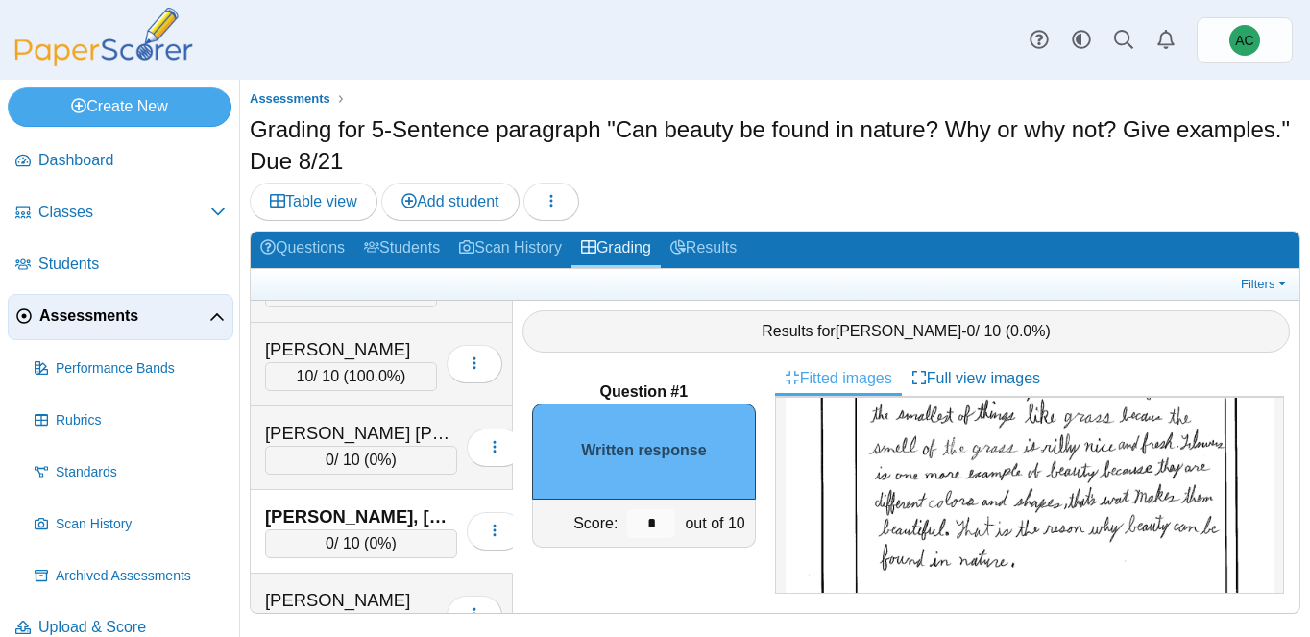
scroll to position [298, 0]
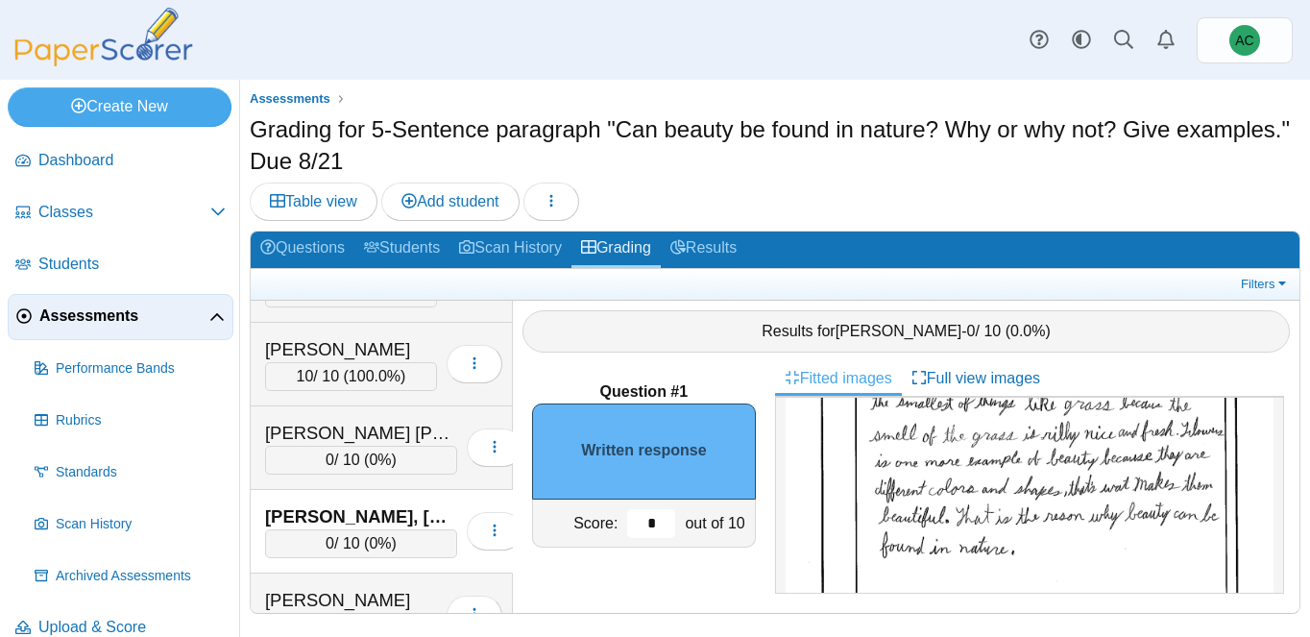
click at [663, 517] on input "*" at bounding box center [651, 523] width 48 height 29
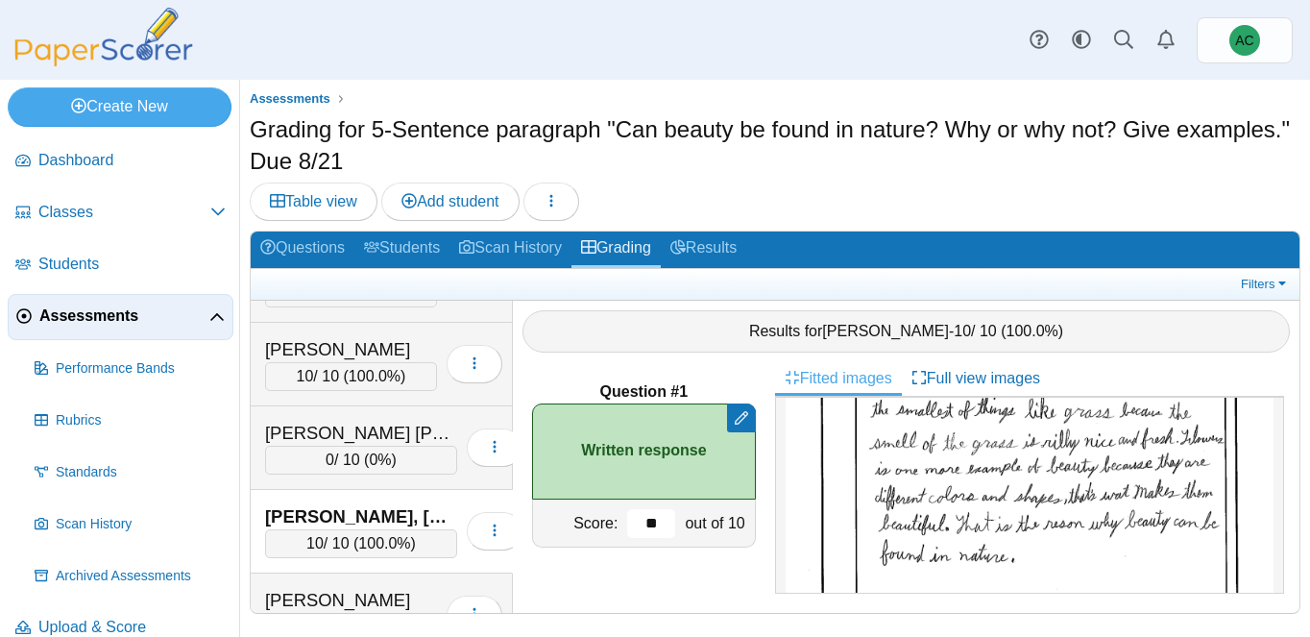
scroll to position [5916, 0]
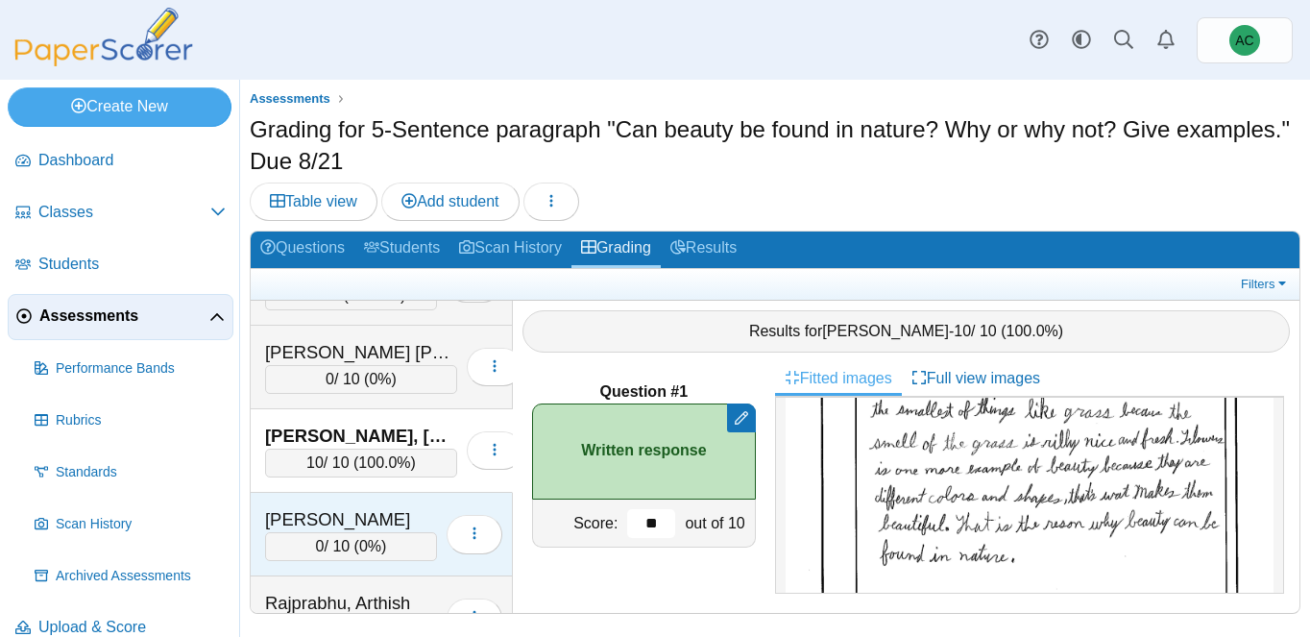
type input "**"
click at [303, 503] on div "Pieres, Cameron 0 / 10 ( 0% ) Loading…" at bounding box center [382, 535] width 262 height 84
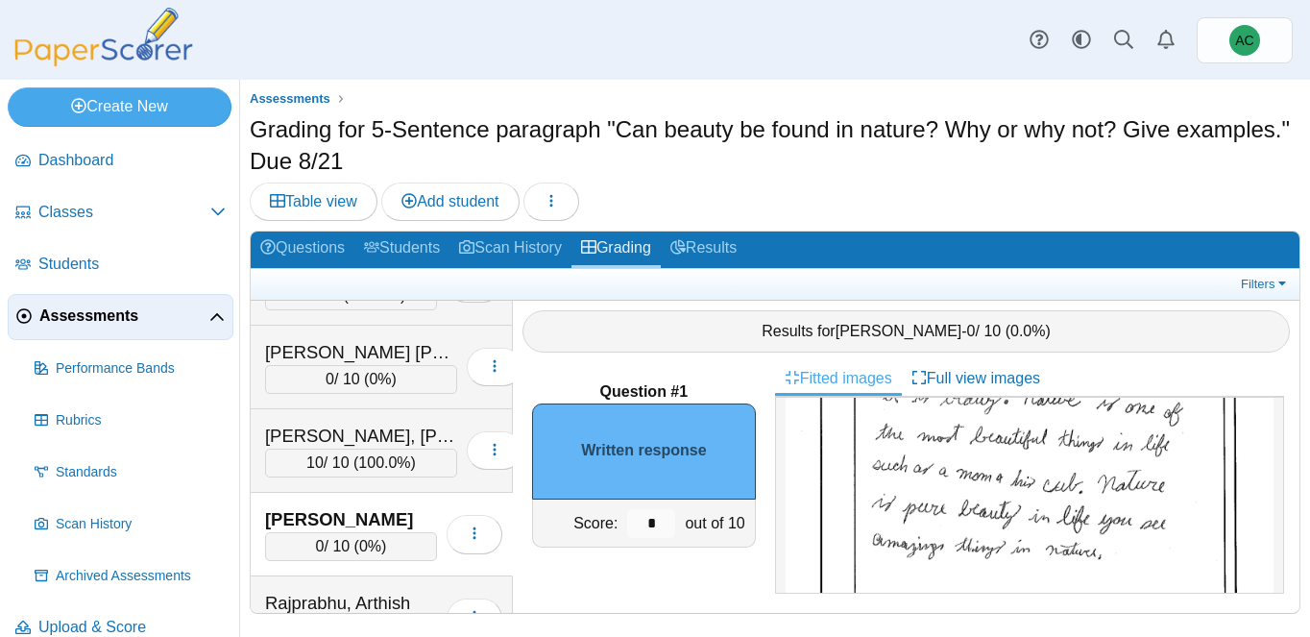
scroll to position [327, 0]
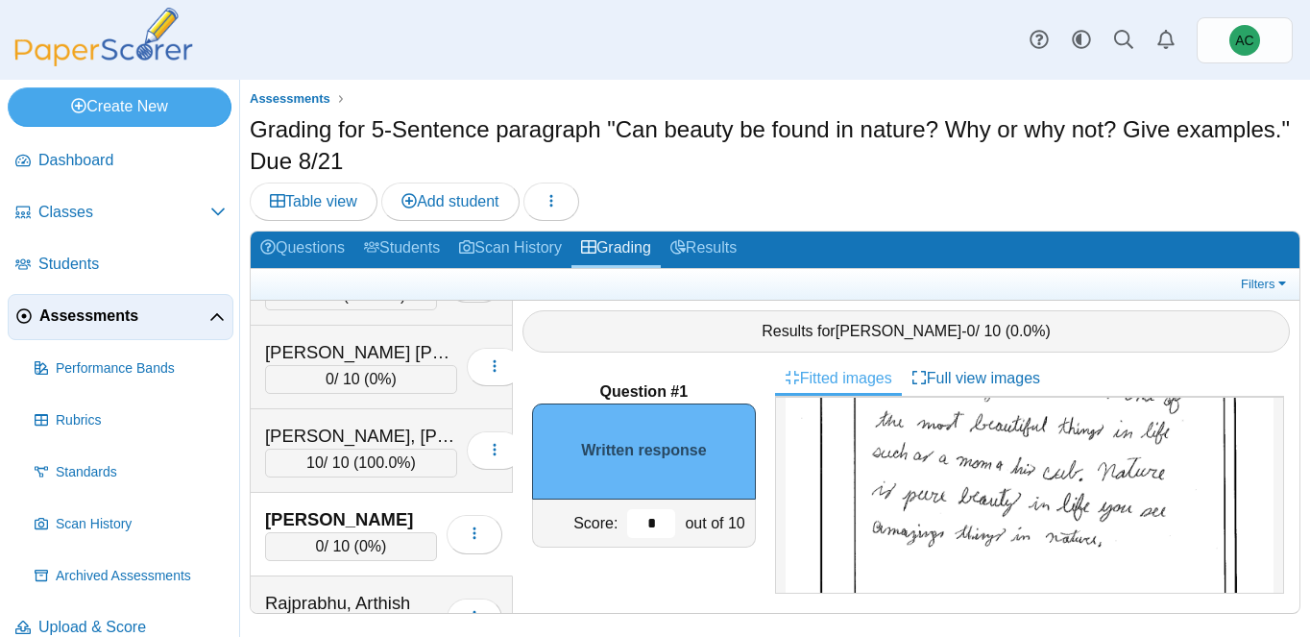
click at [671, 524] on input "*" at bounding box center [651, 523] width 48 height 29
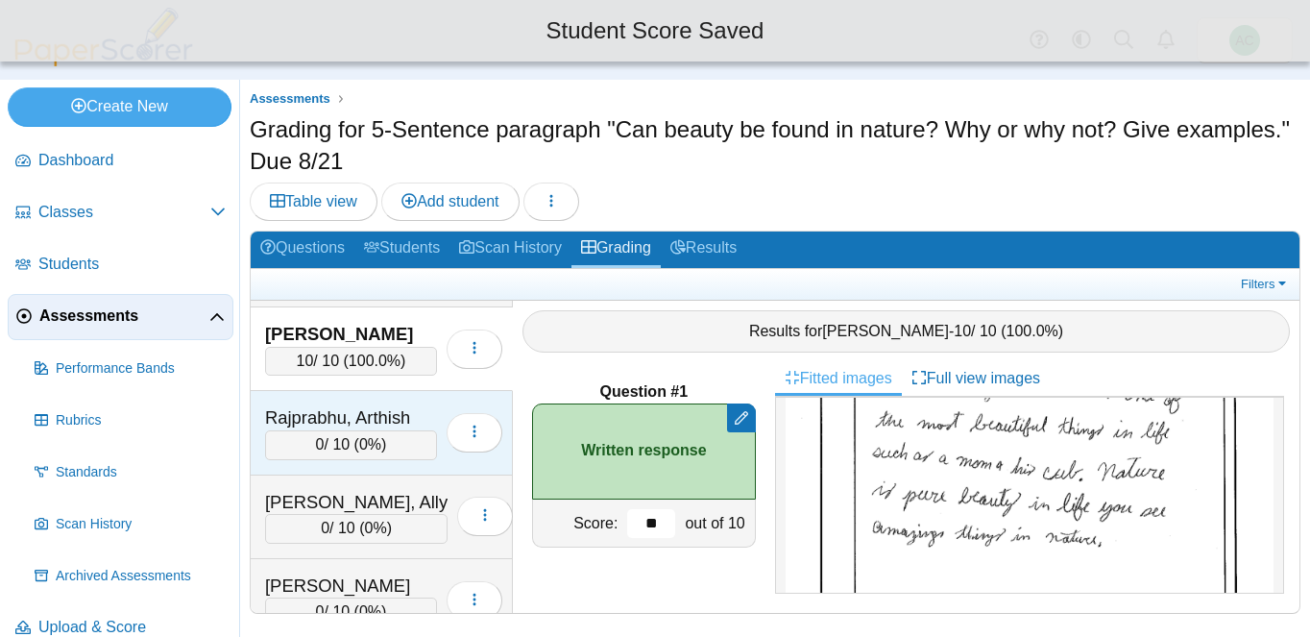
scroll to position [6104, 0]
type input "**"
click at [303, 433] on div "0 / 10 ( 0% )" at bounding box center [351, 442] width 172 height 29
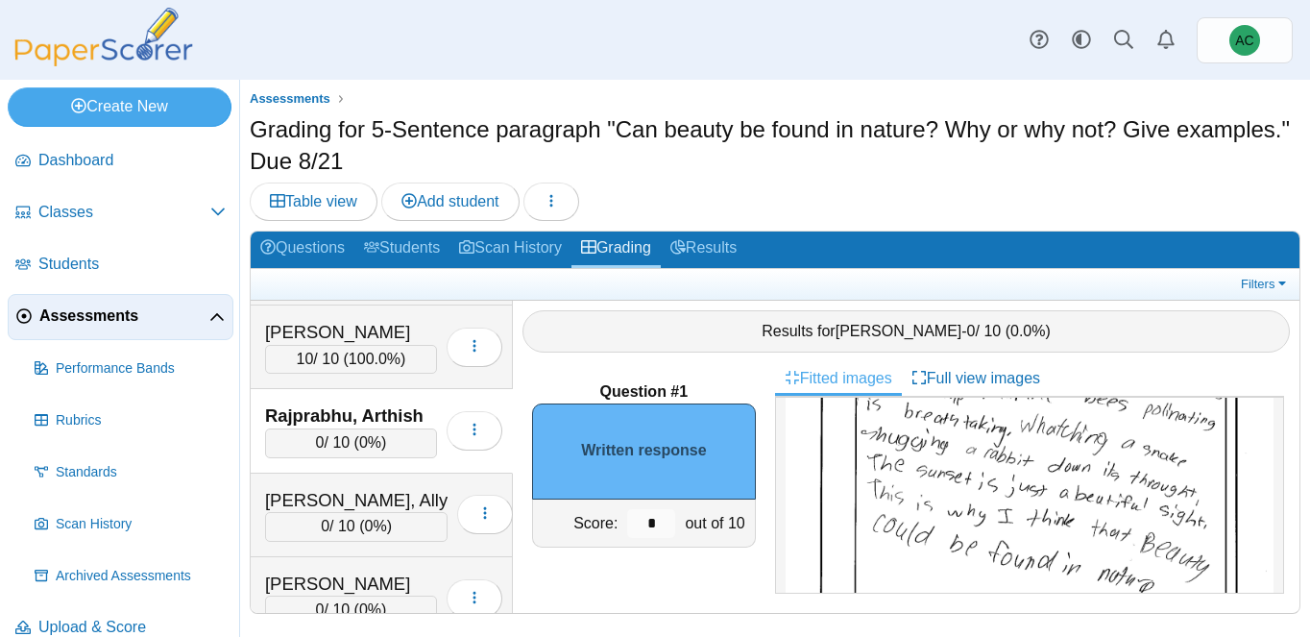
scroll to position [278, 0]
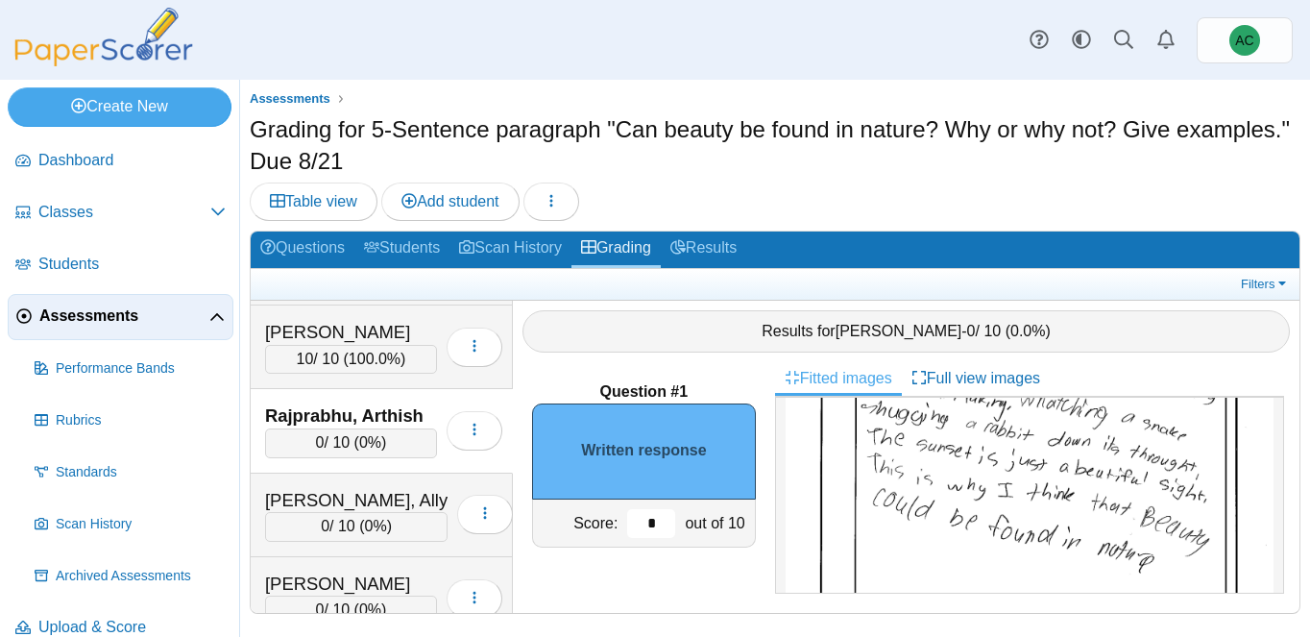
click at [655, 511] on input "*" at bounding box center [651, 523] width 48 height 29
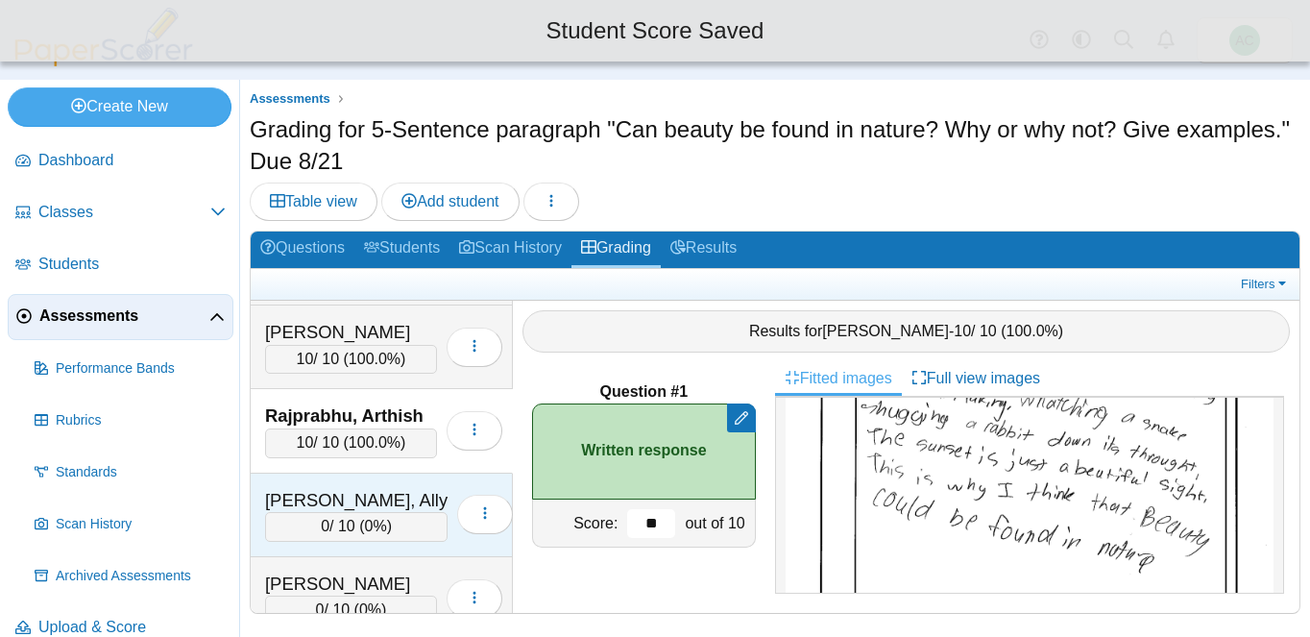
type input "**"
click at [310, 506] on div "Randall, Ally" at bounding box center [356, 500] width 182 height 25
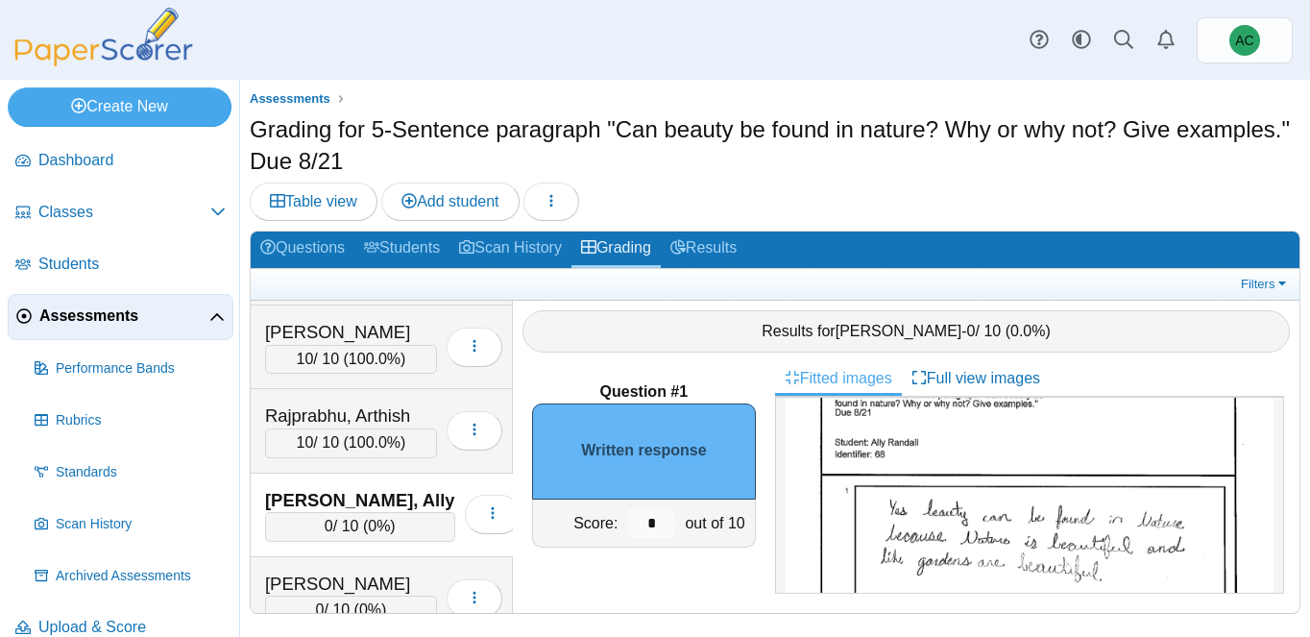
scroll to position [59, 0]
click at [669, 521] on input "*" at bounding box center [651, 523] width 48 height 29
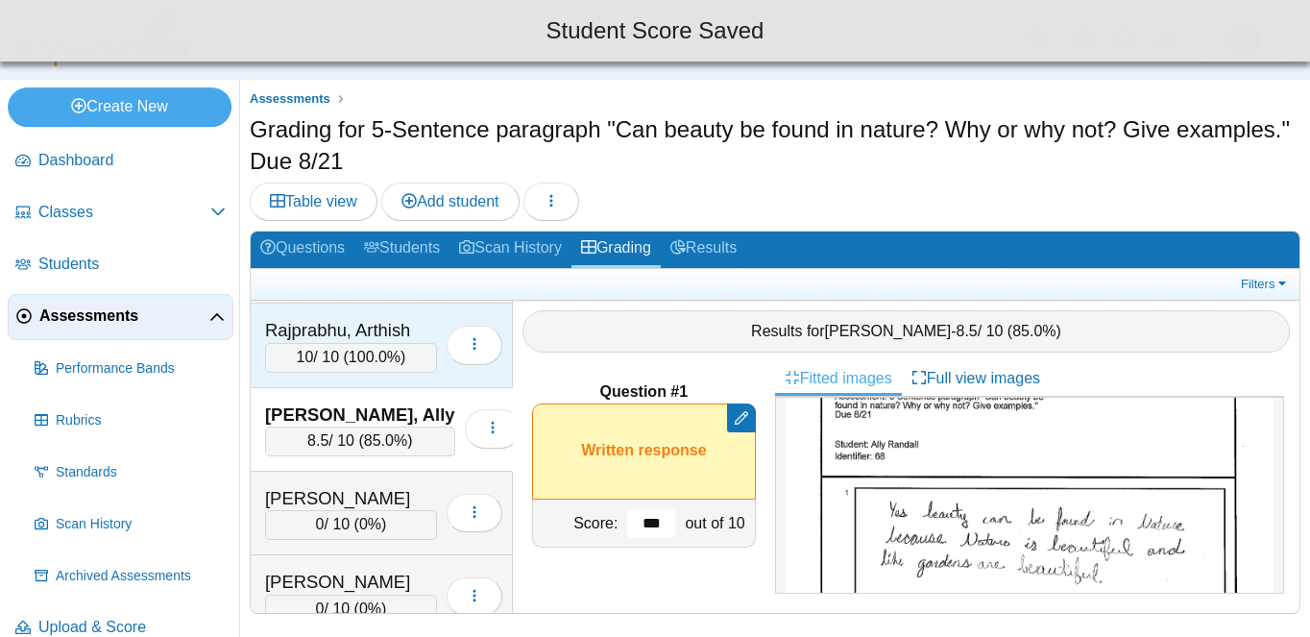
scroll to position [6196, 0]
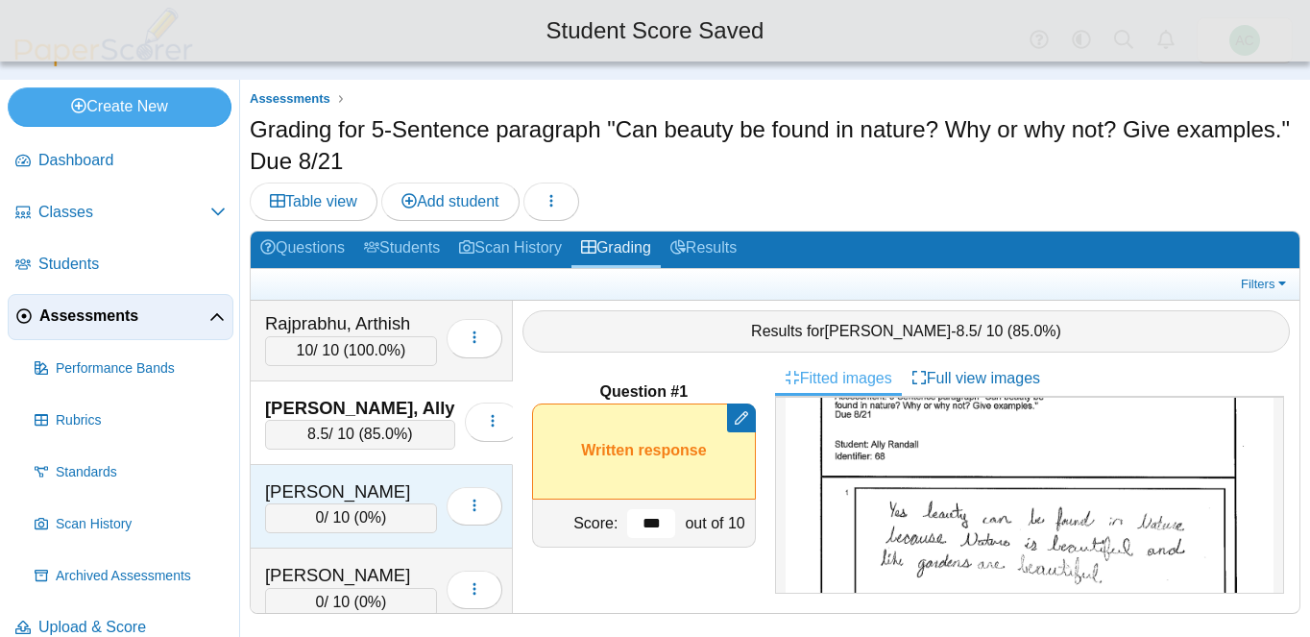
type input "***"
click at [354, 465] on div "Rennells, Scarlet 0 / 10 ( 0% ) Loading…" at bounding box center [382, 507] width 262 height 84
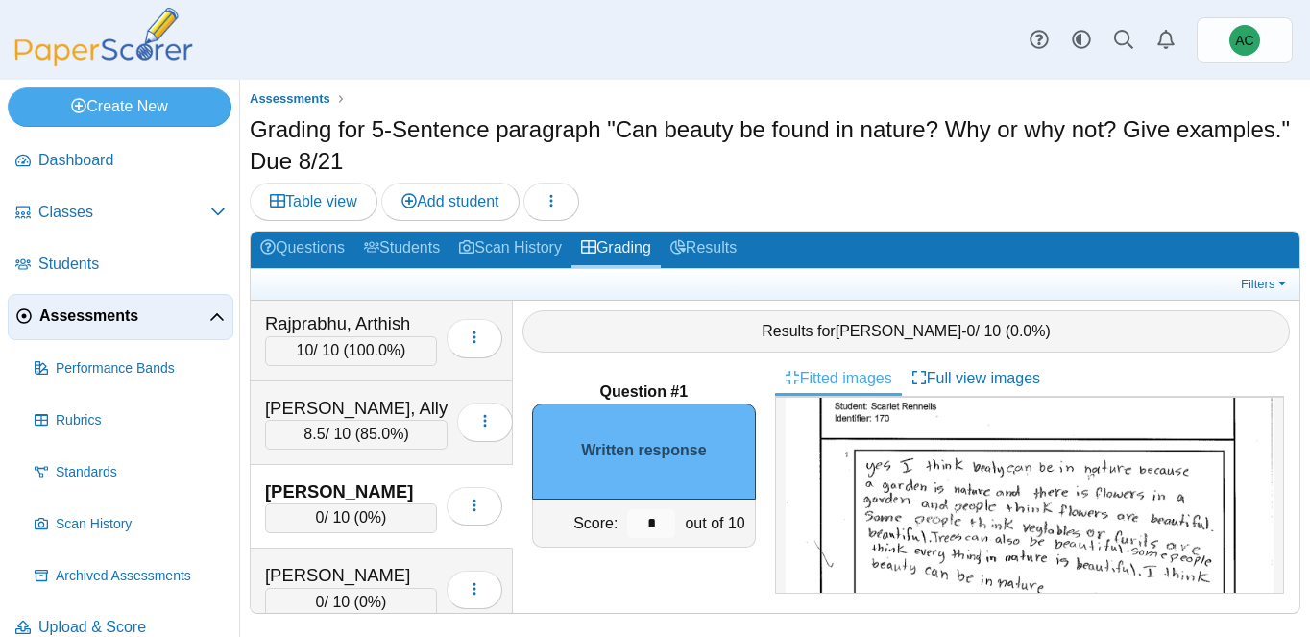
scroll to position [101, 0]
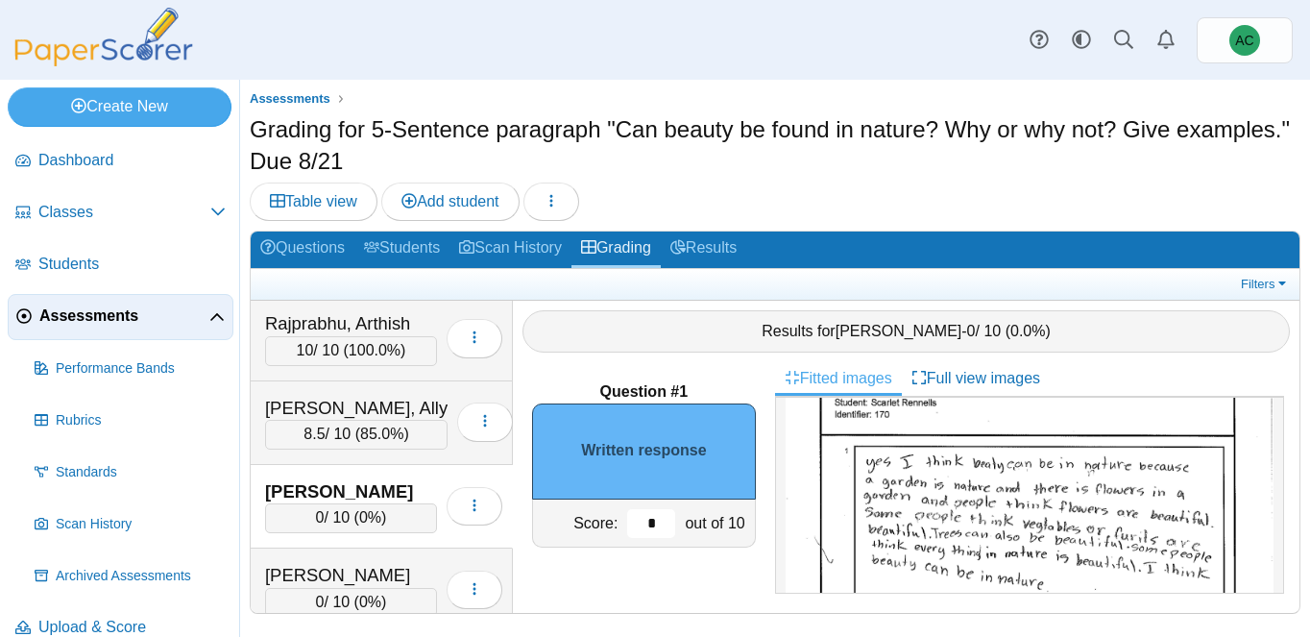
click at [658, 528] on input "*" at bounding box center [651, 523] width 48 height 29
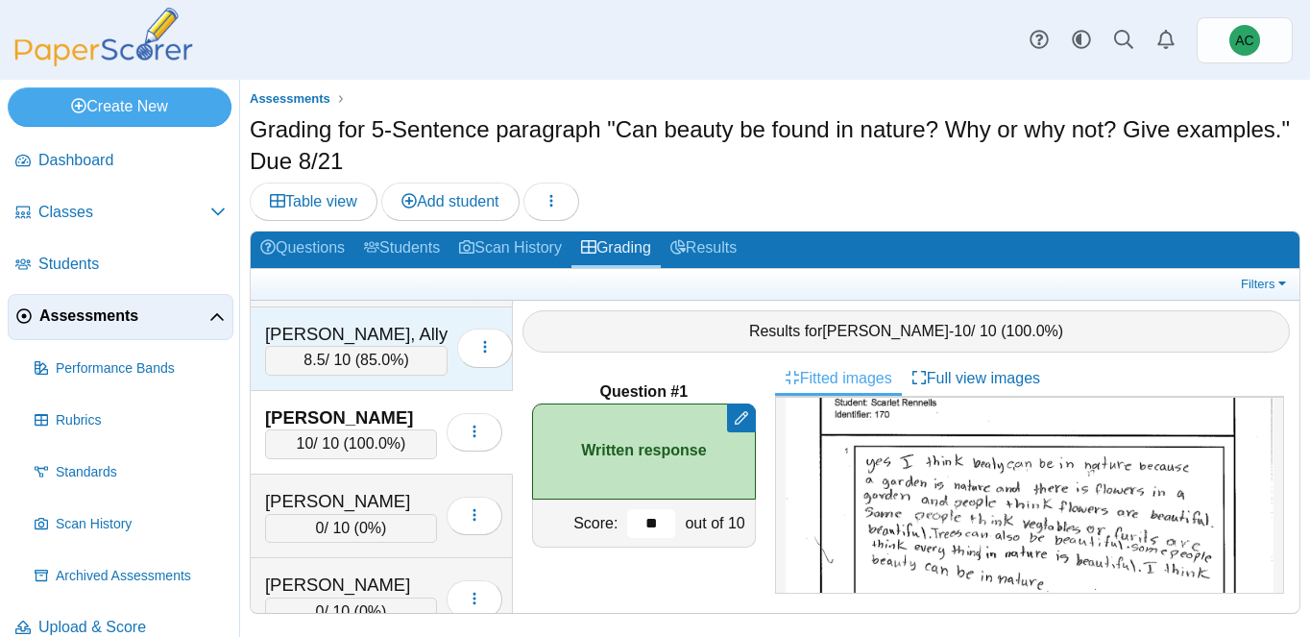
scroll to position [6283, 0]
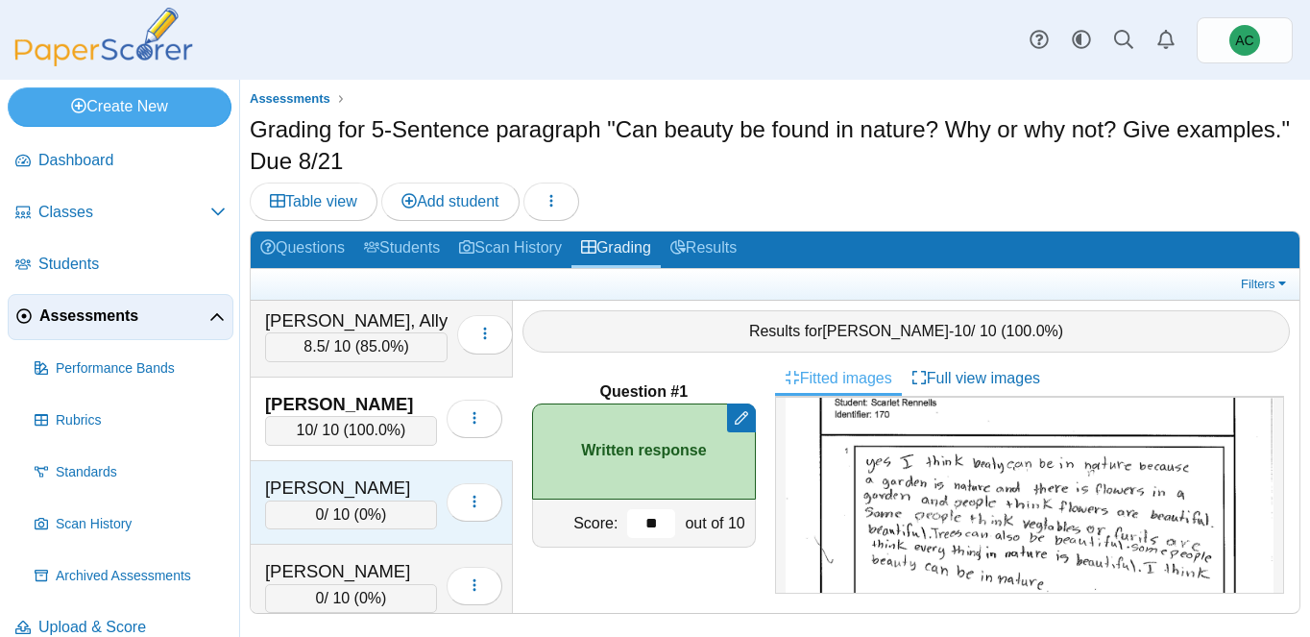
type input "**"
click at [345, 465] on div "Rodriguez, Clarissa 0 / 10 ( 0% ) Loading…" at bounding box center [382, 503] width 262 height 84
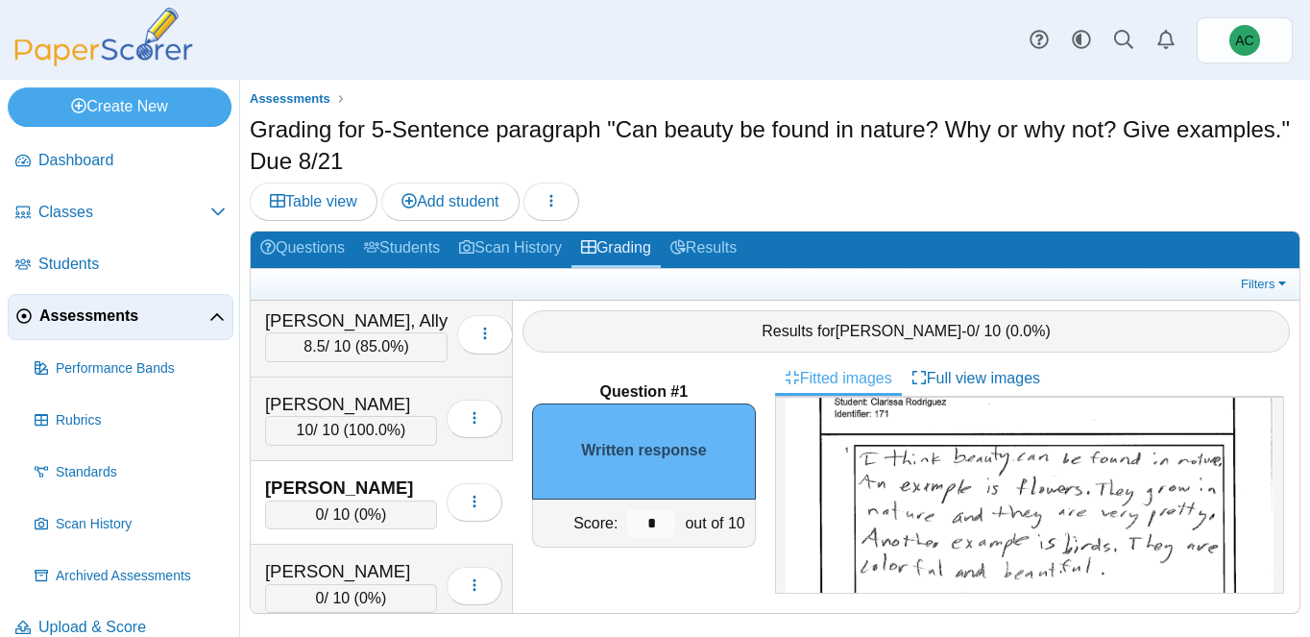
scroll to position [107, 0]
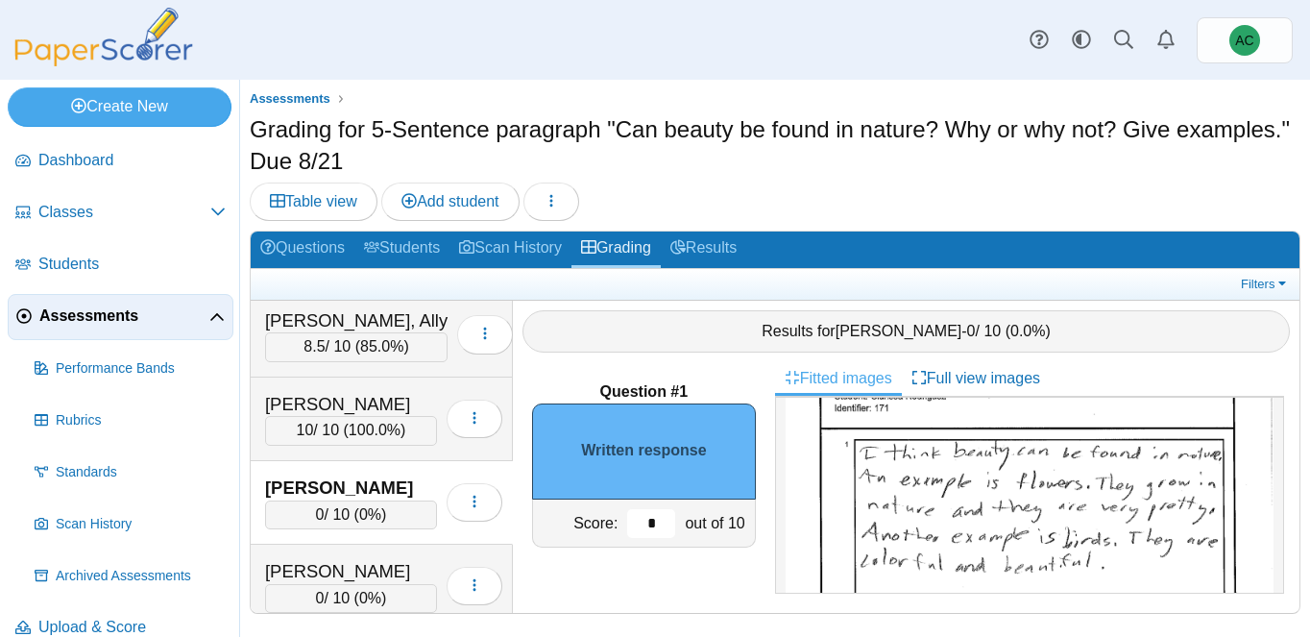
click at [659, 518] on input "*" at bounding box center [651, 523] width 48 height 29
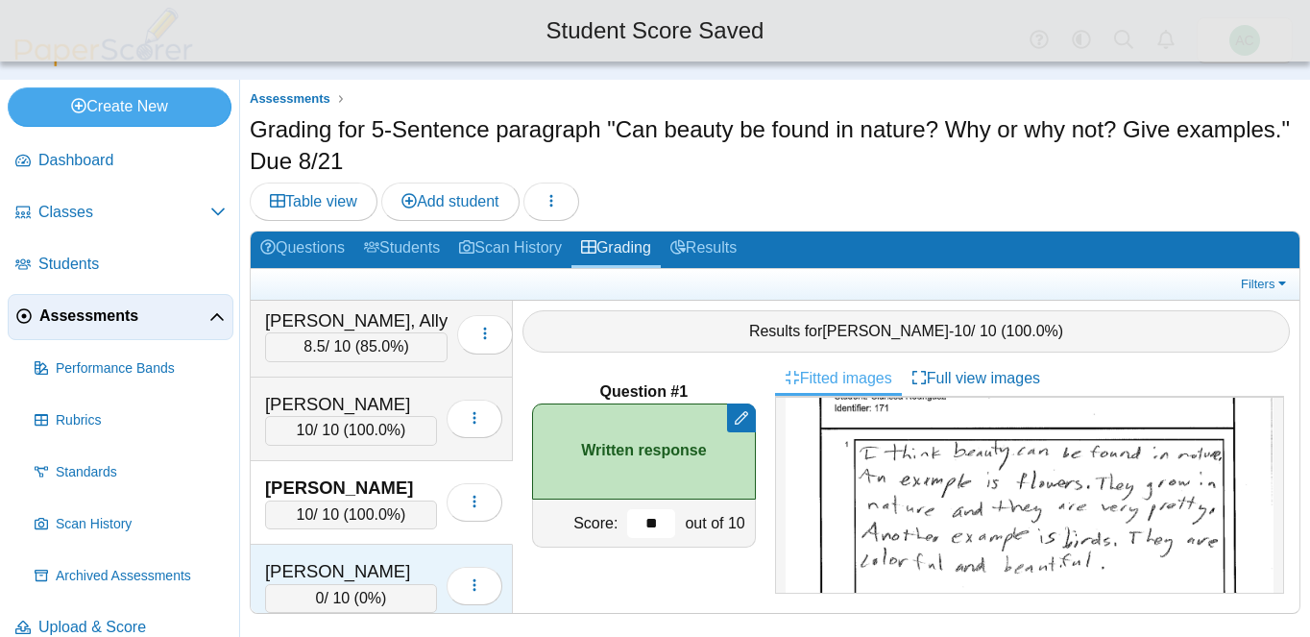
type input "**"
click at [337, 546] on div "Santisi, Liliana 0 / 10 ( 0% ) Loading…" at bounding box center [382, 586] width 262 height 84
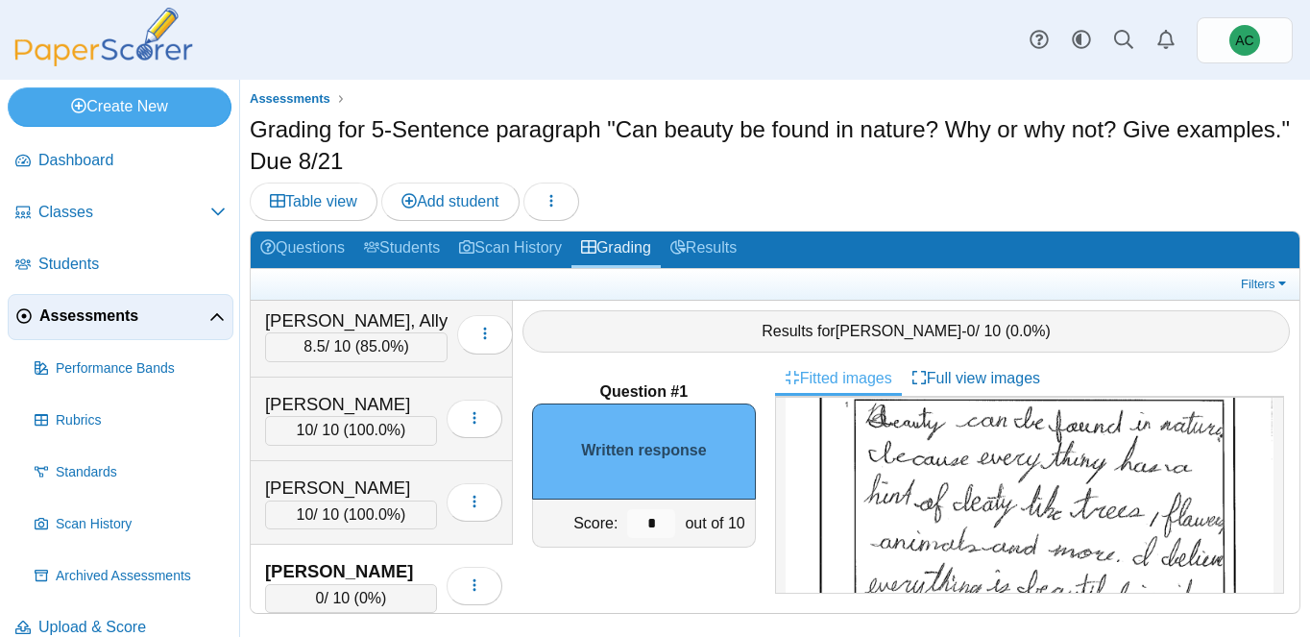
scroll to position [154, 0]
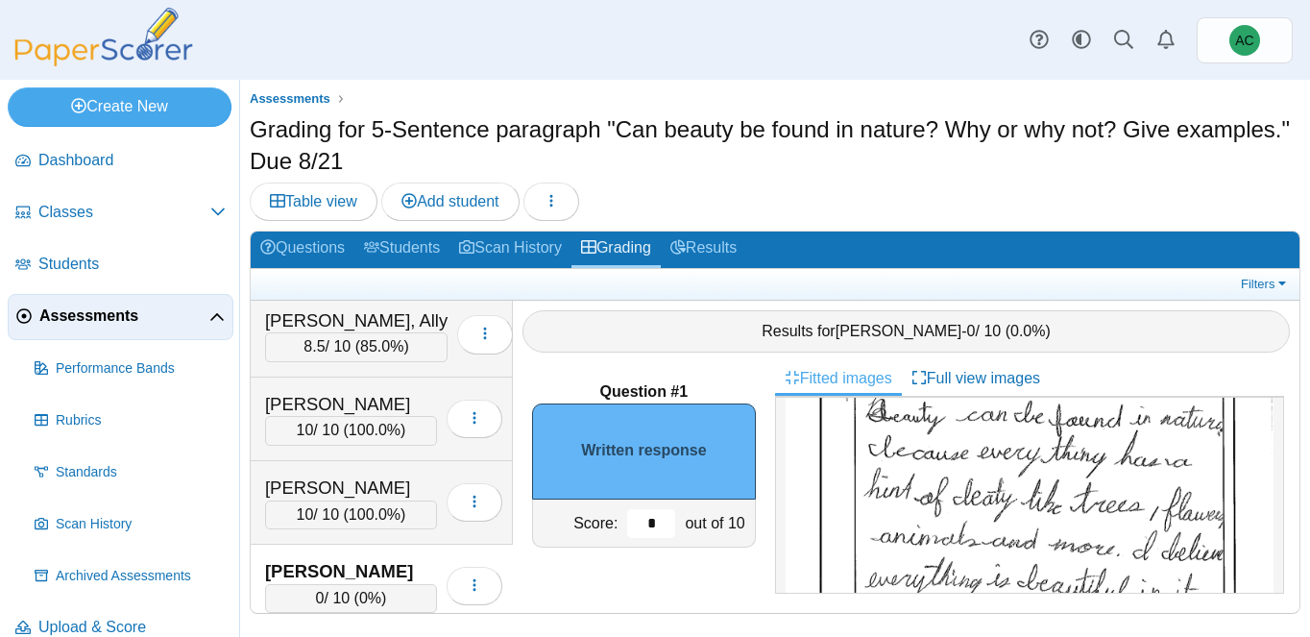
click at [660, 522] on input "*" at bounding box center [651, 523] width 48 height 29
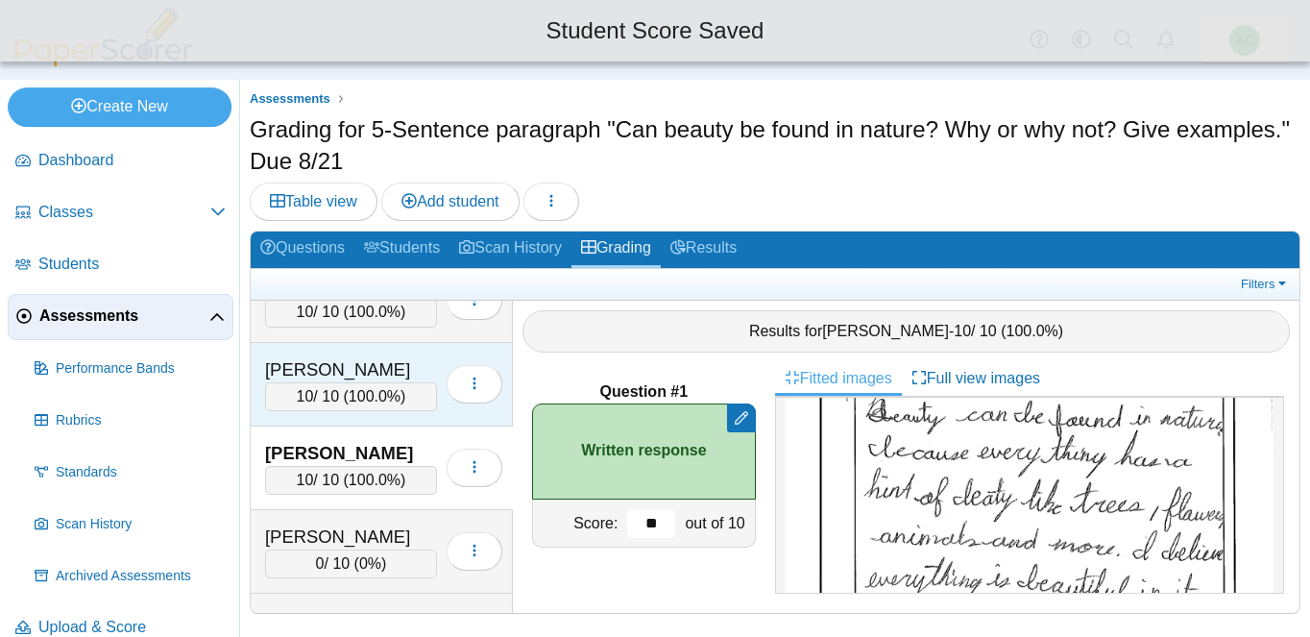
scroll to position [6402, 0]
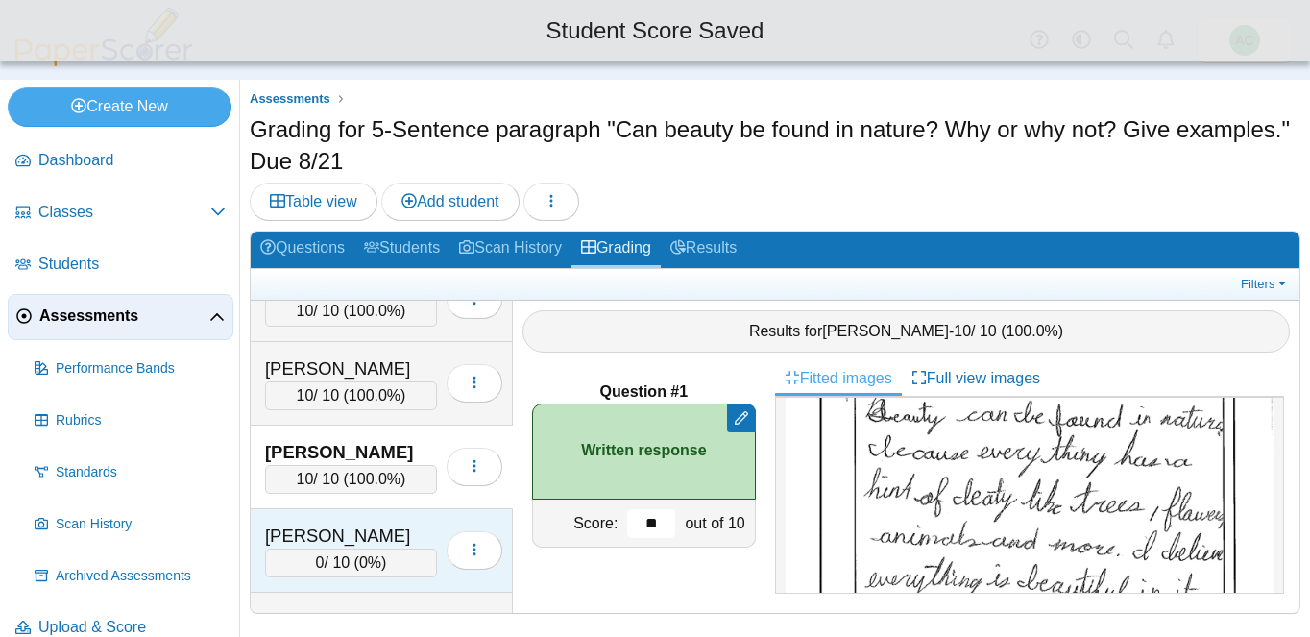
type input "**"
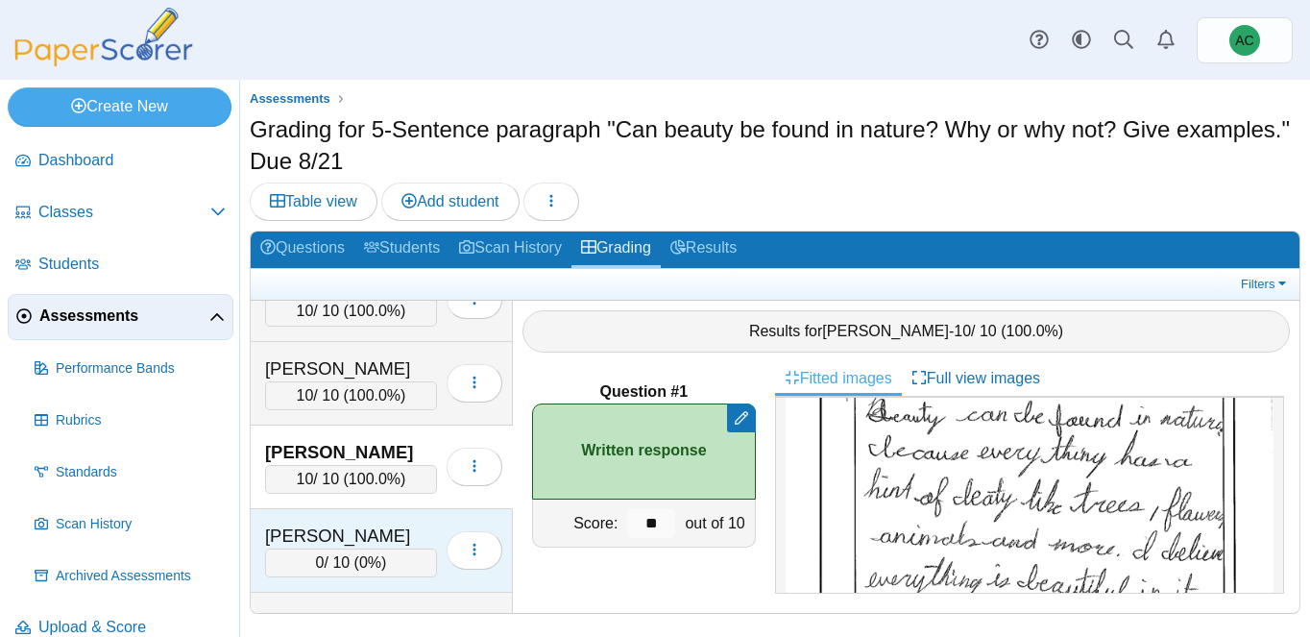
click at [299, 533] on div "[PERSON_NAME]" at bounding box center [351, 535] width 172 height 25
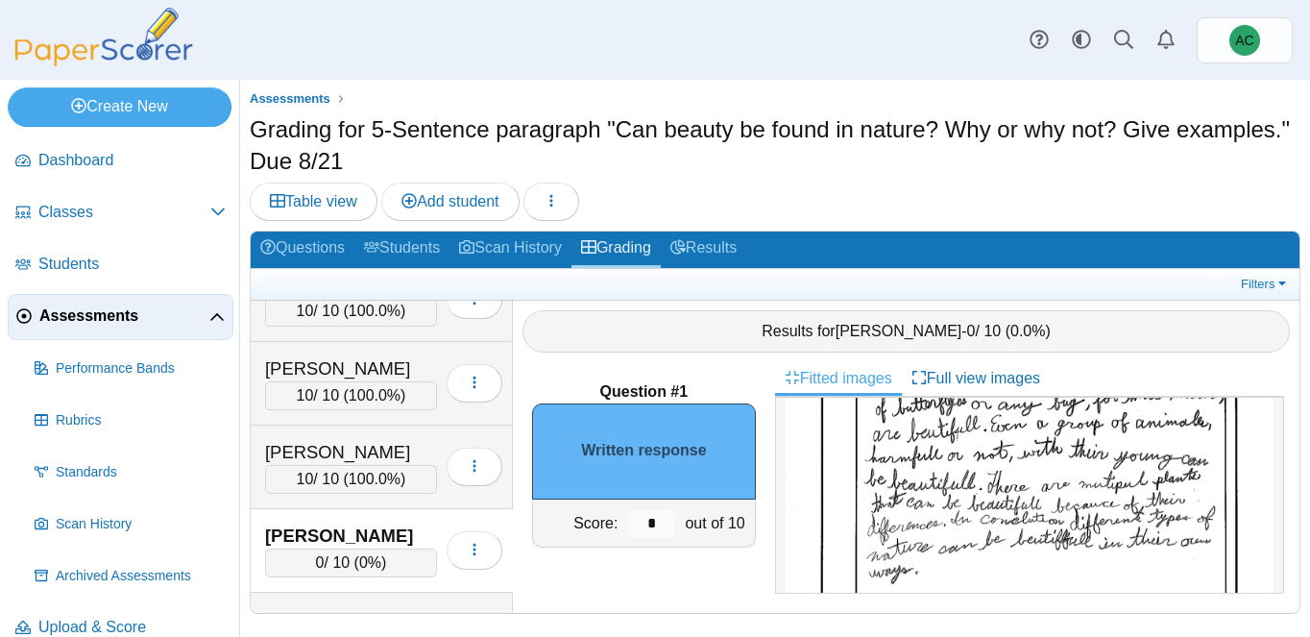
scroll to position [225, 0]
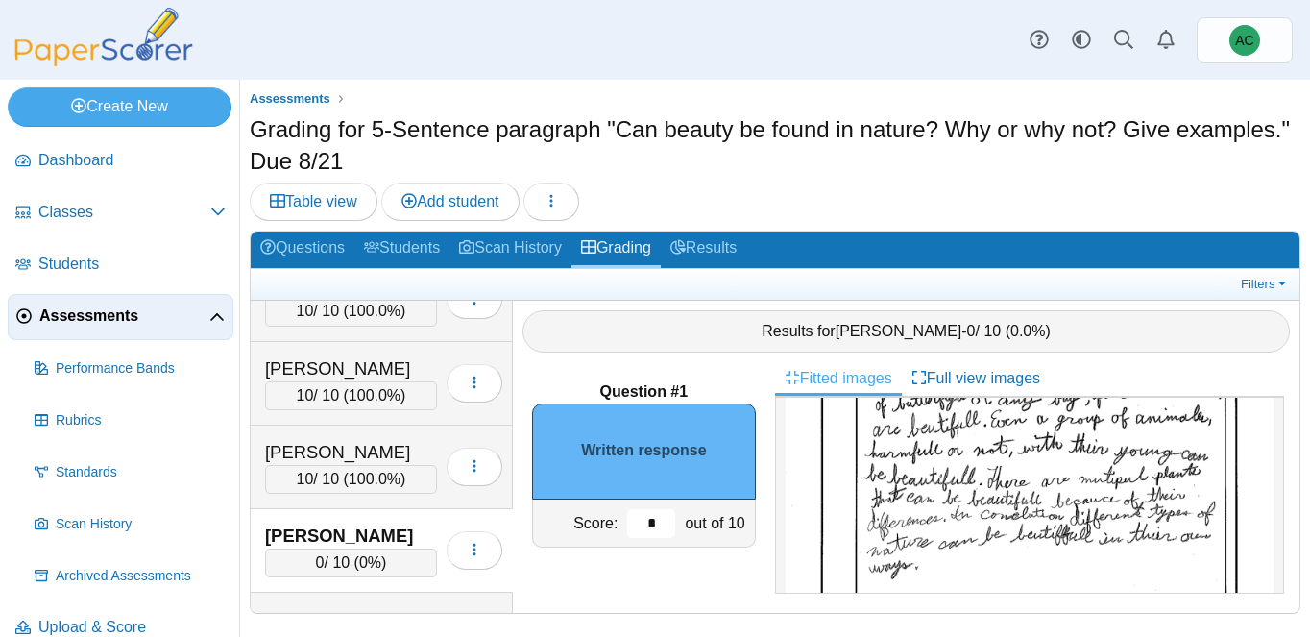
click at [654, 521] on input "*" at bounding box center [651, 523] width 48 height 29
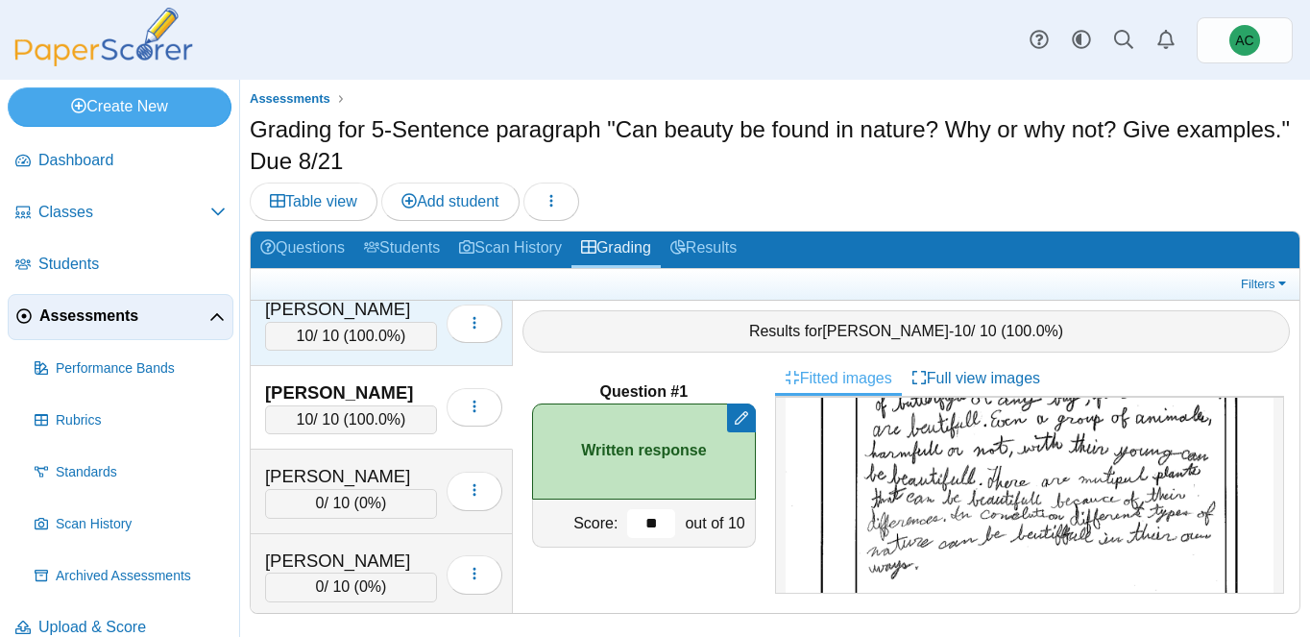
scroll to position [6558, 0]
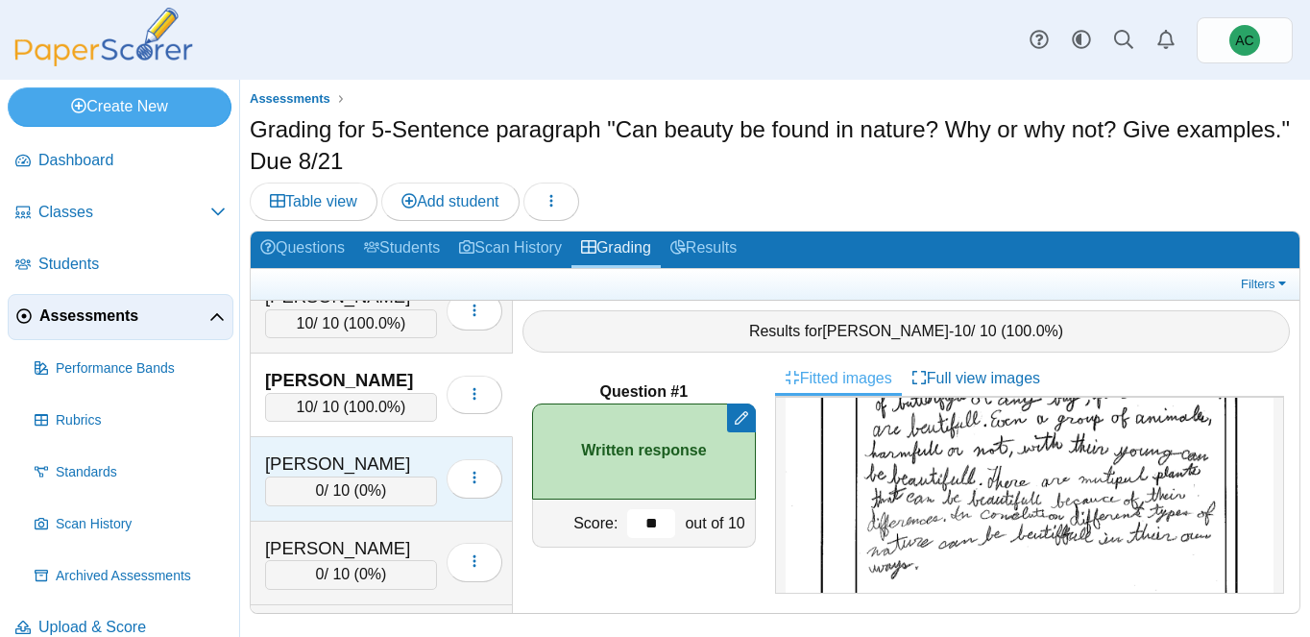
type input "**"
click at [348, 438] on div "Sebestyen, Olivia 0 / 10 ( 0% ) Loading…" at bounding box center [382, 479] width 262 height 84
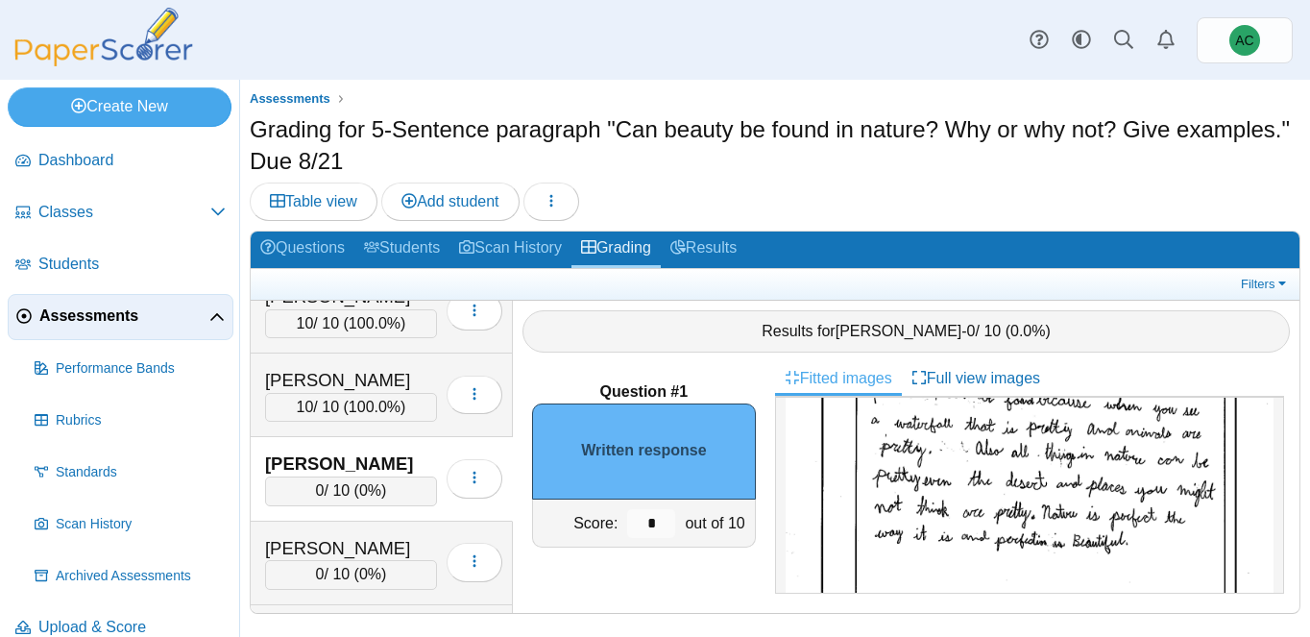
scroll to position [174, 0]
click at [664, 518] on input "*" at bounding box center [651, 523] width 48 height 29
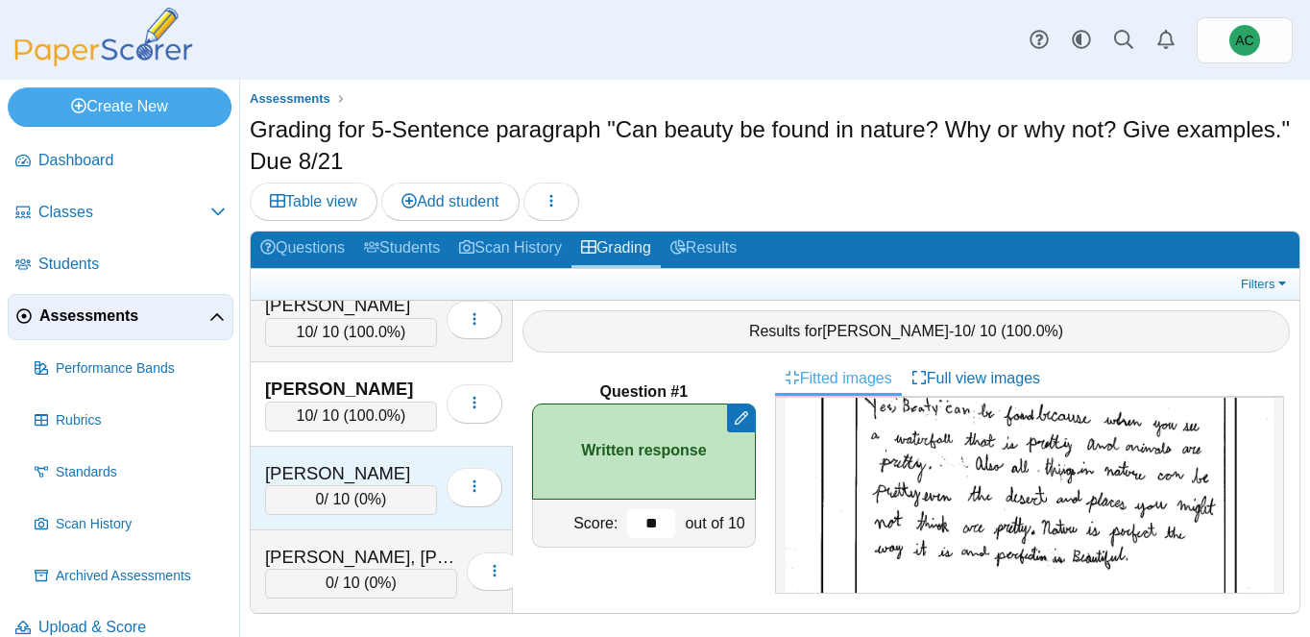
scroll to position [6634, 0]
type input "**"
click at [355, 462] on div "[PERSON_NAME]" at bounding box center [351, 472] width 172 height 25
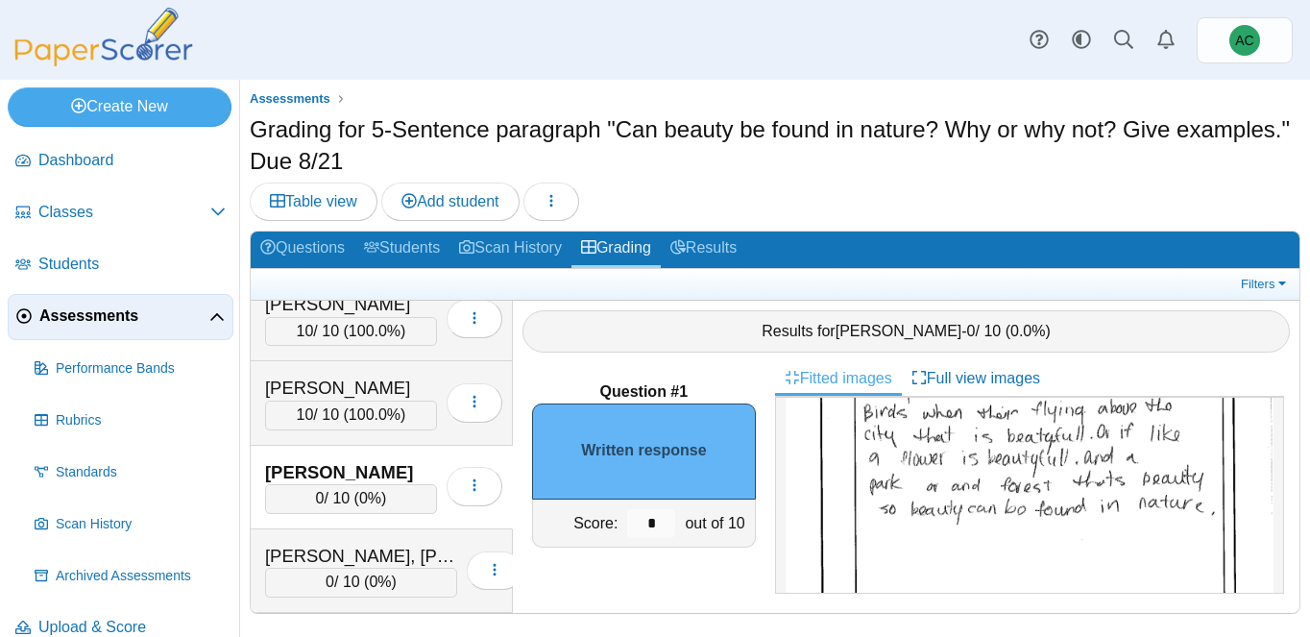
scroll to position [178, 0]
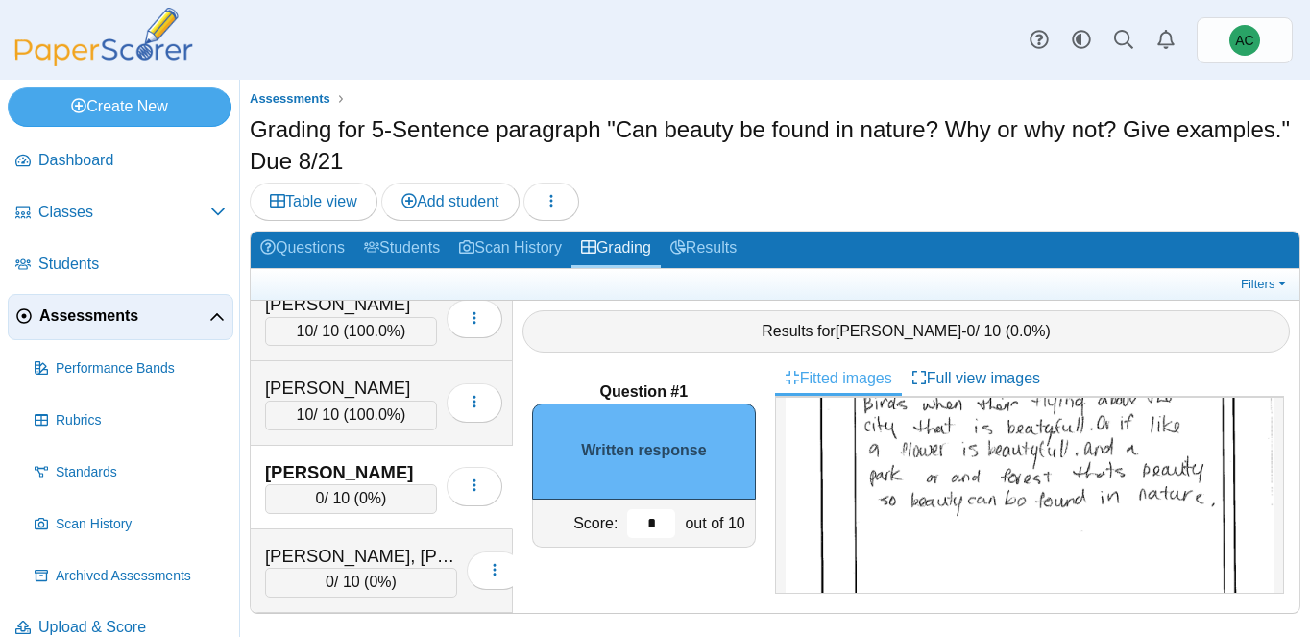
click at [653, 518] on input "*" at bounding box center [651, 523] width 48 height 29
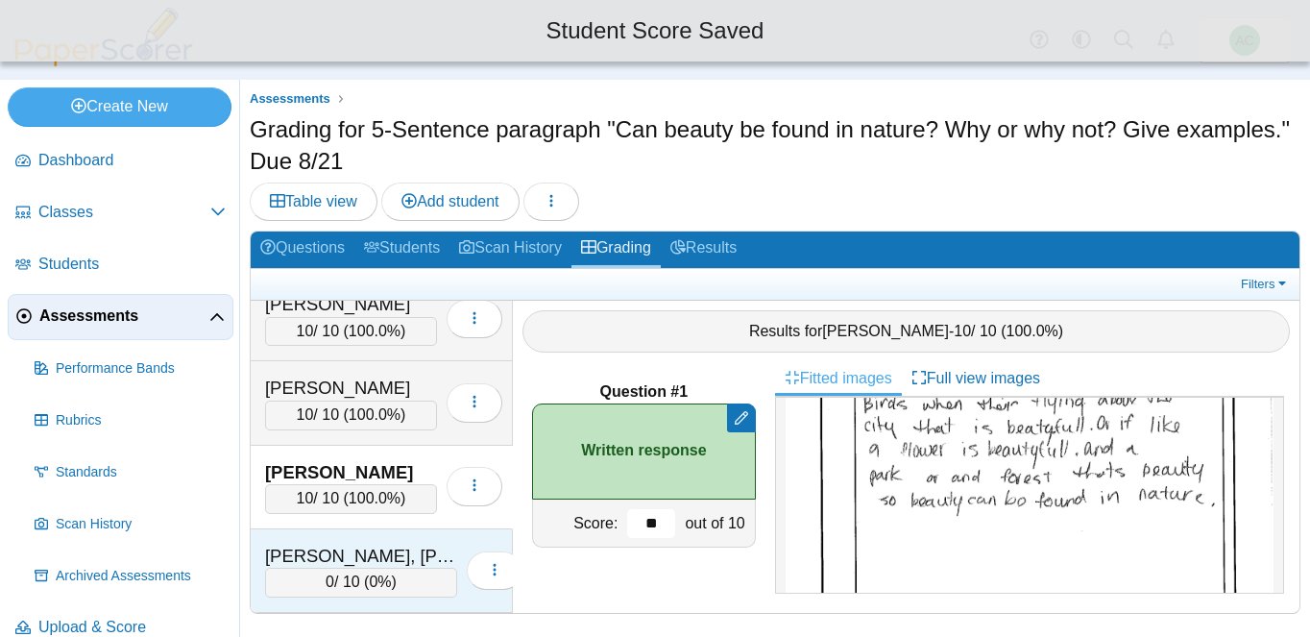
type input "**"
click at [370, 543] on div "Shintaku, Knox" at bounding box center [361, 555] width 192 height 25
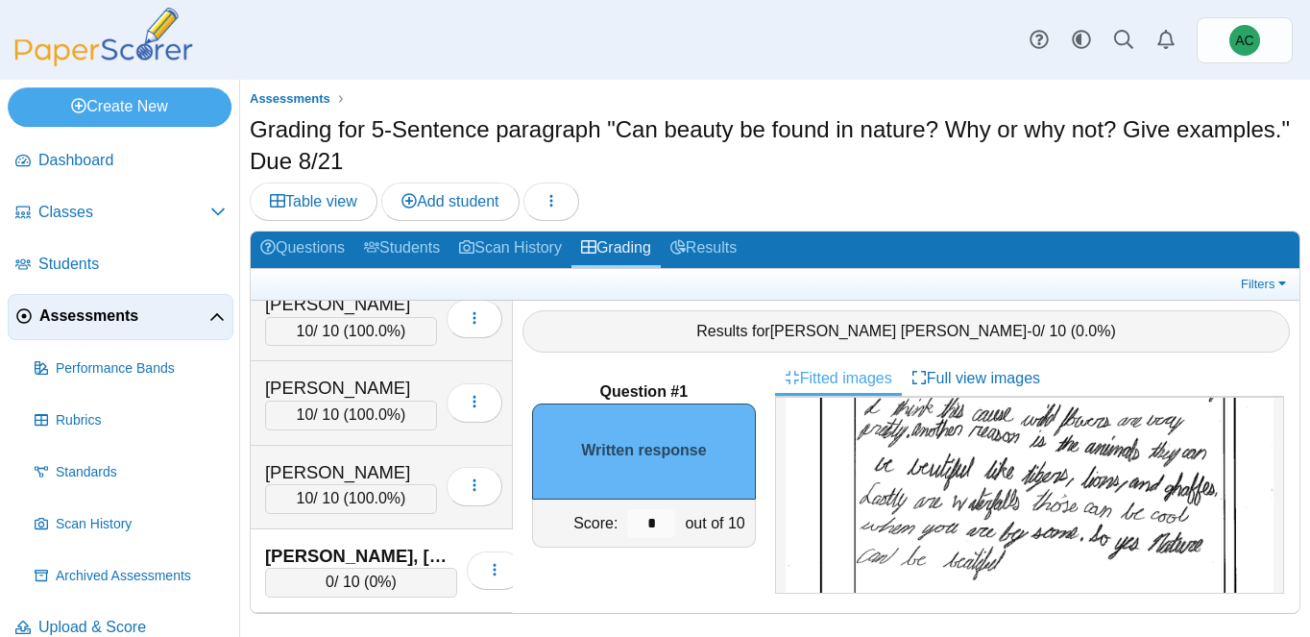
scroll to position [194, 0]
click at [665, 521] on input "*" at bounding box center [651, 523] width 48 height 29
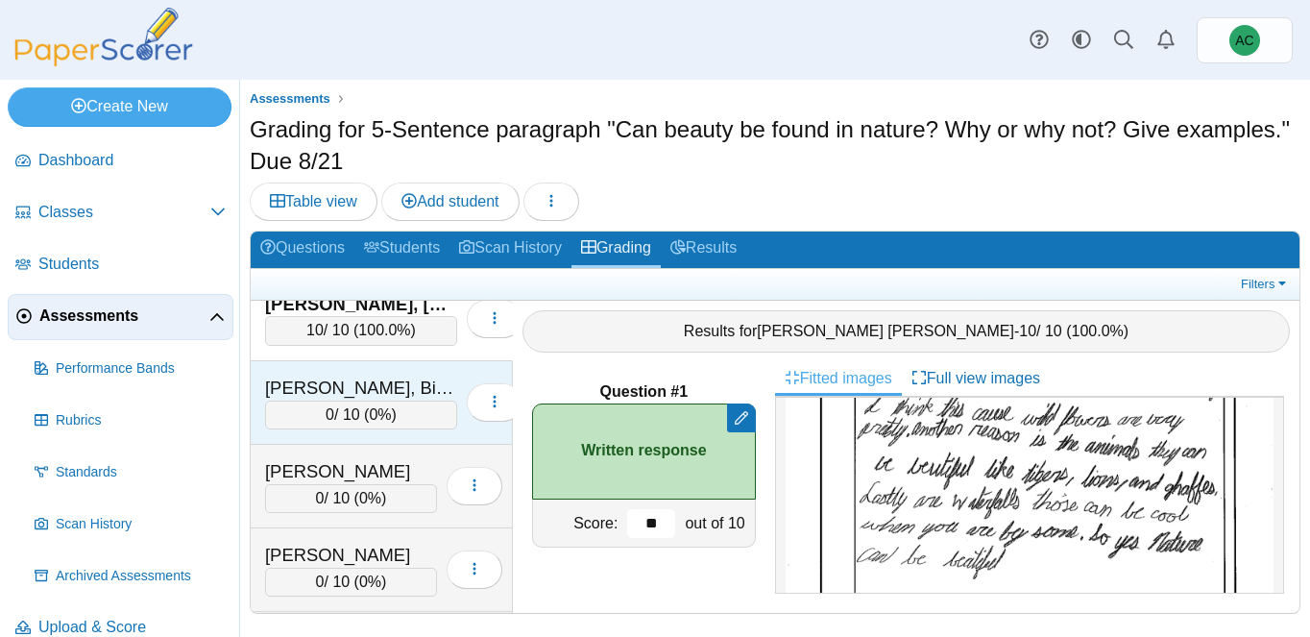
type input "**"
click at [335, 380] on div "Singh, Bishmeet" at bounding box center [361, 387] width 192 height 25
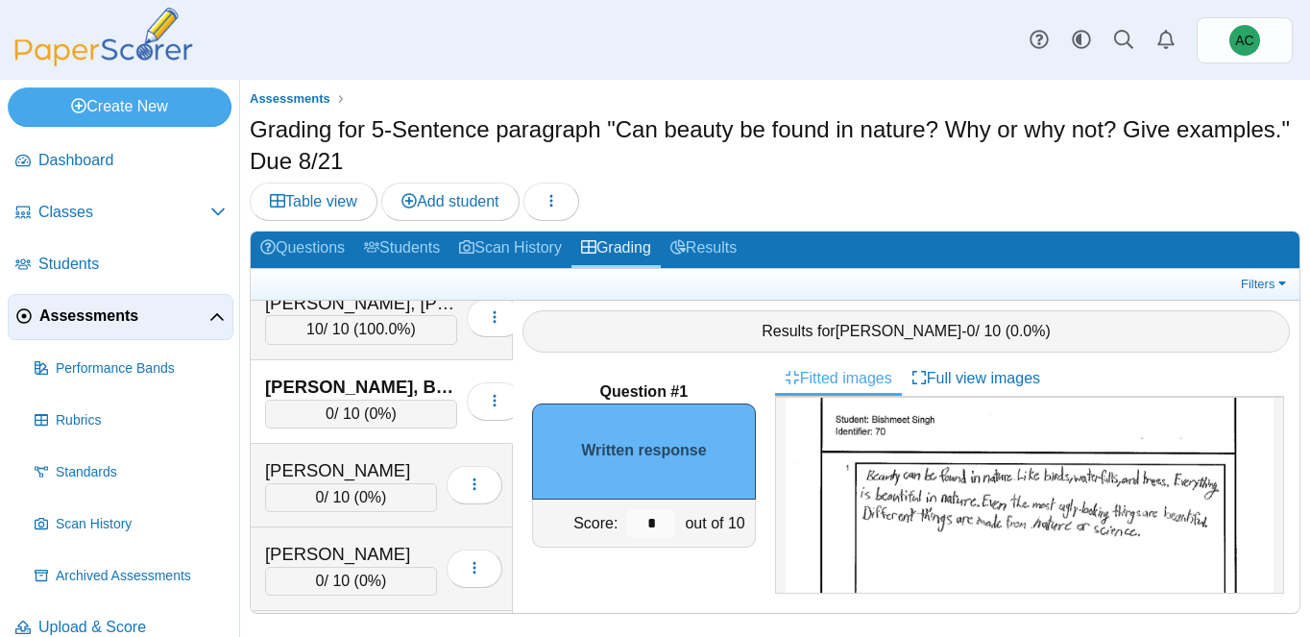
scroll to position [89, 0]
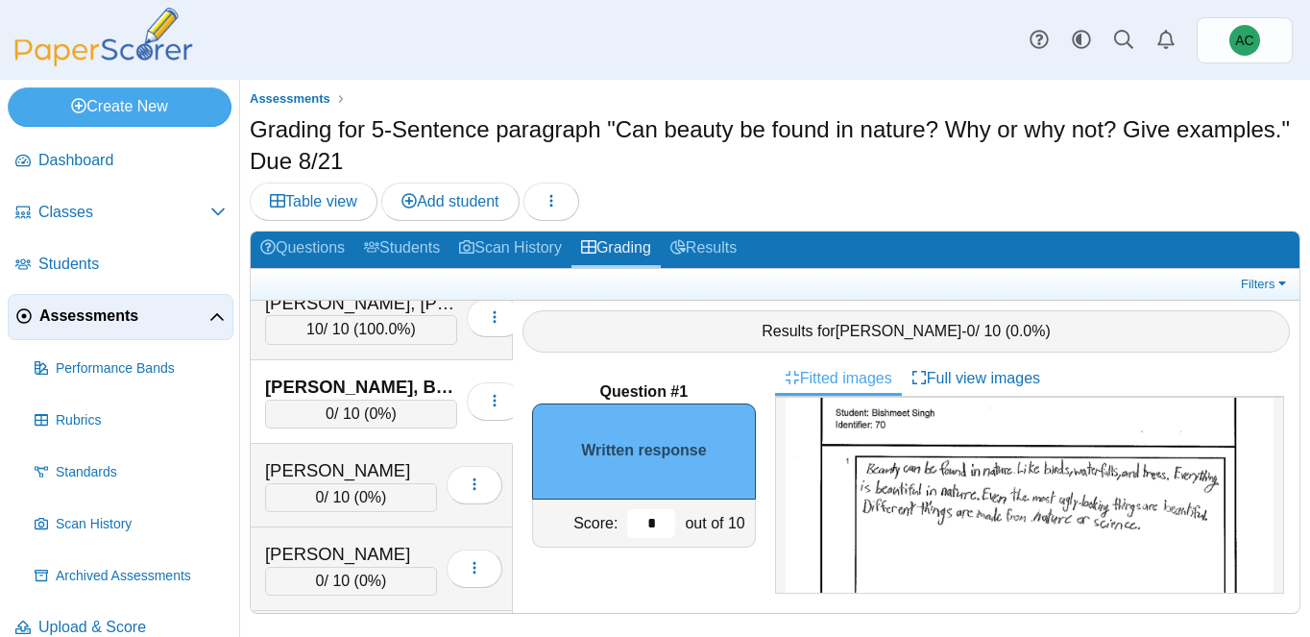
click at [663, 518] on input "*" at bounding box center [651, 523] width 48 height 29
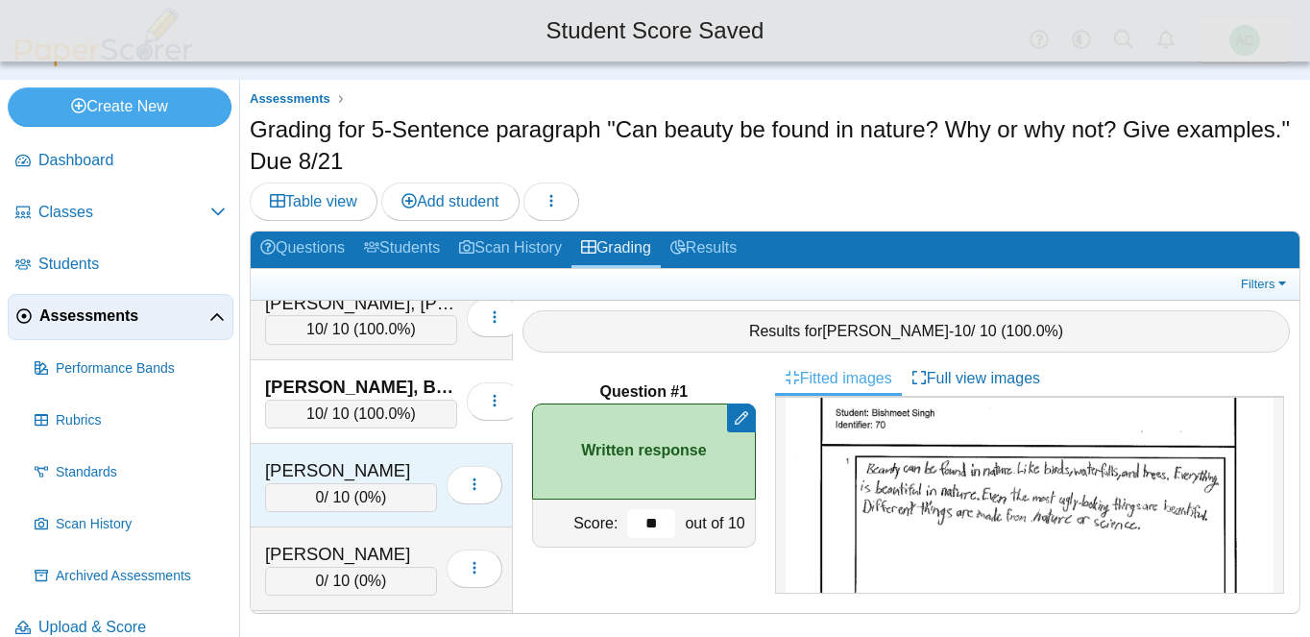
type input "**"
click at [347, 464] on div "[PERSON_NAME]" at bounding box center [351, 470] width 172 height 25
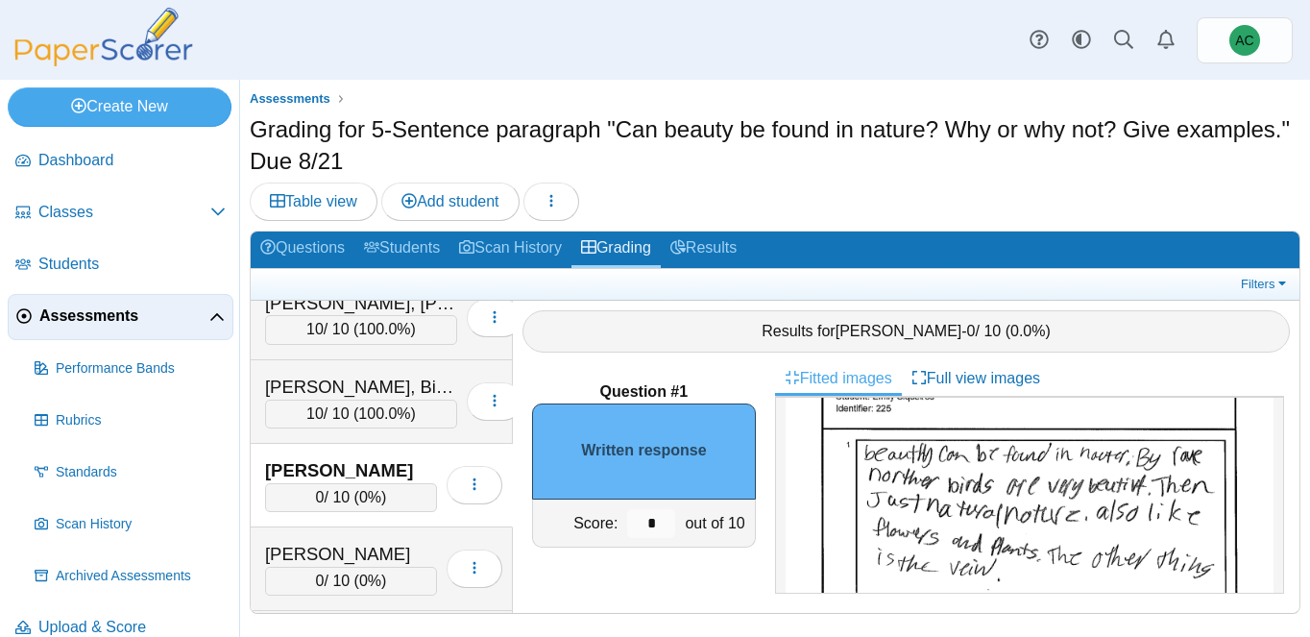
scroll to position [121, 0]
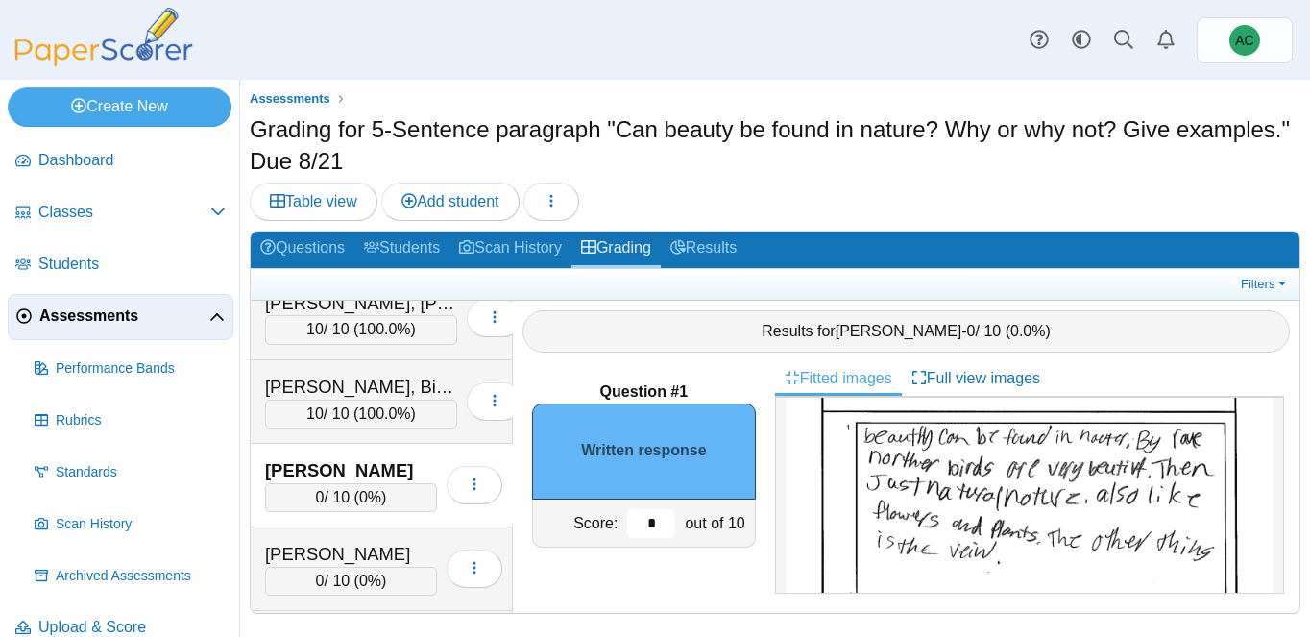
click at [654, 526] on input "*" at bounding box center [651, 523] width 48 height 29
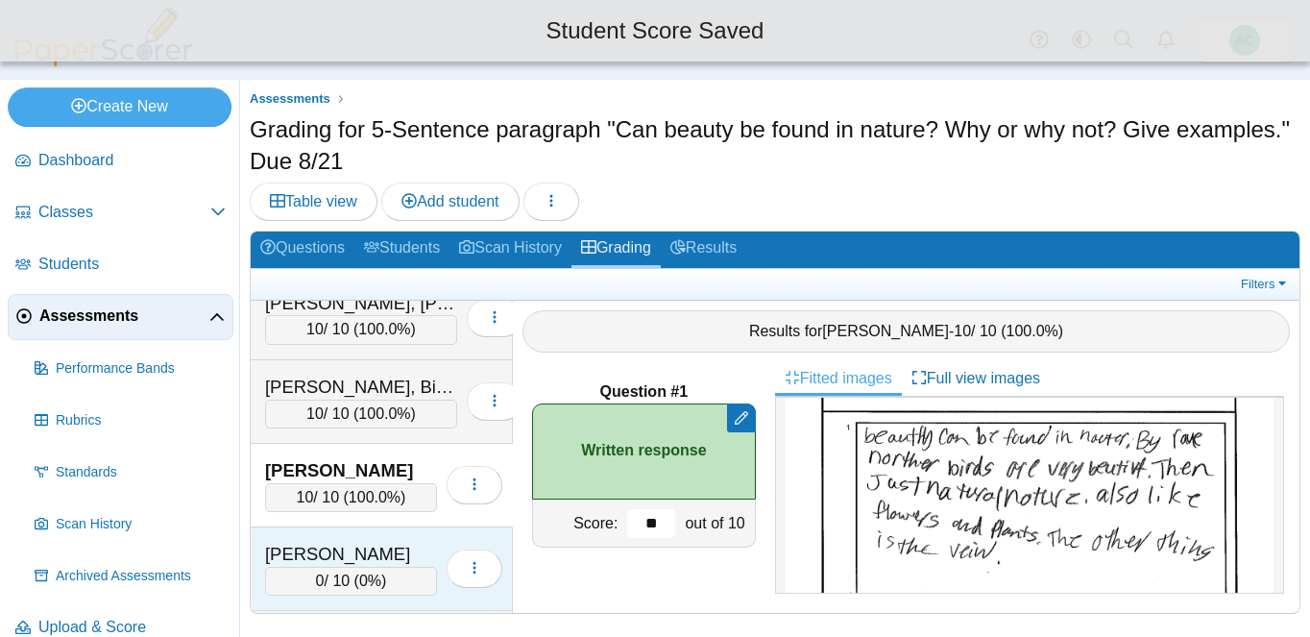
type input "**"
click at [321, 556] on div "[PERSON_NAME]" at bounding box center [351, 554] width 172 height 25
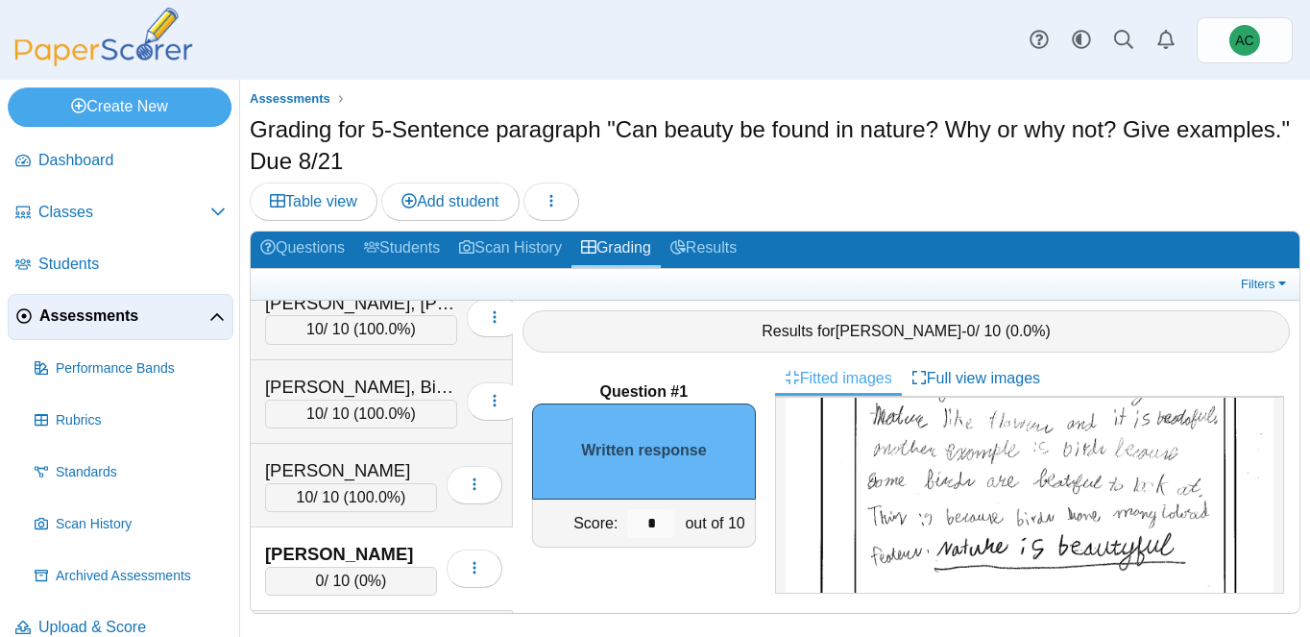
scroll to position [263, 0]
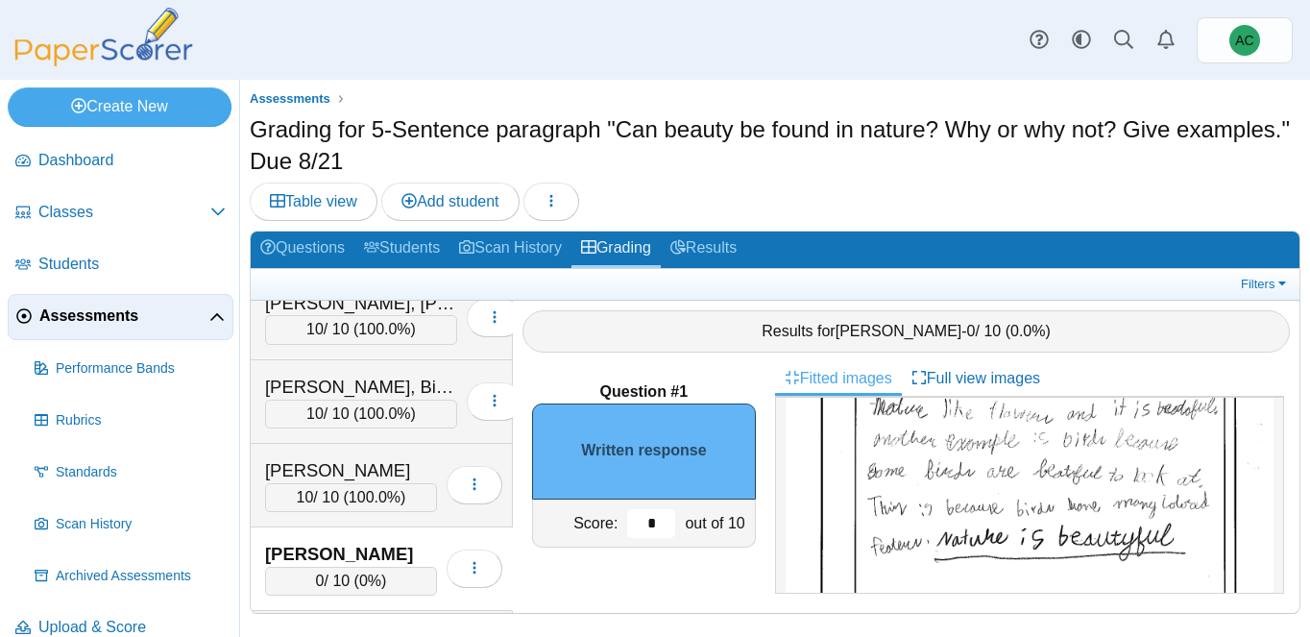
click at [663, 516] on input "*" at bounding box center [651, 523] width 48 height 29
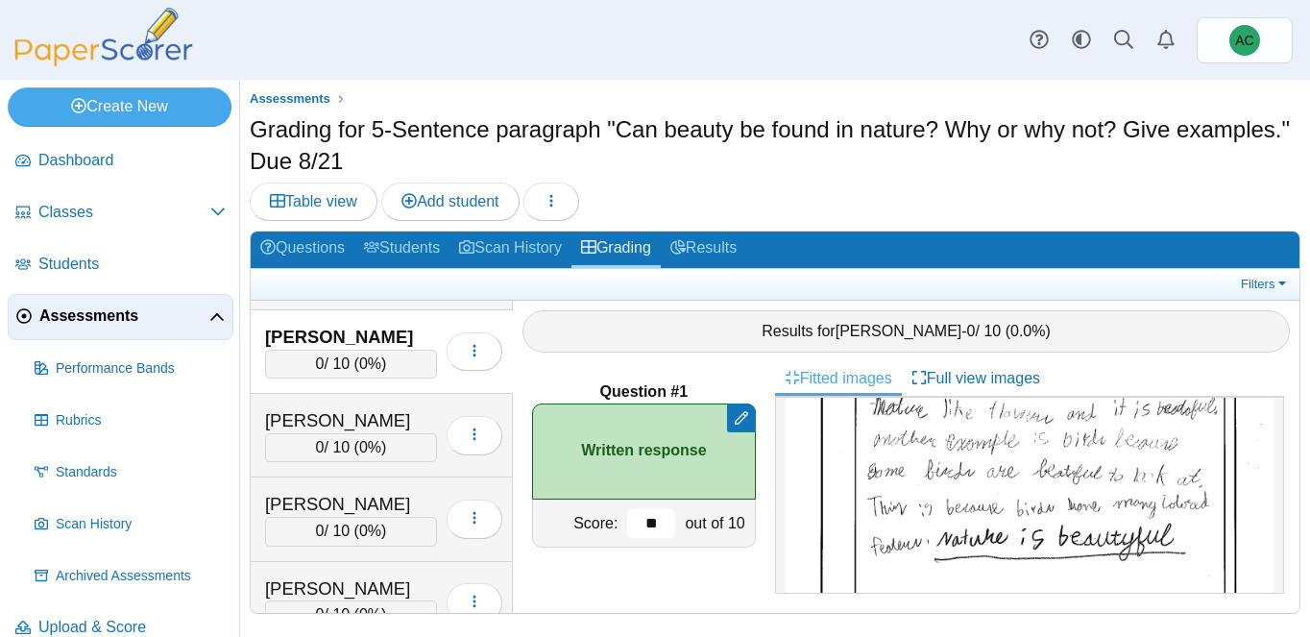
scroll to position [7104, 0]
type input "**"
click at [309, 421] on div "Sofariu, Sarah" at bounding box center [351, 419] width 172 height 25
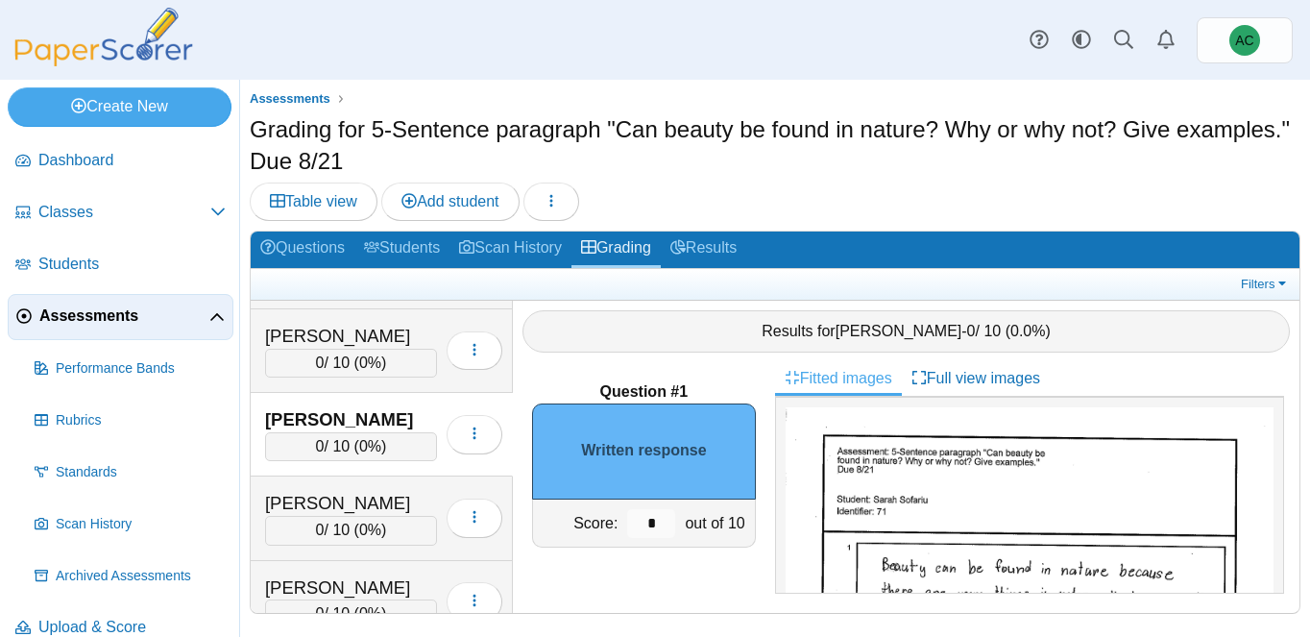
scroll to position [117, 0]
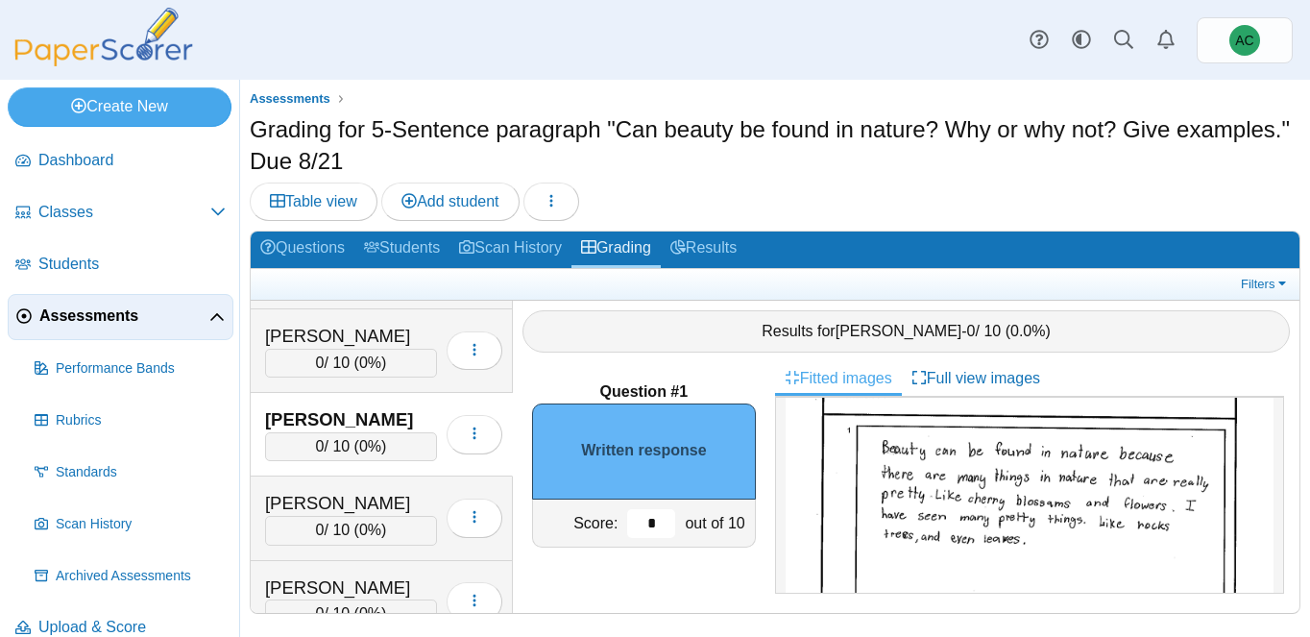
click at [658, 519] on input "*" at bounding box center [651, 523] width 48 height 29
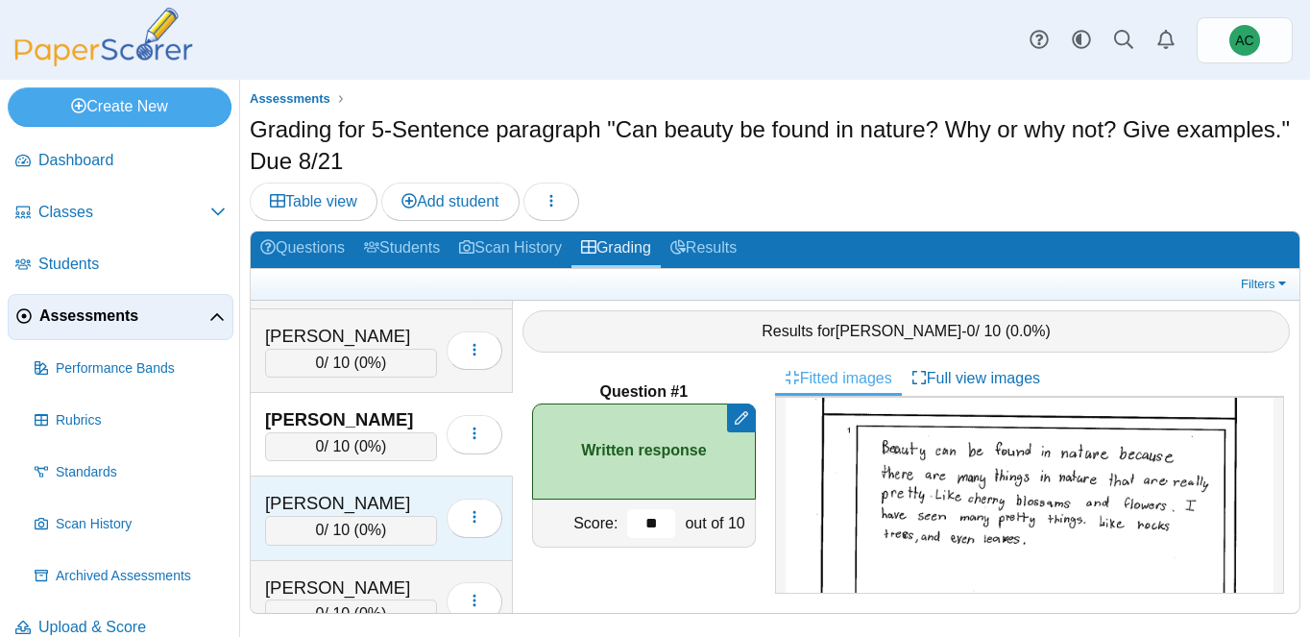
type input "**"
click at [324, 494] on div "[PERSON_NAME]" at bounding box center [351, 503] width 172 height 25
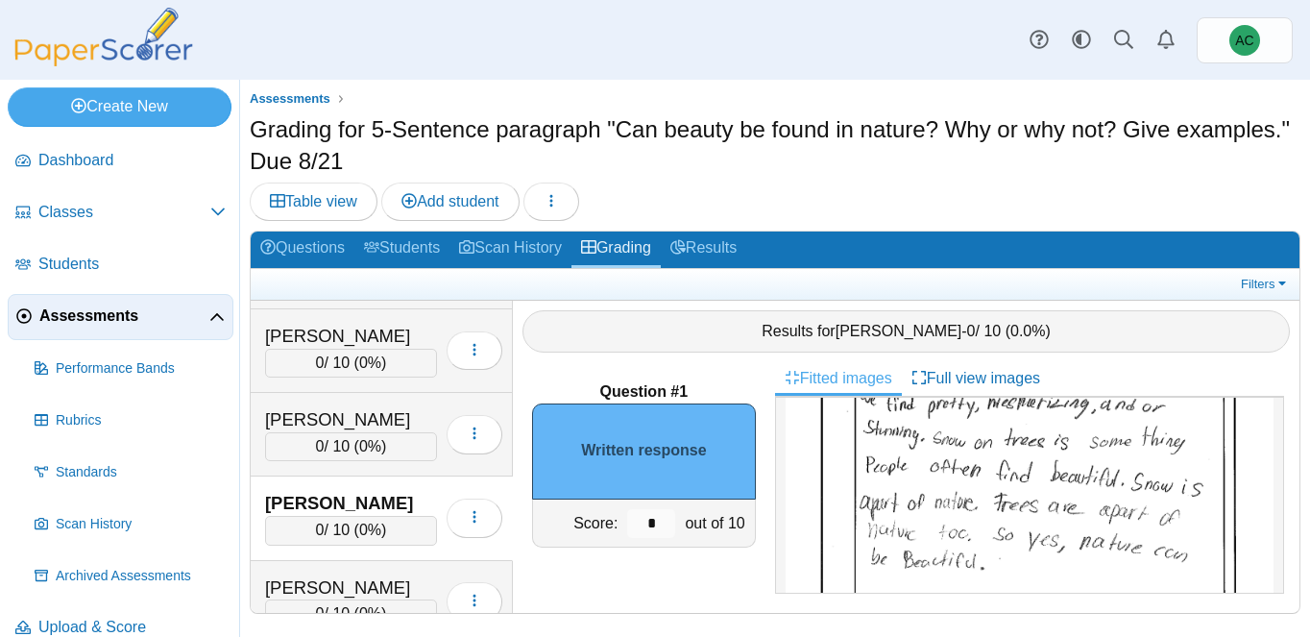
scroll to position [242, 0]
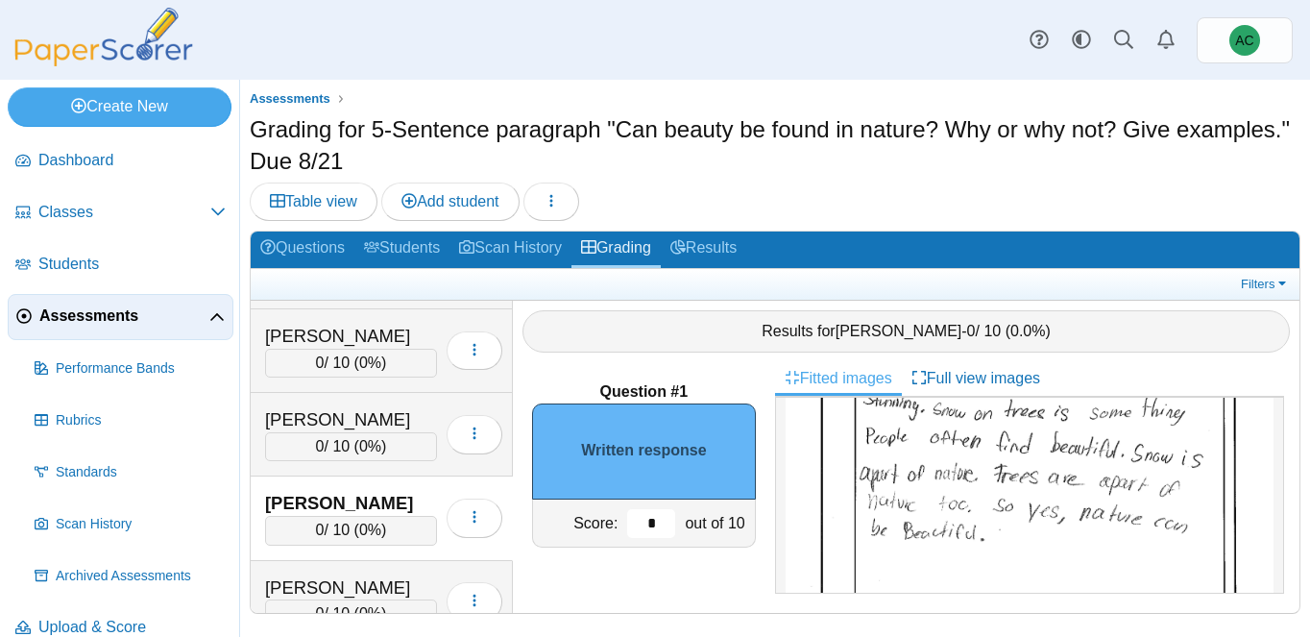
click at [671, 517] on input "*" at bounding box center [651, 523] width 48 height 29
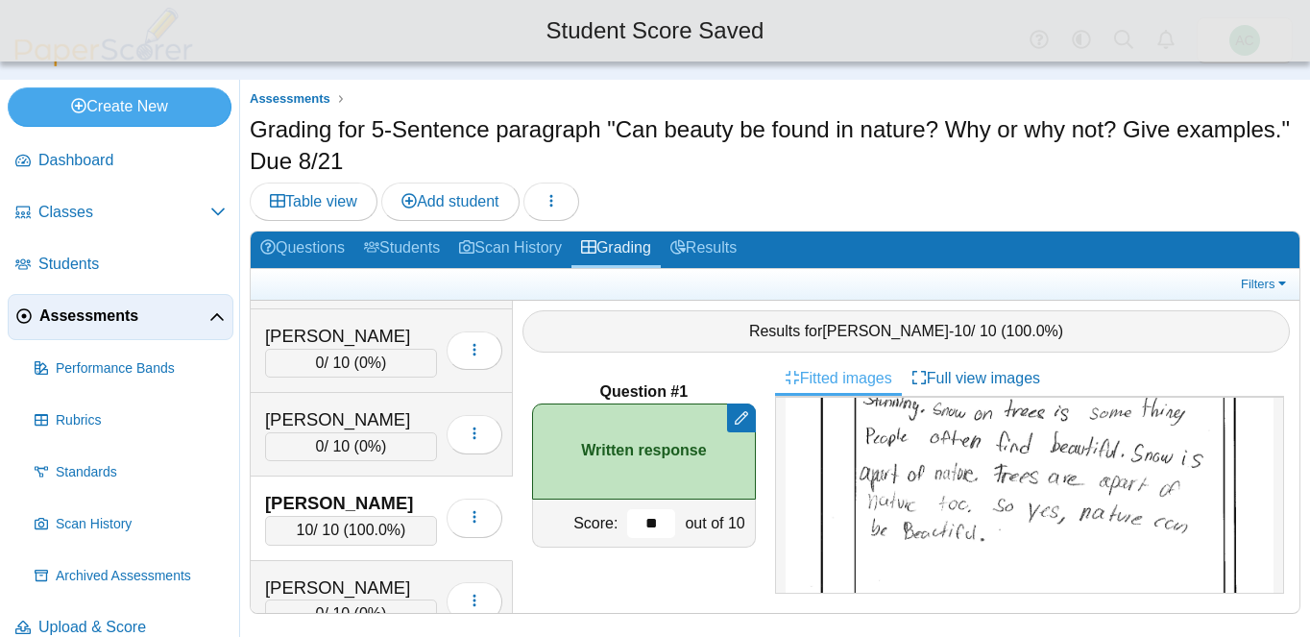
type input "*"
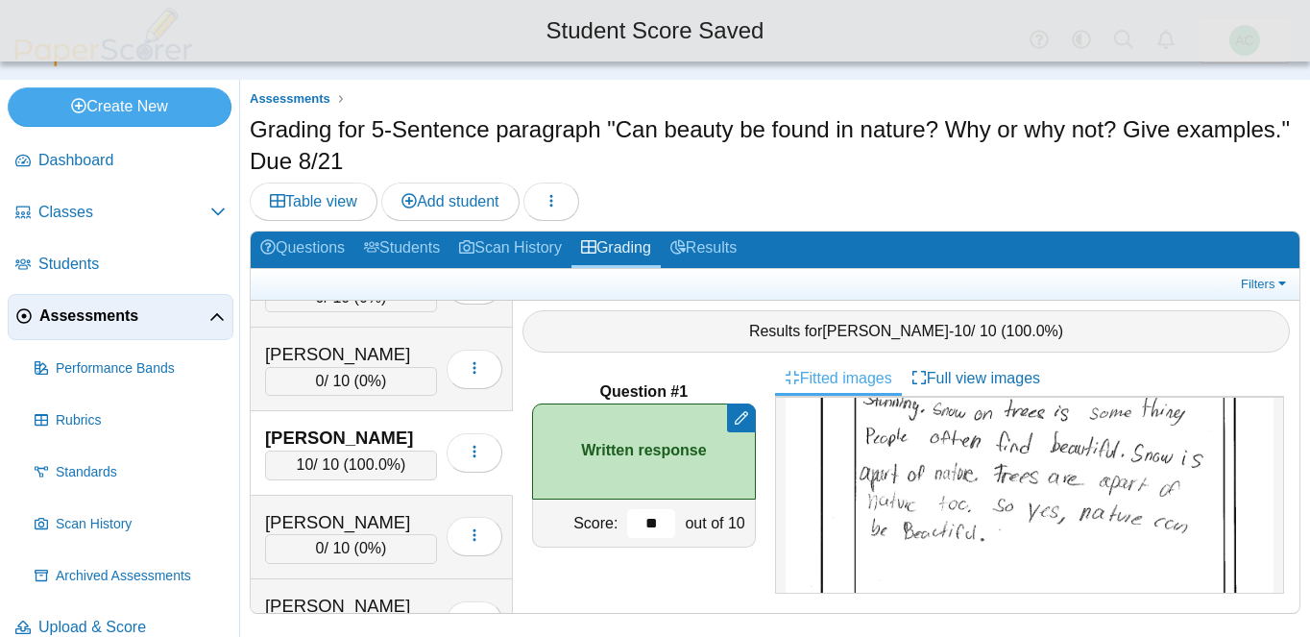
scroll to position [7172, 0]
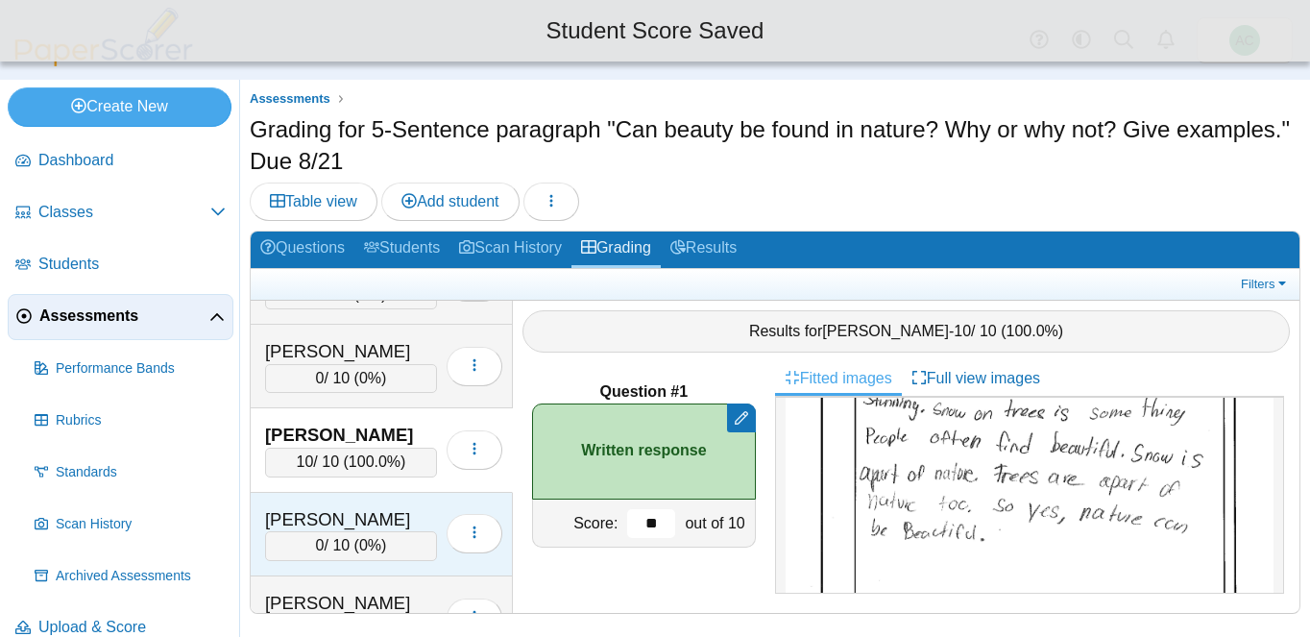
type input "**"
click at [292, 507] on div "[PERSON_NAME]" at bounding box center [351, 519] width 172 height 25
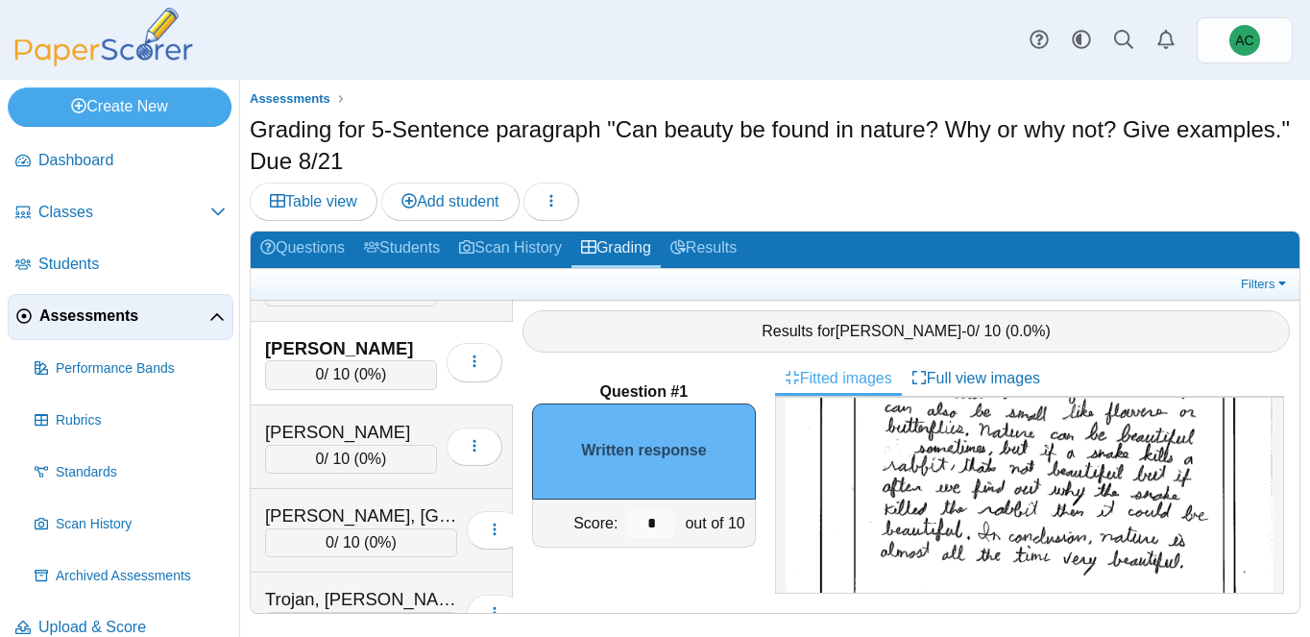
scroll to position [219, 0]
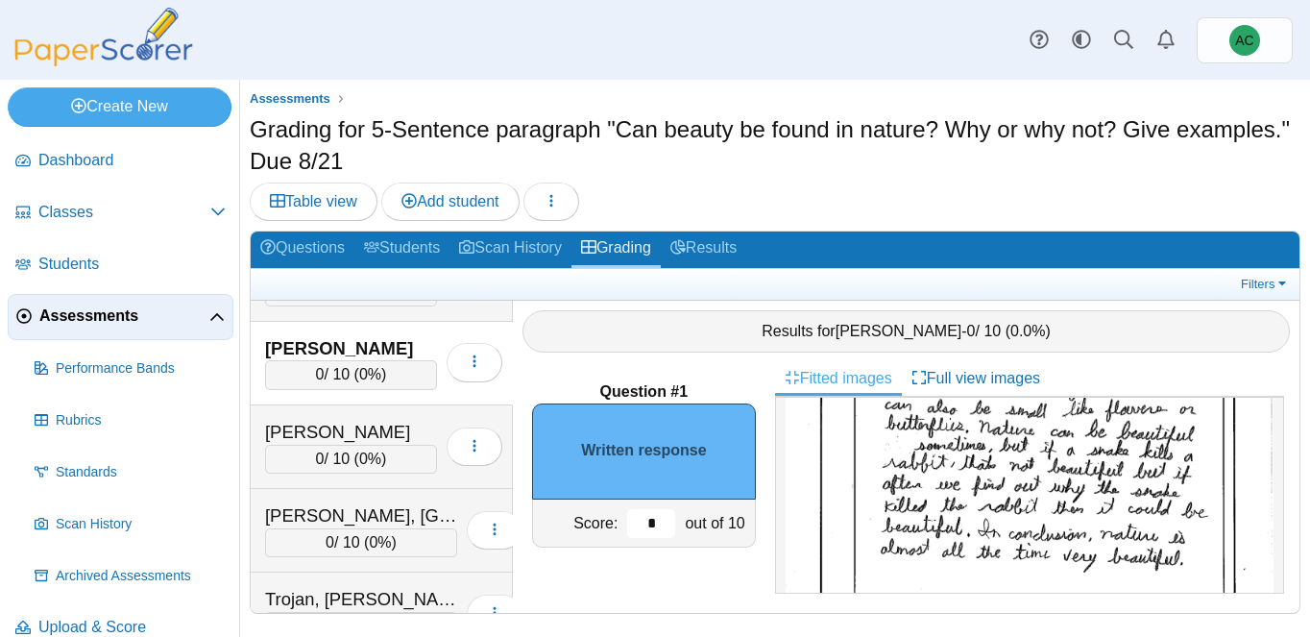
click at [653, 524] on input "*" at bounding box center [651, 523] width 48 height 29
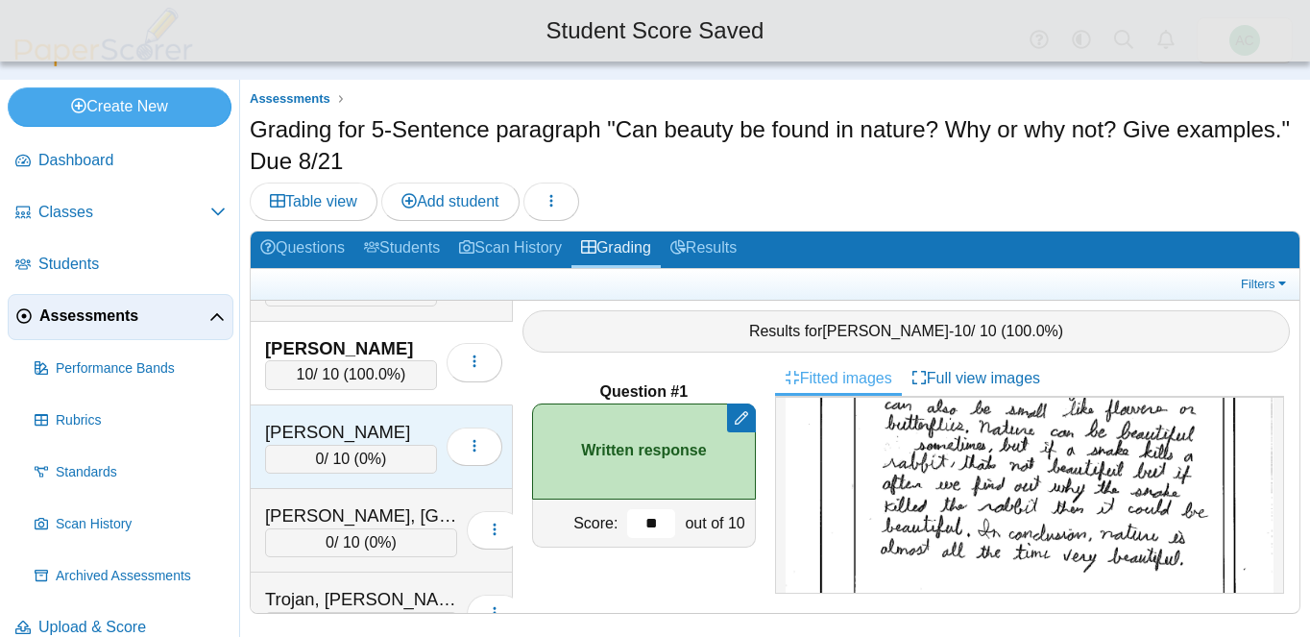
type input "**"
click at [326, 429] on div "Stein, Emma" at bounding box center [351, 432] width 172 height 25
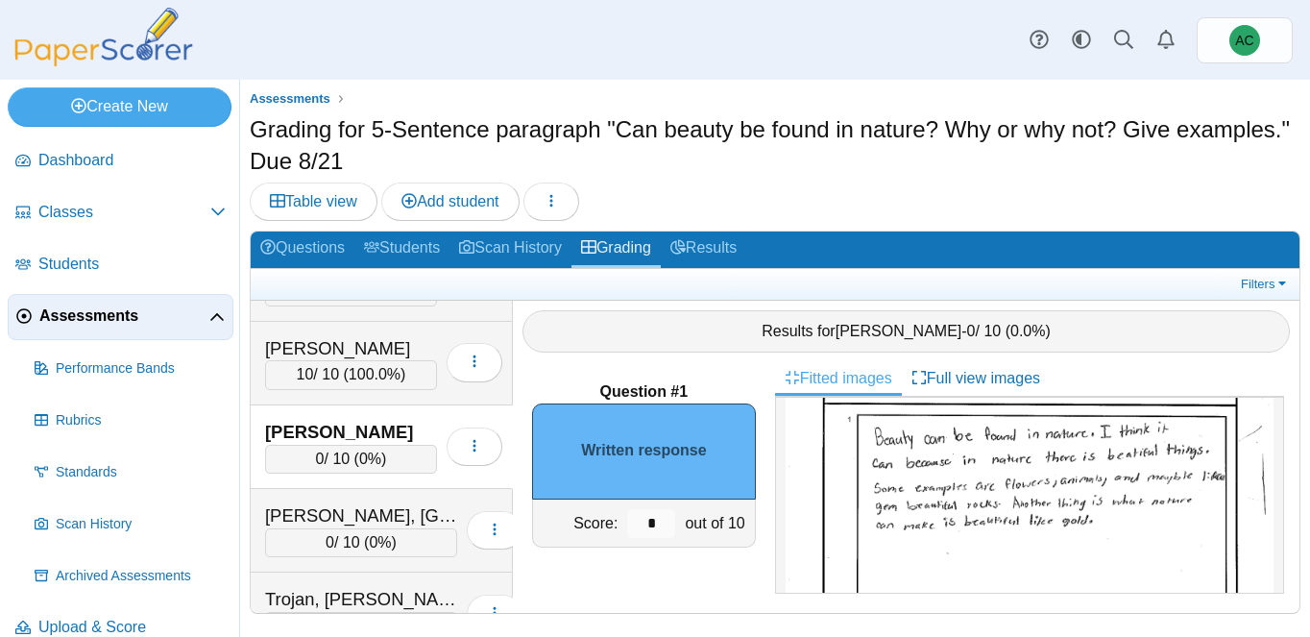
scroll to position [131, 0]
click at [661, 518] on input "*" at bounding box center [651, 523] width 48 height 29
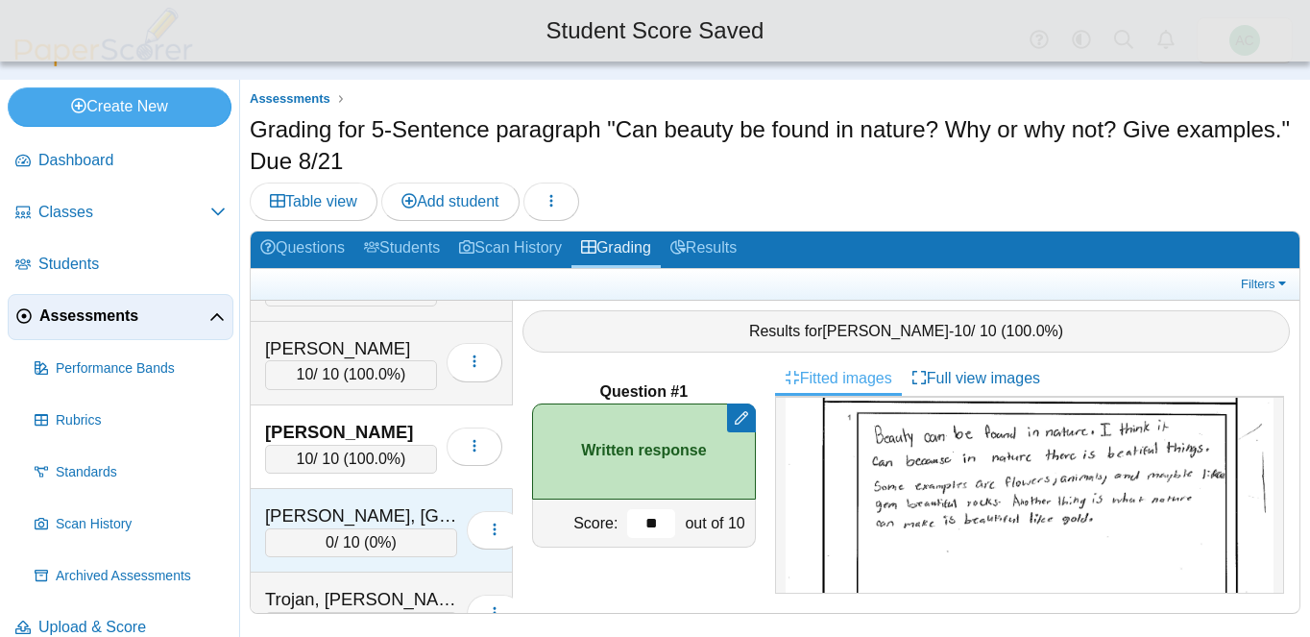
type input "**"
click at [321, 499] on div "Terpstra, Lexington 0 / 10 ( 0% ) Loading…" at bounding box center [382, 531] width 262 height 84
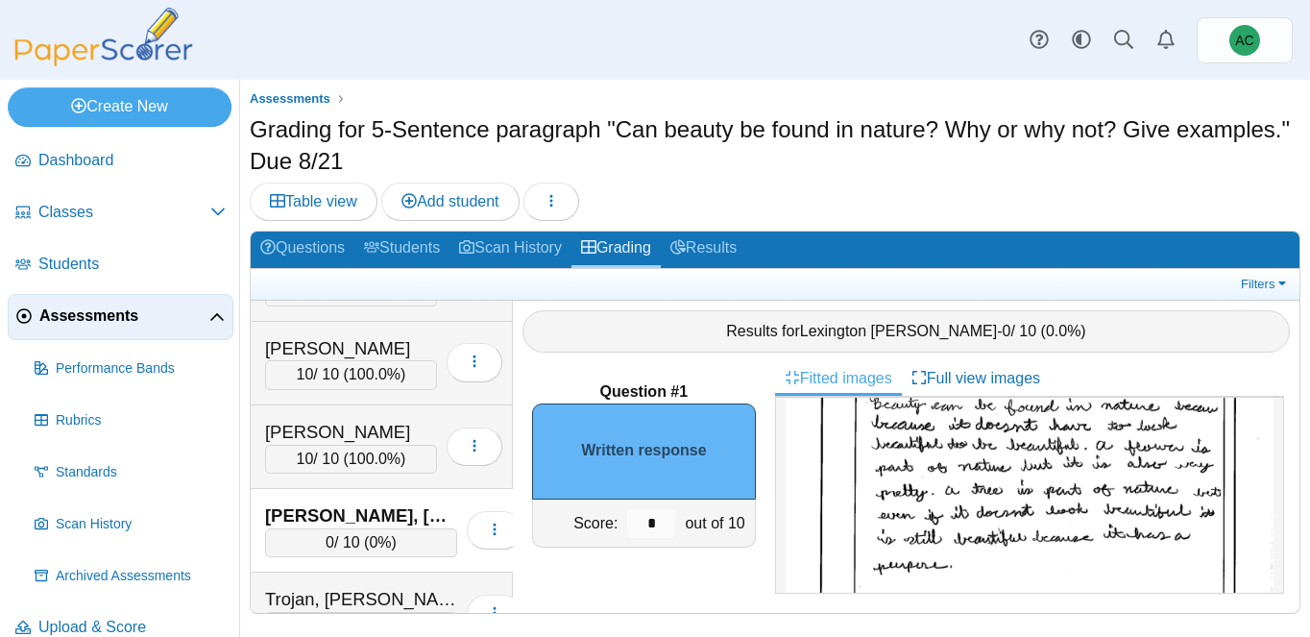
scroll to position [157, 0]
click at [664, 515] on input "*" at bounding box center [651, 523] width 48 height 29
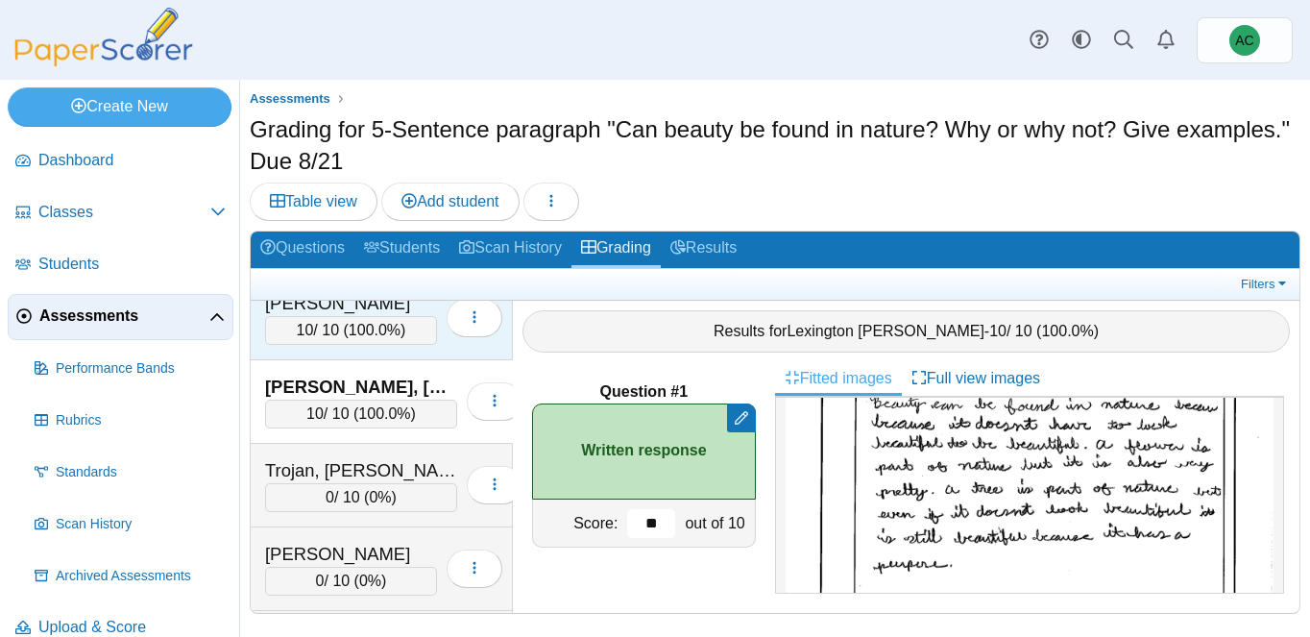
scroll to position [7490, 0]
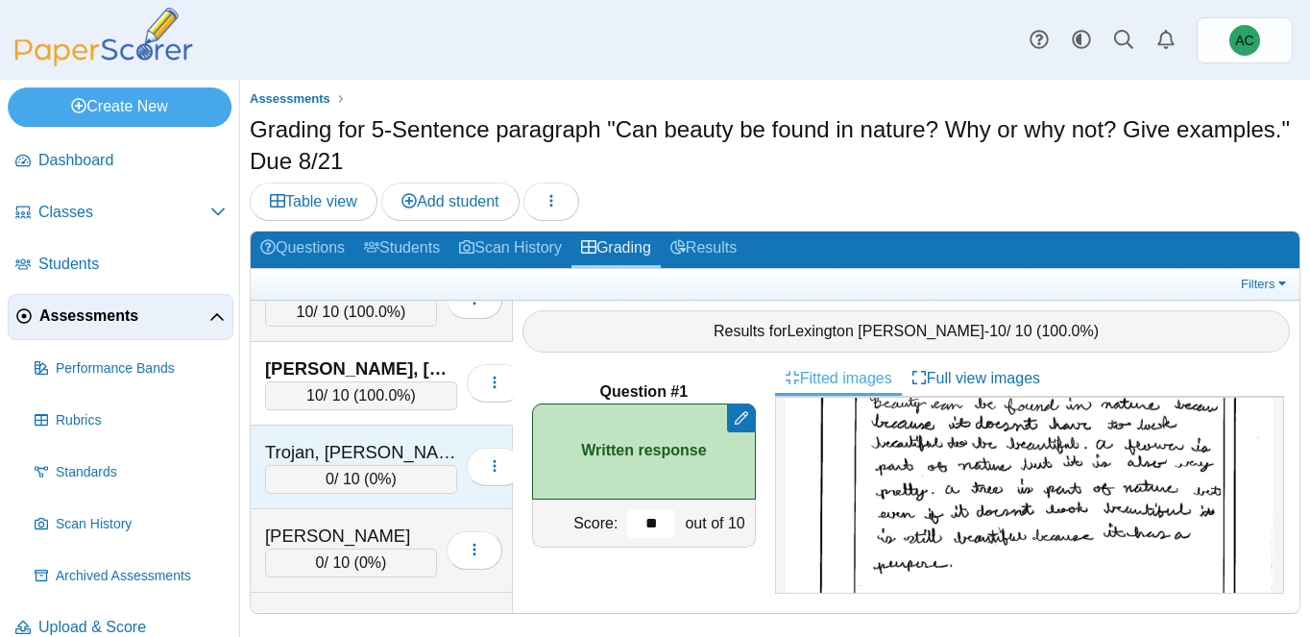
type input "**"
click at [329, 432] on div "Trojan, Ethan 0 / 10 ( 0% ) Loading…" at bounding box center [382, 467] width 262 height 84
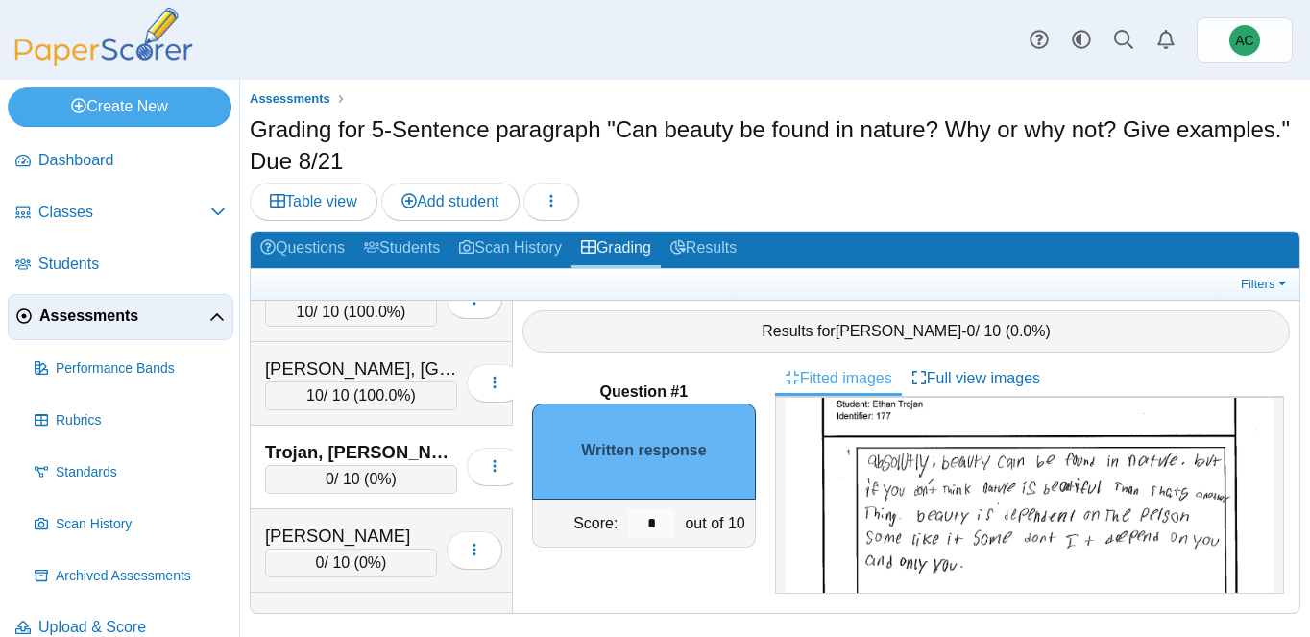
scroll to position [108, 0]
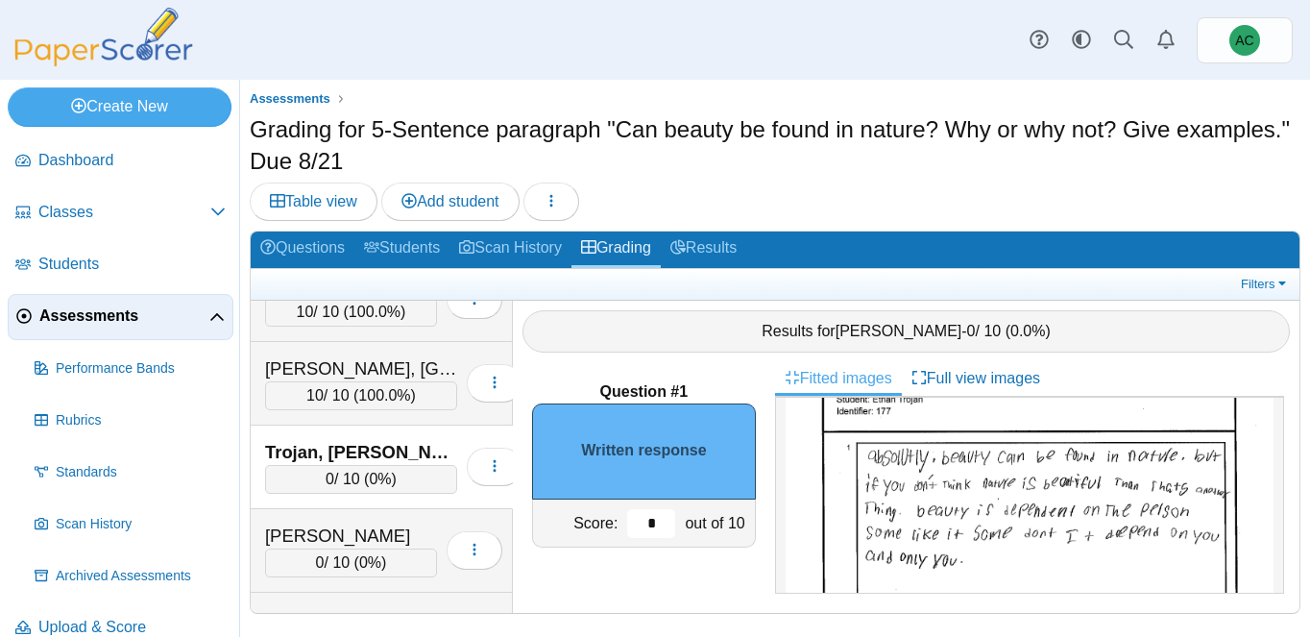
click at [663, 516] on input "*" at bounding box center [651, 523] width 48 height 29
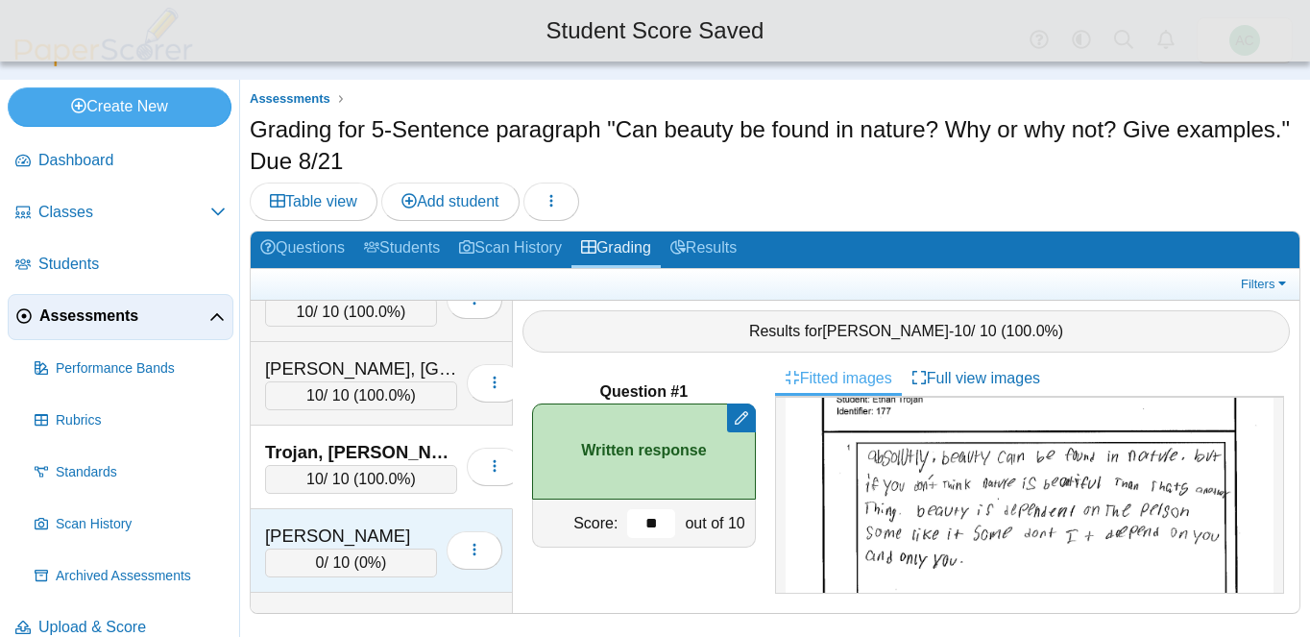
type input "**"
click at [381, 535] on div "Unsworth, Parker" at bounding box center [351, 535] width 172 height 25
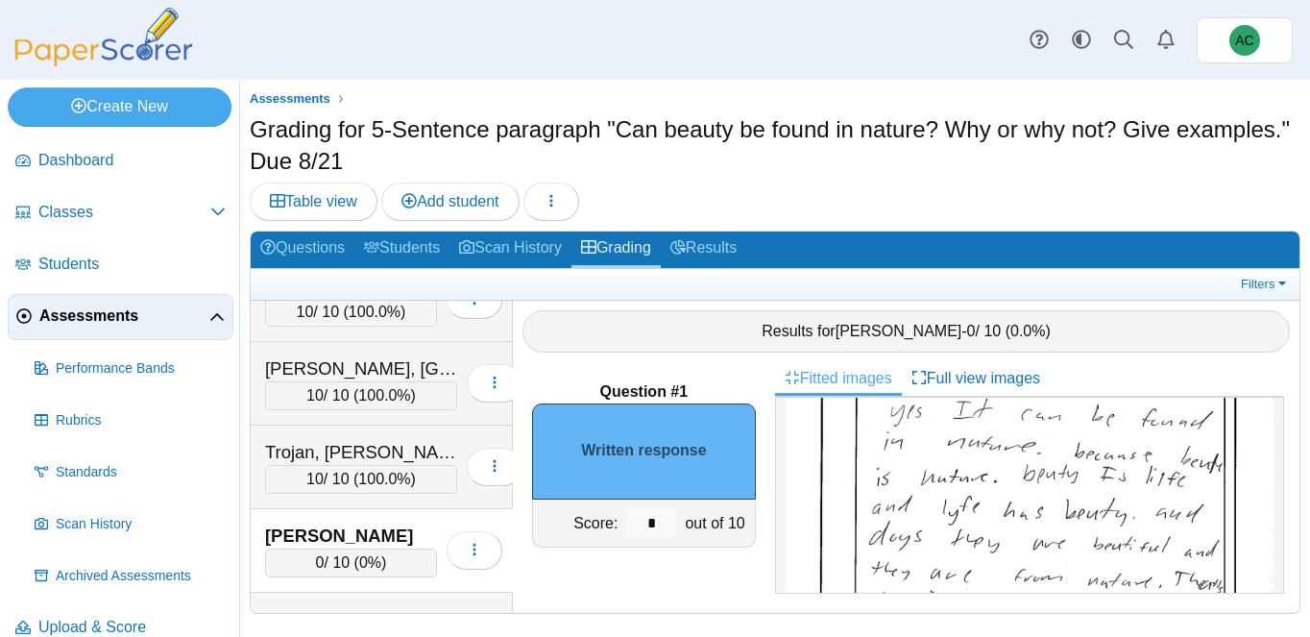
scroll to position [148, 0]
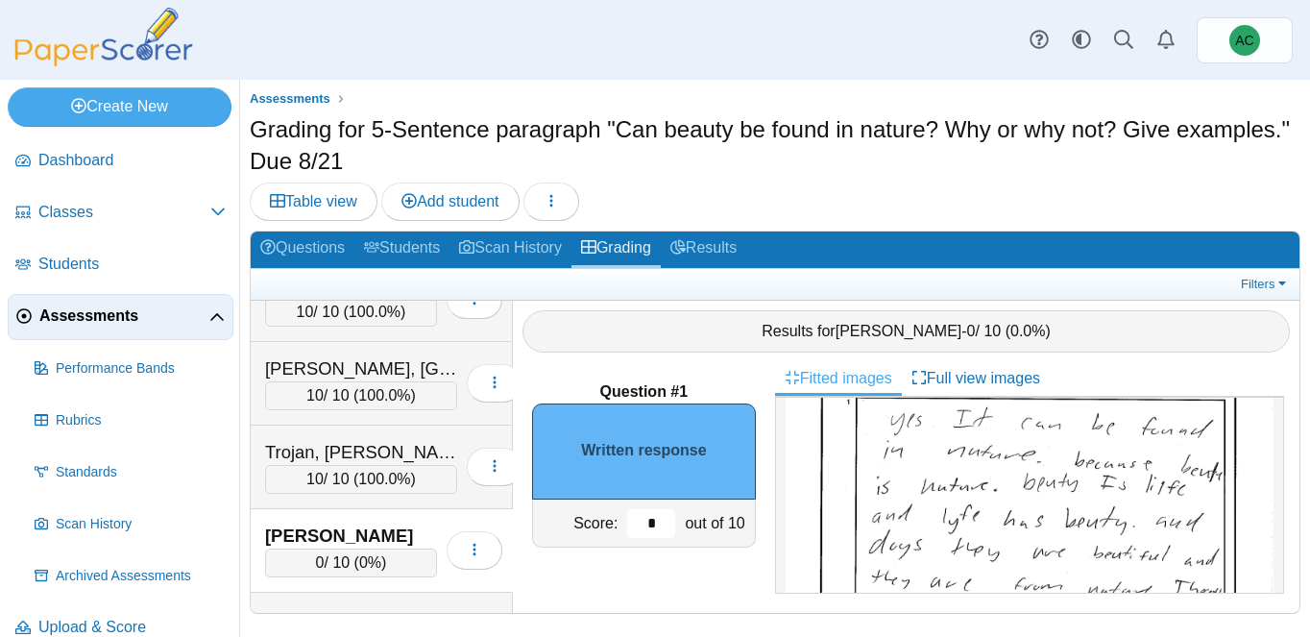
click at [652, 529] on input "*" at bounding box center [651, 523] width 48 height 29
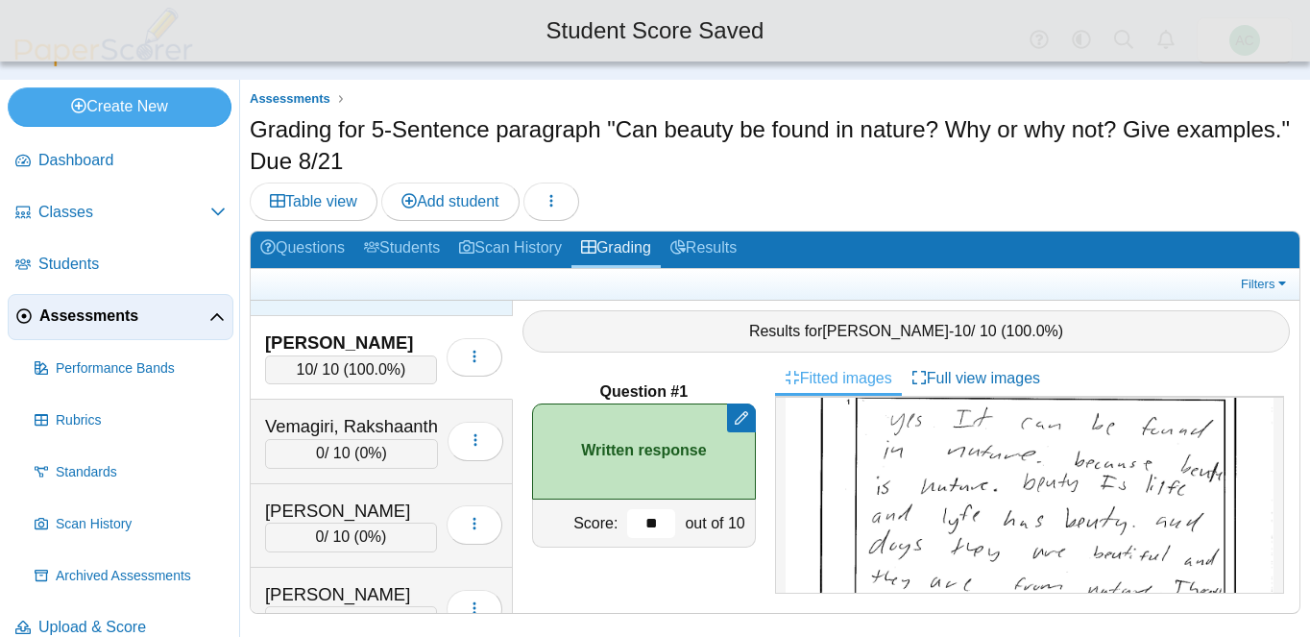
scroll to position [7699, 0]
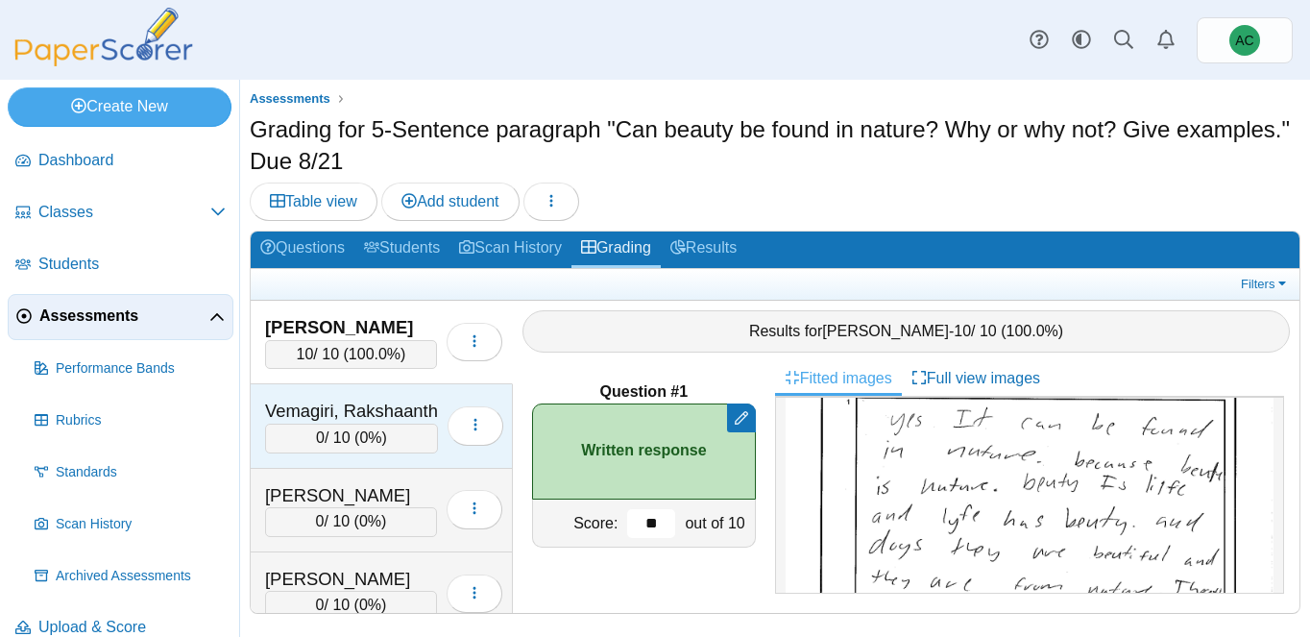
type input "**"
click at [317, 391] on div "Vemagiri, Rakshaanth 0 / 10 ( 0% ) Loading…" at bounding box center [382, 426] width 262 height 84
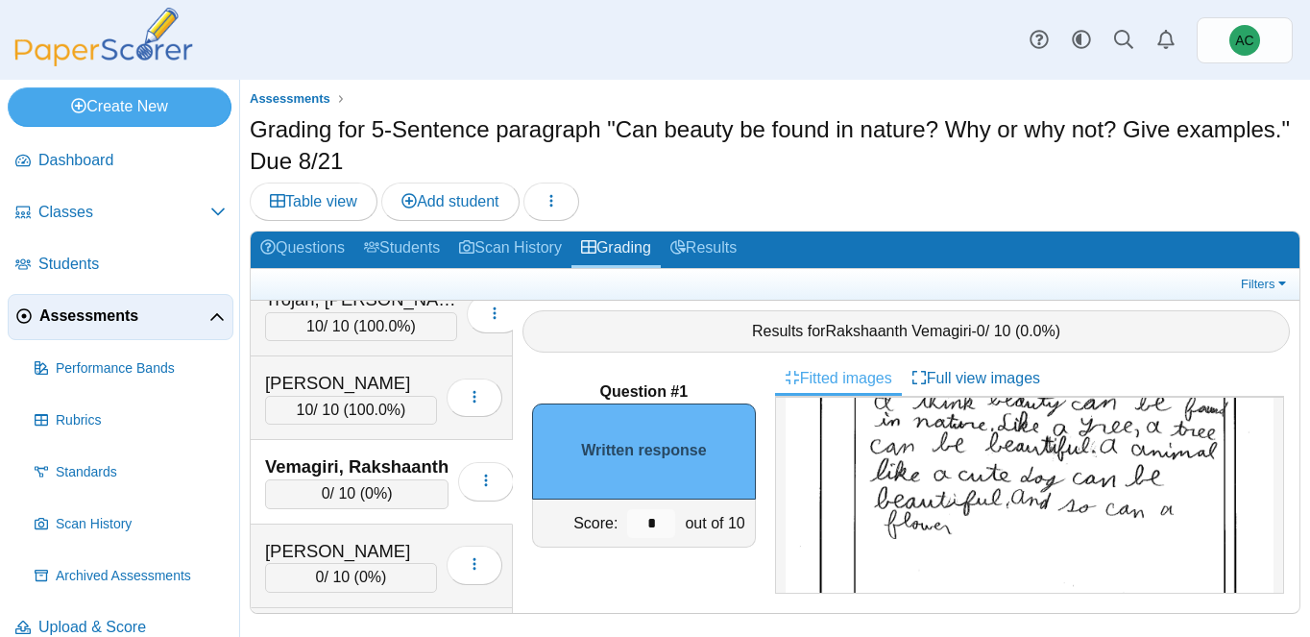
scroll to position [168, 0]
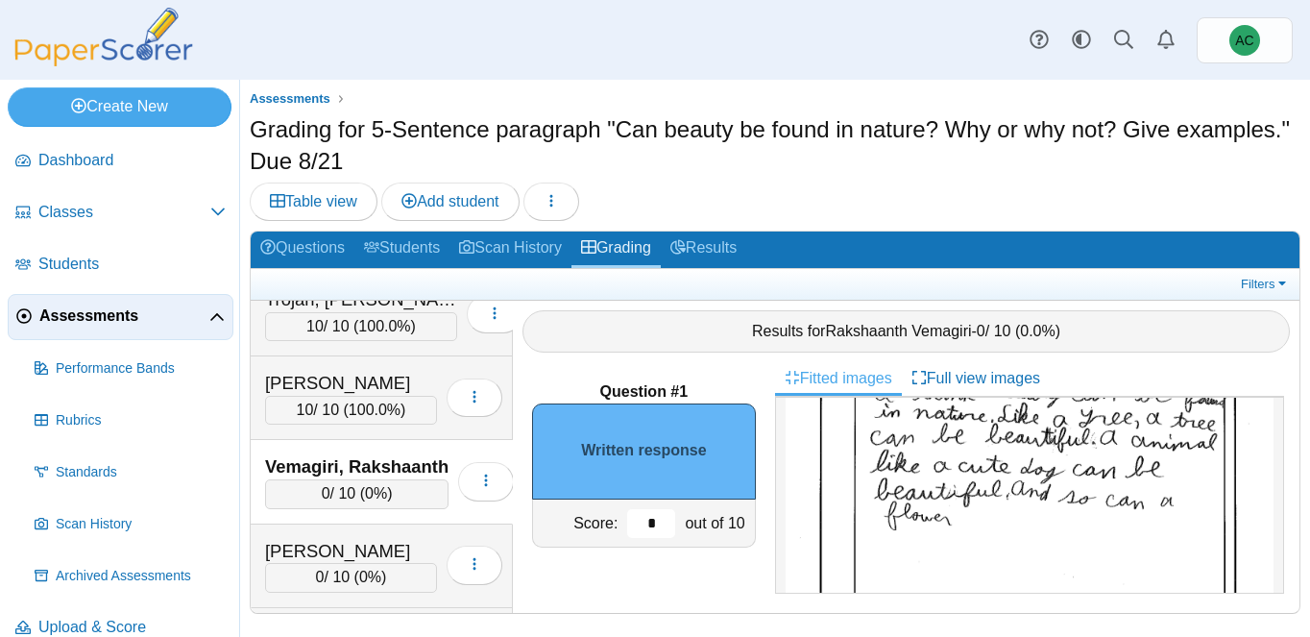
click at [663, 516] on input "*" at bounding box center [651, 523] width 48 height 29
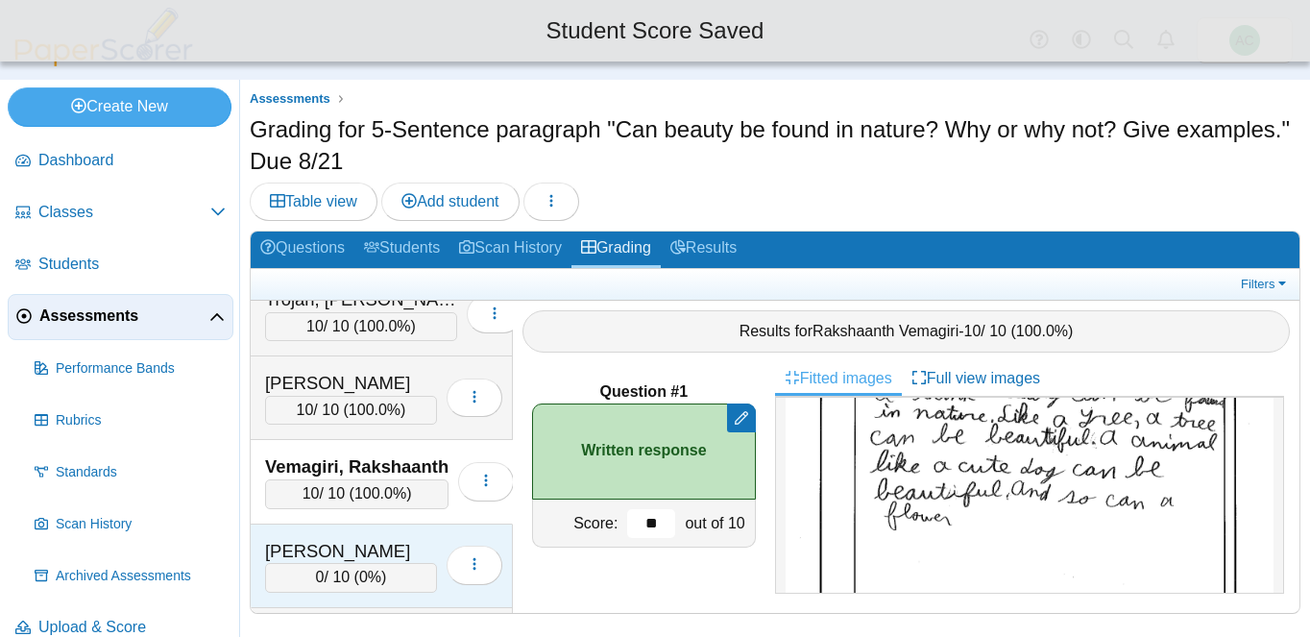
type input "**"
click at [347, 571] on div "0 / 10 ( 0% )" at bounding box center [351, 577] width 172 height 29
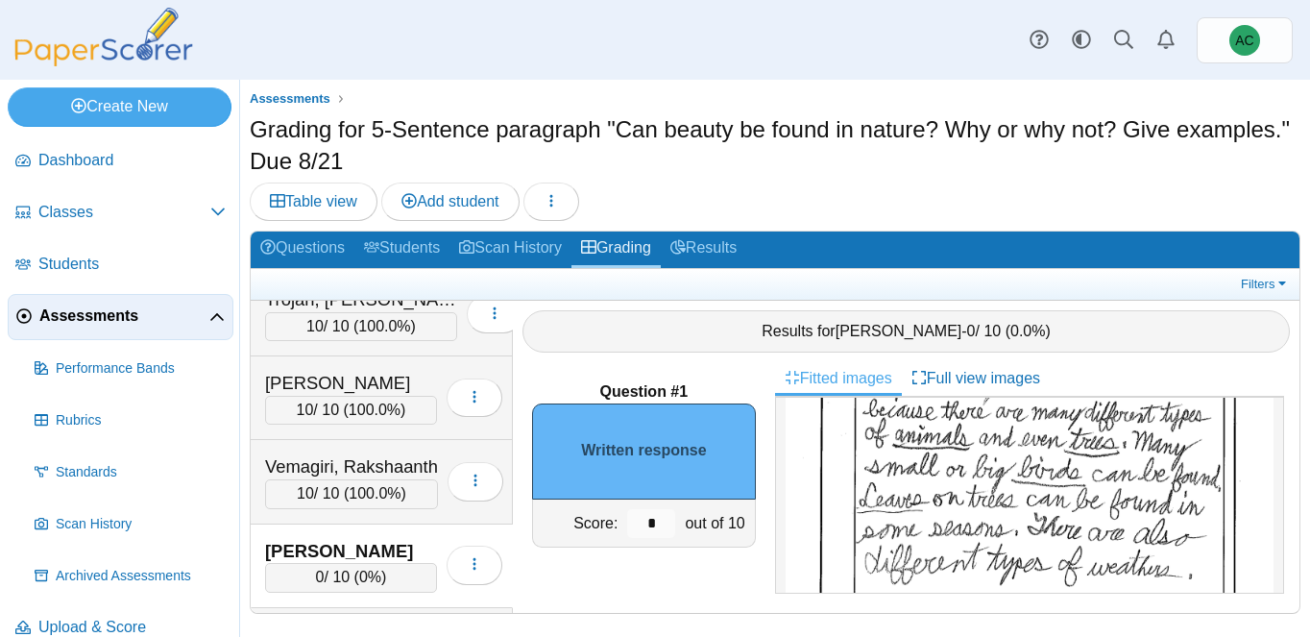
scroll to position [181, 0]
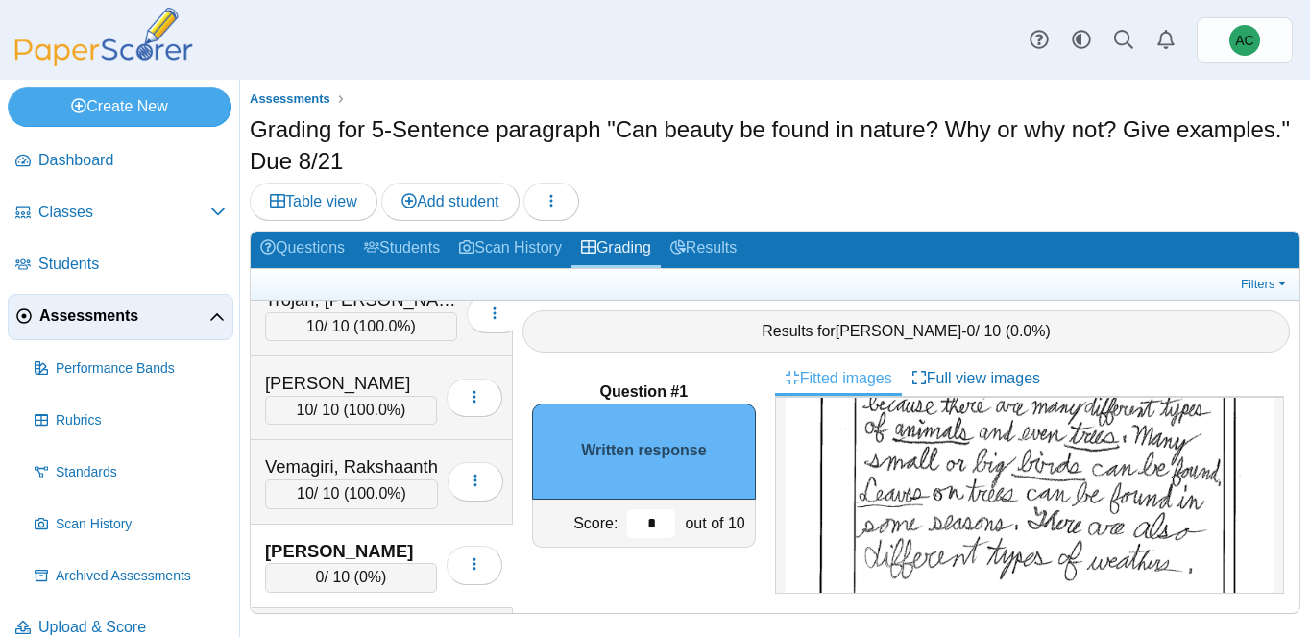
click at [662, 518] on input "*" at bounding box center [651, 523] width 48 height 29
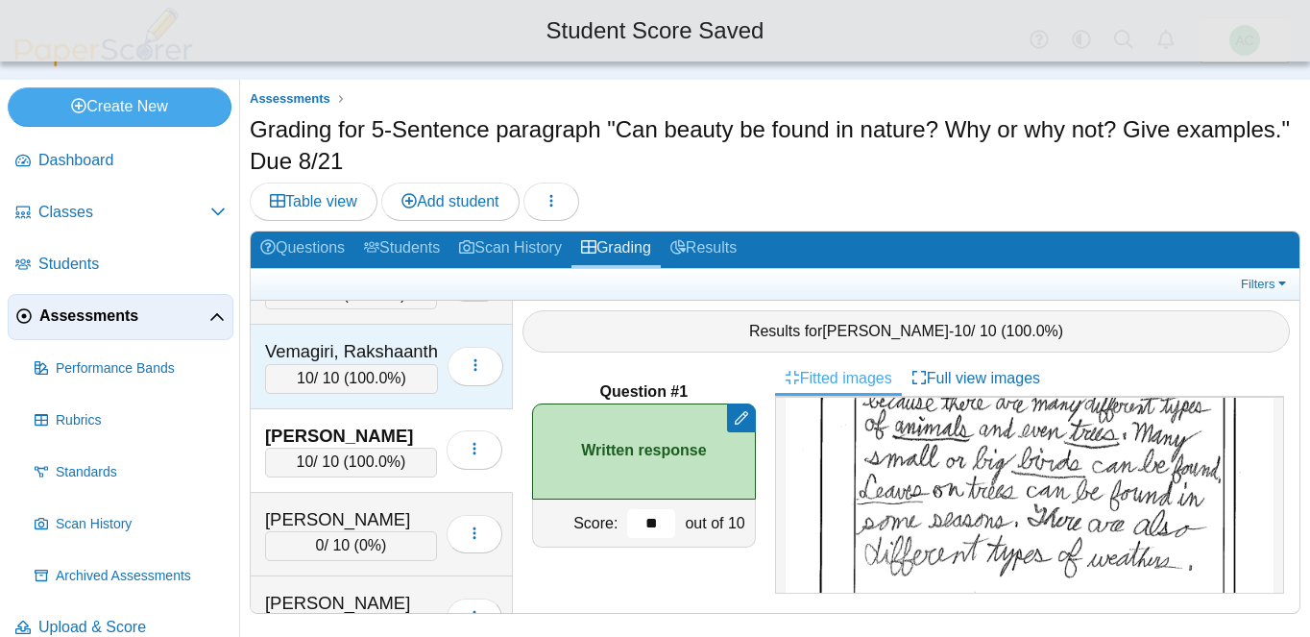
scroll to position [7777, 0]
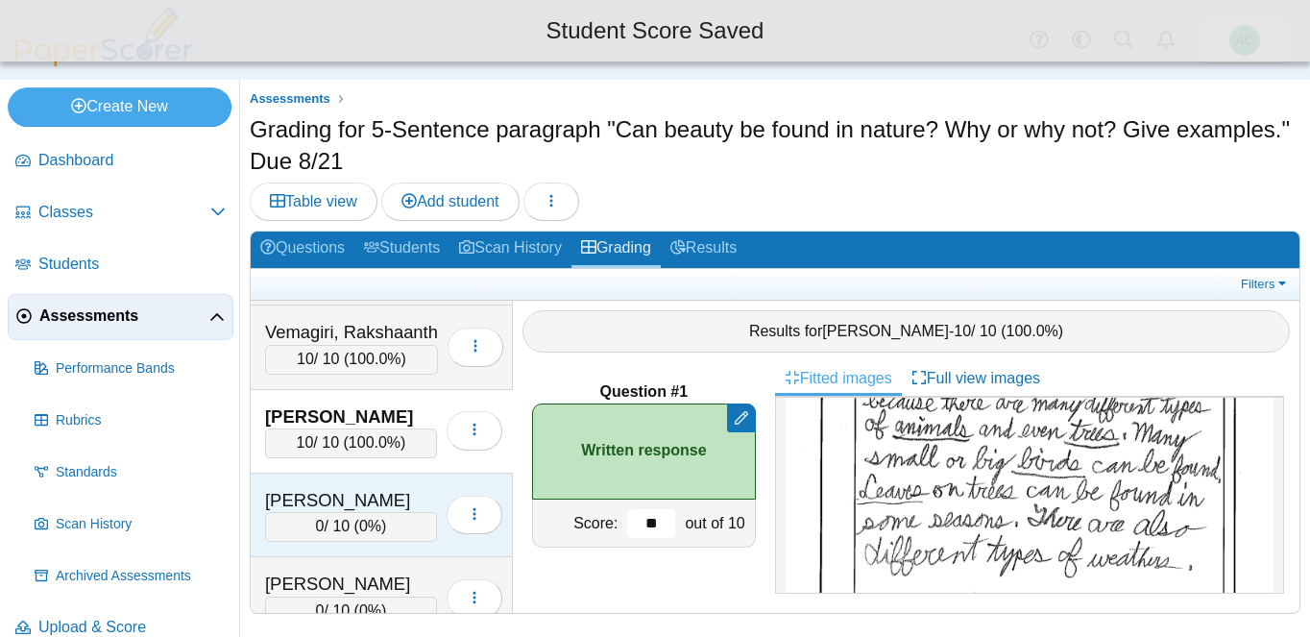
type input "**"
click at [331, 483] on div "Walecka, Helena 0 / 10 ( 0% ) Loading…" at bounding box center [382, 515] width 262 height 84
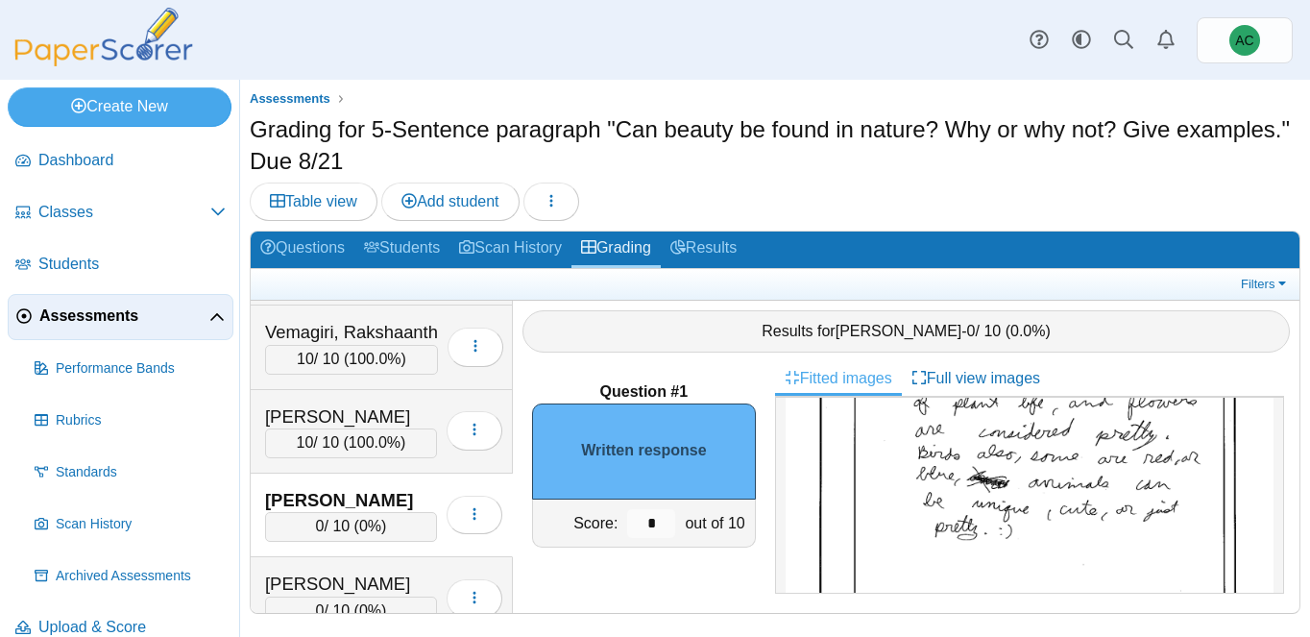
scroll to position [323, 0]
click at [663, 526] on input "*" at bounding box center [651, 523] width 48 height 29
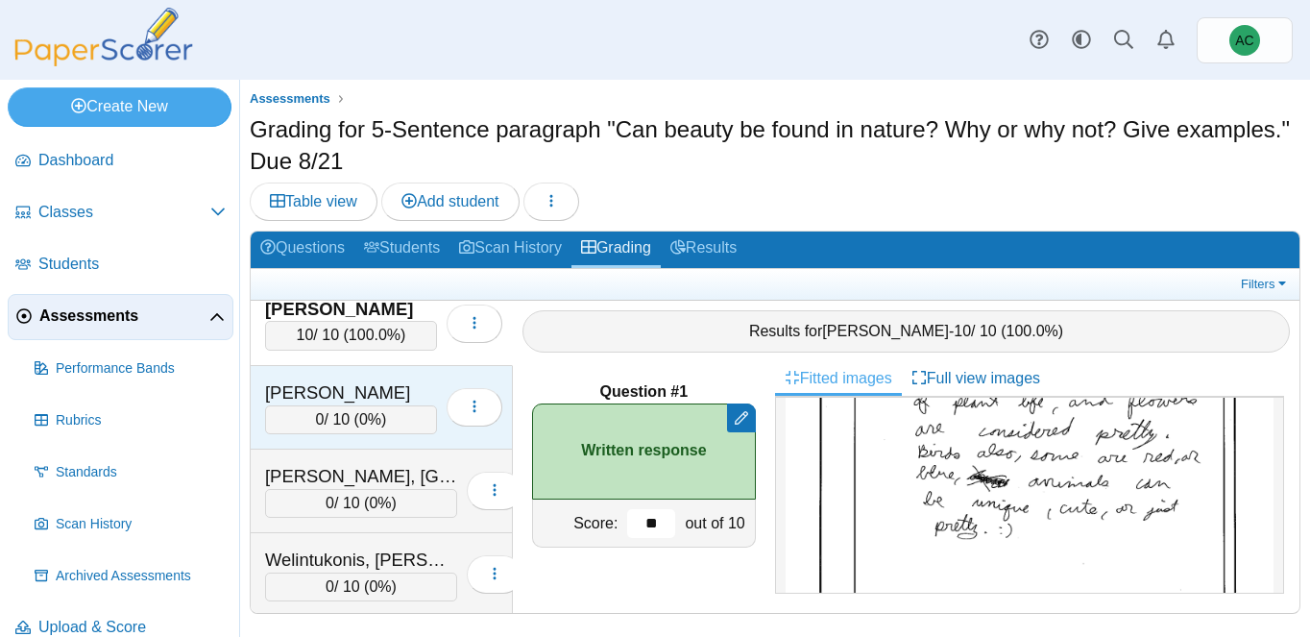
type input "**"
click at [301, 398] on div "Warda, Gabriel" at bounding box center [351, 392] width 172 height 25
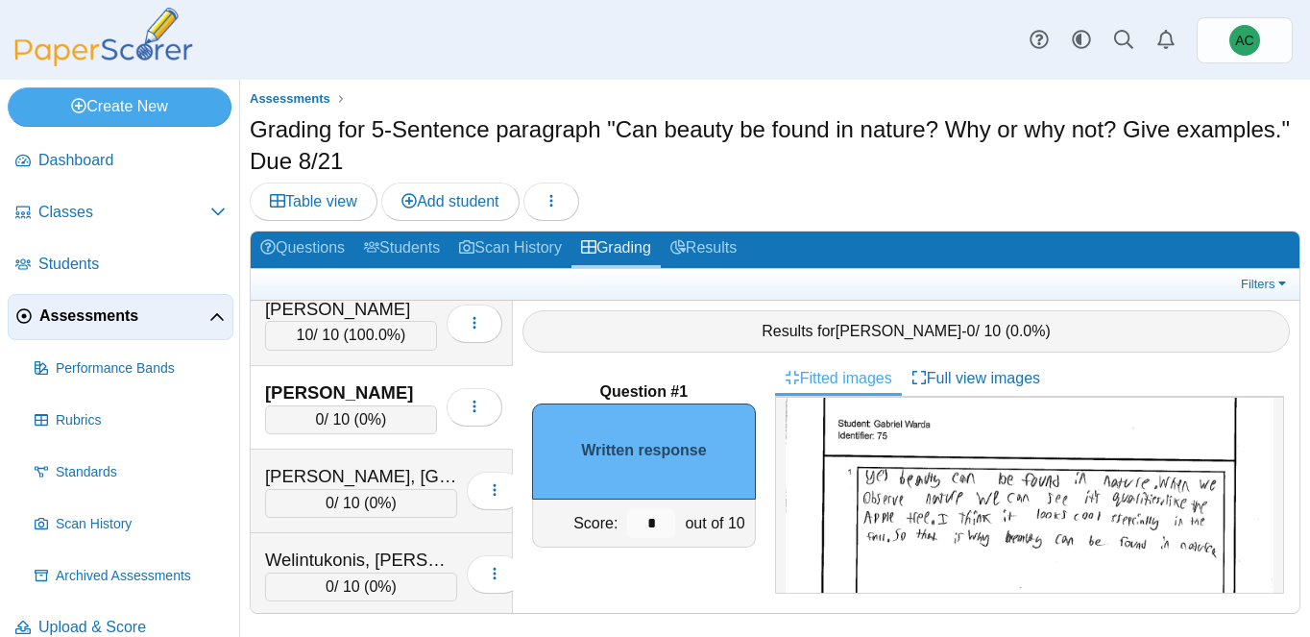
scroll to position [76, 0]
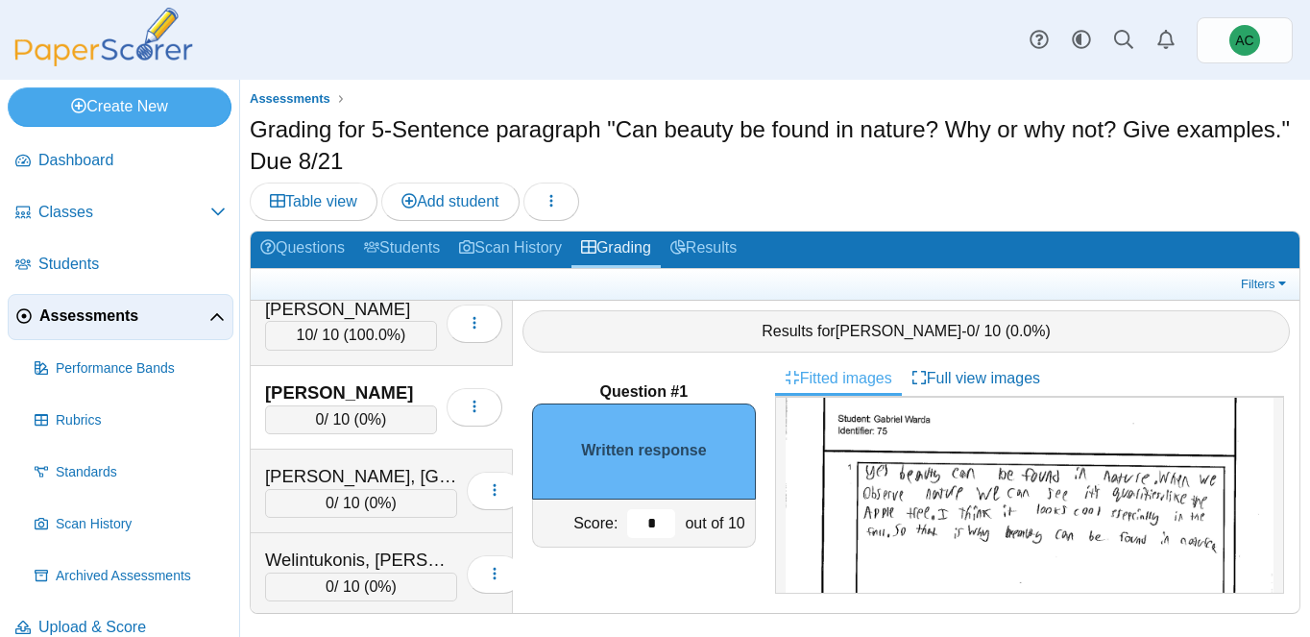
click at [650, 519] on input "*" at bounding box center [651, 523] width 48 height 29
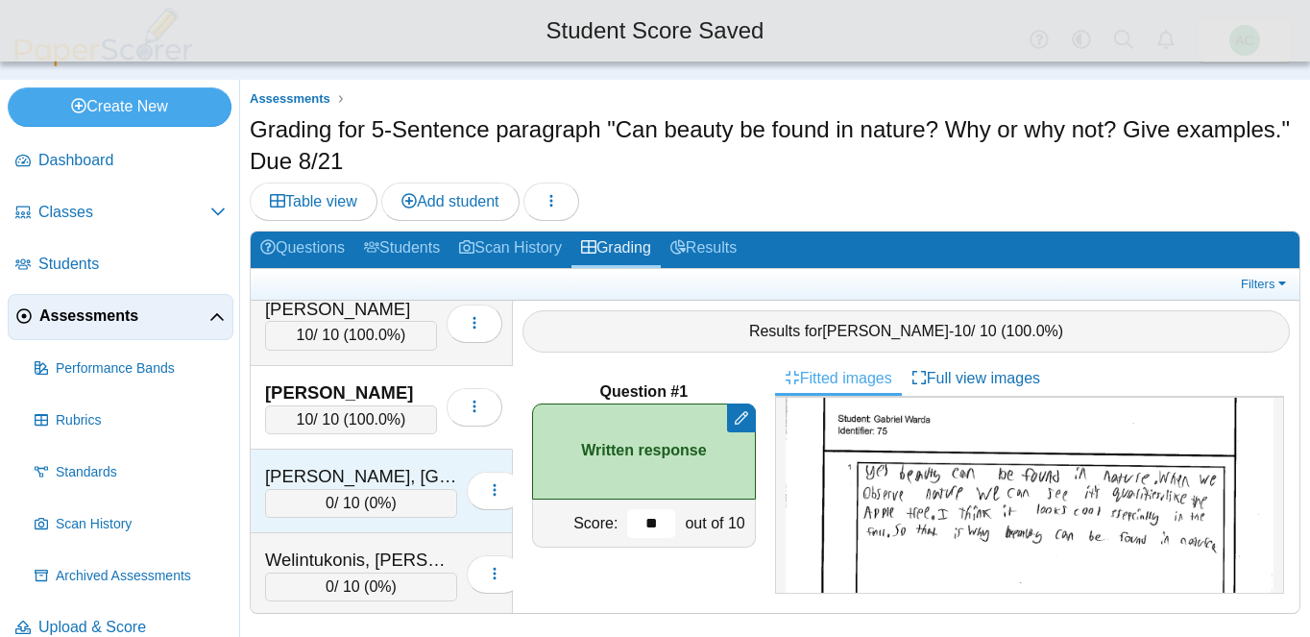
type input "**"
click at [356, 484] on div "Wasmundt, Ireland" at bounding box center [361, 476] width 192 height 25
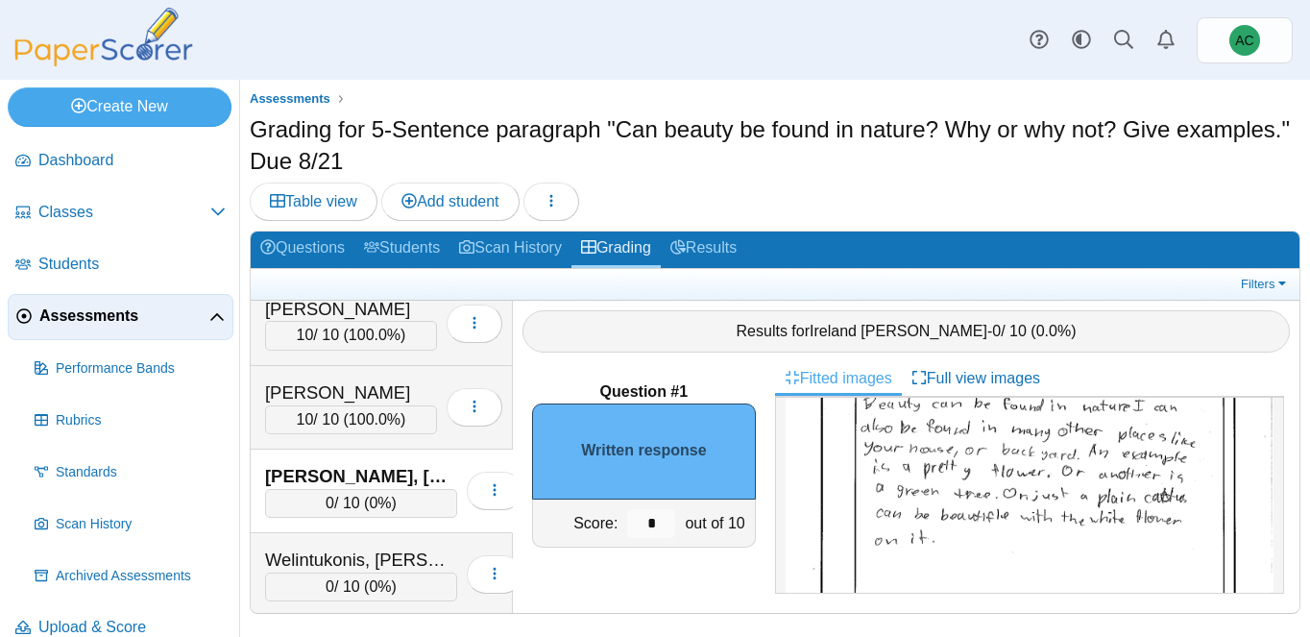
scroll to position [160, 0]
click at [663, 518] on input "*" at bounding box center [651, 523] width 48 height 29
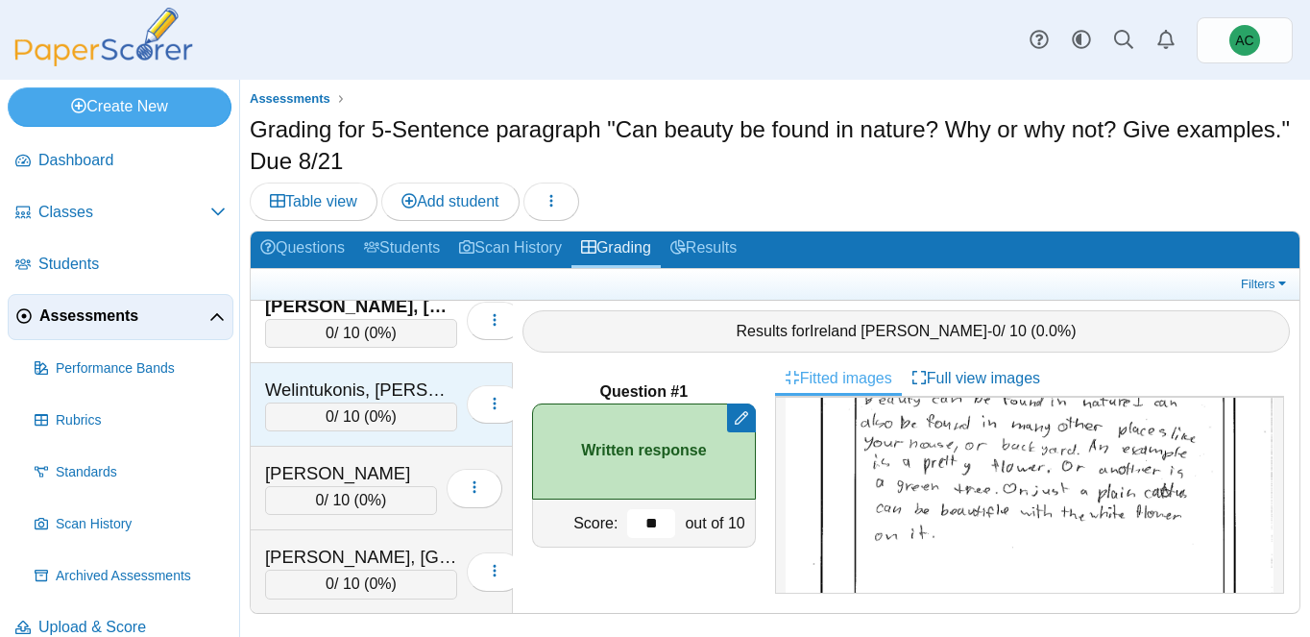
type input "**"
click at [354, 374] on div "Welintukonis, Ariella 0 / 10 ( 0% ) Loading…" at bounding box center [382, 405] width 262 height 84
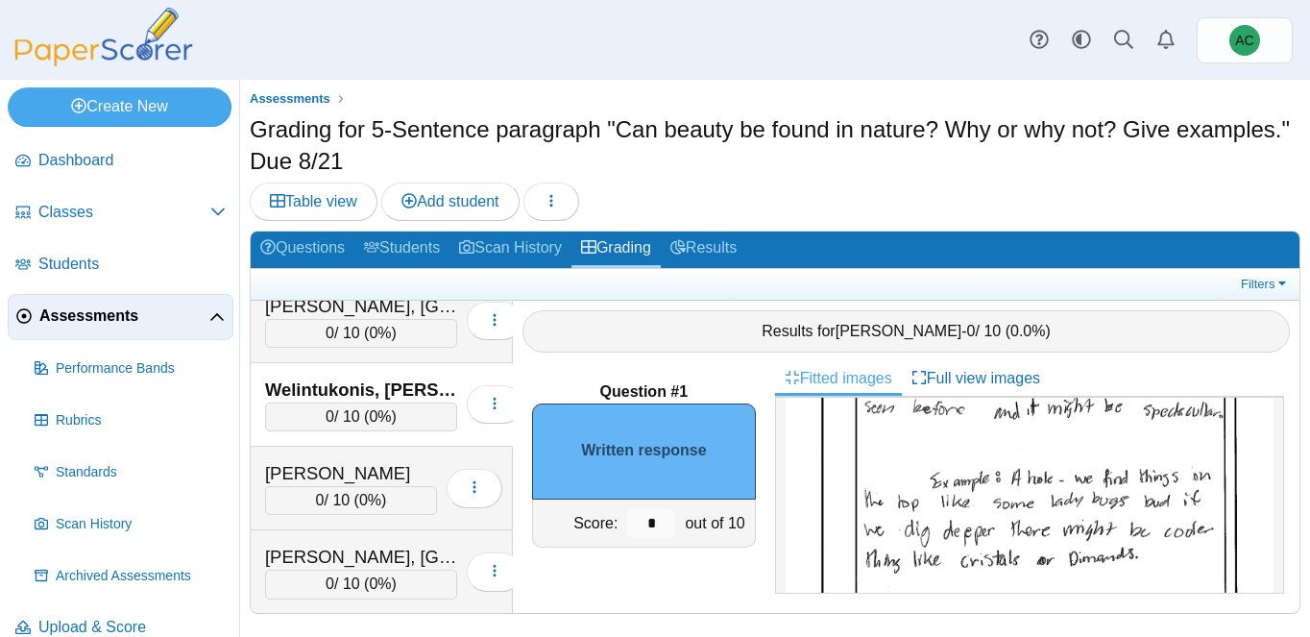
scroll to position [294, 0]
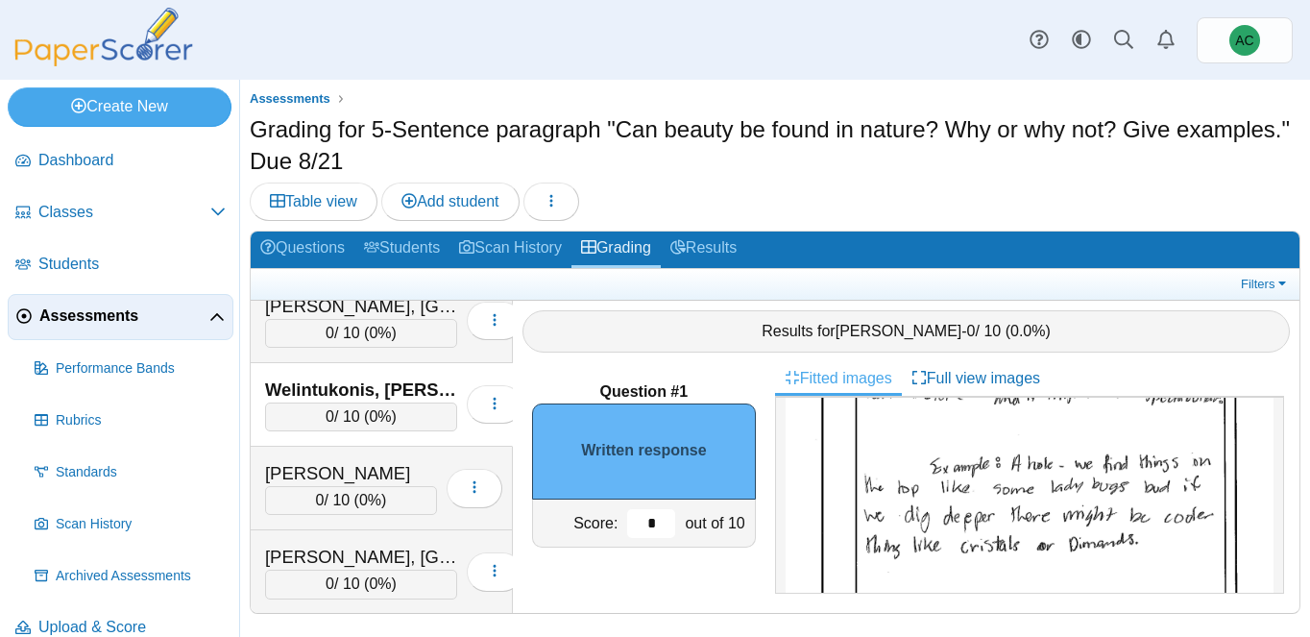
click at [664, 527] on input "*" at bounding box center [651, 523] width 48 height 29
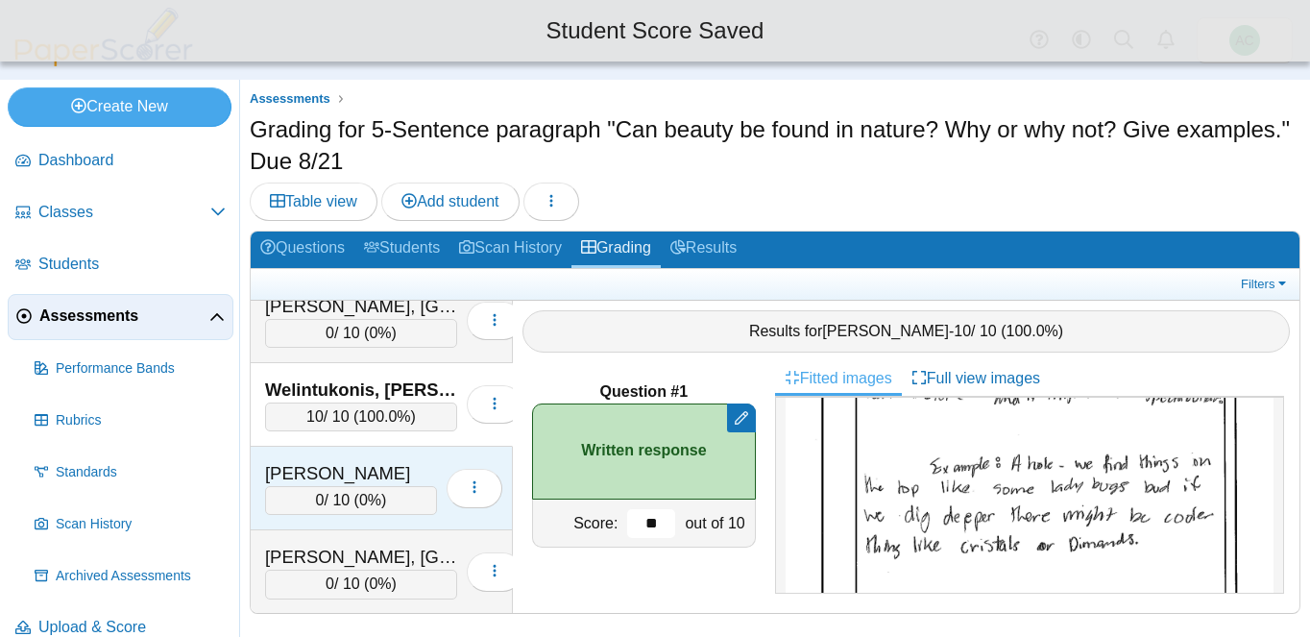
type input "**"
click at [337, 472] on div "Williams, Loyal" at bounding box center [351, 473] width 172 height 25
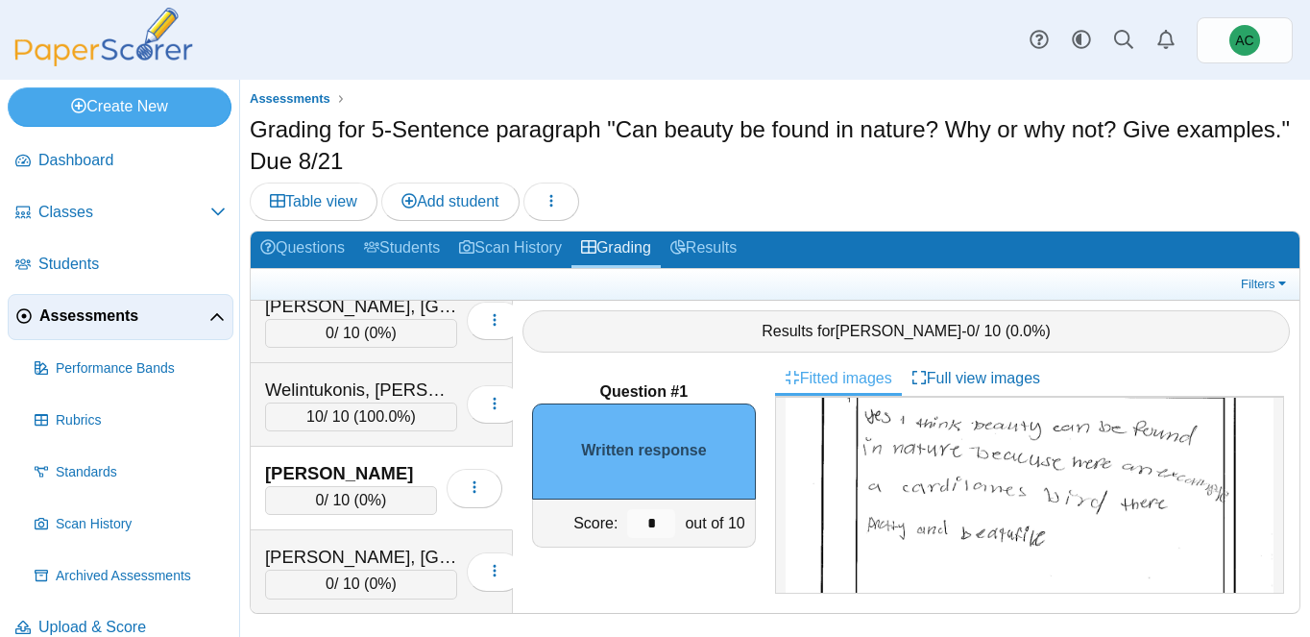
scroll to position [158, 0]
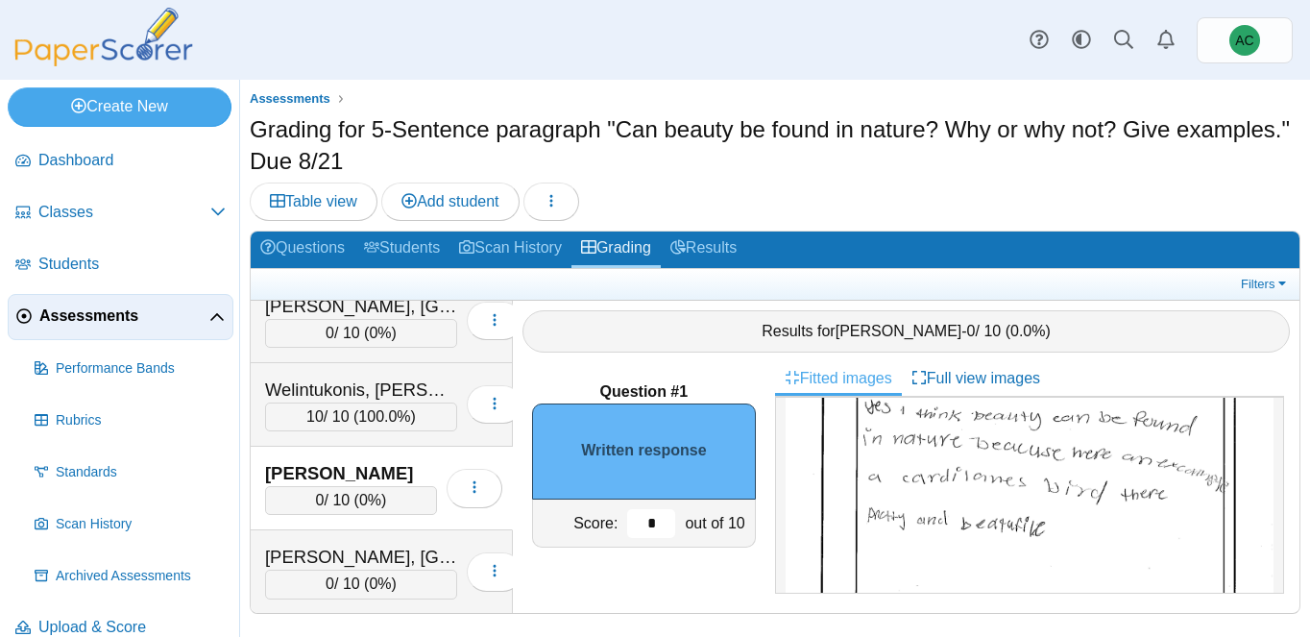
click at [663, 519] on input "*" at bounding box center [651, 523] width 48 height 29
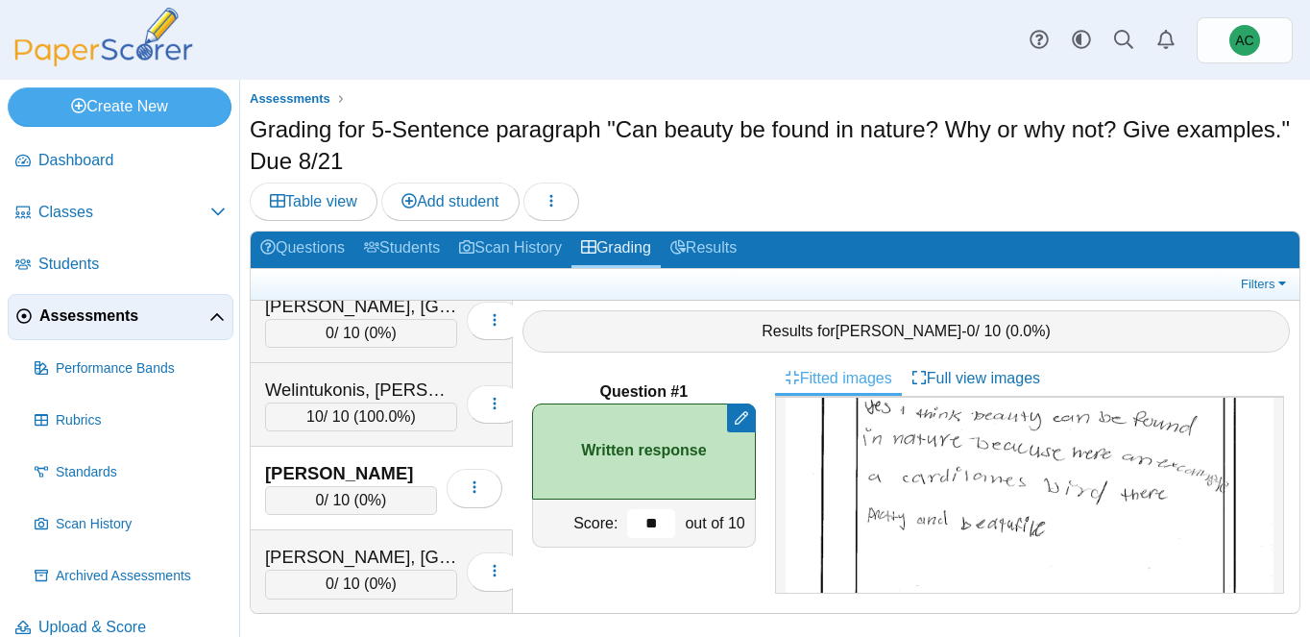
type input "**"
click at [299, 523] on div "Williams, Loyal 0 / 10 ( 0% ) Loading…" at bounding box center [382, 488] width 262 height 84
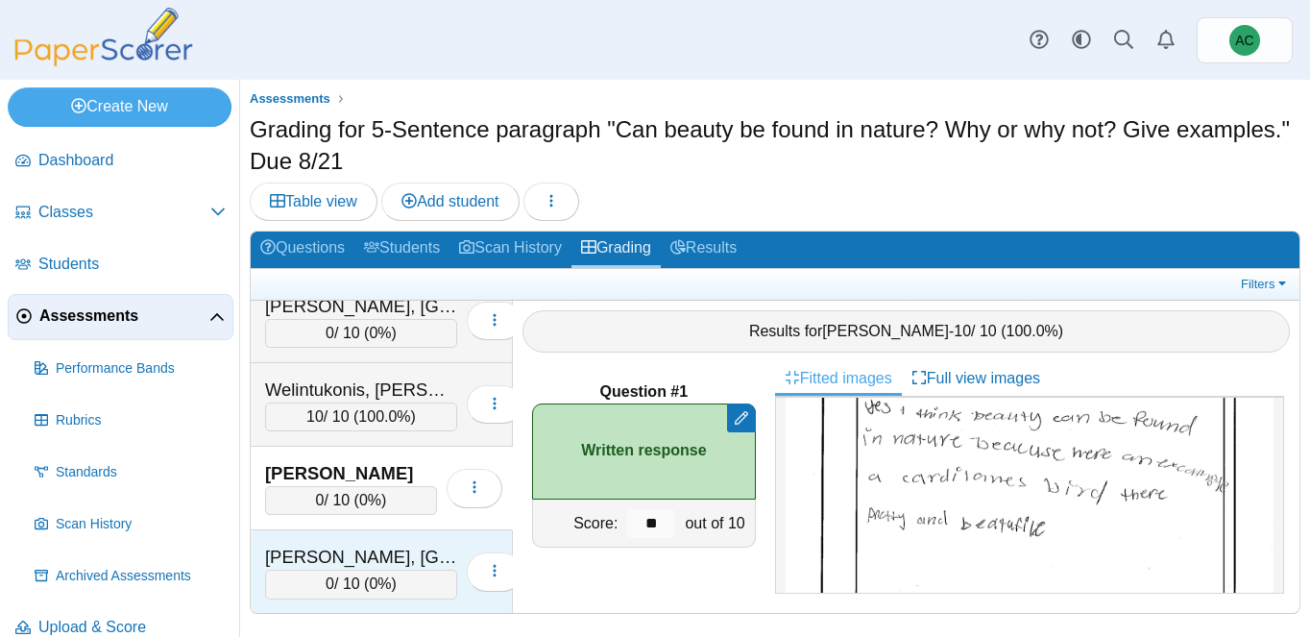
click at [294, 543] on div "Zuber, Brooklyn 0 / 10 ( 0% ) Loading…" at bounding box center [382, 571] width 262 height 83
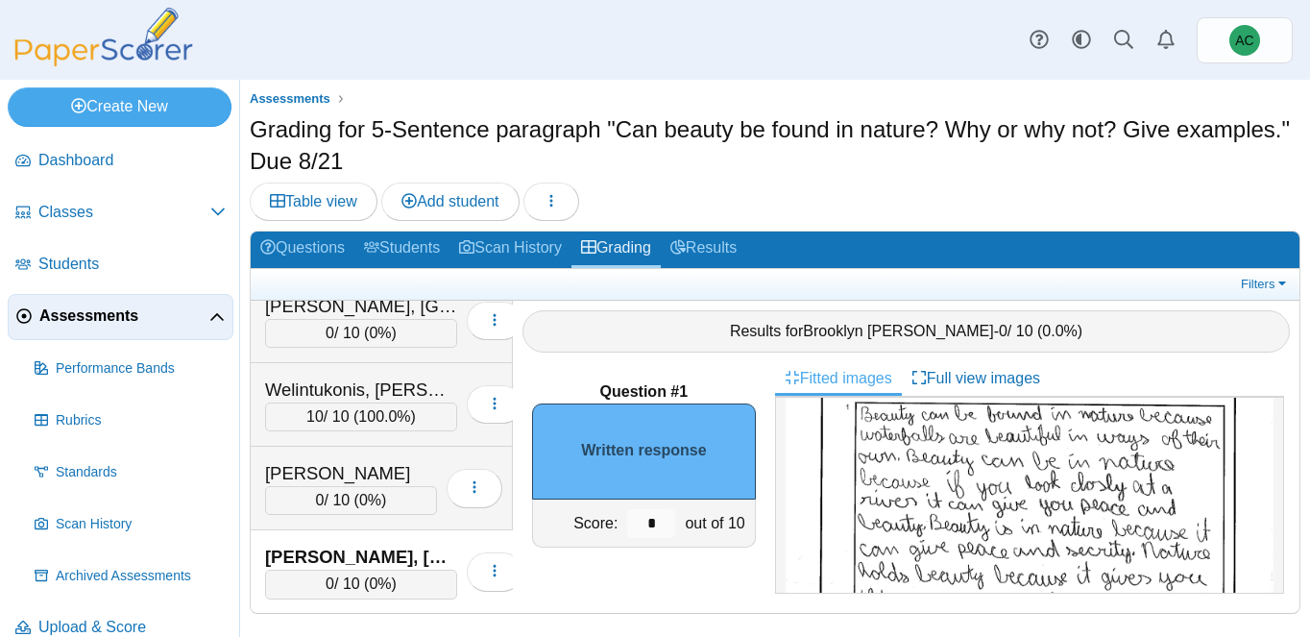
scroll to position [123, 0]
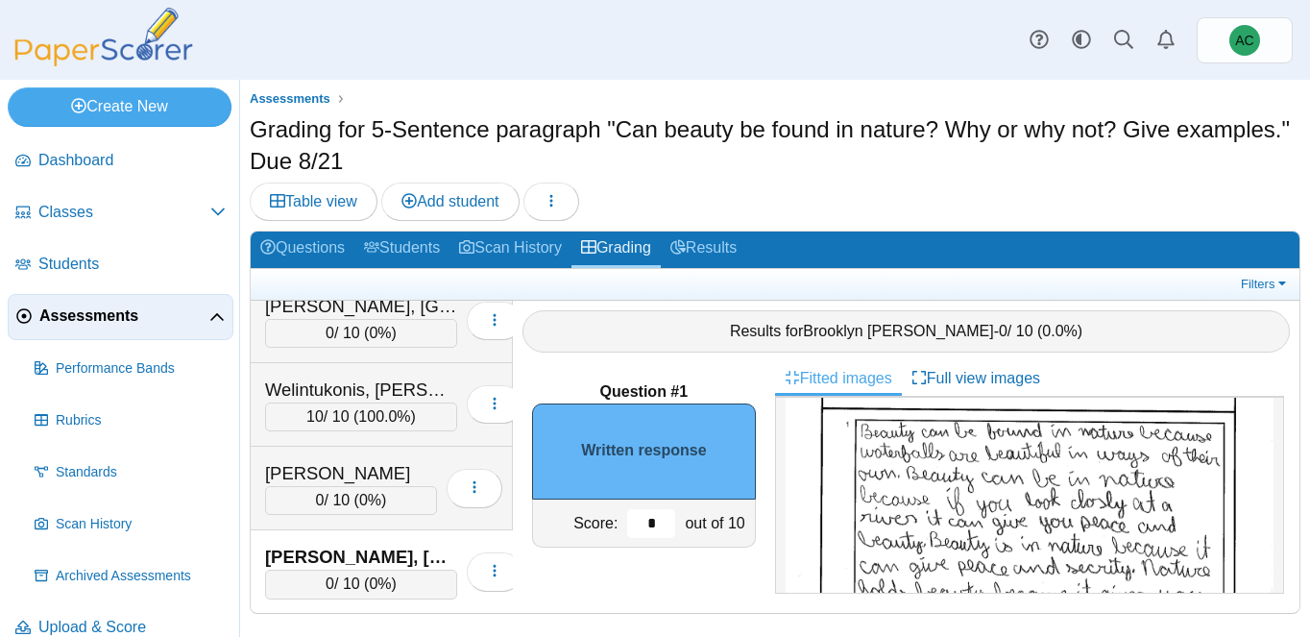
click at [662, 524] on input "*" at bounding box center [651, 523] width 48 height 29
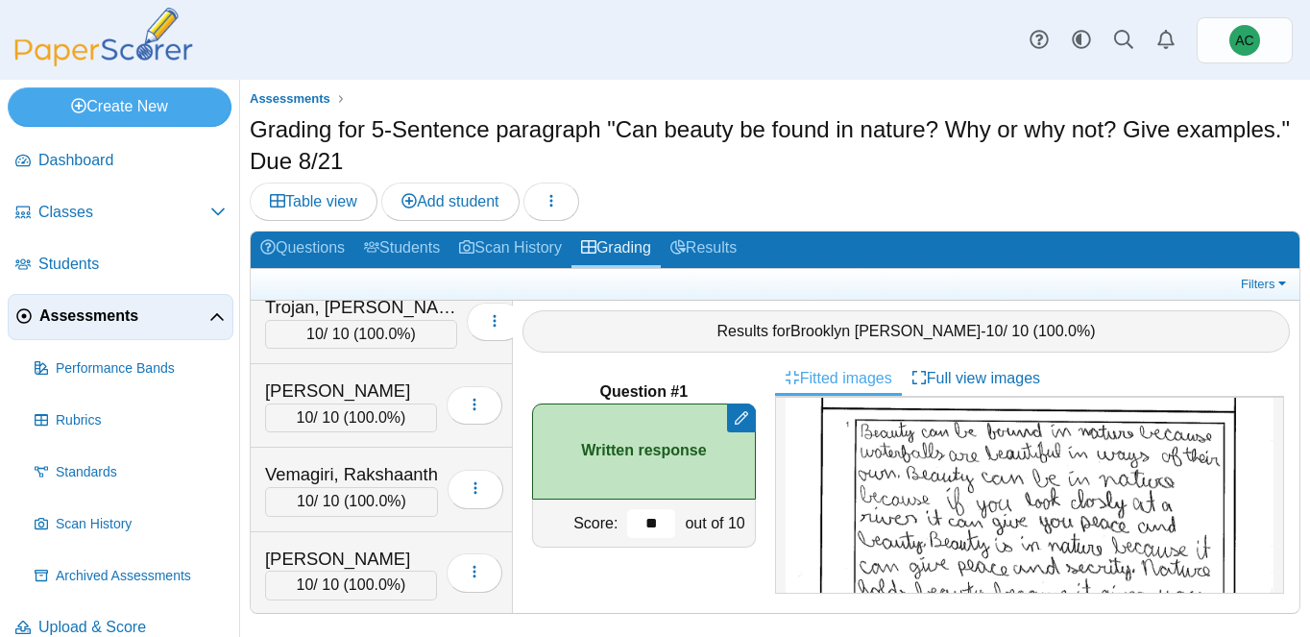
scroll to position [5827, 0]
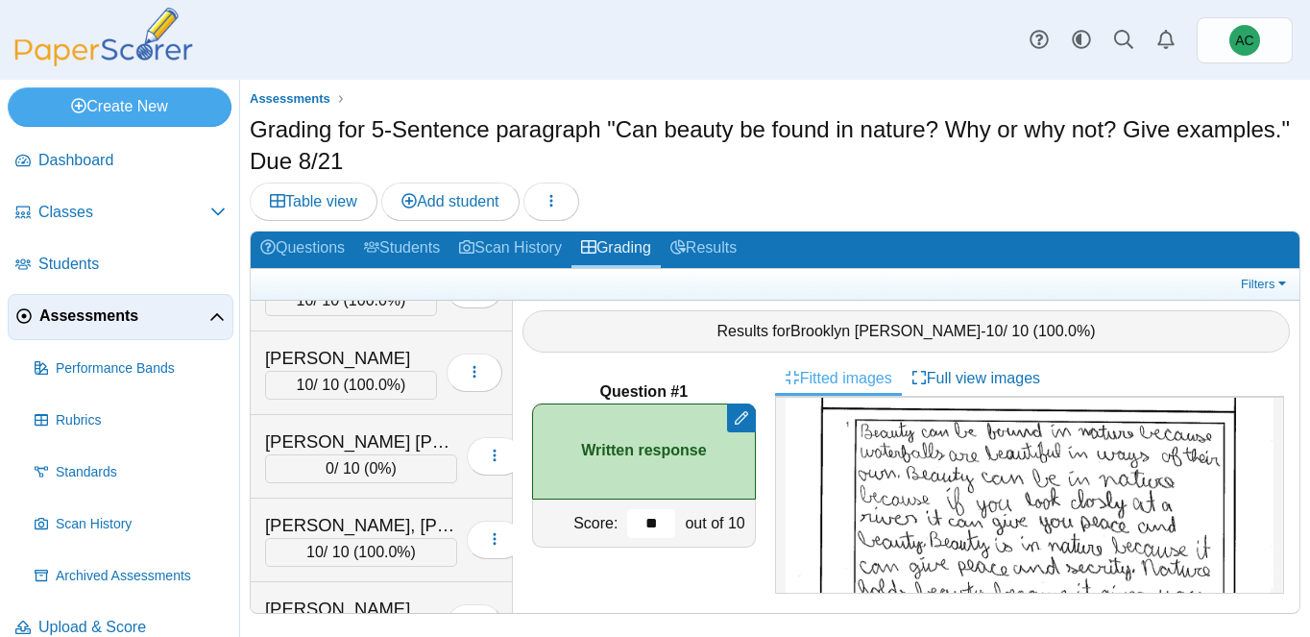
type input "**"
click at [84, 307] on span "Assessments" at bounding box center [124, 315] width 170 height 21
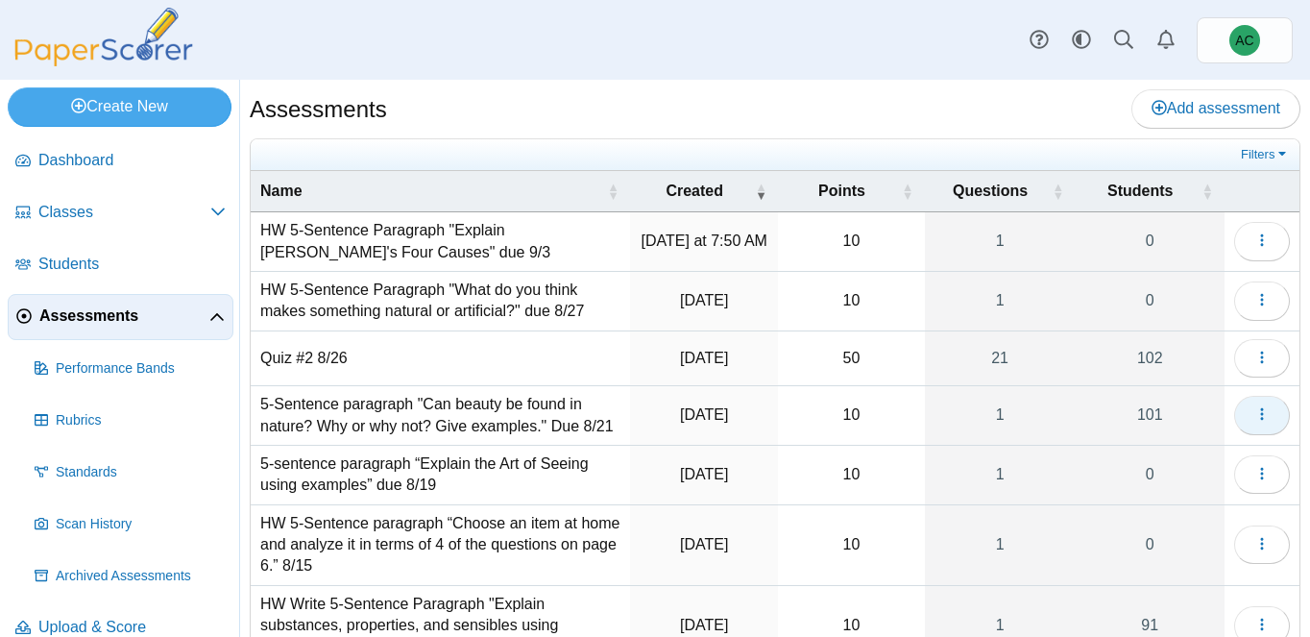
click at [1273, 406] on button "button" at bounding box center [1262, 415] width 56 height 38
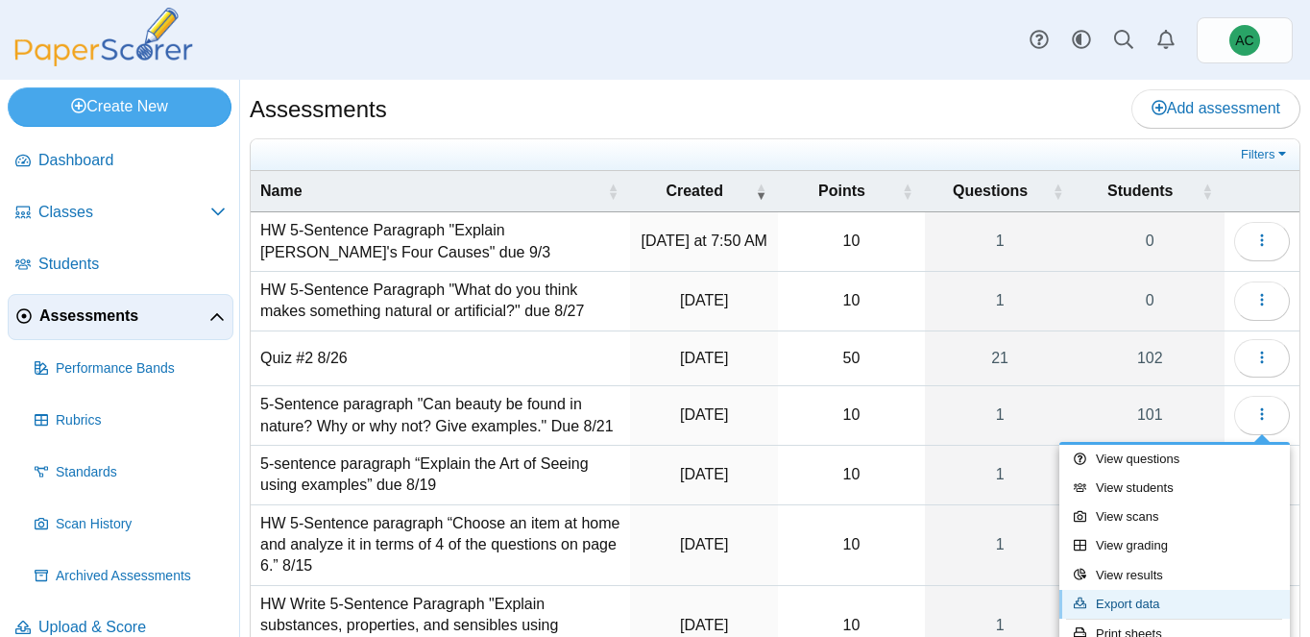
click at [1134, 601] on link "Export data" at bounding box center [1174, 604] width 230 height 29
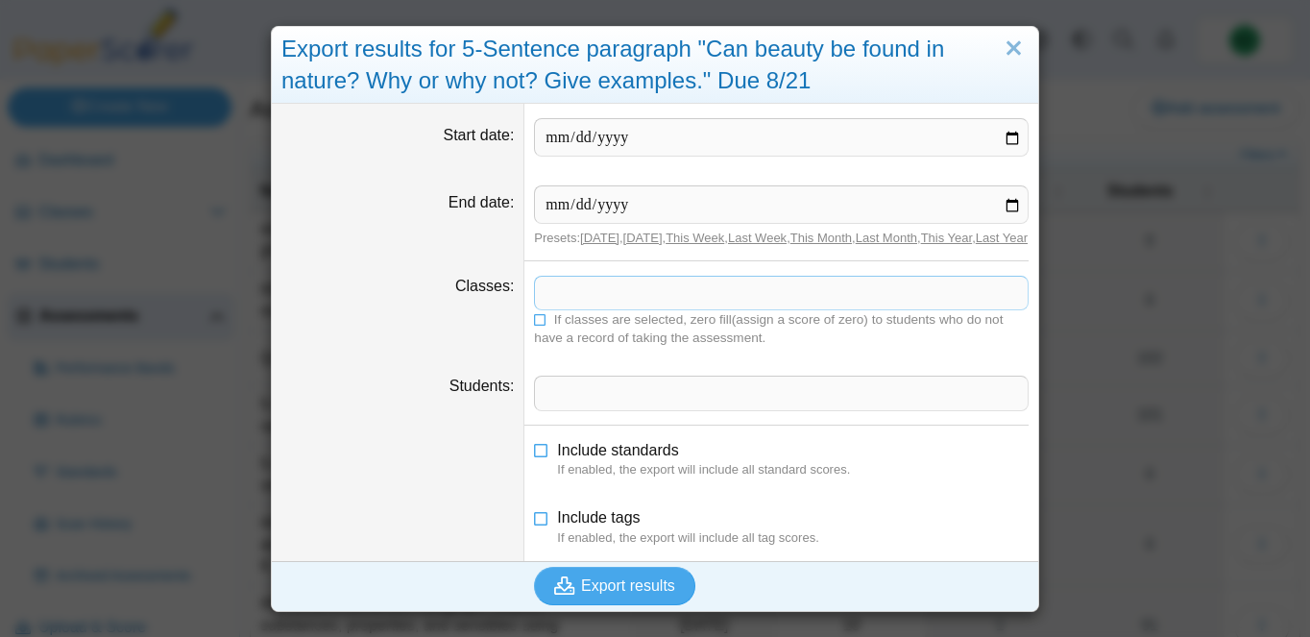
click at [568, 298] on span at bounding box center [781, 293] width 493 height 33
click at [617, 593] on span "Export results" at bounding box center [628, 585] width 94 height 16
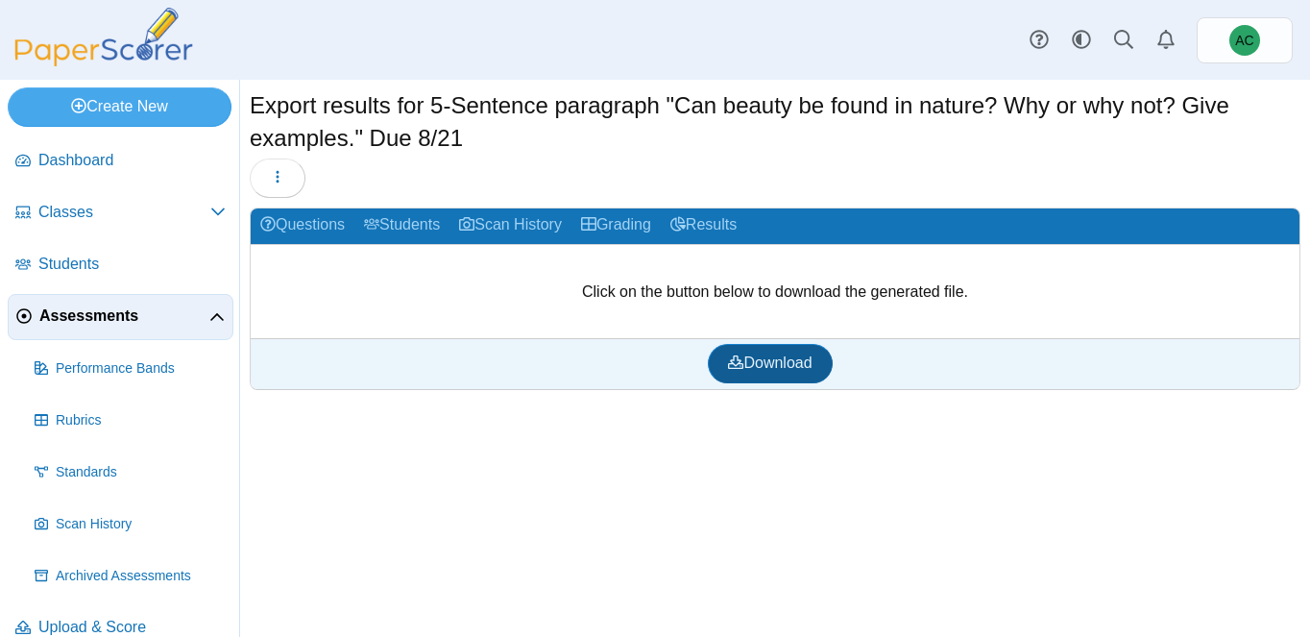
click at [769, 362] on span "Download" at bounding box center [770, 362] width 84 height 16
click at [87, 314] on span "Assessments" at bounding box center [124, 315] width 170 height 21
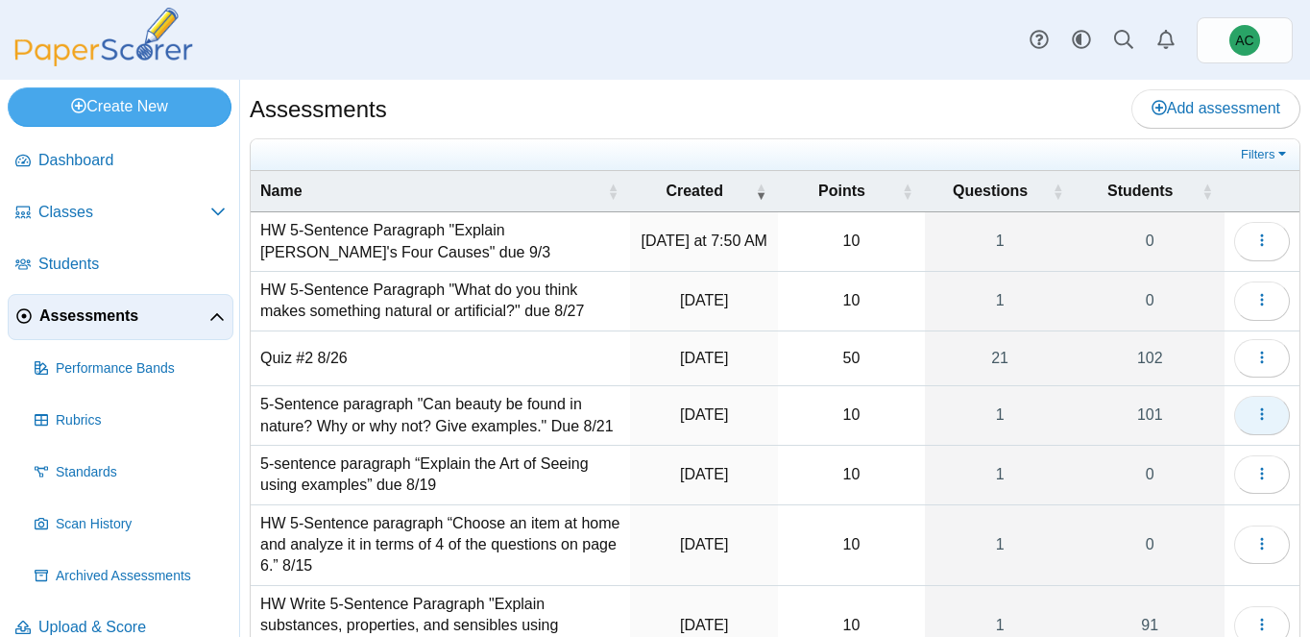
click at [1263, 408] on use "button" at bounding box center [1261, 414] width 3 height 12
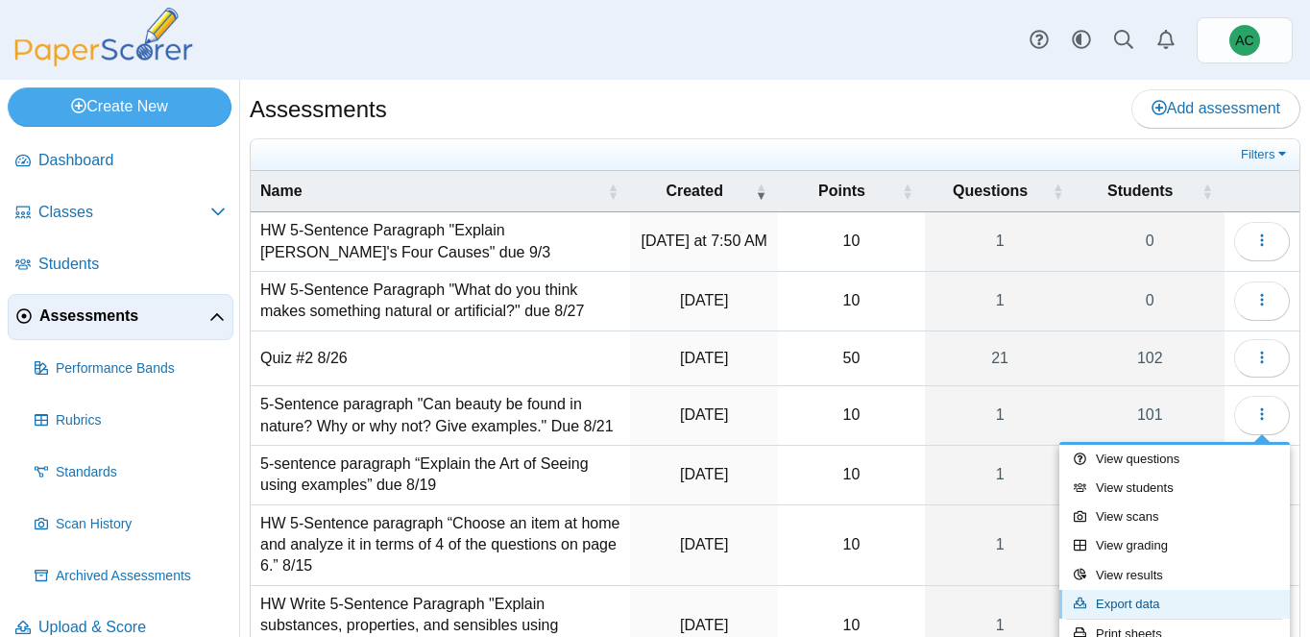
click at [1155, 596] on link "Export data" at bounding box center [1174, 604] width 230 height 29
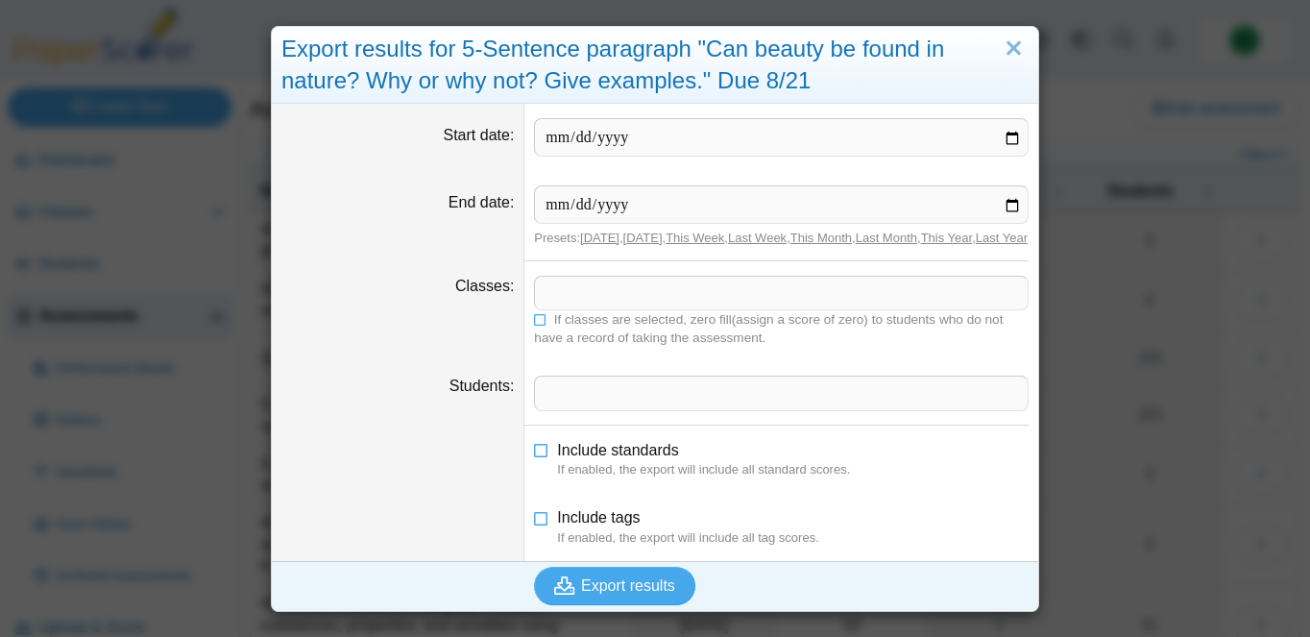
scroll to position [3, 0]
click at [627, 525] on span "Include tags" at bounding box center [598, 517] width 83 height 16
click at [613, 525] on span "Include tags" at bounding box center [598, 517] width 83 height 16
click at [598, 478] on dfn "If enabled, the export will include all standard scores." at bounding box center [792, 469] width 471 height 17
click at [575, 306] on span at bounding box center [781, 293] width 493 height 33
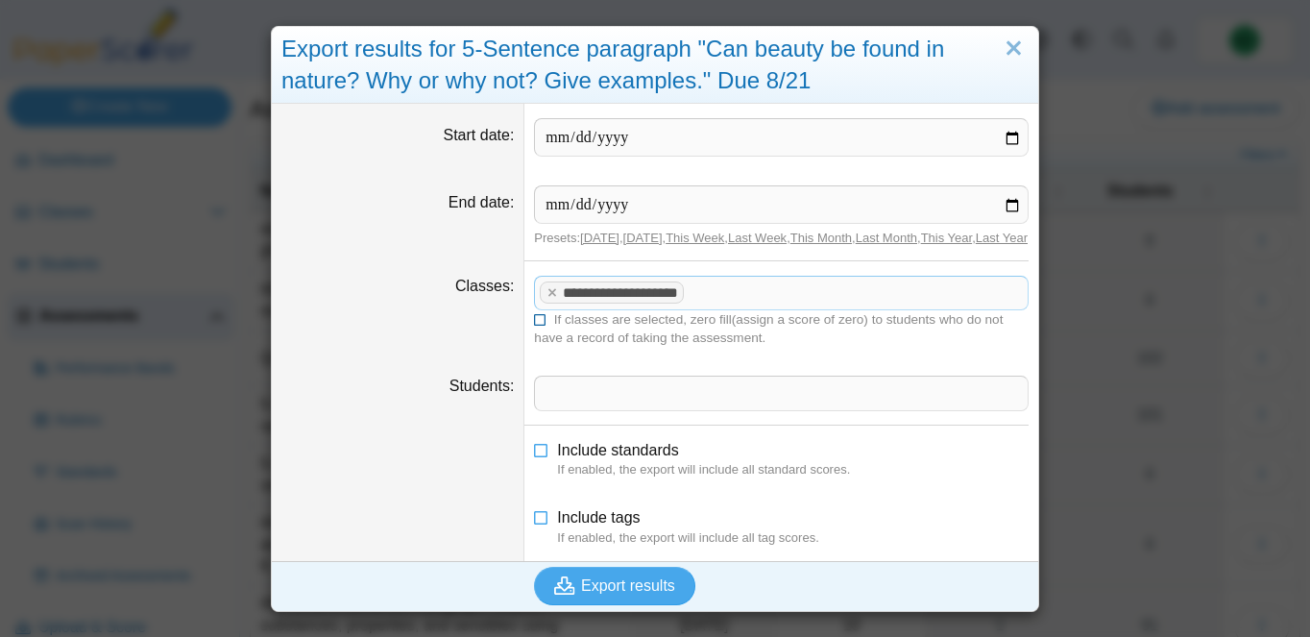
click at [540, 324] on icon at bounding box center [540, 318] width 13 height 12
click at [629, 593] on span "Export results" at bounding box center [628, 585] width 94 height 16
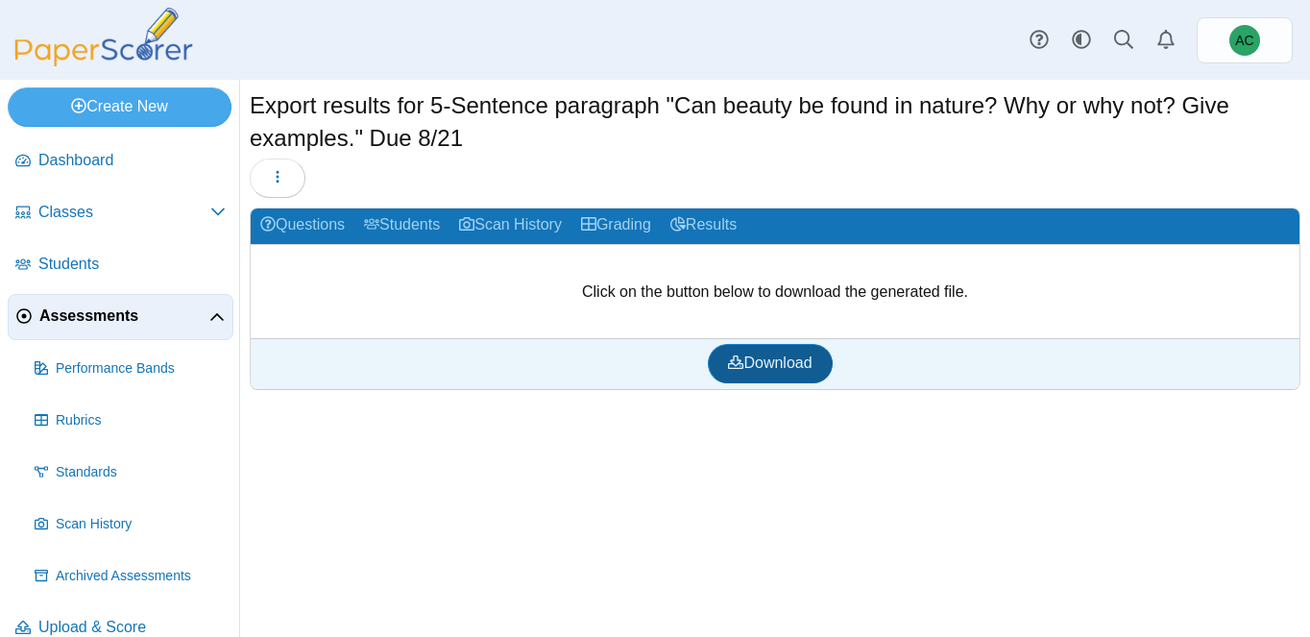
click at [790, 357] on span "Download" at bounding box center [770, 362] width 84 height 16
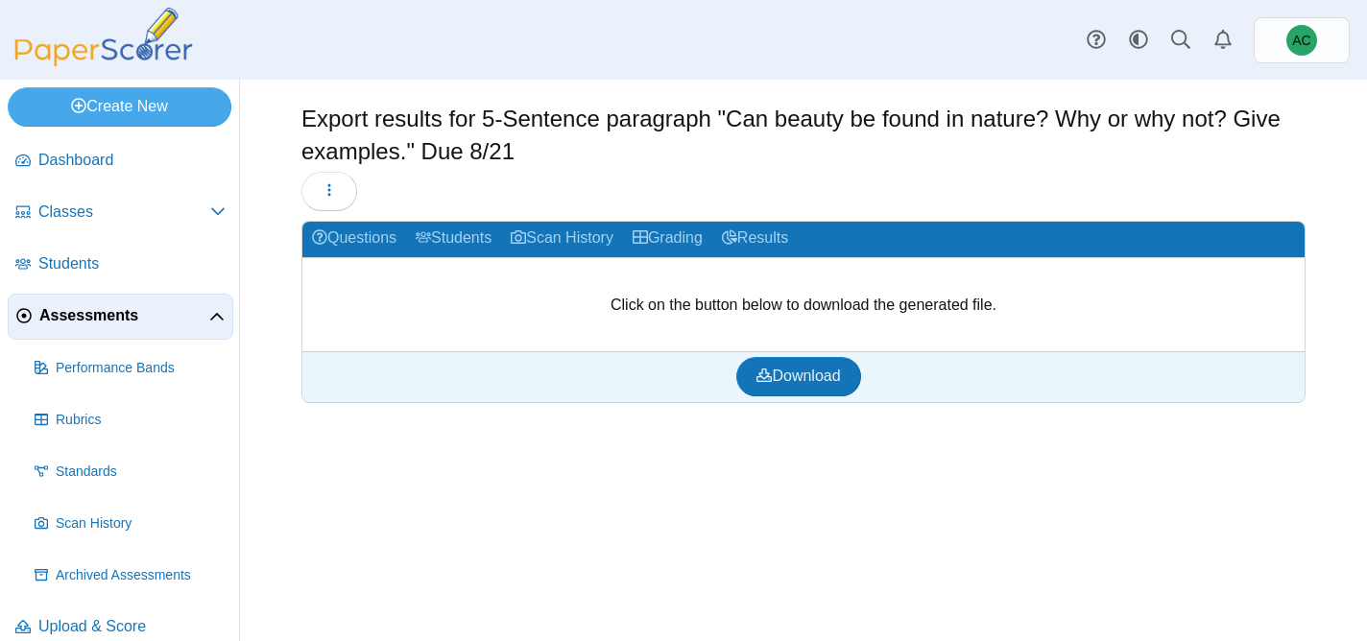
click at [75, 322] on span "Assessments" at bounding box center [124, 315] width 170 height 21
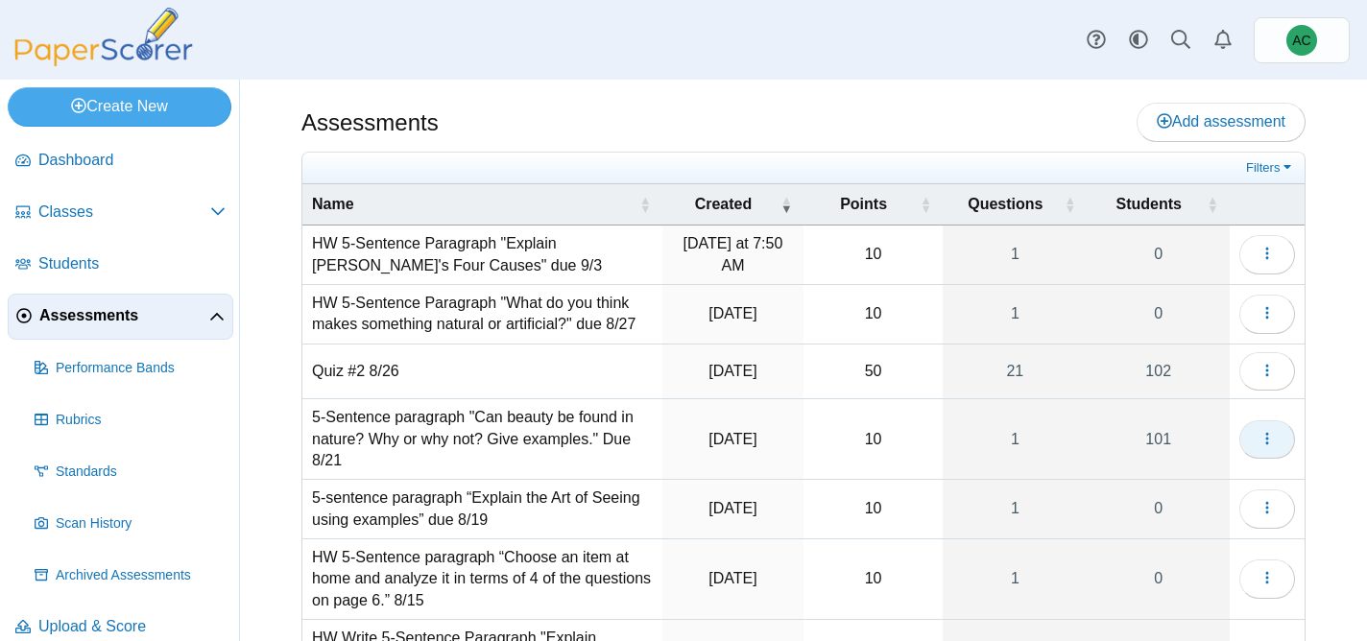
click at [1263, 442] on icon "button" at bounding box center [1267, 438] width 15 height 15
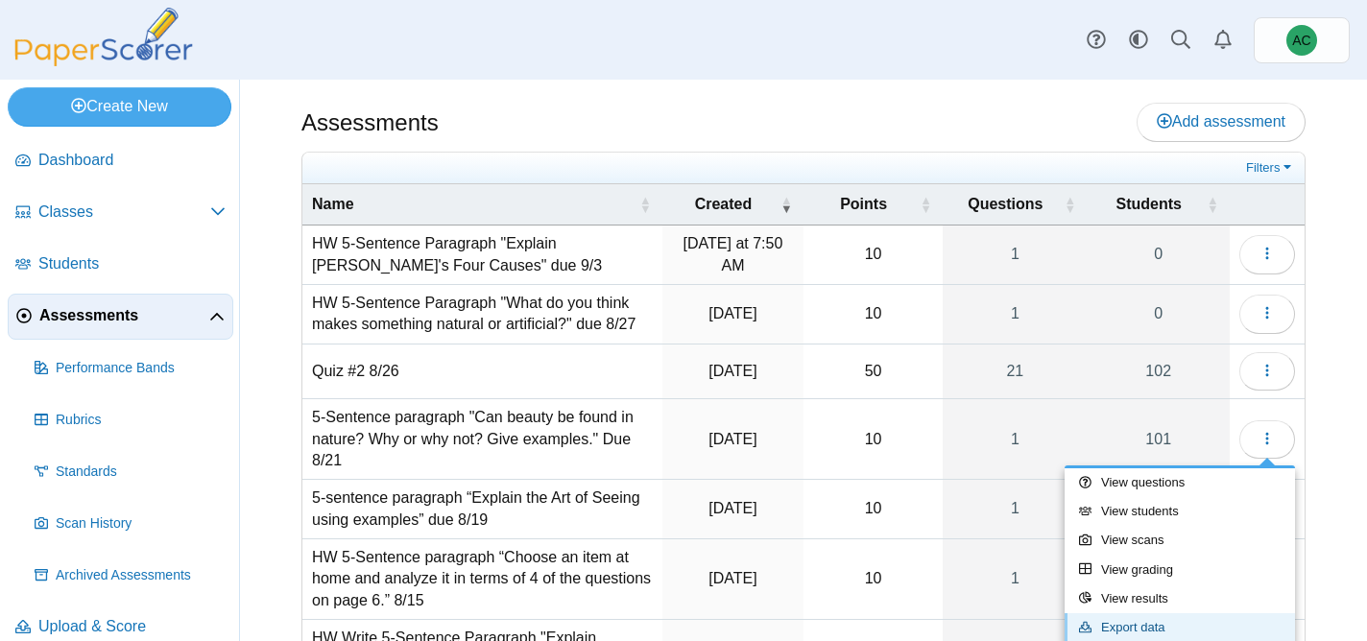
click at [1156, 615] on link "Export data" at bounding box center [1180, 628] width 230 height 29
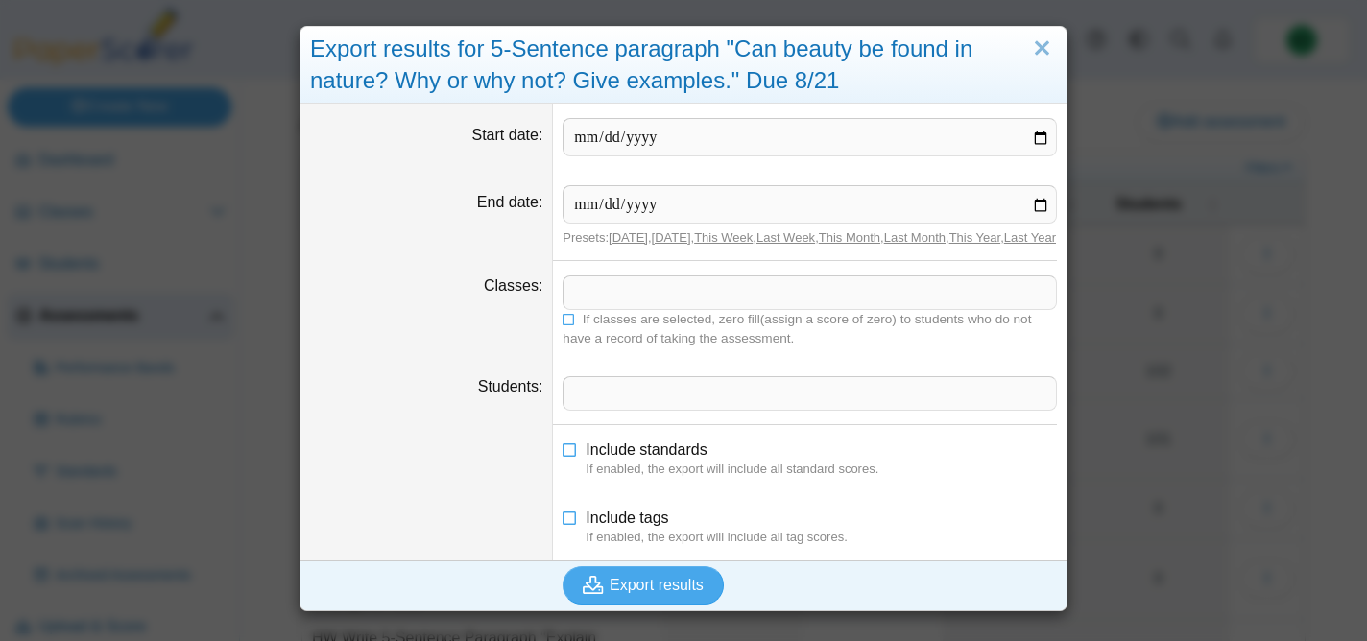
click at [606, 308] on span at bounding box center [810, 293] width 493 height 33
click at [572, 324] on icon at bounding box center [569, 318] width 13 height 12
click at [639, 586] on button "Export results" at bounding box center [643, 585] width 161 height 38
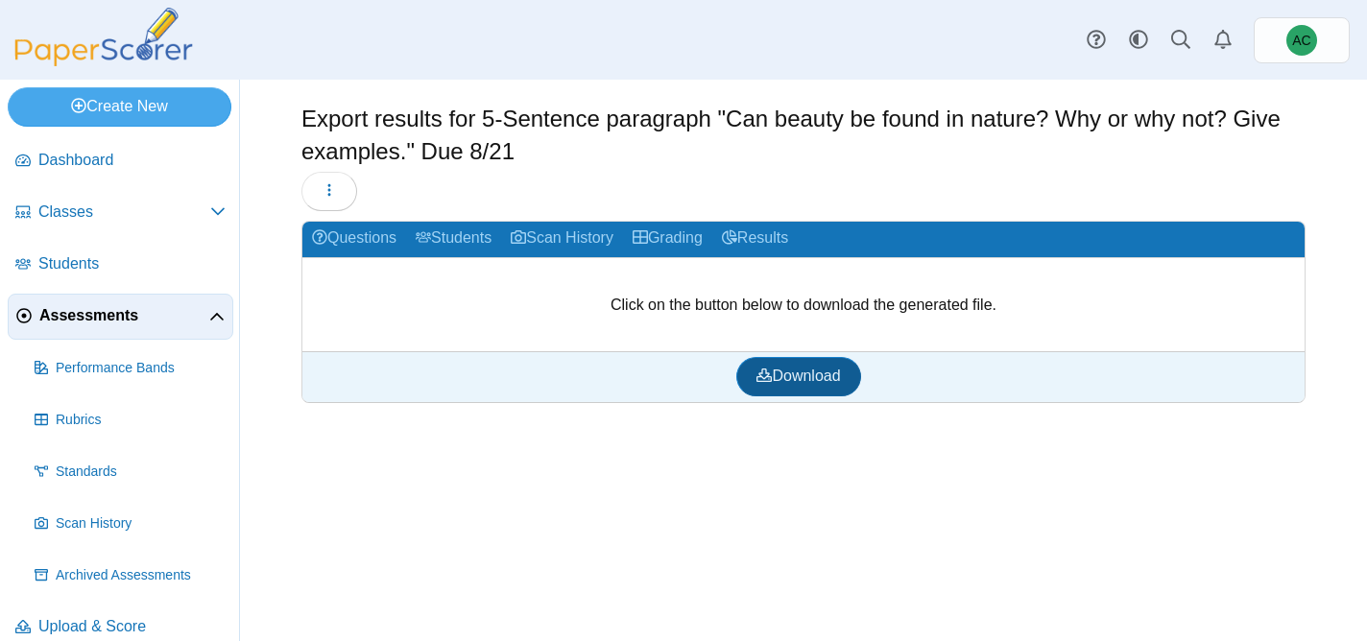
click at [827, 362] on link "Download" at bounding box center [798, 376] width 124 height 38
click at [43, 209] on span "Classes" at bounding box center [124, 212] width 172 height 21
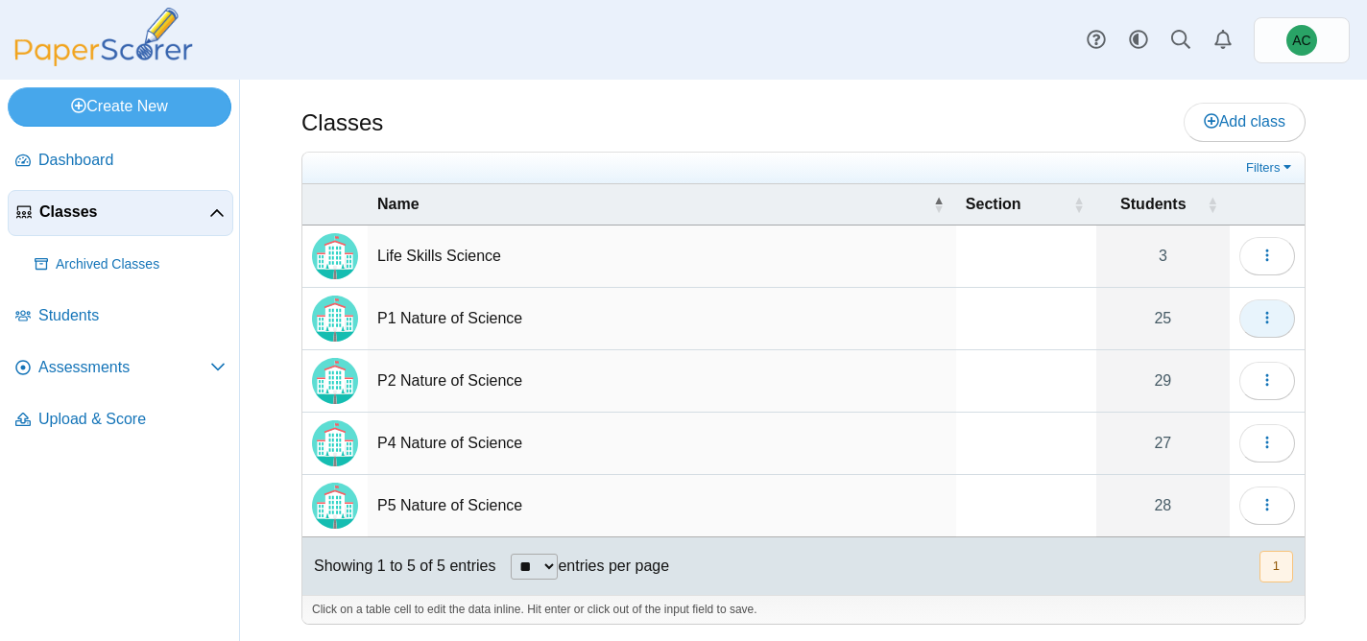
click at [1268, 316] on icon "button" at bounding box center [1267, 317] width 15 height 15
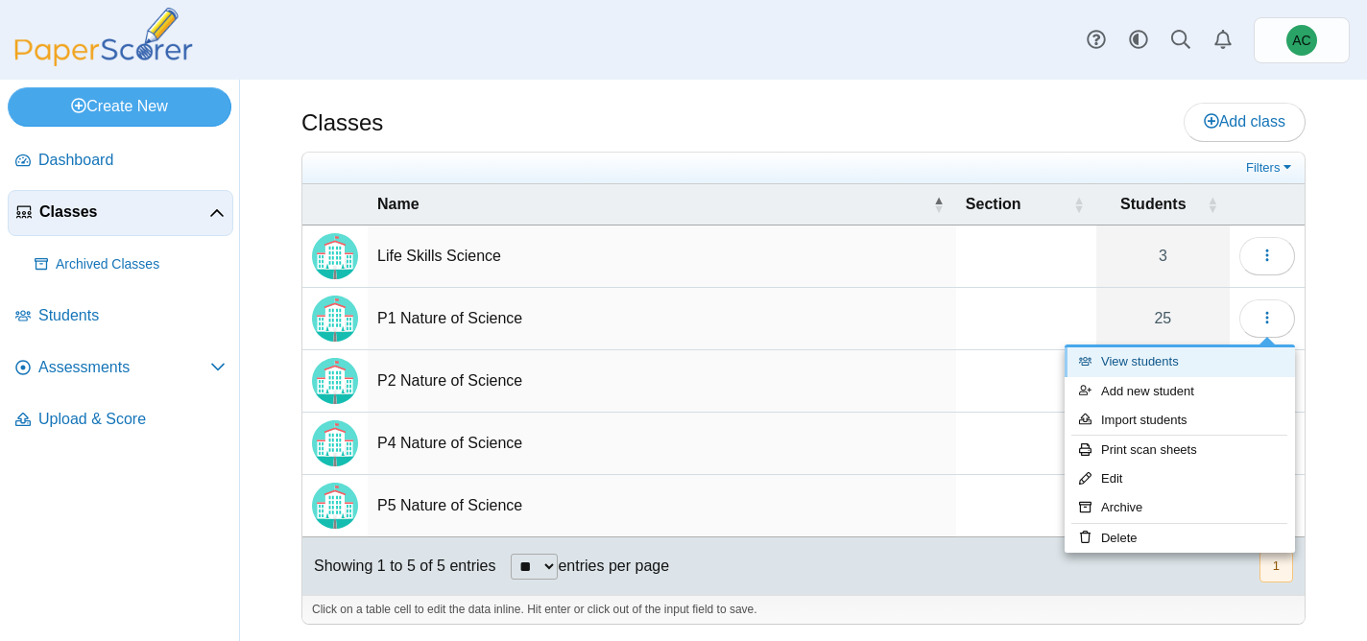
click at [1148, 369] on link "View students" at bounding box center [1180, 362] width 230 height 29
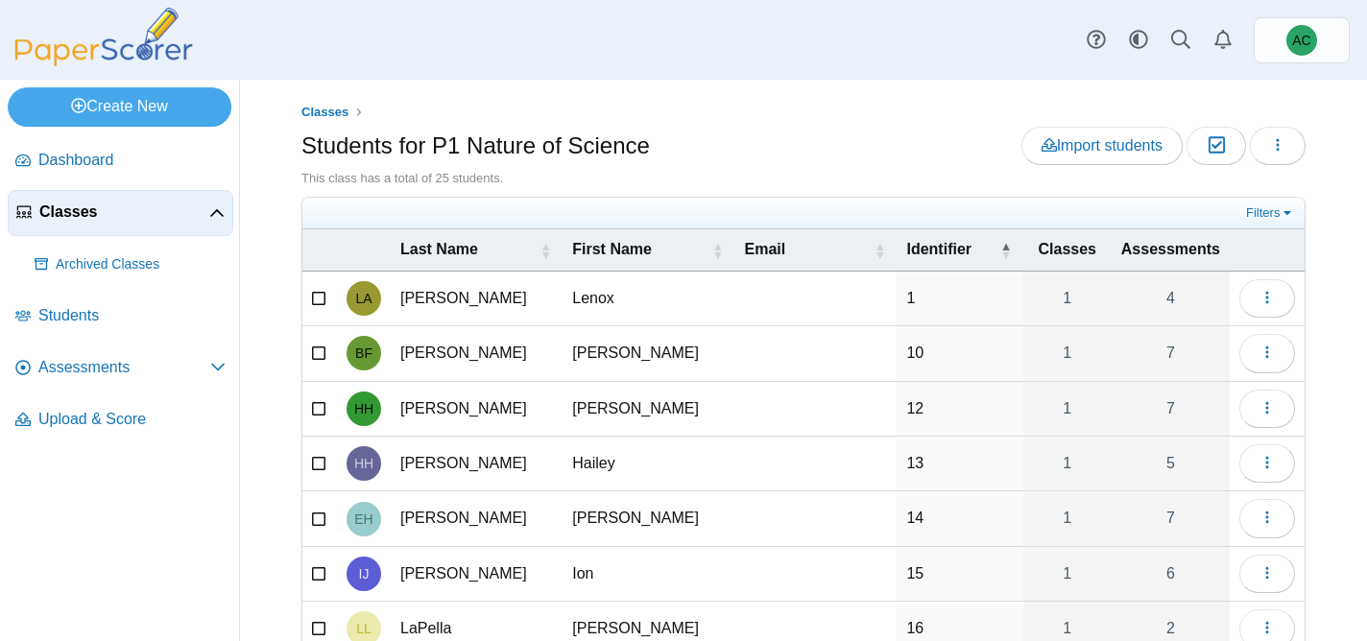
click at [65, 222] on span "Classes" at bounding box center [124, 212] width 170 height 21
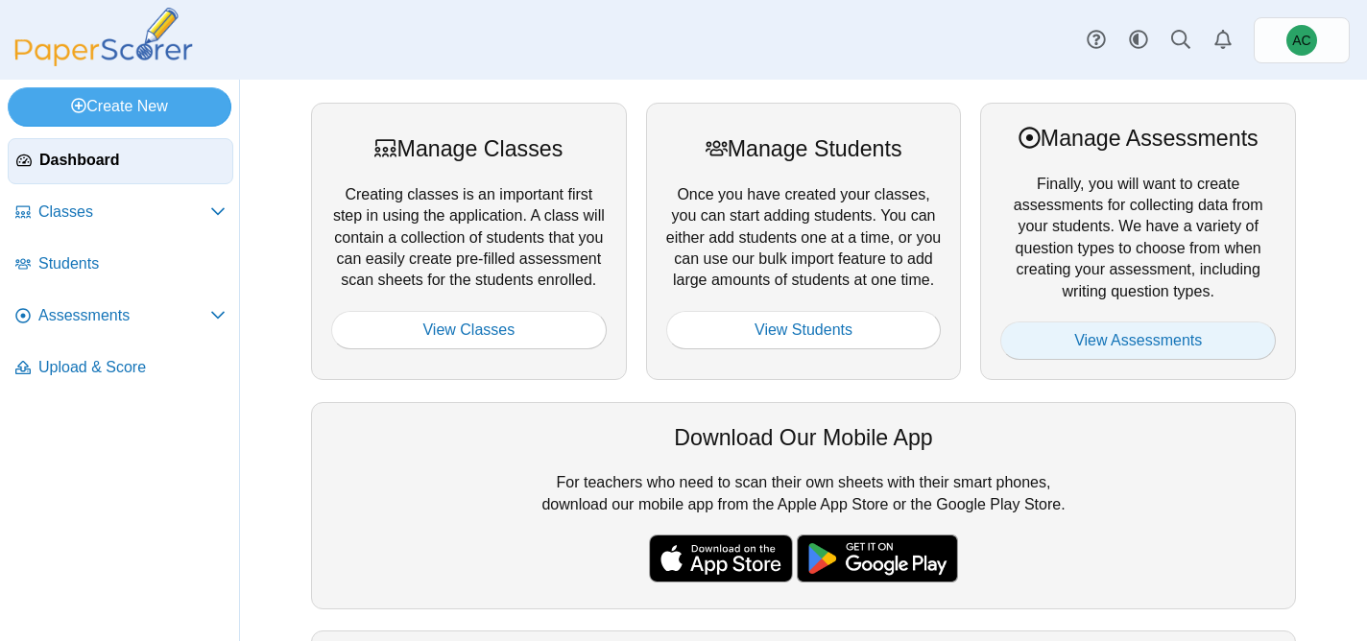
click at [1075, 332] on link "View Assessments" at bounding box center [1138, 341] width 276 height 38
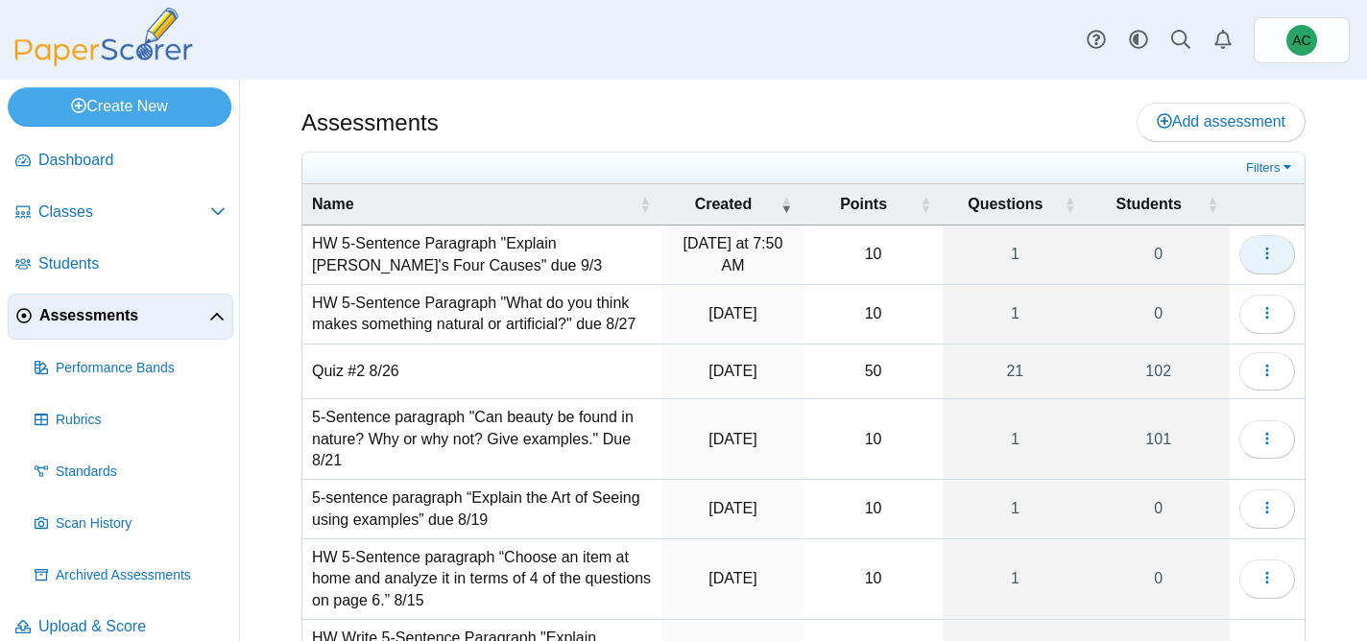
click at [1284, 239] on button "button" at bounding box center [1268, 254] width 56 height 38
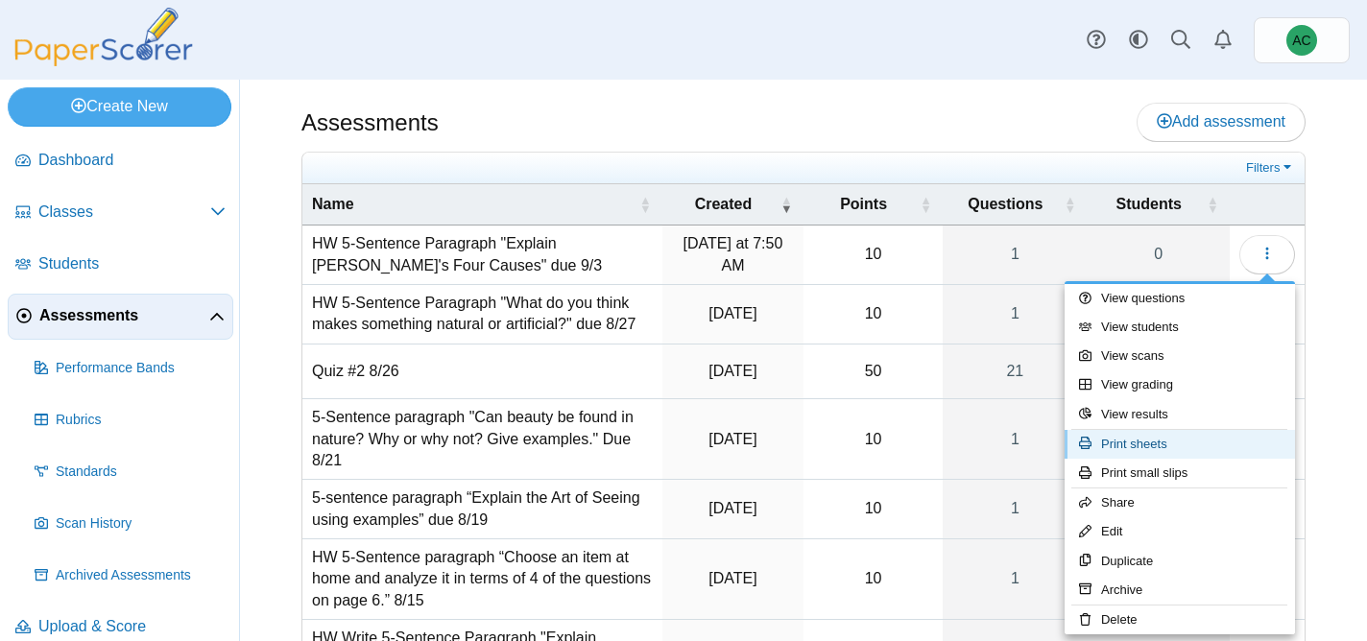
click at [1136, 449] on link "Print sheets" at bounding box center [1180, 444] width 230 height 29
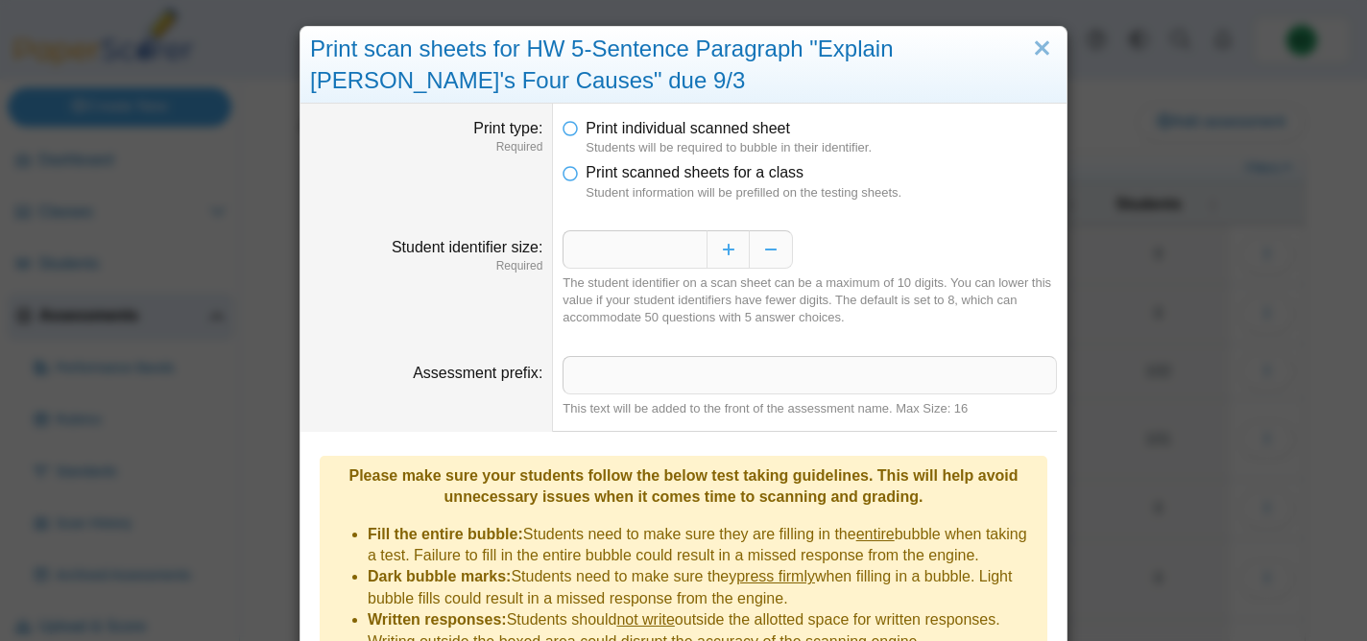
click at [687, 184] on dfn "Student information will be prefilled on the testing sheets." at bounding box center [821, 192] width 471 height 17
click at [599, 177] on span "Print scanned sheets for a class" at bounding box center [695, 172] width 218 height 16
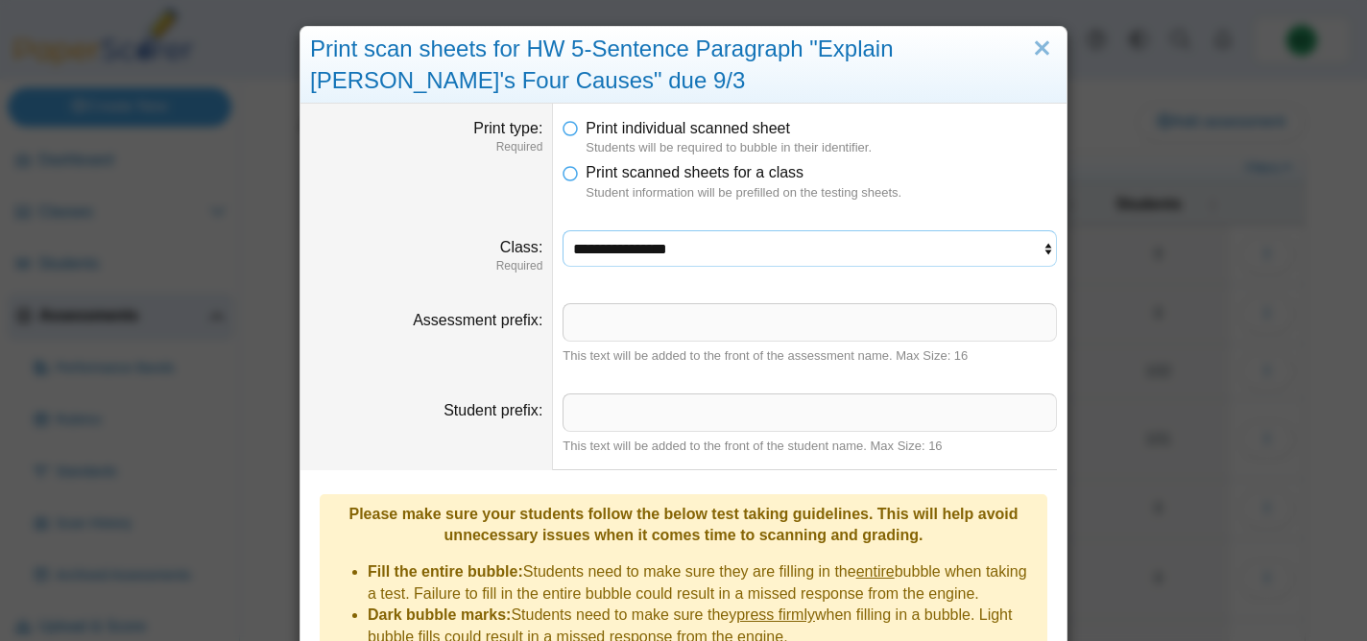
click at [630, 253] on select "**********" at bounding box center [810, 248] width 494 height 36
click at [563, 230] on select "**********" at bounding box center [810, 248] width 494 height 36
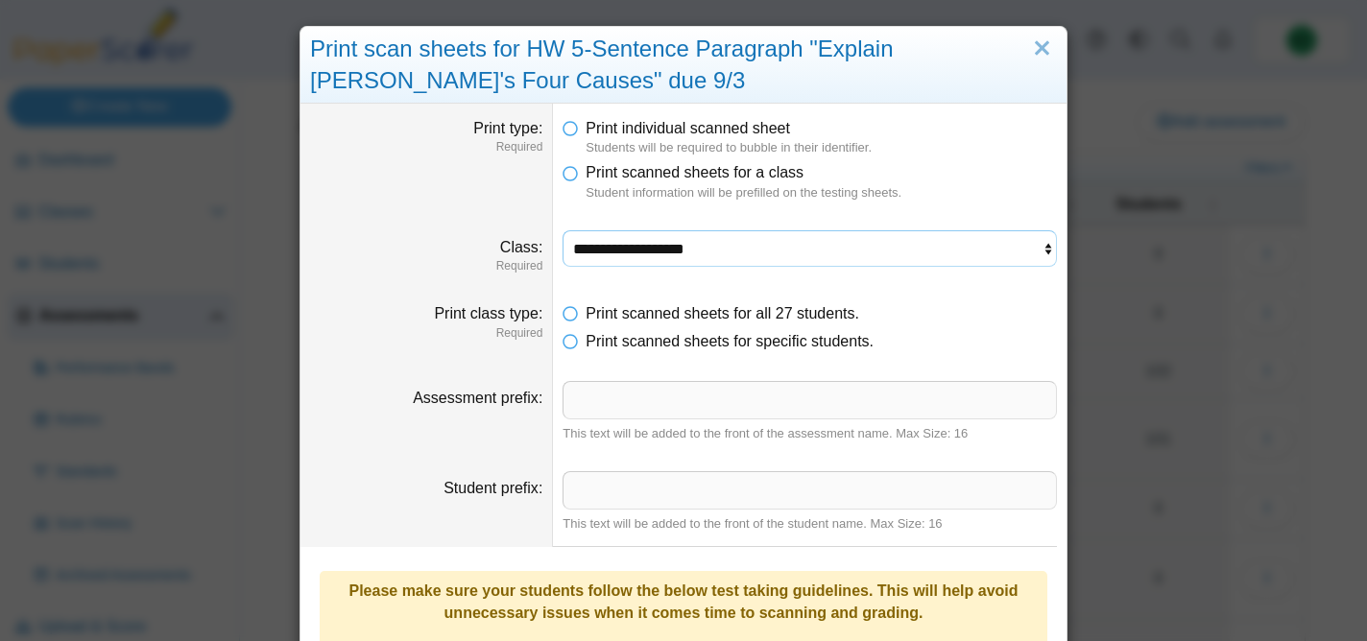
scroll to position [361, 0]
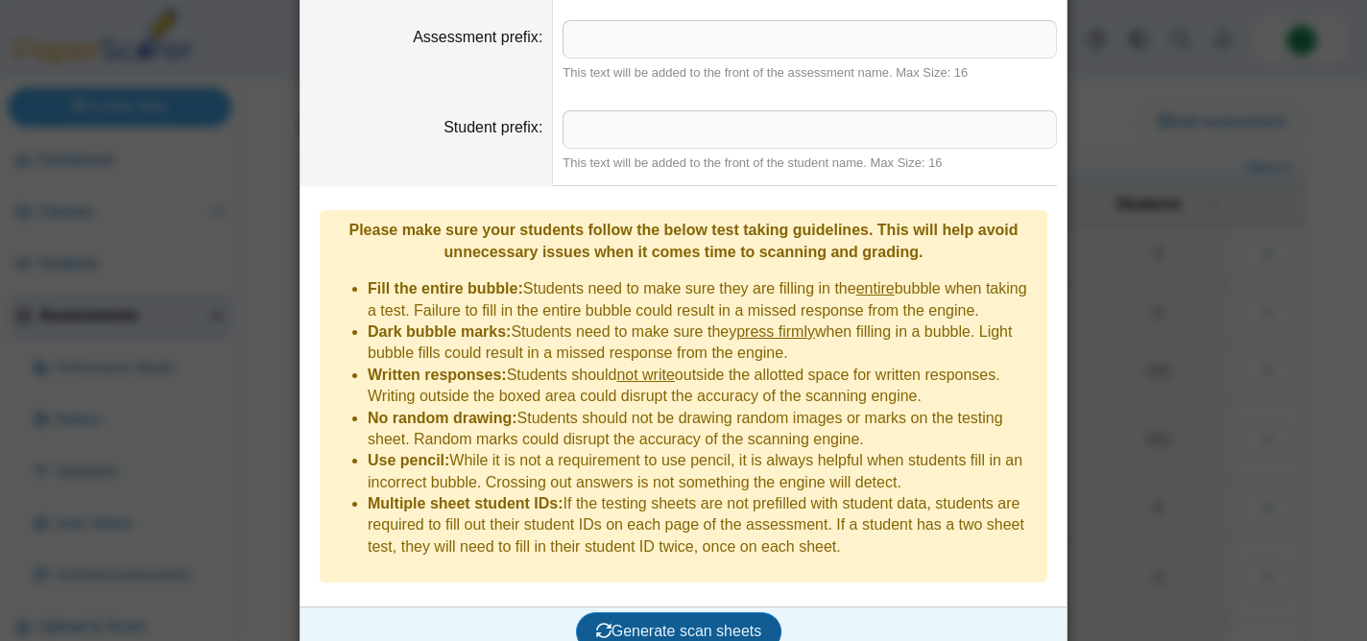
click at [657, 623] on span "Generate scan sheets" at bounding box center [679, 631] width 166 height 16
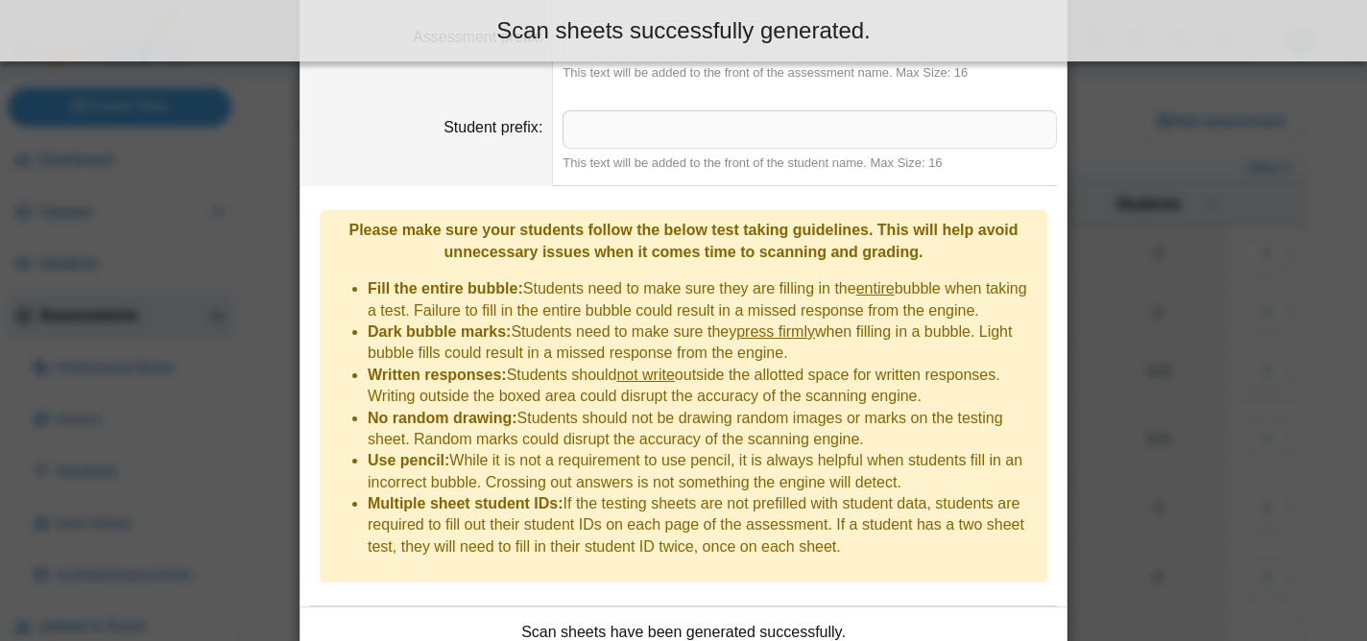
scroll to position [516, 0]
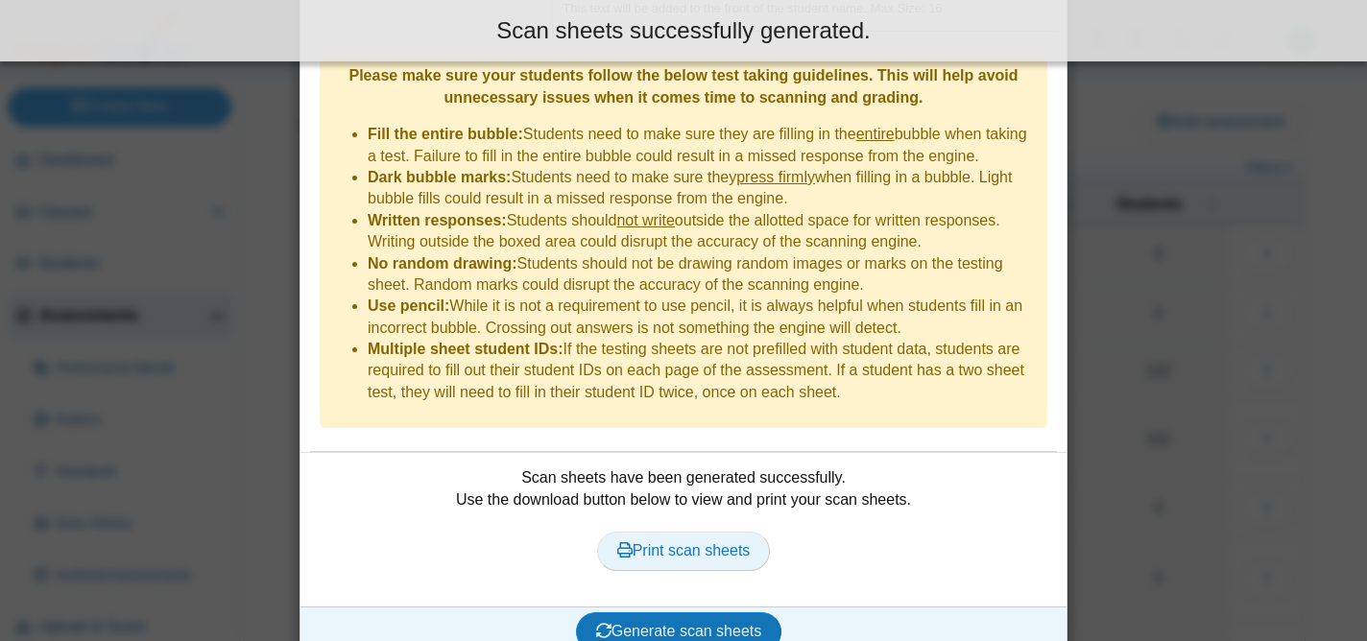
click at [632, 542] on span "Print scan sheets" at bounding box center [683, 550] width 133 height 16
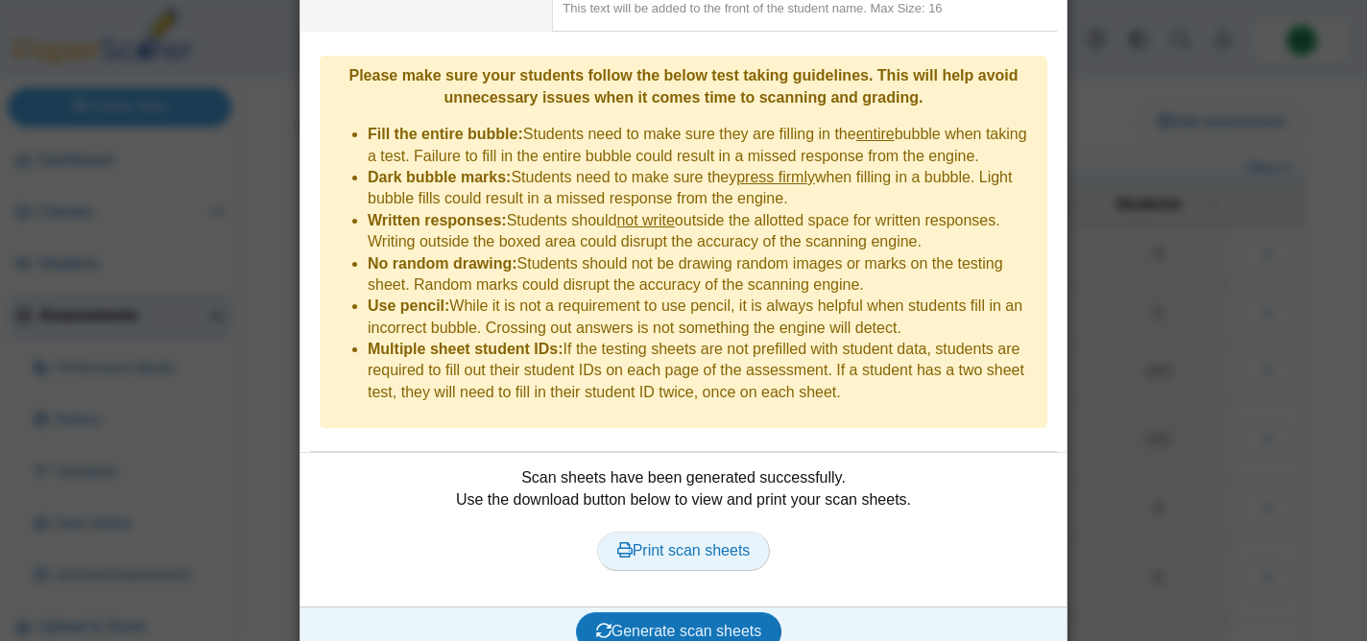
scroll to position [0, 0]
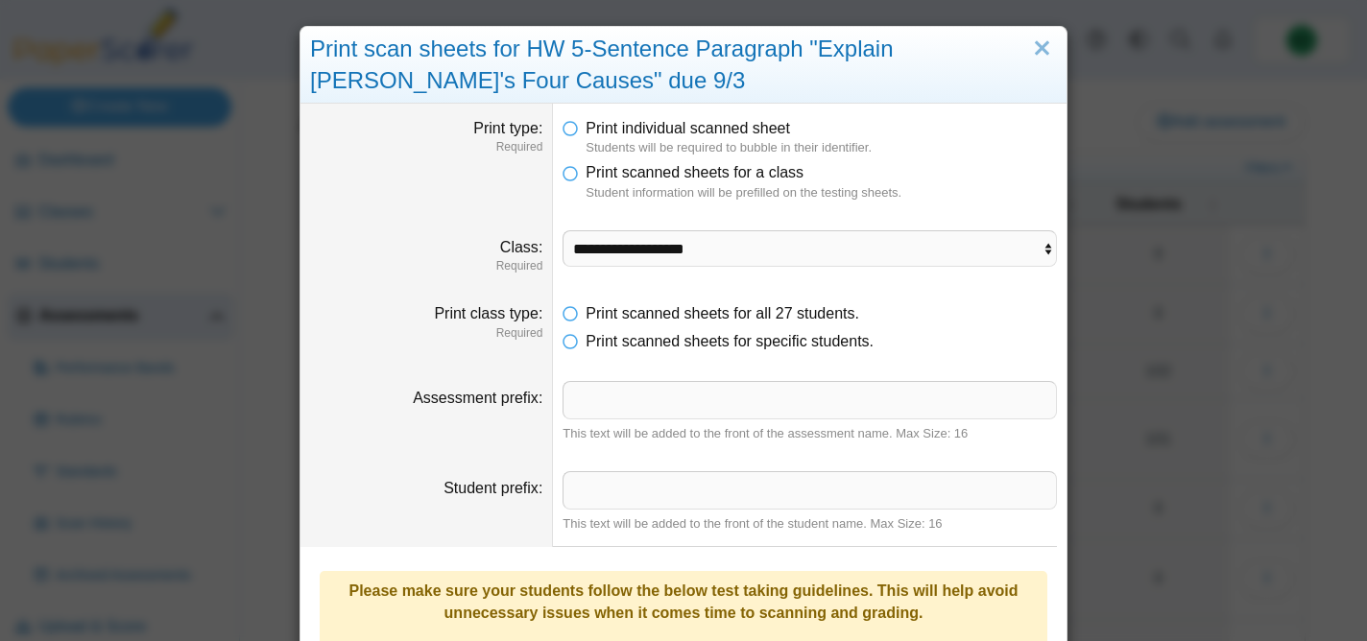
click at [639, 227] on dd "**********" at bounding box center [810, 252] width 514 height 73
click at [629, 240] on select "**********" at bounding box center [810, 248] width 494 height 36
select select "**********"
click at [563, 230] on select "**********" at bounding box center [810, 248] width 494 height 36
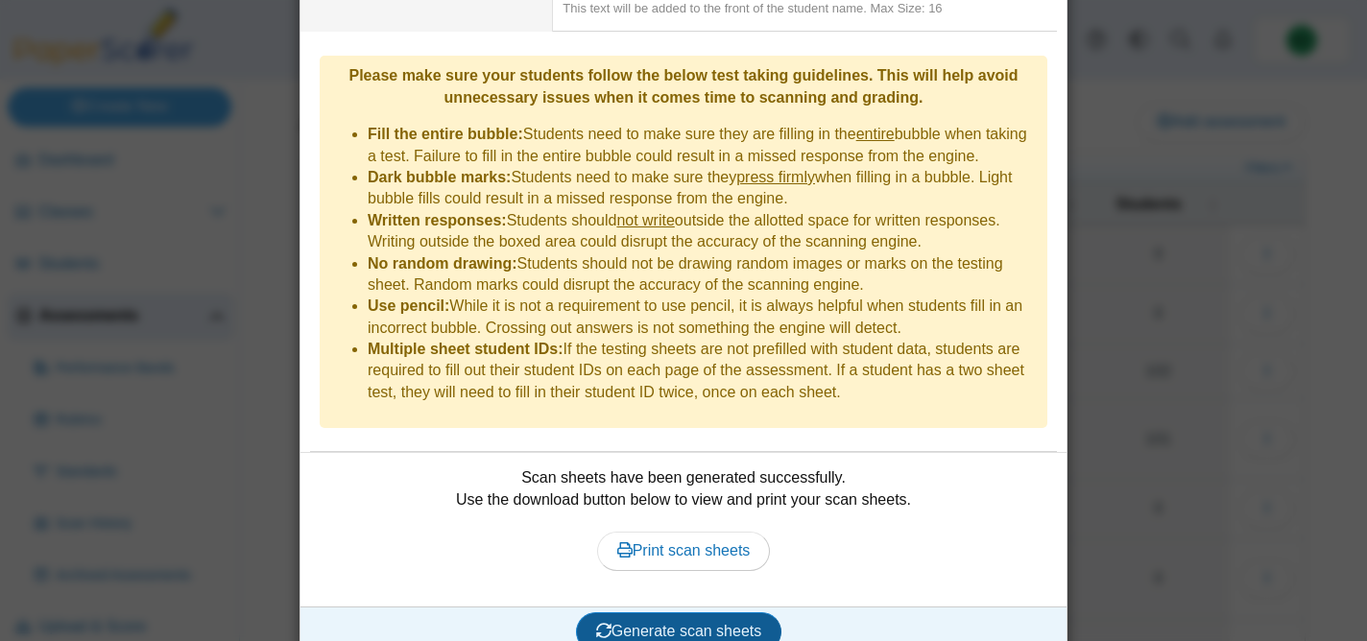
click at [667, 623] on span "Generate scan sheets" at bounding box center [679, 631] width 166 height 16
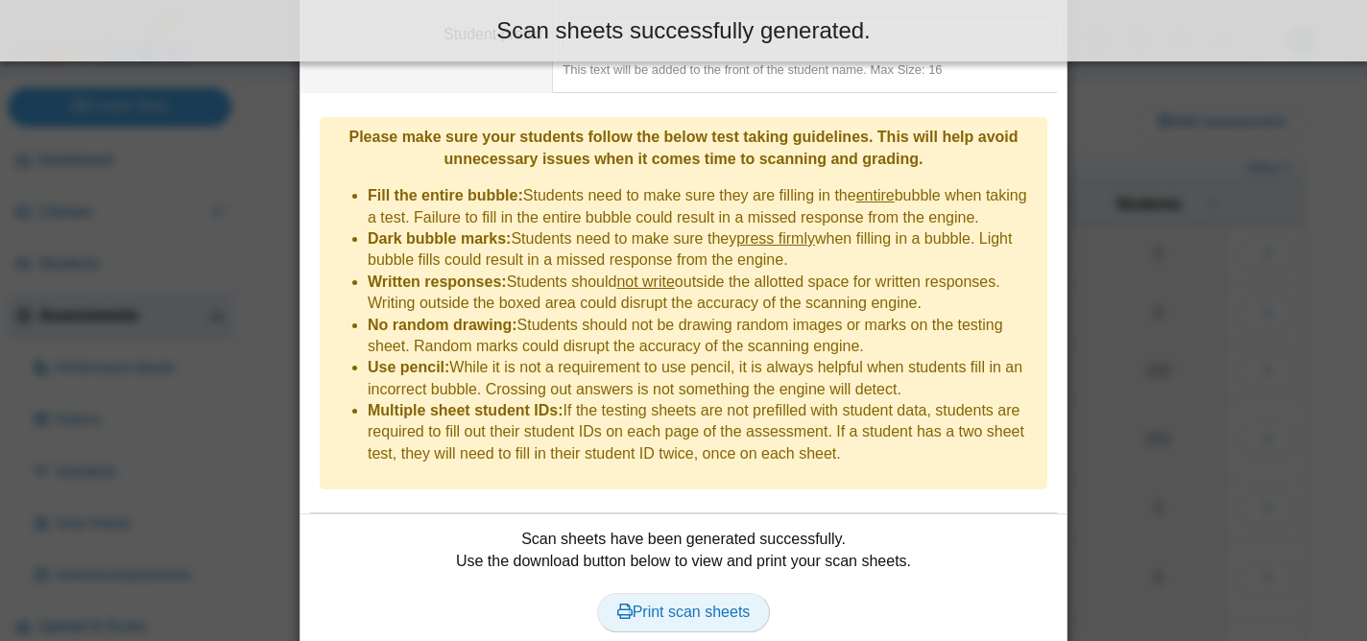
click at [668, 604] on span "Print scan sheets" at bounding box center [683, 612] width 133 height 16
